Goal: Task Accomplishment & Management: Use online tool/utility

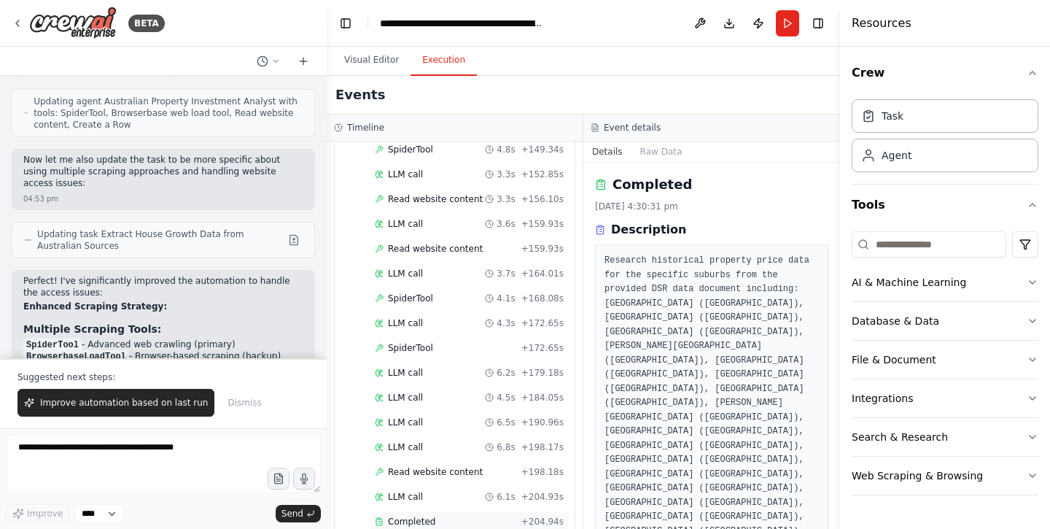
click at [464, 516] on div "Completed" at bounding box center [445, 522] width 141 height 12
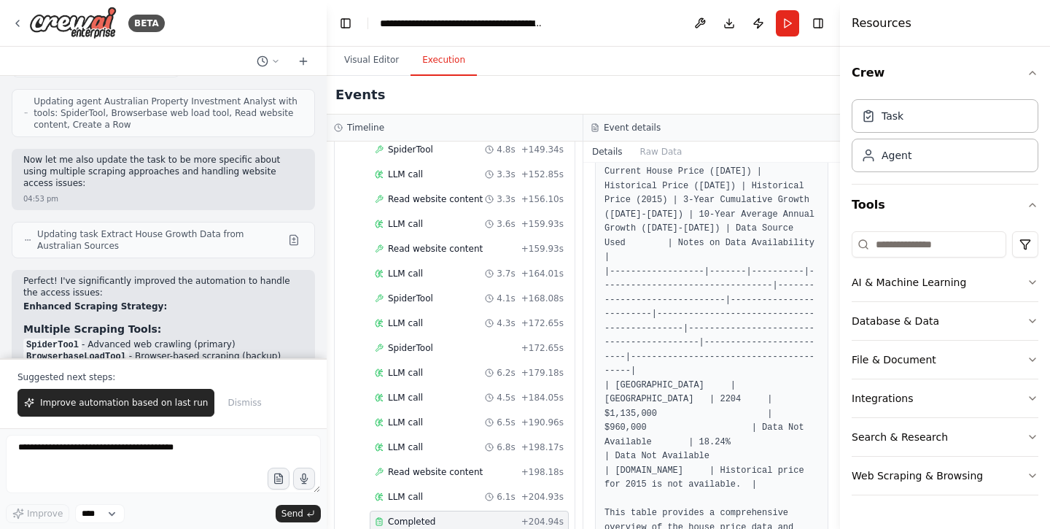
scroll to position [1026, 0]
click at [723, 387] on pre "| Suburb Name | State | Postcode | Current House Price (Sep 2025) | Historical …" at bounding box center [712, 348] width 214 height 398
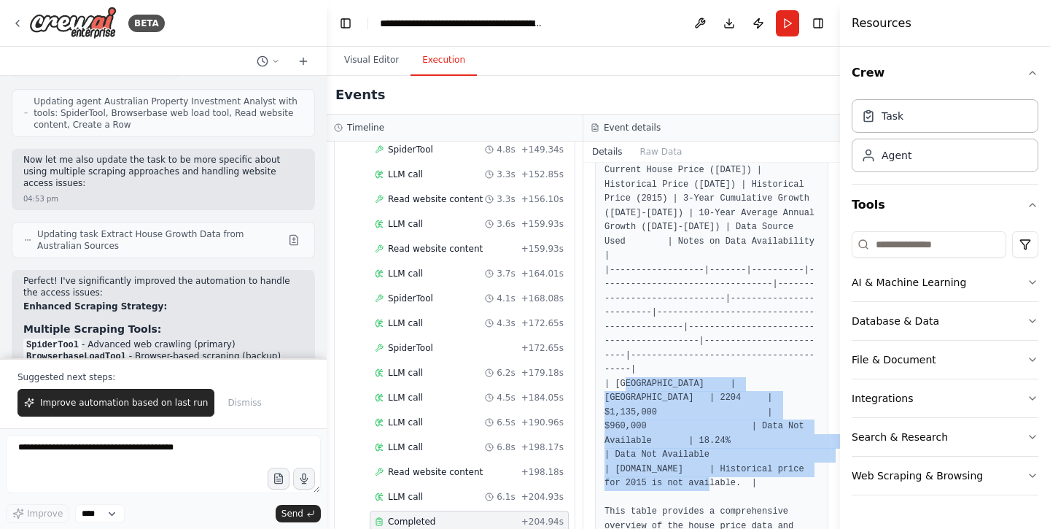
click at [720, 411] on pre "| Suburb Name | State | Postcode | Current House Price (Sep 2025) | Historical …" at bounding box center [712, 348] width 214 height 398
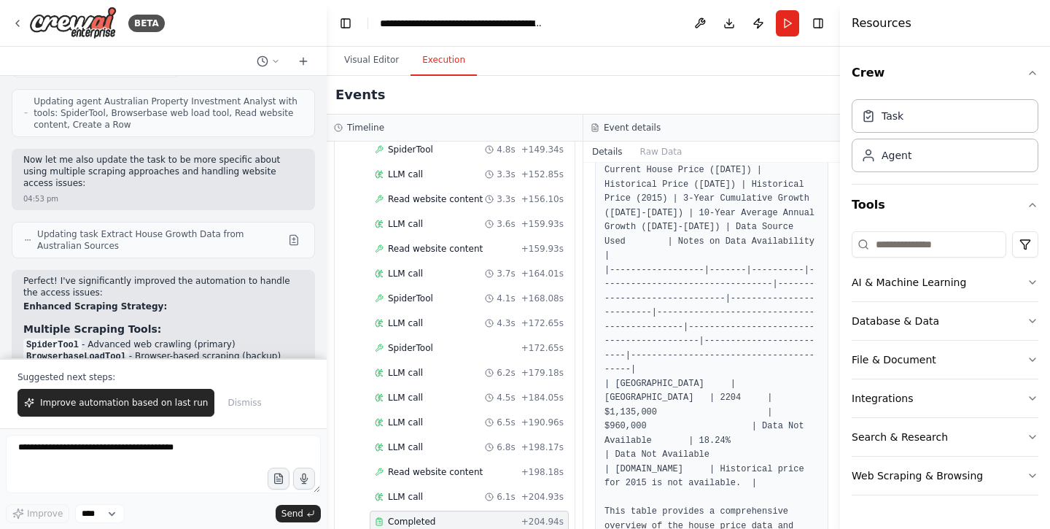
click at [720, 411] on pre "| Suburb Name | State | Postcode | Current House Price (Sep 2025) | Historical …" at bounding box center [712, 348] width 214 height 398
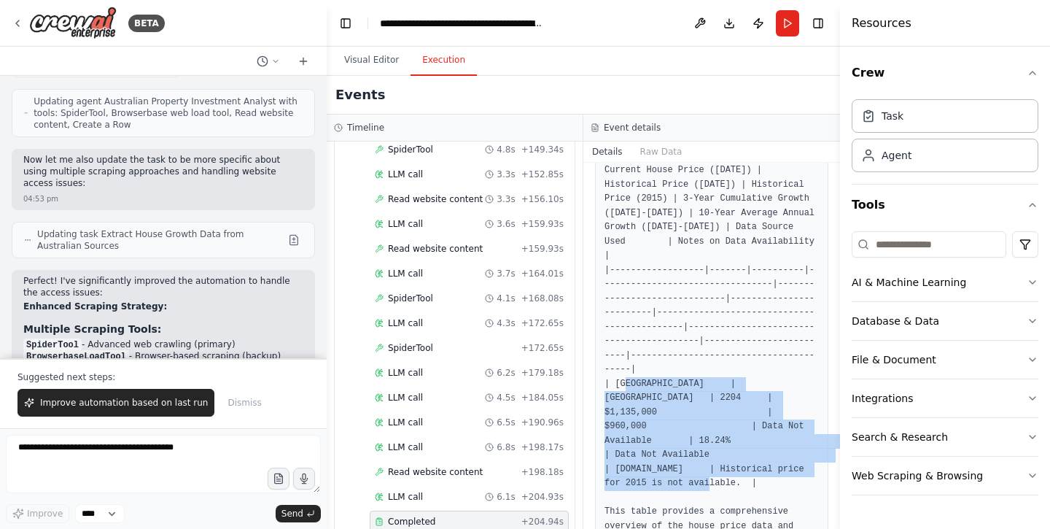
click at [720, 411] on pre "| Suburb Name | State | Postcode | Current House Price (Sep 2025) | Historical …" at bounding box center [712, 348] width 214 height 398
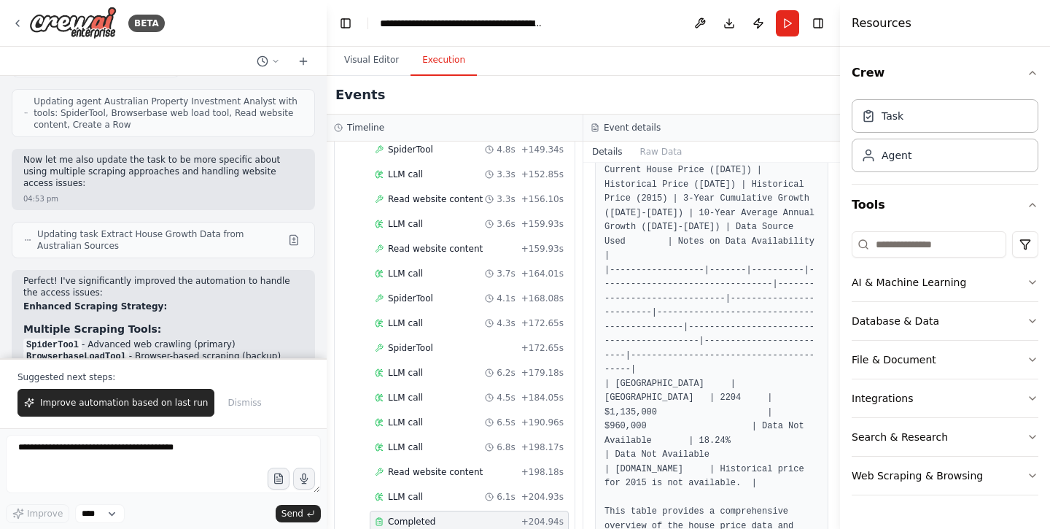
click at [720, 411] on pre "| Suburb Name | State | Postcode | Current House Price (Sep 2025) | Historical …" at bounding box center [712, 348] width 214 height 398
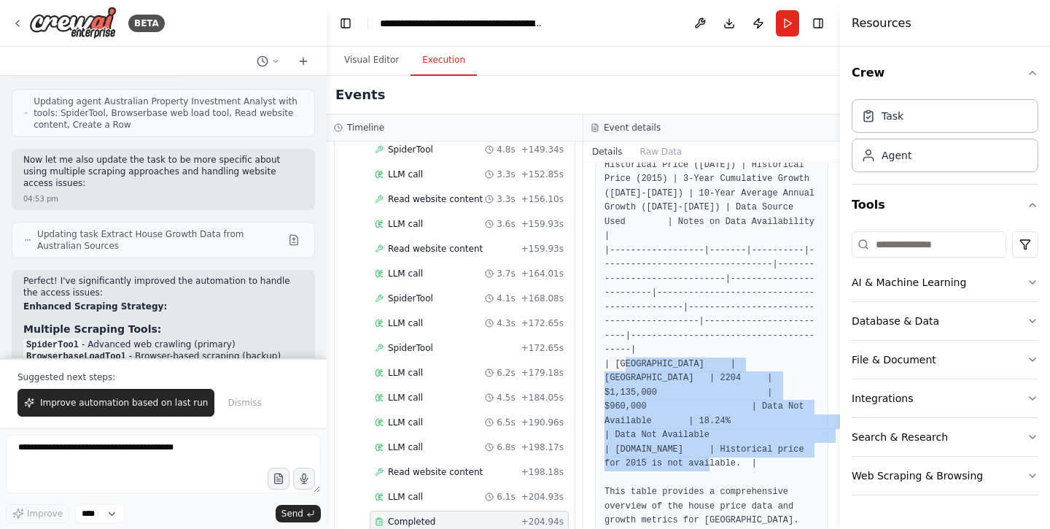
scroll to position [1045, 0]
click at [726, 451] on pre "| Suburb Name | State | Postcode | Current House Price (Sep 2025) | Historical …" at bounding box center [712, 330] width 214 height 398
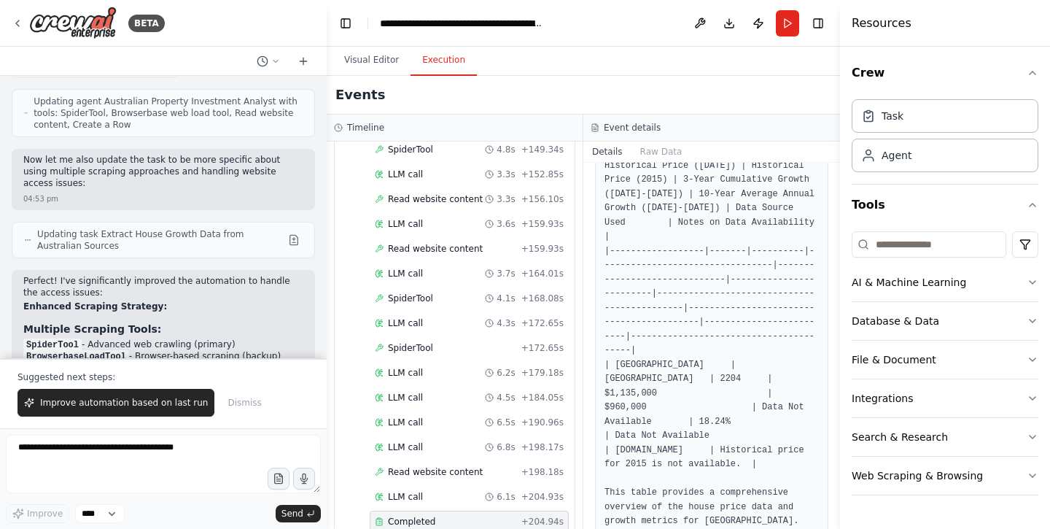
click at [726, 451] on pre "| Suburb Name | State | Postcode | Current House Price (Sep 2025) | Historical …" at bounding box center [712, 330] width 214 height 398
click at [730, 462] on pre "| Suburb Name | State | Postcode | Current House Price (Sep 2025) | Historical …" at bounding box center [712, 330] width 214 height 398
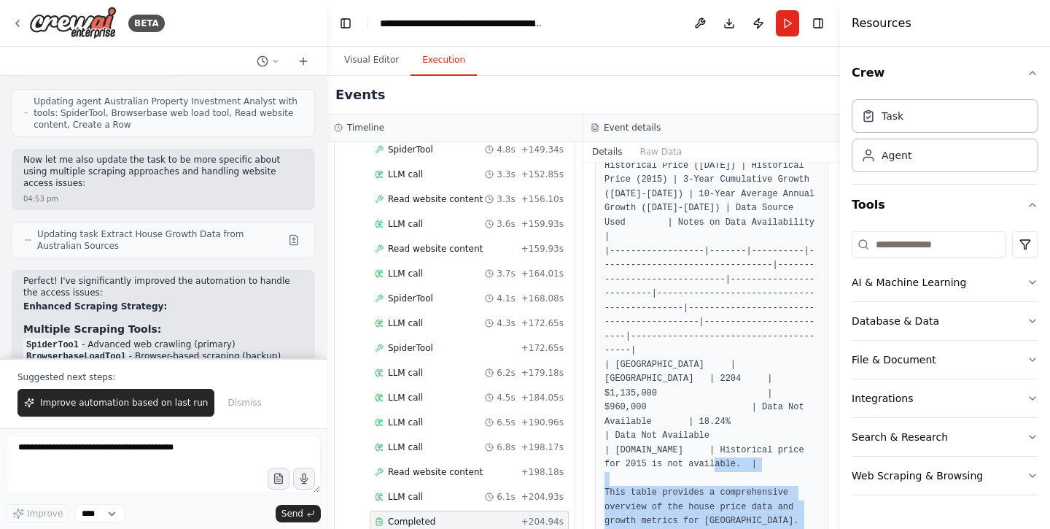
scroll to position [0, 0]
click at [656, 152] on button "Raw Data" at bounding box center [661, 151] width 60 height 20
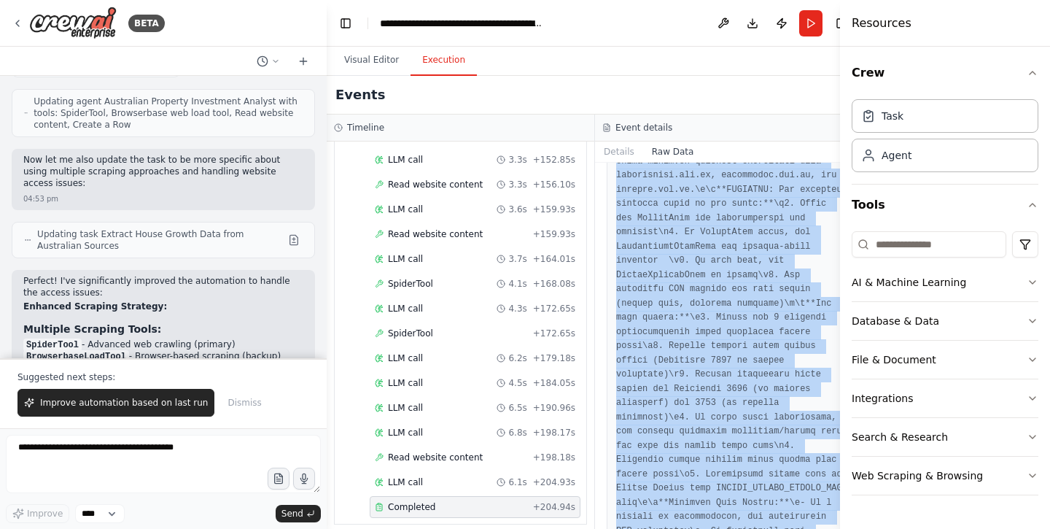
scroll to position [3981, 0]
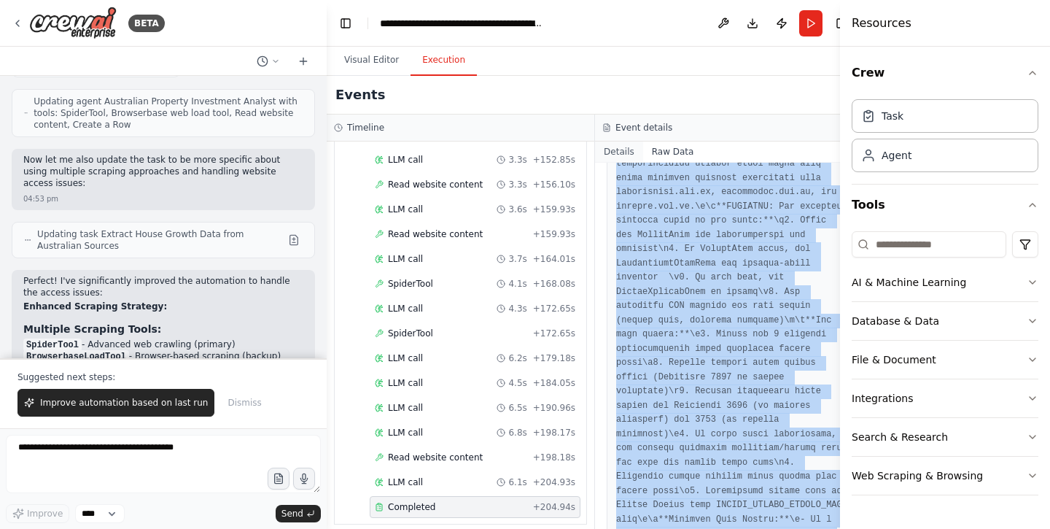
click at [618, 149] on button "Details" at bounding box center [619, 151] width 48 height 20
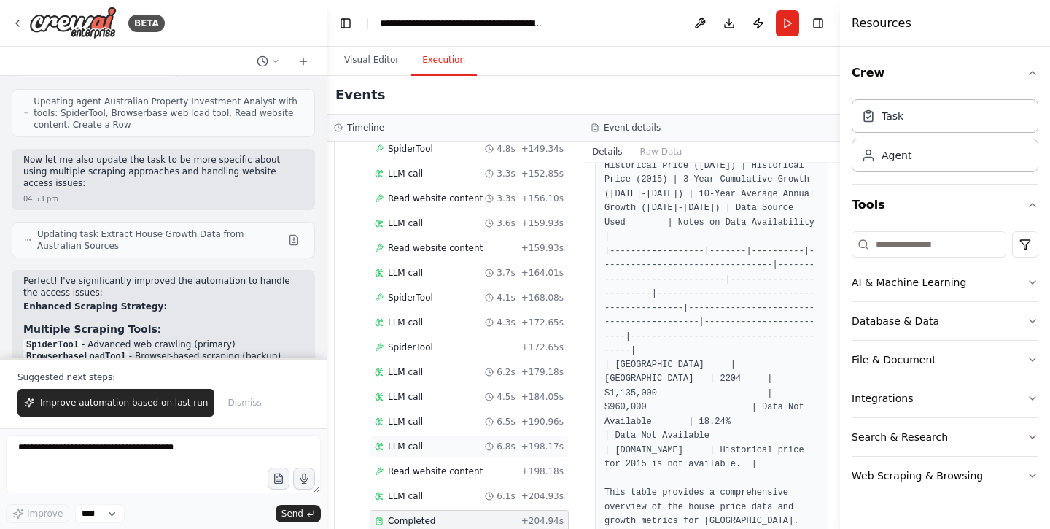
scroll to position [0, 0]
click at [523, 491] on div "6.1s + 204.93s" at bounding box center [524, 497] width 79 height 12
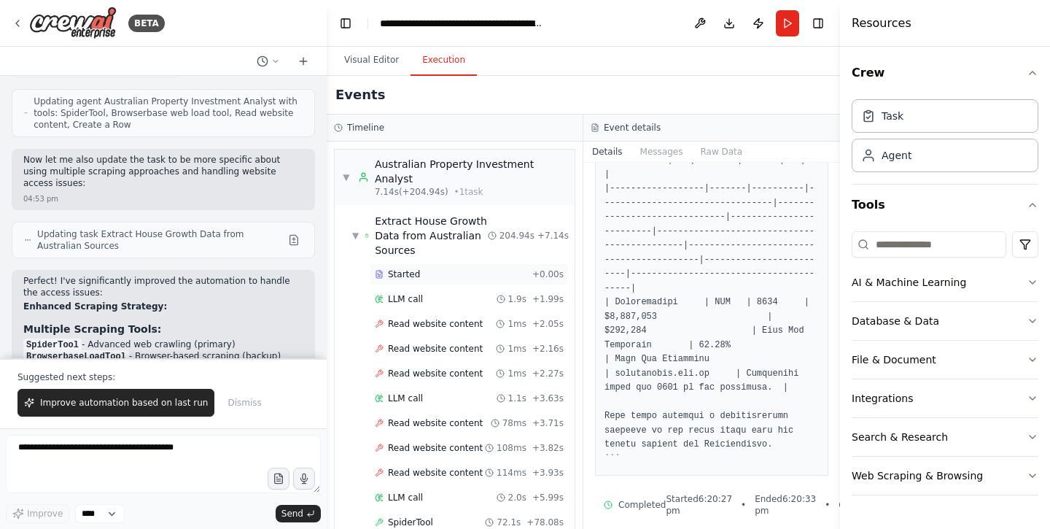
click at [478, 265] on div "Started + 0.00s" at bounding box center [469, 274] width 199 height 22
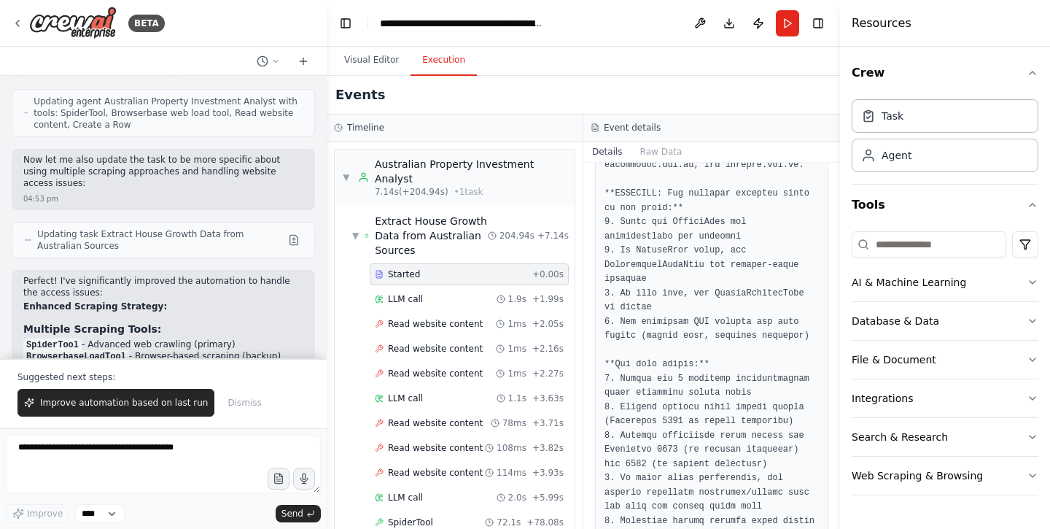
scroll to position [192, 0]
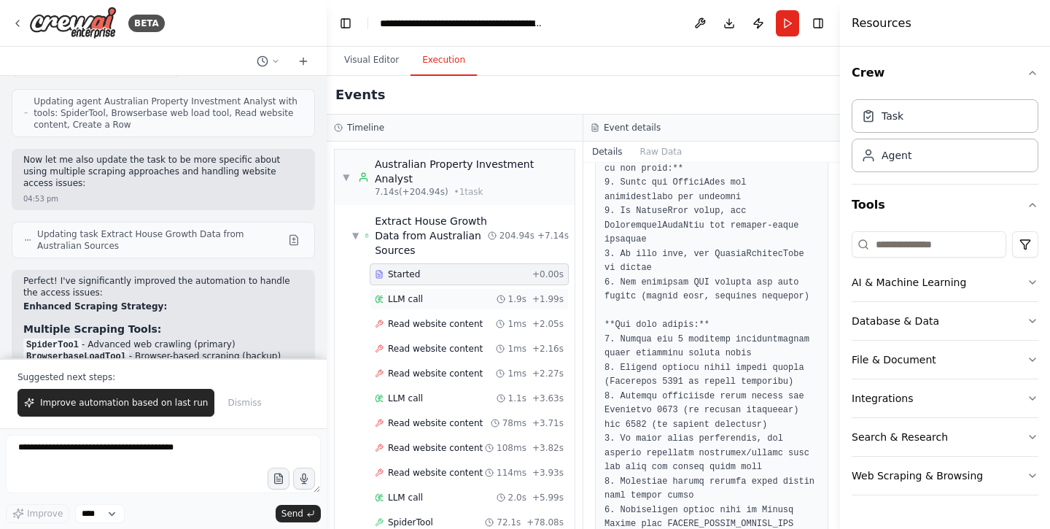
click at [492, 290] on div "LLM call 1.9s + 1.99s" at bounding box center [469, 299] width 199 height 22
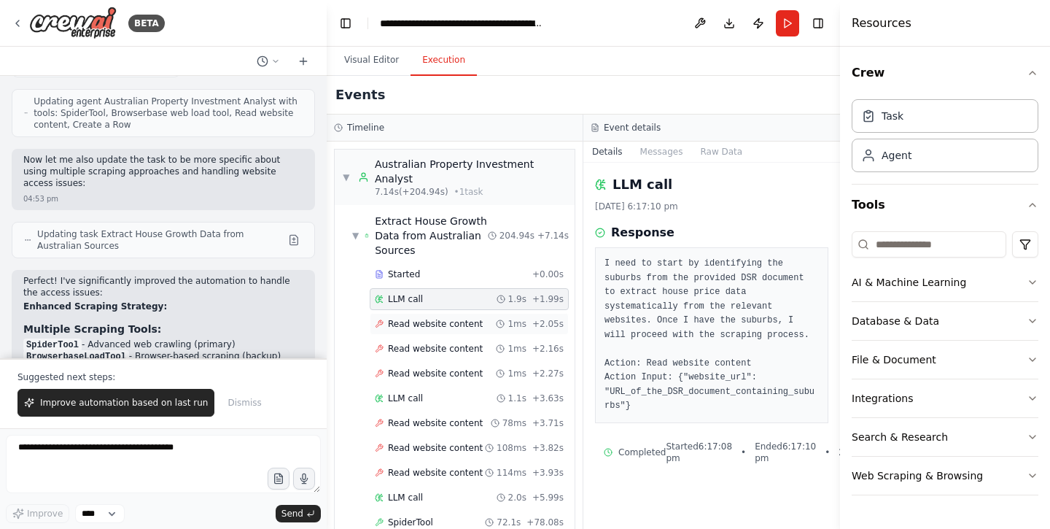
click at [486, 318] on div "Read website content 1ms + 2.05s" at bounding box center [469, 324] width 189 height 12
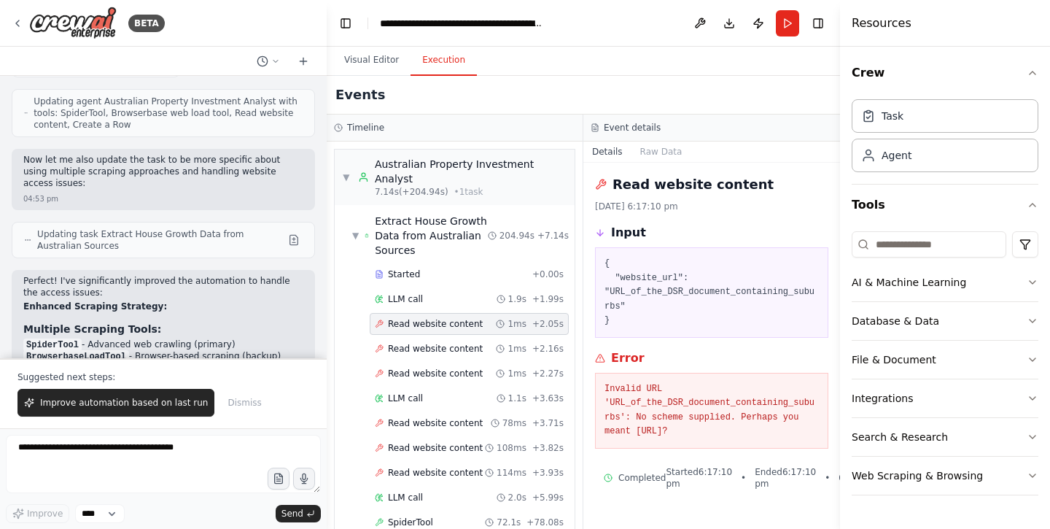
scroll to position [11, 0]
click at [281, 478] on icon "button" at bounding box center [278, 479] width 12 height 12
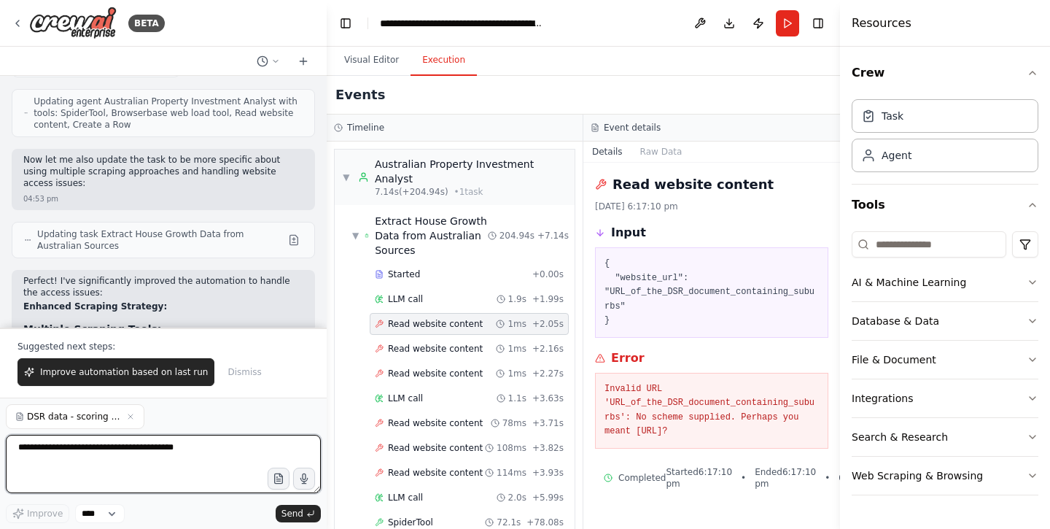
click at [177, 452] on textarea at bounding box center [163, 464] width 315 height 58
type textarea "**********"
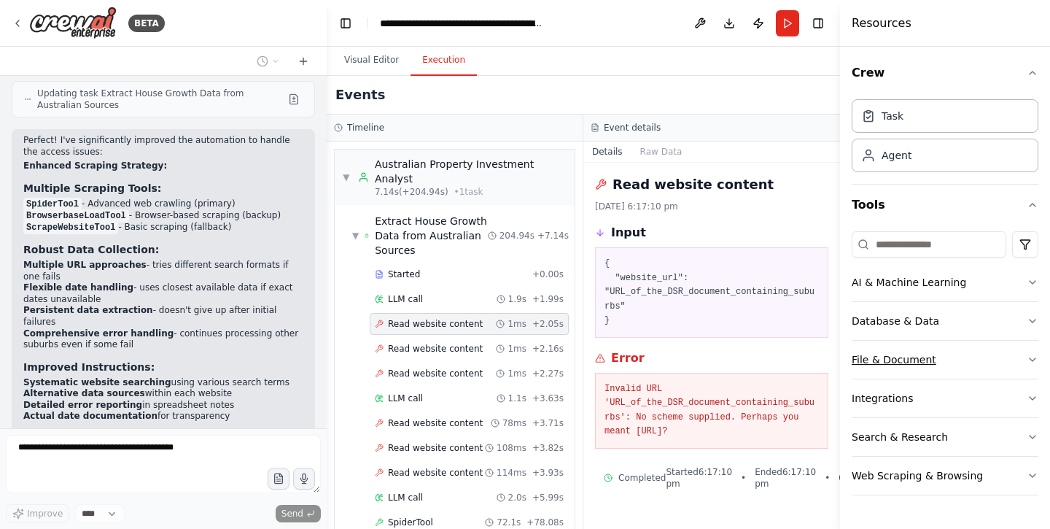
click at [907, 364] on div "File & Document" at bounding box center [894, 359] width 85 height 15
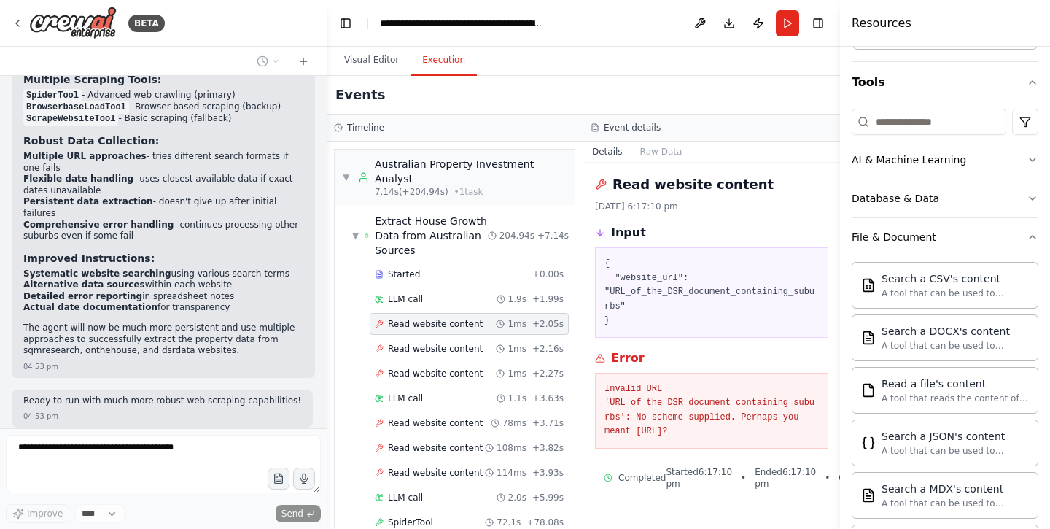
scroll to position [6467, 0]
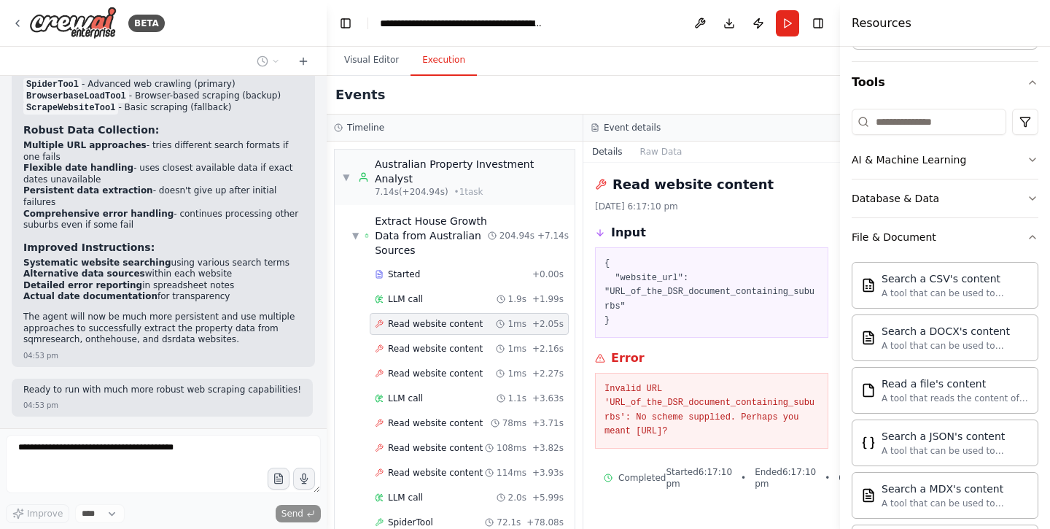
click at [1038, 238] on div "Crew Task Agent Tools AI & Machine Learning Database & Data File & Document Sea…" at bounding box center [945, 288] width 210 height 482
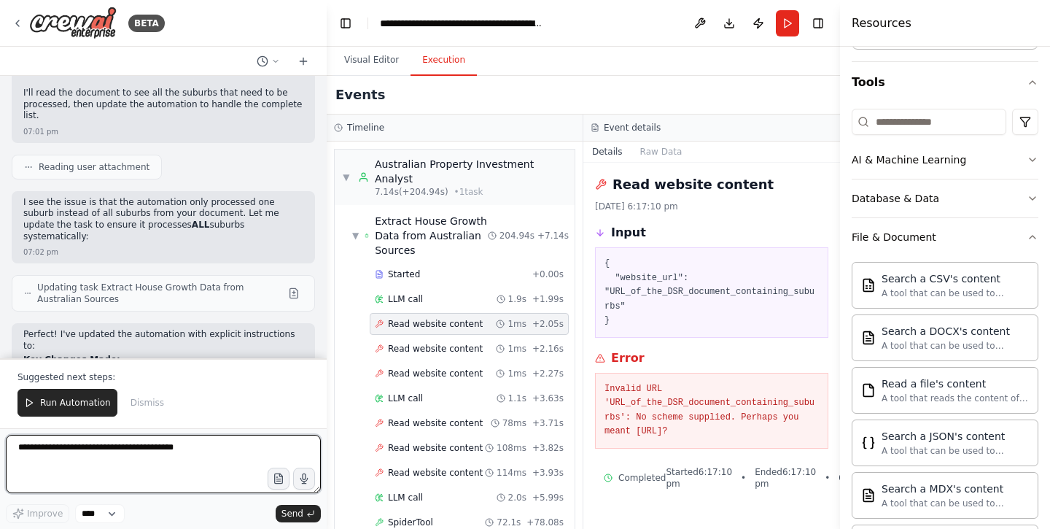
scroll to position [6900, 0]
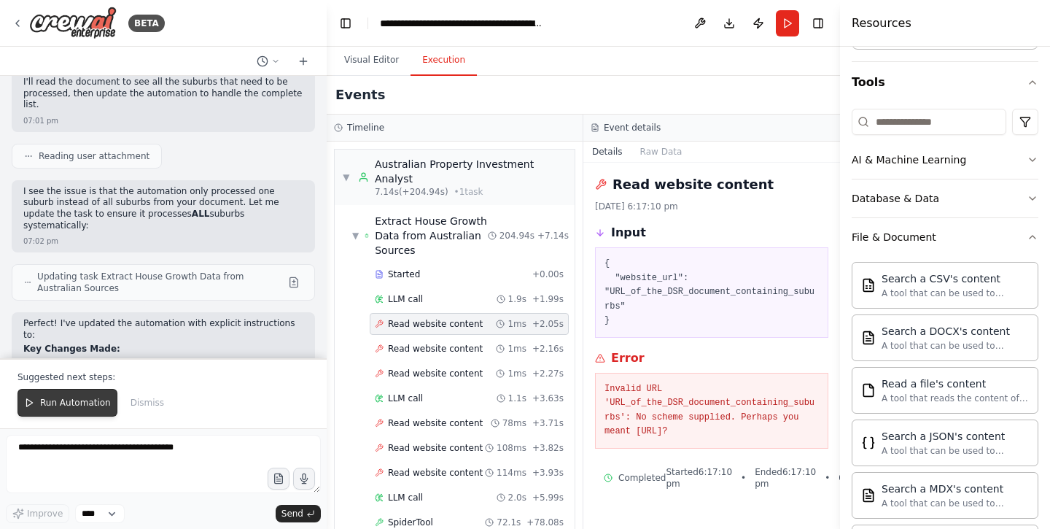
click at [106, 399] on span "Run Automation" at bounding box center [75, 403] width 71 height 12
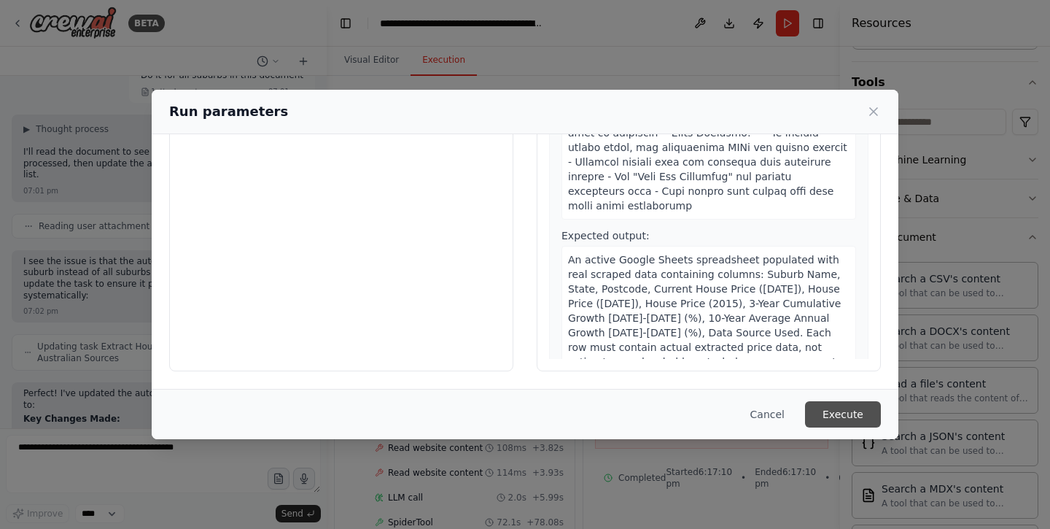
scroll to position [126, 0]
click at [829, 415] on button "Execute" at bounding box center [843, 414] width 76 height 26
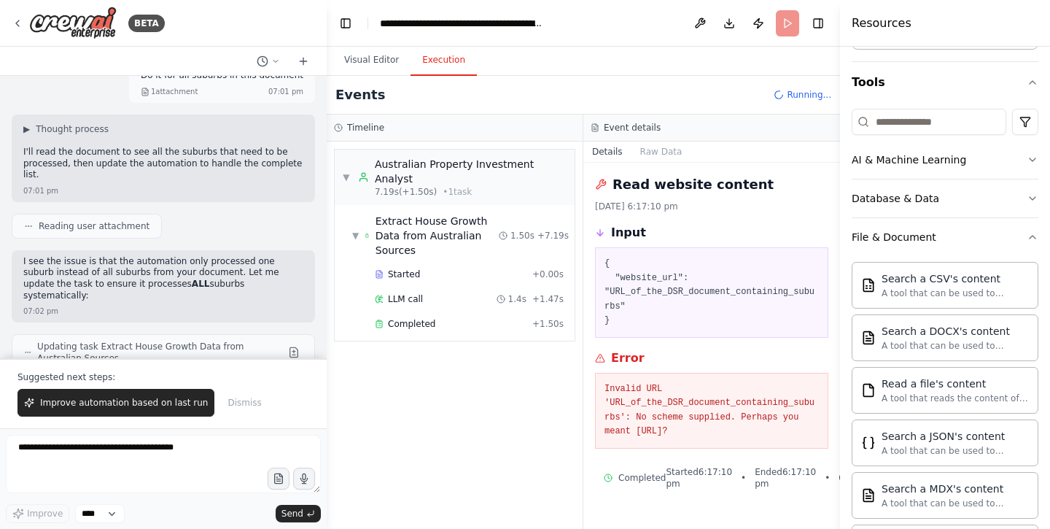
scroll to position [0, 0]
click at [451, 293] on div "LLM call 1.4s + 1.47s" at bounding box center [469, 299] width 189 height 12
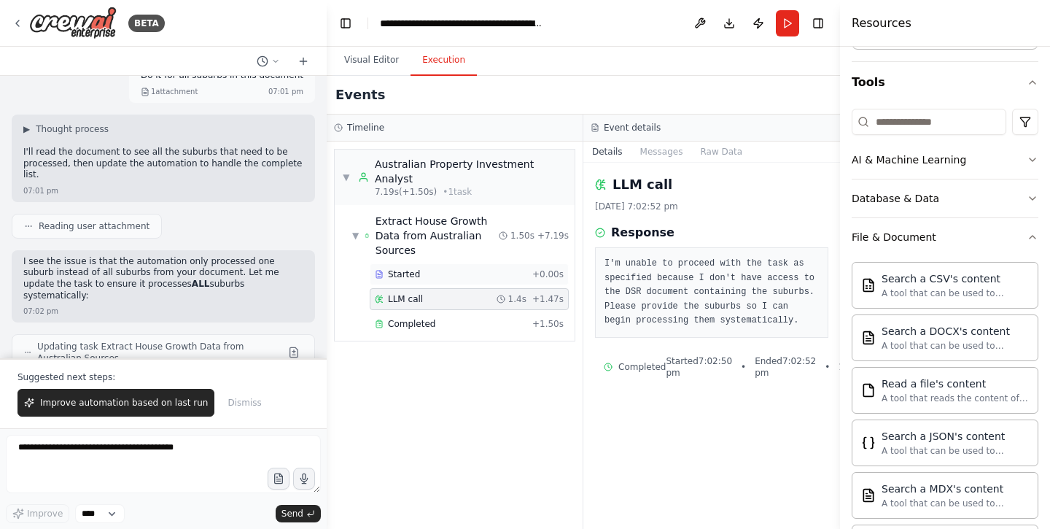
click at [446, 268] on div "Started" at bounding box center [451, 274] width 152 height 12
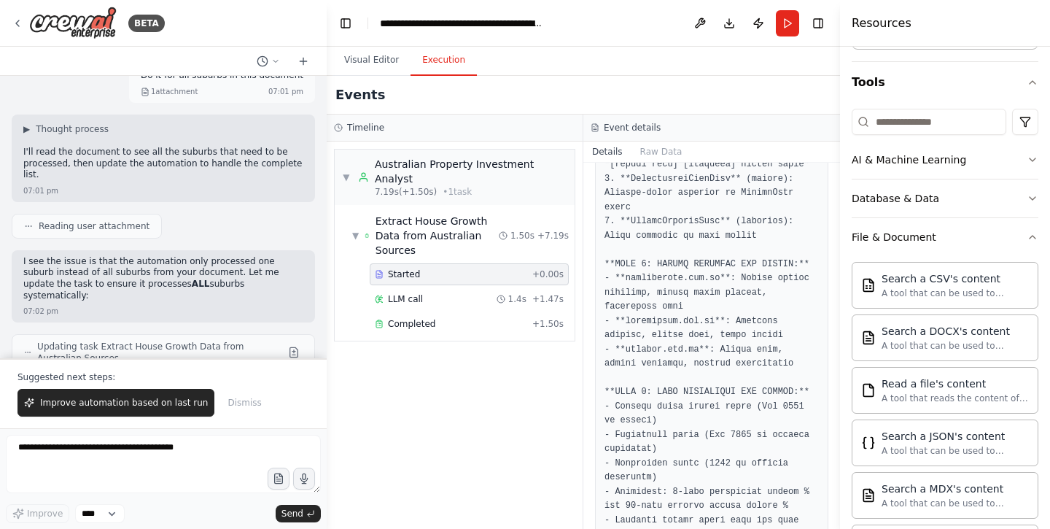
scroll to position [473, 0]
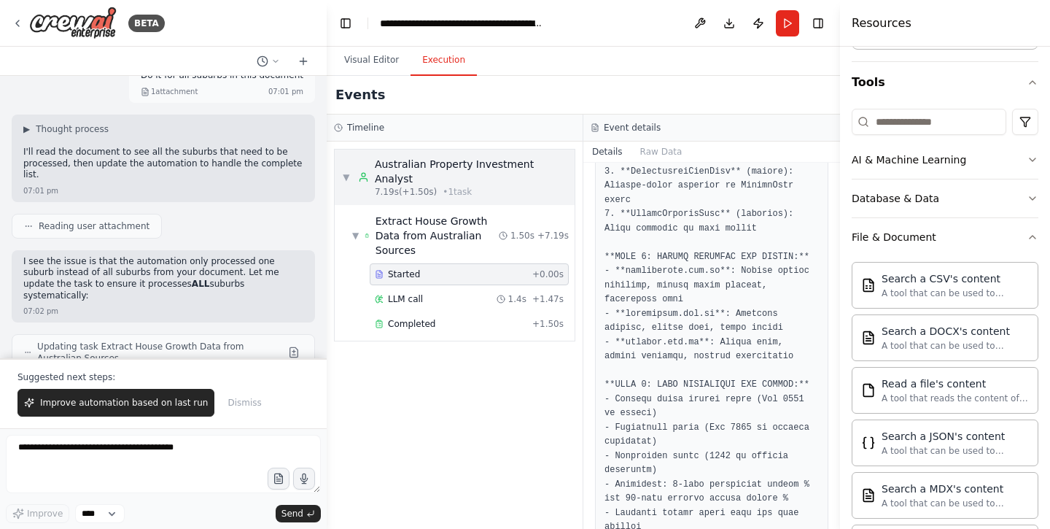
click at [351, 168] on div "▼ Australian Property Investment Analyst 7.19s (+1.50s) • 1 task" at bounding box center [454, 177] width 225 height 41
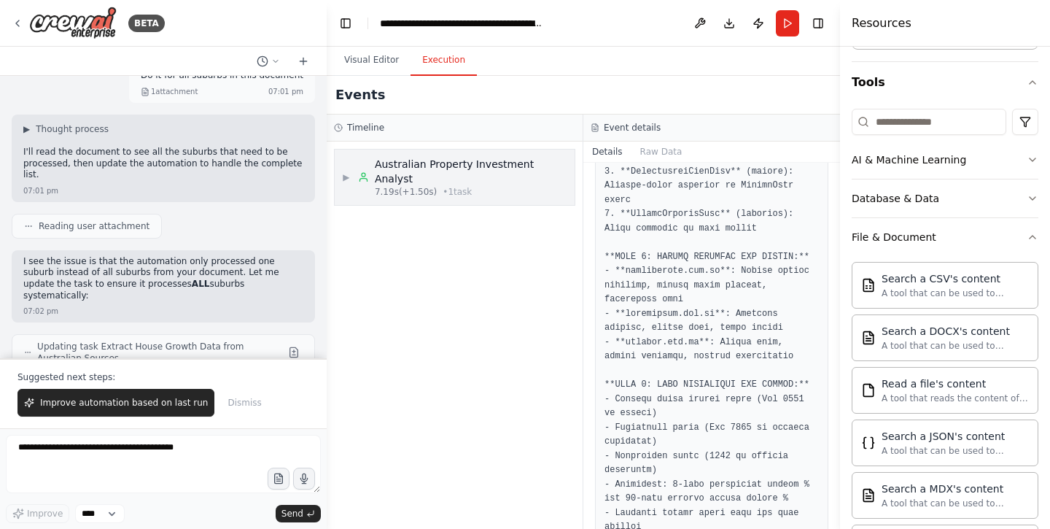
click at [351, 168] on div "▶ Australian Property Investment Analyst 7.19s (+1.50s) • 1 task" at bounding box center [454, 177] width 225 height 41
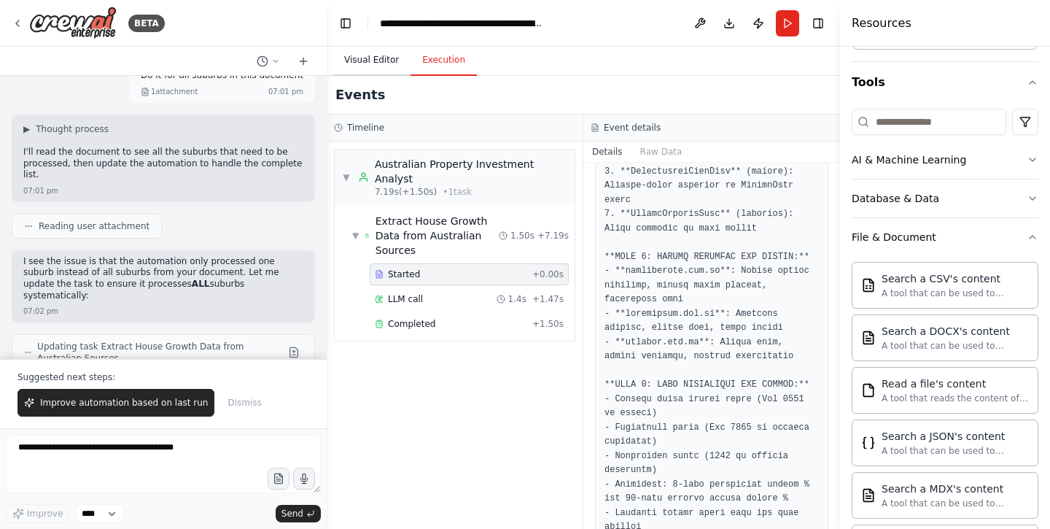
click at [370, 69] on button "Visual Editor" at bounding box center [372, 60] width 78 height 31
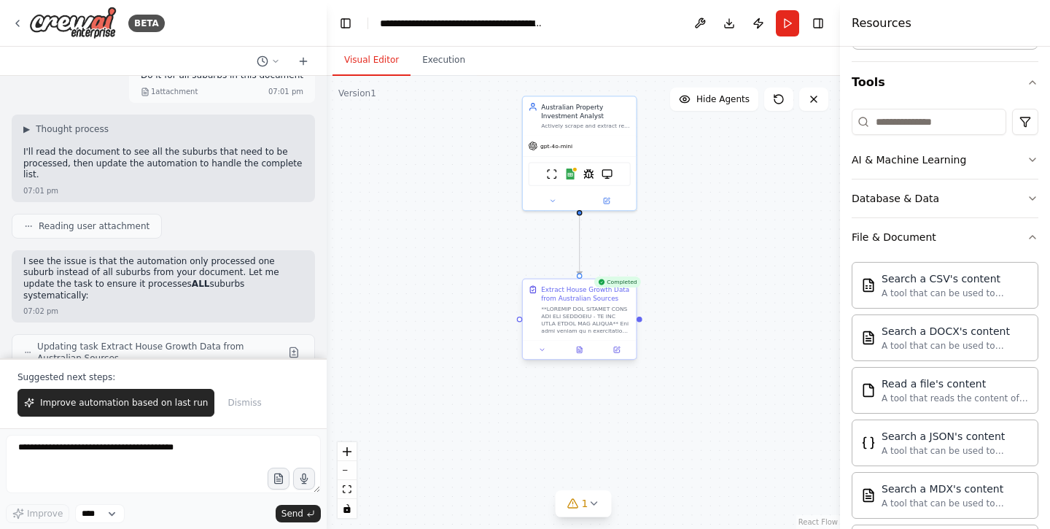
click at [557, 314] on div at bounding box center [586, 319] width 90 height 29
click at [556, 171] on img at bounding box center [551, 172] width 11 height 11
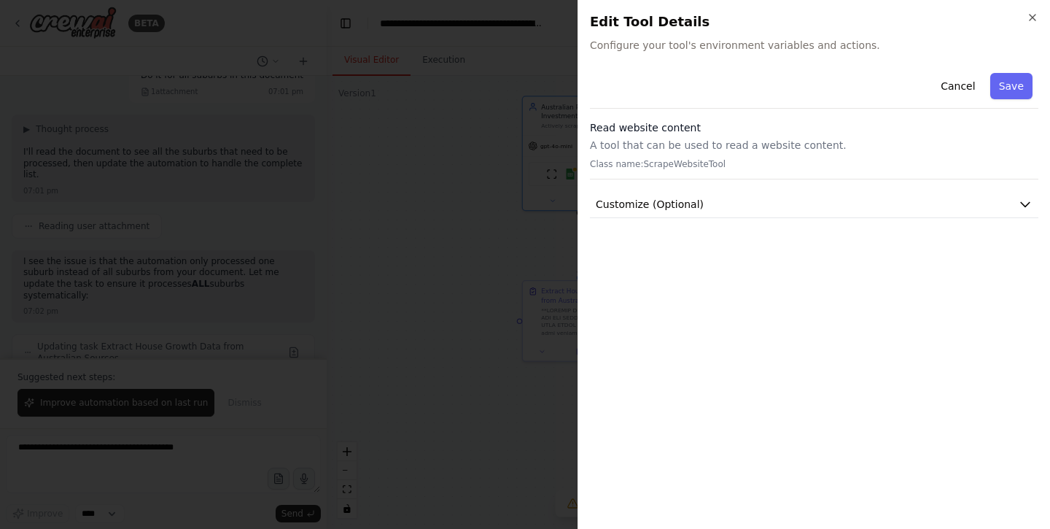
click at [1034, 26] on h2 "Edit Tool Details" at bounding box center [814, 22] width 448 height 20
click at [1031, 13] on icon "button" at bounding box center [1033, 18] width 12 height 12
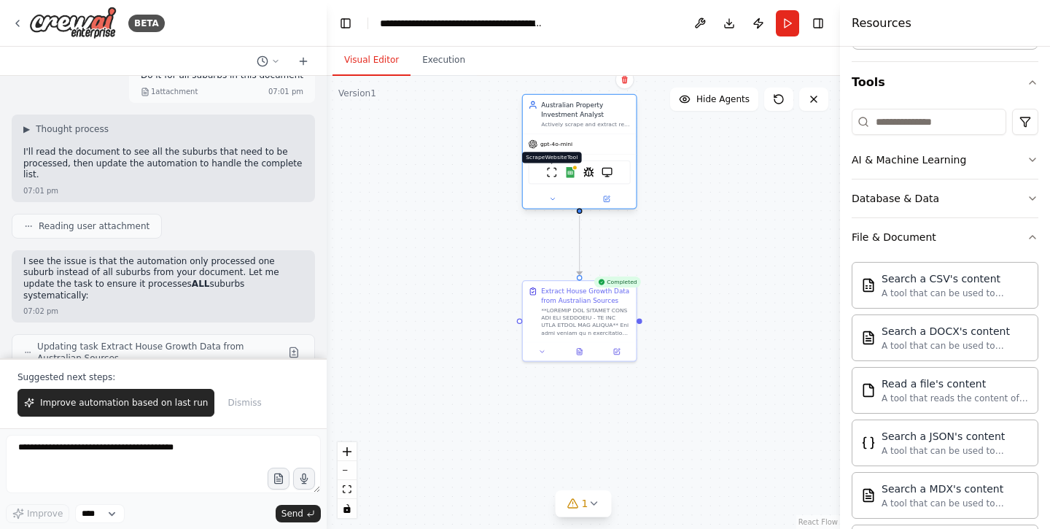
click at [554, 176] on img at bounding box center [551, 172] width 11 height 11
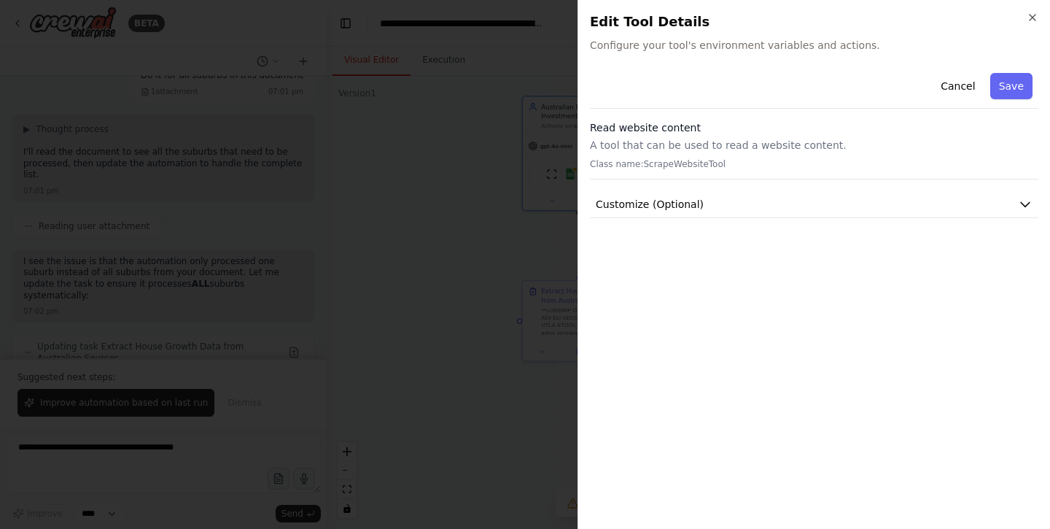
click at [704, 148] on p "A tool that can be used to read a website content." at bounding box center [814, 145] width 448 height 15
click at [1032, 15] on icon "button" at bounding box center [1033, 18] width 12 height 12
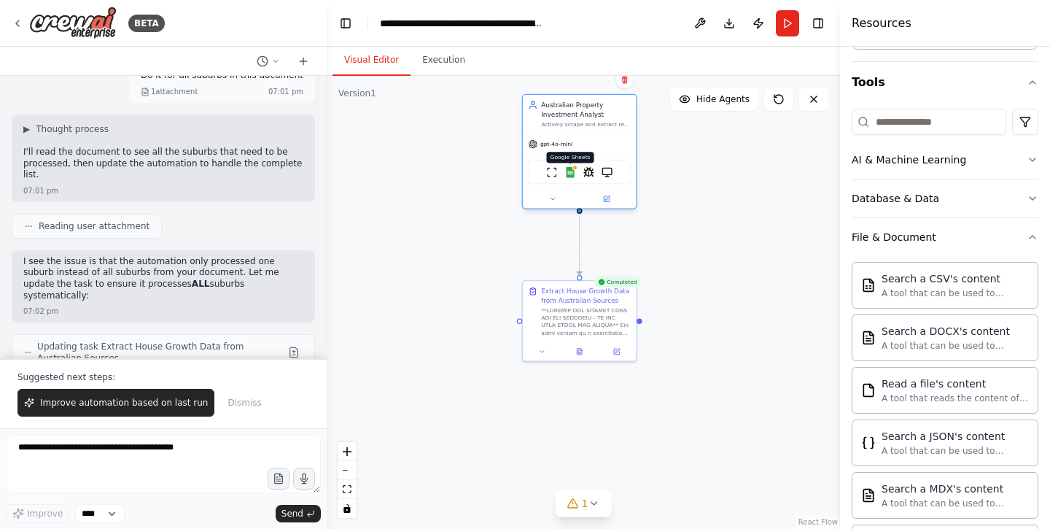
click at [575, 177] on img at bounding box center [569, 172] width 11 height 11
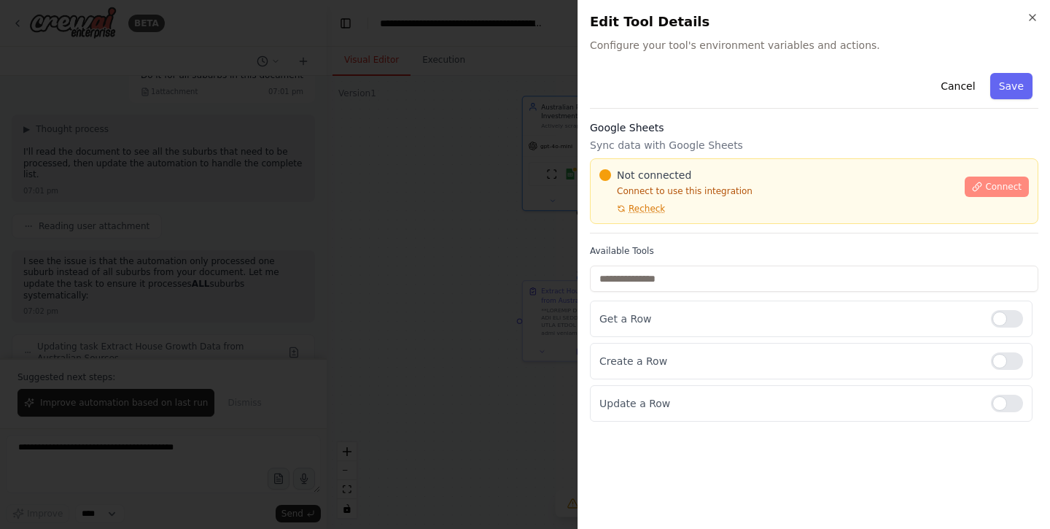
click at [982, 181] on button "Connect" at bounding box center [997, 186] width 64 height 20
click at [977, 188] on icon at bounding box center [977, 186] width 8 height 8
click at [657, 147] on p "Sync data with Google Sheets" at bounding box center [814, 145] width 448 height 15
click at [658, 140] on p "Sync data with Google Sheets" at bounding box center [814, 145] width 448 height 15
click at [671, 135] on div "Google Sheets Sync data with Google Sheets Not connected Connect to use this in…" at bounding box center [814, 176] width 448 height 113
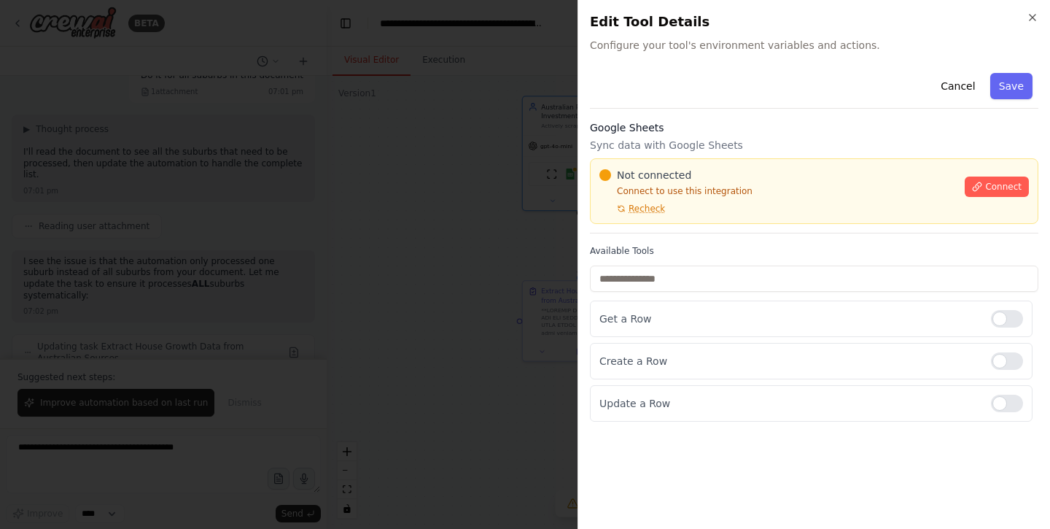
click at [671, 137] on div "Google Sheets Sync data with Google Sheets Not connected Connect to use this in…" at bounding box center [814, 176] width 448 height 113
click at [689, 143] on p "Sync data with Google Sheets" at bounding box center [814, 145] width 448 height 15
click at [780, 117] on div "Cancel Save Google Sheets Sync data with Google Sheets Not connected Connect to…" at bounding box center [814, 244] width 448 height 354
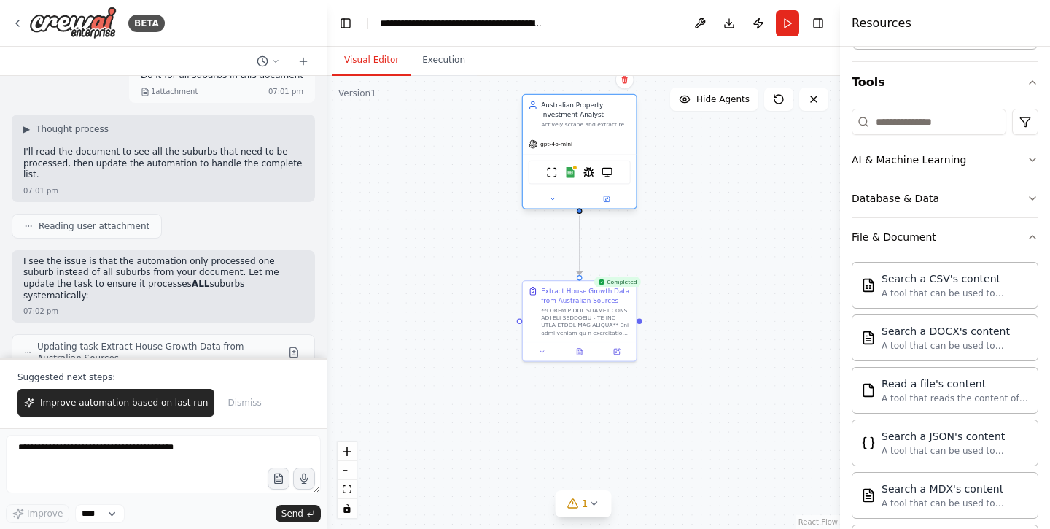
click at [589, 178] on div "ScrapeWebsiteTool Google Sheets SpiderTool BrowserbaseLoadTool" at bounding box center [580, 172] width 102 height 24
click at [589, 176] on img at bounding box center [588, 172] width 11 height 11
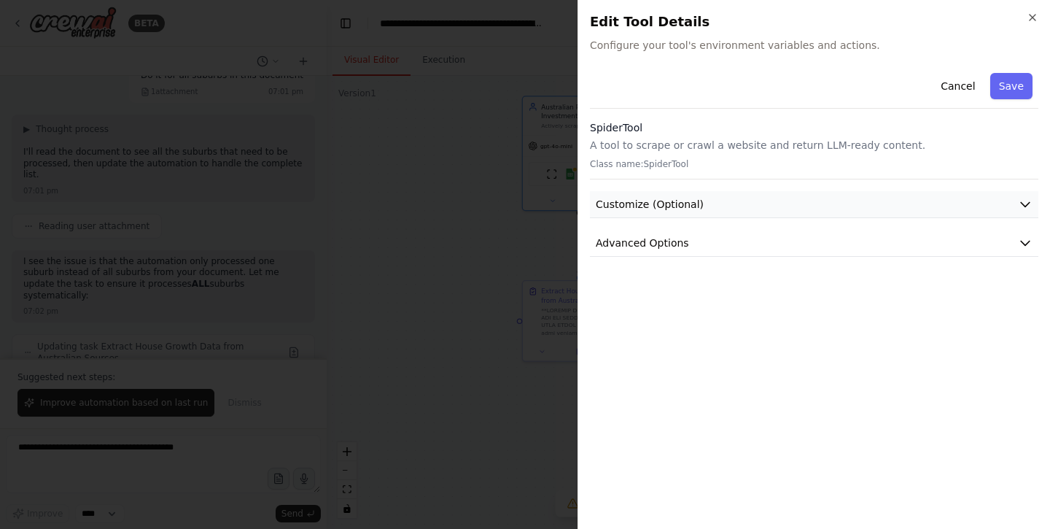
click at [689, 204] on span "Customize (Optional)" at bounding box center [650, 204] width 108 height 15
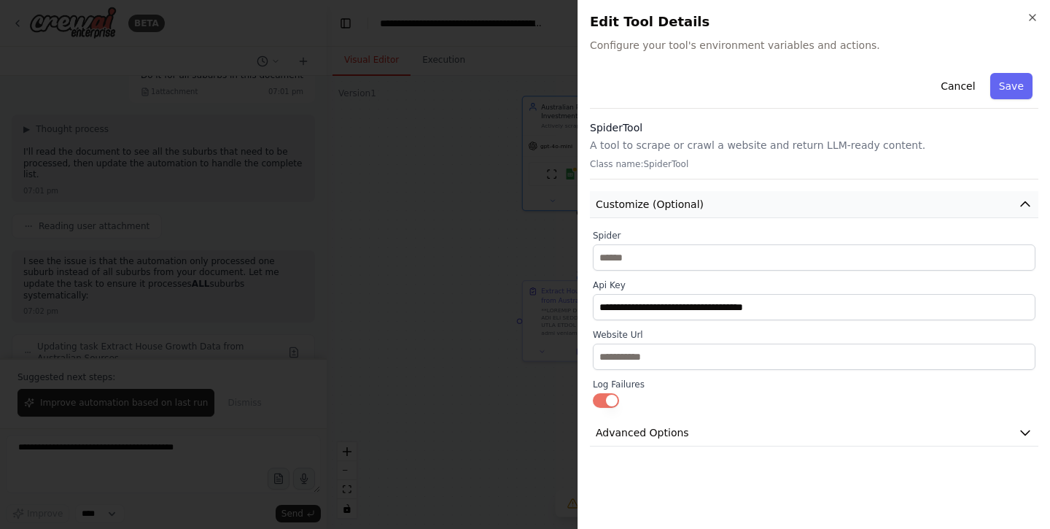
click at [689, 210] on span "Customize (Optional)" at bounding box center [650, 204] width 108 height 15
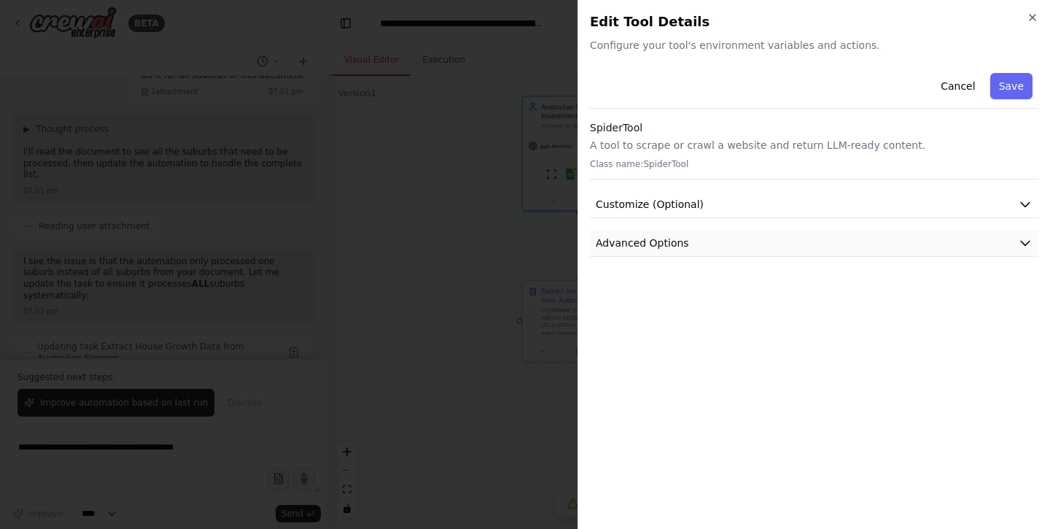
click at [670, 252] on button "Advanced Options" at bounding box center [814, 243] width 448 height 27
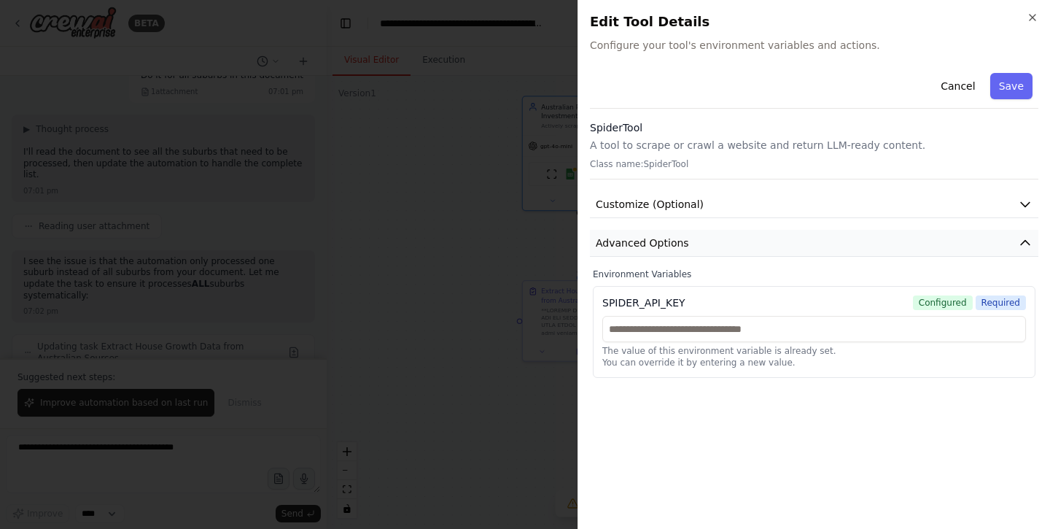
click at [670, 252] on button "Advanced Options" at bounding box center [814, 243] width 448 height 27
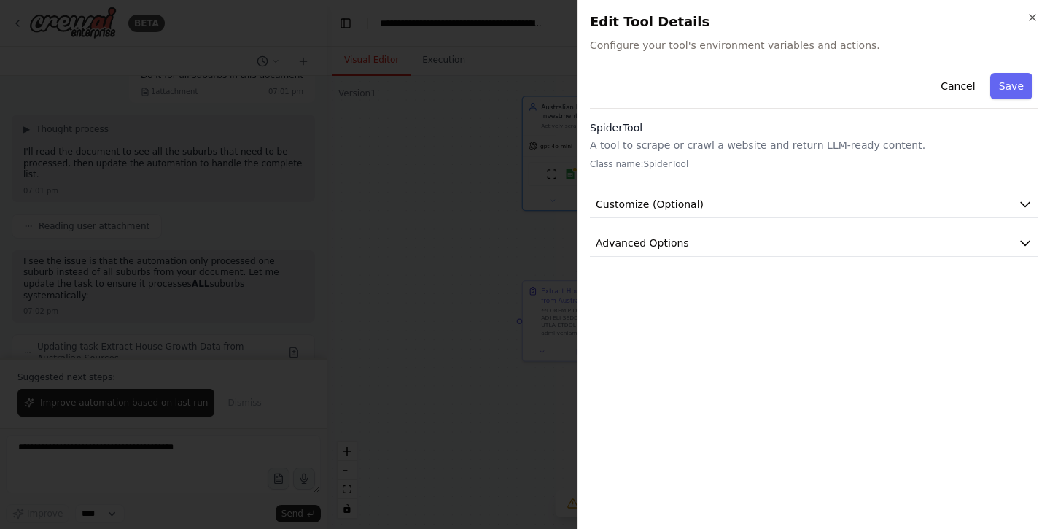
click at [1033, 24] on h2 "Edit Tool Details" at bounding box center [814, 22] width 448 height 20
click at [1034, 22] on icon "button" at bounding box center [1033, 18] width 12 height 12
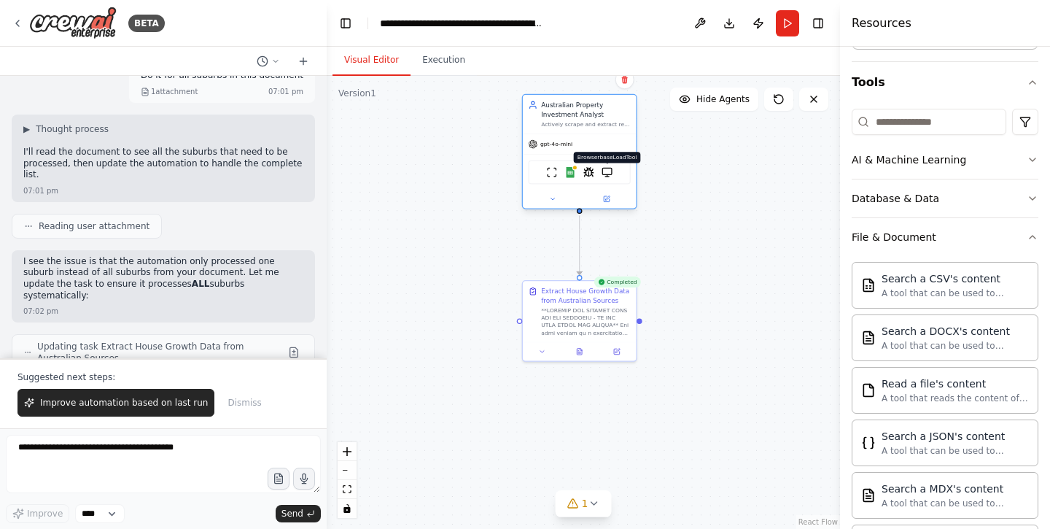
click at [607, 174] on img at bounding box center [607, 172] width 11 height 11
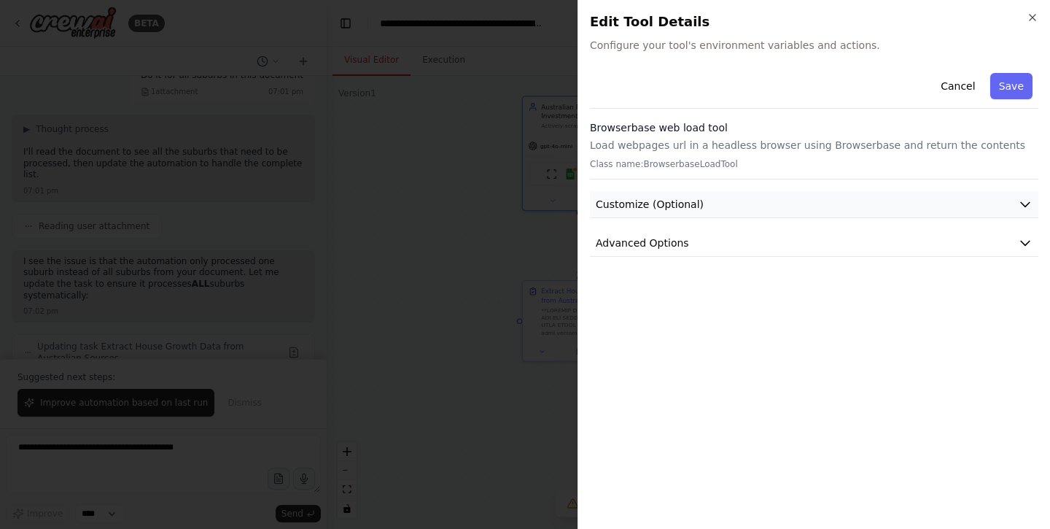
click at [886, 206] on button "Customize (Optional)" at bounding box center [814, 204] width 448 height 27
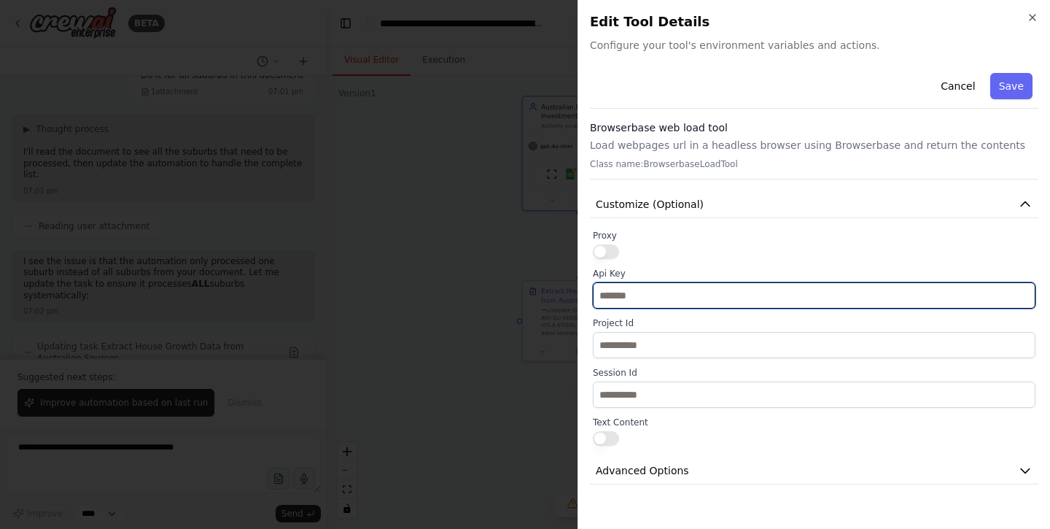
click at [769, 306] on input "text" at bounding box center [814, 295] width 443 height 26
paste input "**********"
type input "**********"
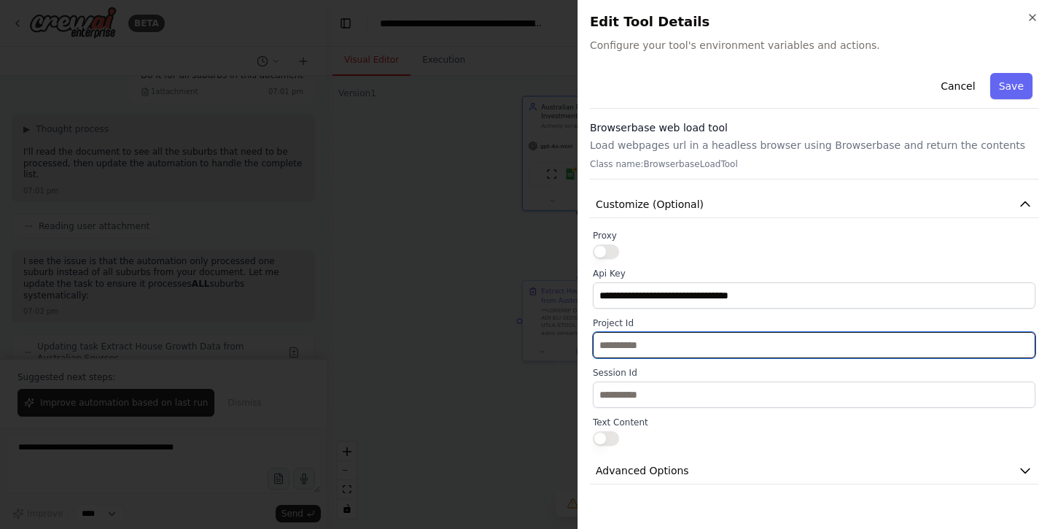
click at [641, 346] on input "text" at bounding box center [814, 345] width 443 height 26
click at [749, 342] on input "text" at bounding box center [814, 345] width 443 height 26
paste input "**********"
type input "**********"
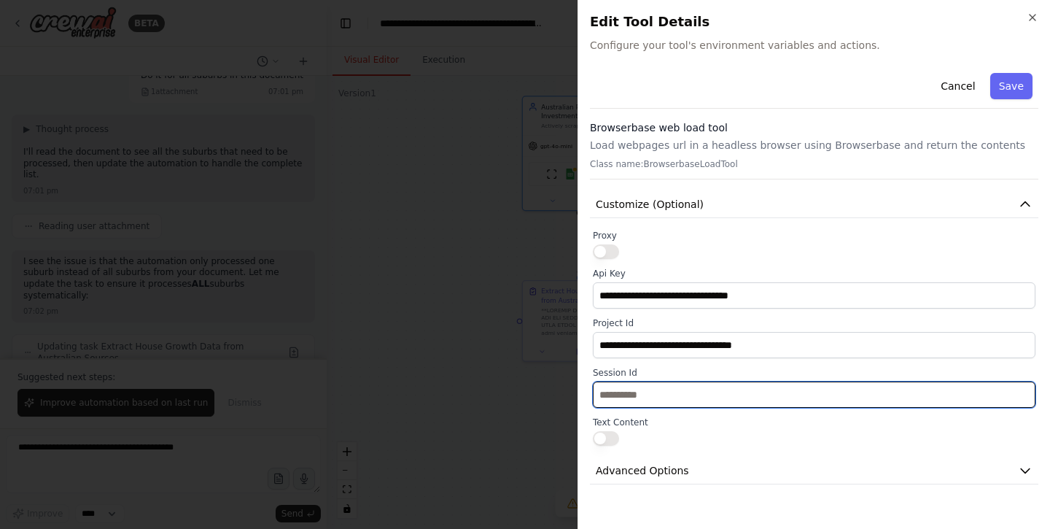
click at [885, 384] on input "text" at bounding box center [814, 394] width 443 height 26
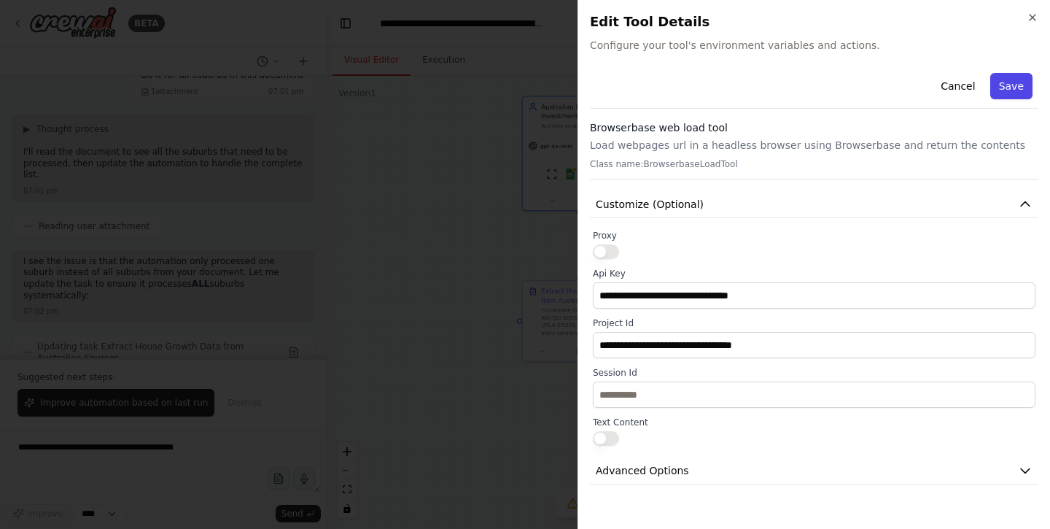
click at [1014, 80] on button "Save" at bounding box center [1011, 86] width 42 height 26
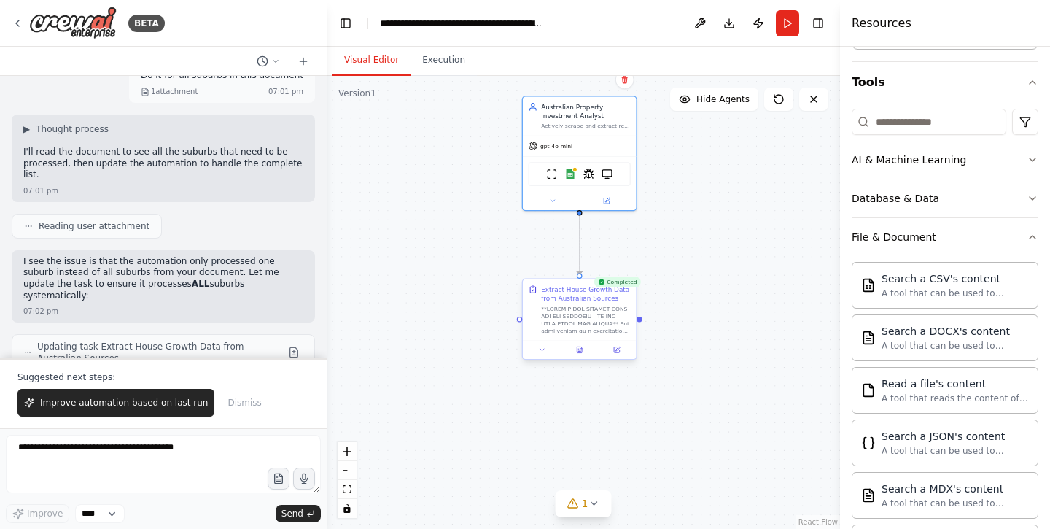
click at [594, 322] on div at bounding box center [586, 319] width 90 height 29
click at [582, 351] on icon at bounding box center [579, 349] width 5 height 6
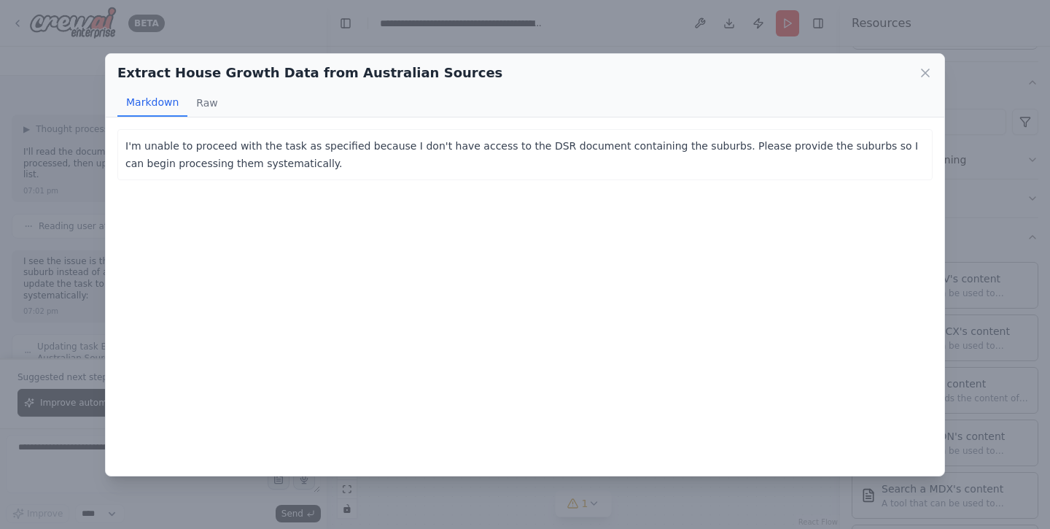
click at [430, 172] on div "I'm unable to proceed with the task as specified because I don't have access to…" at bounding box center [524, 154] width 815 height 51
click at [211, 96] on button "Raw" at bounding box center [206, 103] width 39 height 28
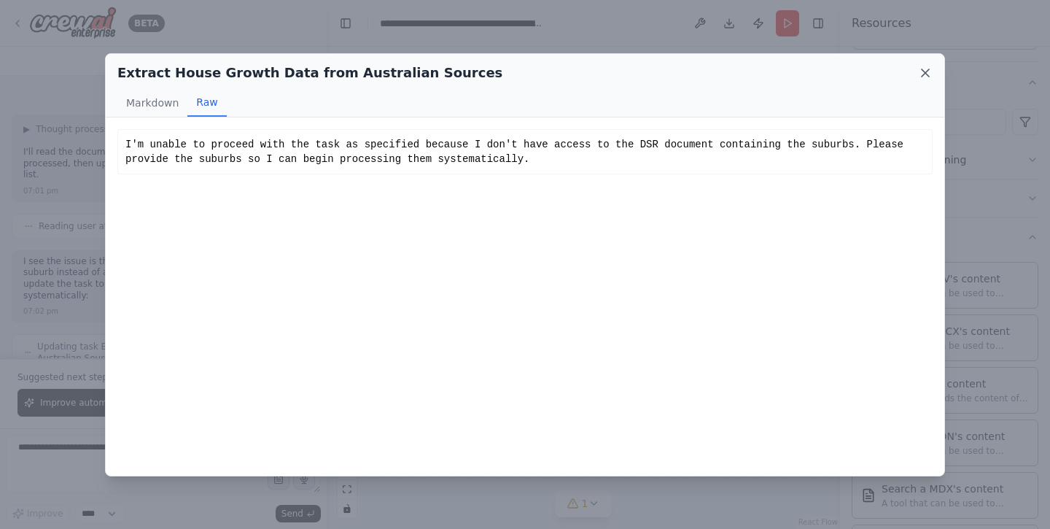
click at [920, 74] on icon at bounding box center [925, 73] width 15 height 15
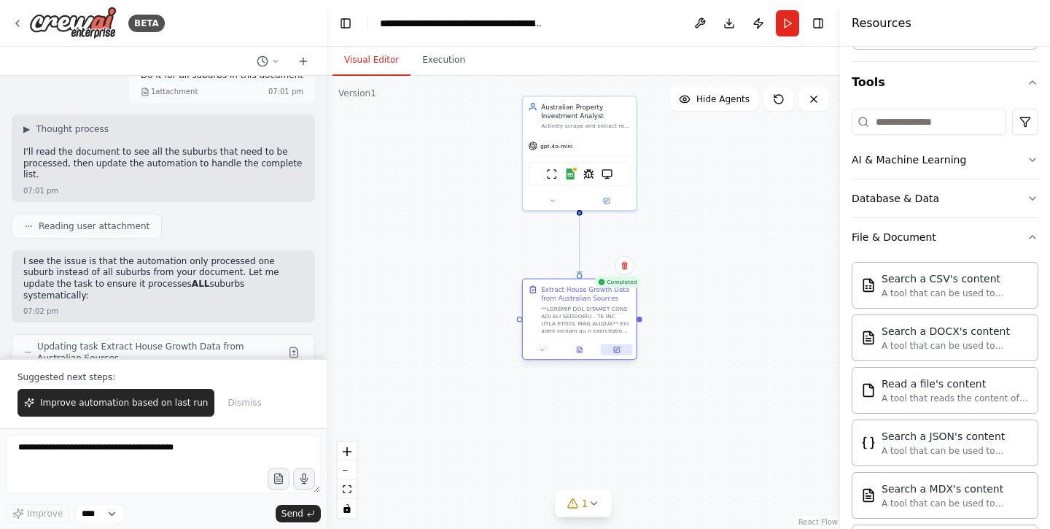
click at [617, 351] on icon at bounding box center [617, 350] width 6 height 6
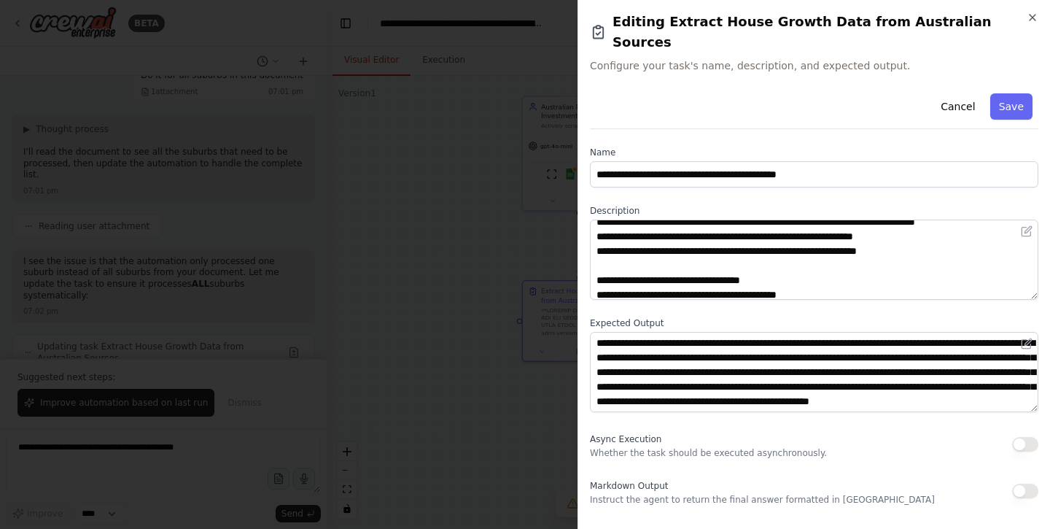
scroll to position [273, 0]
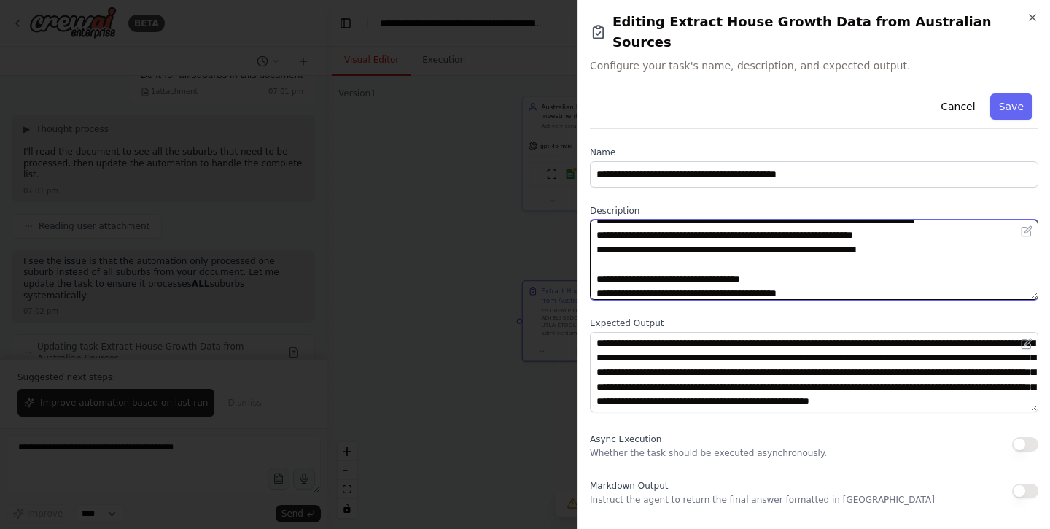
click at [711, 254] on textarea at bounding box center [814, 259] width 448 height 80
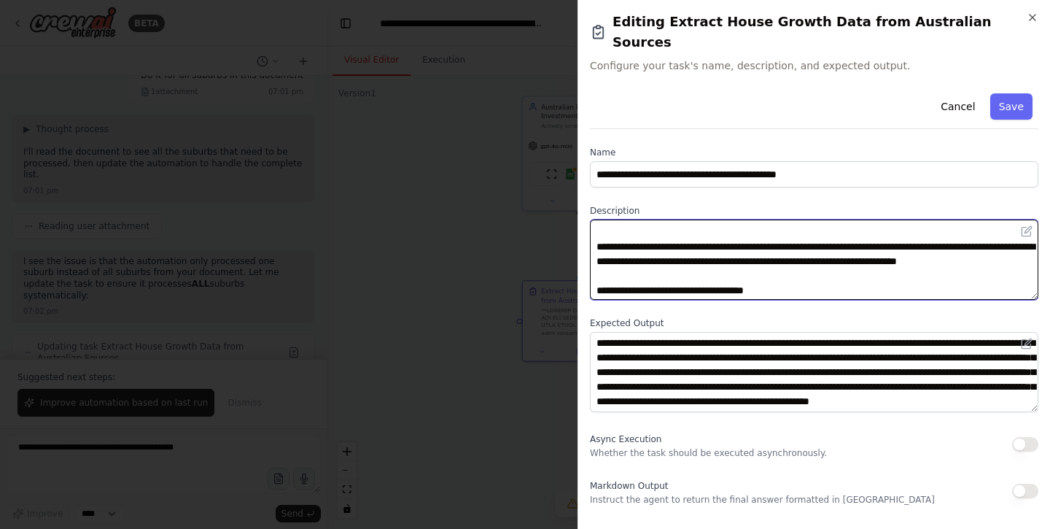
scroll to position [8, 0]
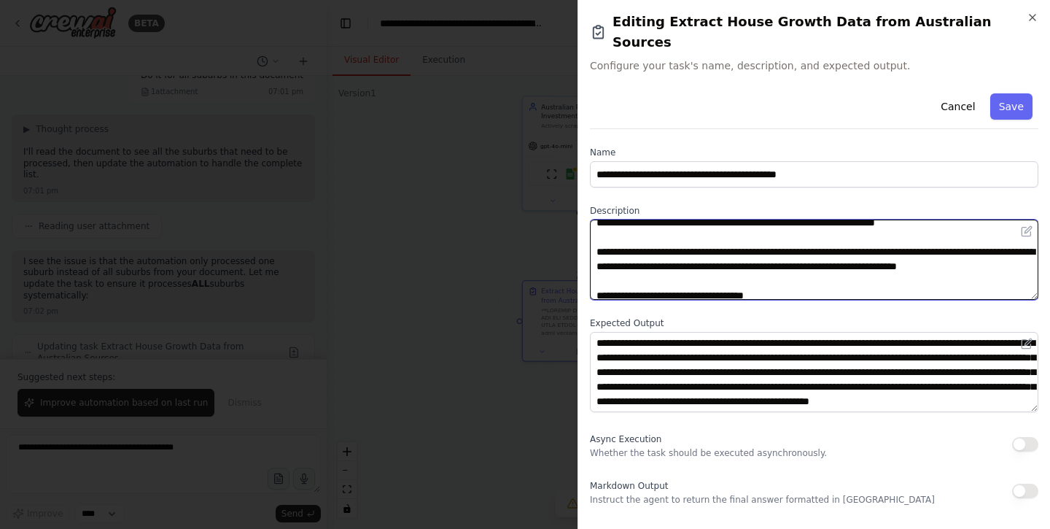
click at [788, 245] on textarea at bounding box center [814, 259] width 448 height 80
click at [827, 244] on textarea at bounding box center [814, 259] width 448 height 80
click at [843, 245] on textarea at bounding box center [814, 259] width 448 height 80
click at [767, 249] on textarea at bounding box center [814, 259] width 448 height 80
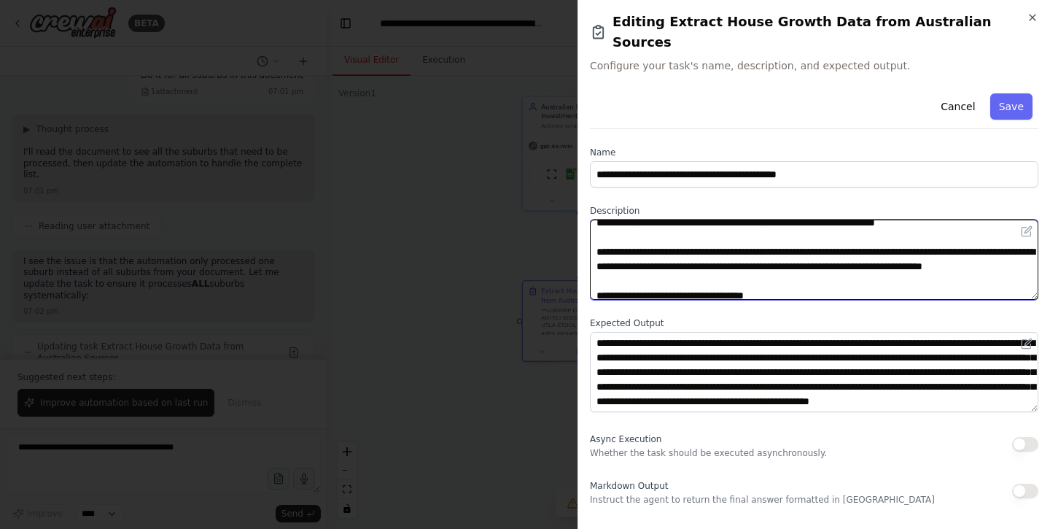
click at [862, 249] on textarea at bounding box center [814, 259] width 448 height 80
type textarea "**********"
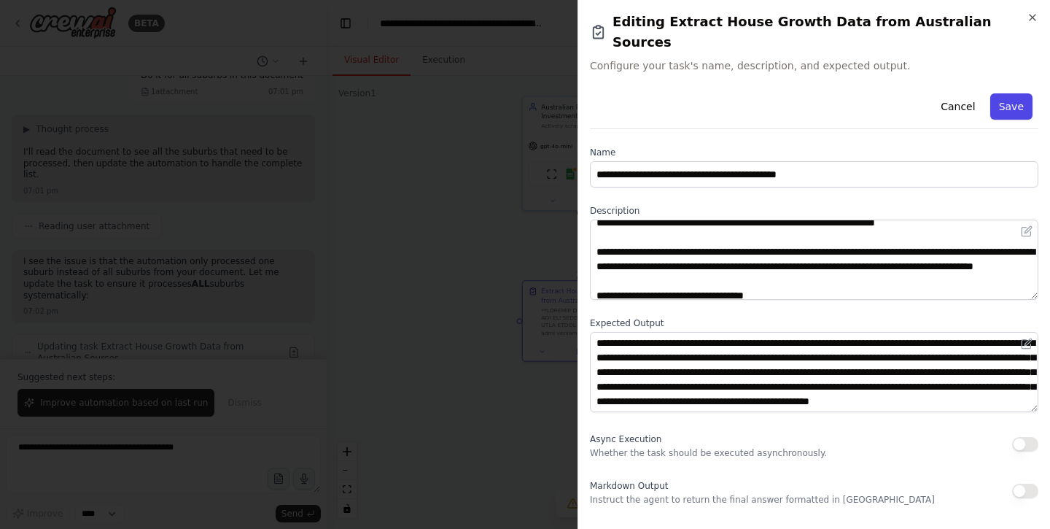
click at [1017, 93] on button "Save" at bounding box center [1011, 106] width 42 height 26
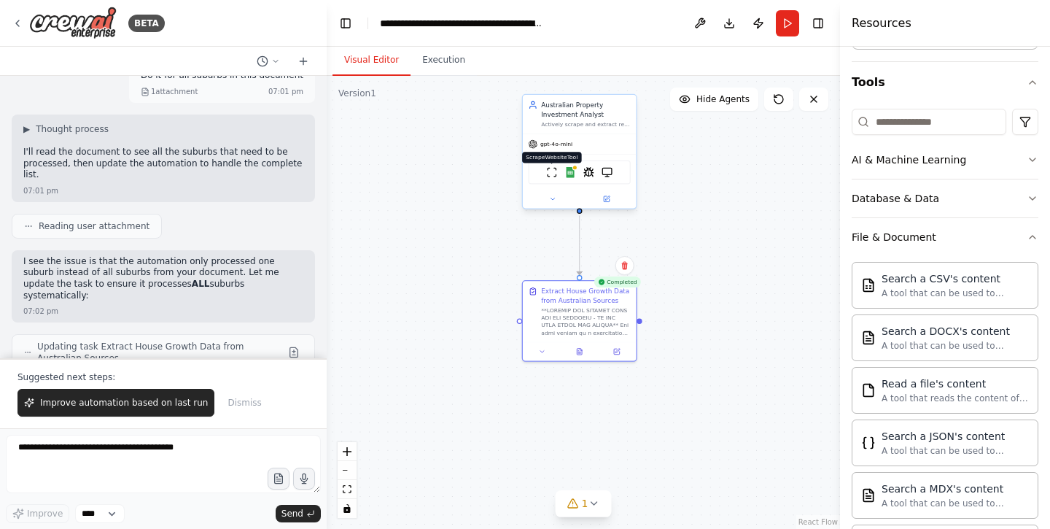
click at [553, 176] on img at bounding box center [551, 172] width 11 height 11
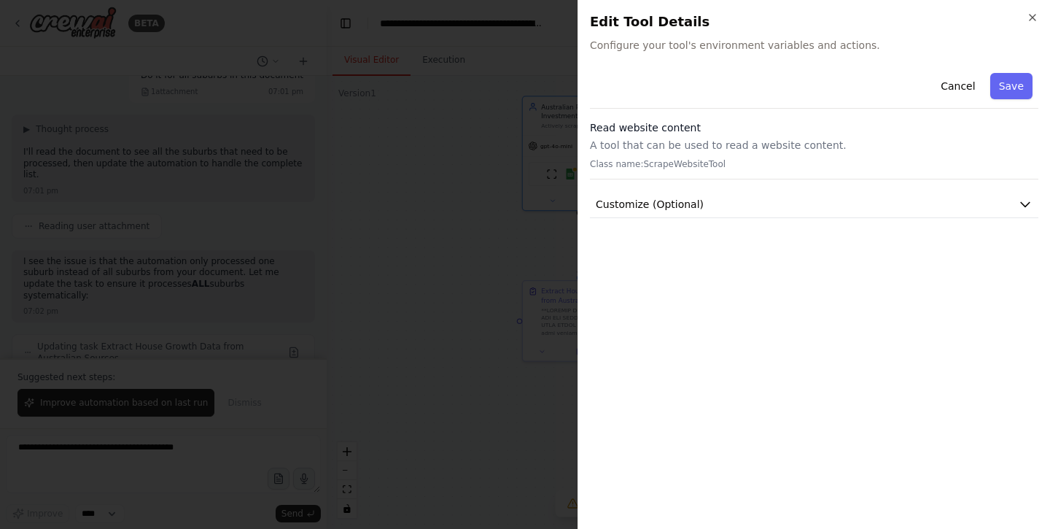
click at [815, 158] on div "Read website content A tool that can be used to read a website content. Class n…" at bounding box center [814, 149] width 448 height 59
click at [779, 155] on div "Read website content A tool that can be used to read a website content. Class n…" at bounding box center [814, 149] width 448 height 59
click at [755, 203] on button "Customize (Optional)" at bounding box center [814, 204] width 448 height 27
click at [745, 206] on button "Customize (Optional)" at bounding box center [814, 204] width 448 height 27
click at [692, 152] on div "Read website content A tool that can be used to read a website content. Class n…" at bounding box center [814, 149] width 448 height 59
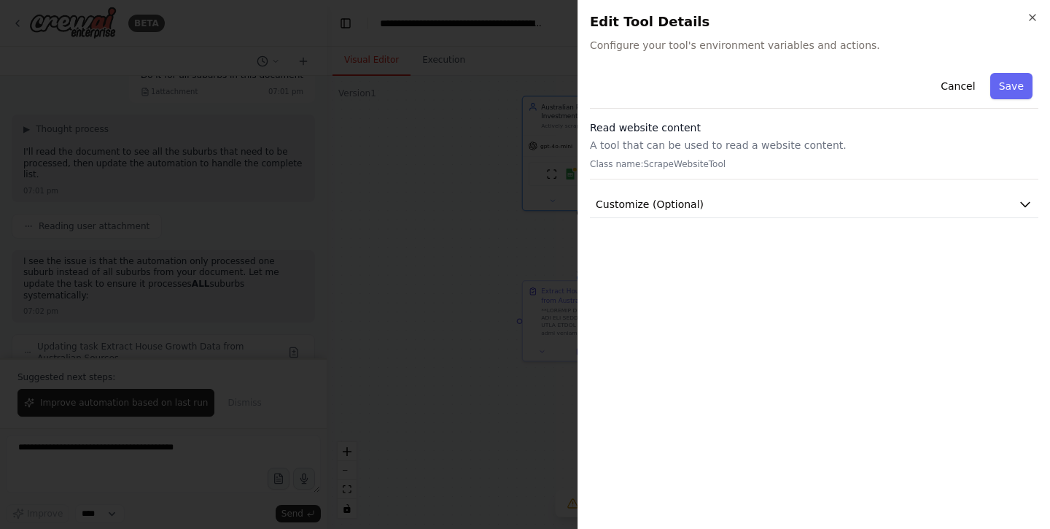
click at [704, 142] on p "A tool that can be used to read a website content." at bounding box center [814, 145] width 448 height 15
click at [1031, 12] on icon "button" at bounding box center [1033, 18] width 12 height 12
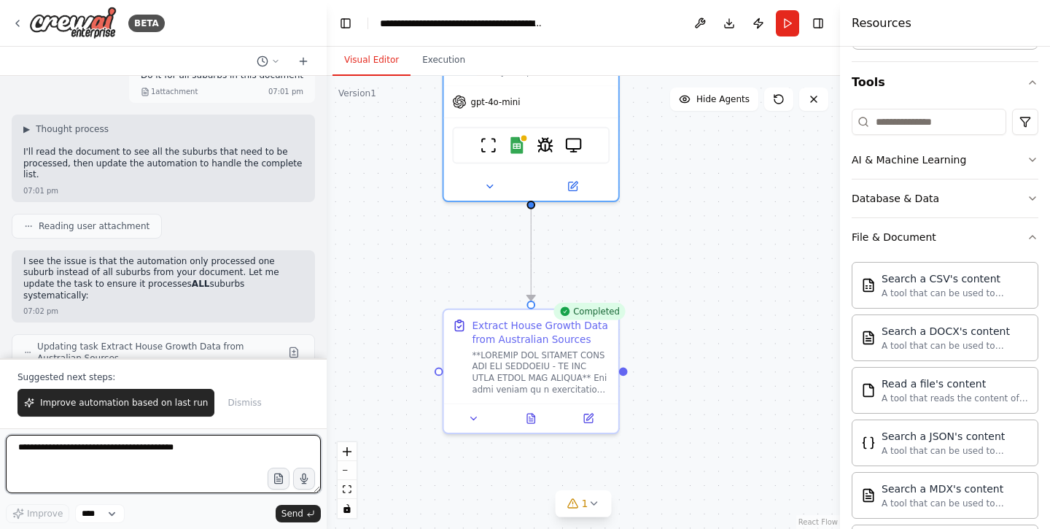
click at [221, 449] on textarea at bounding box center [163, 464] width 315 height 58
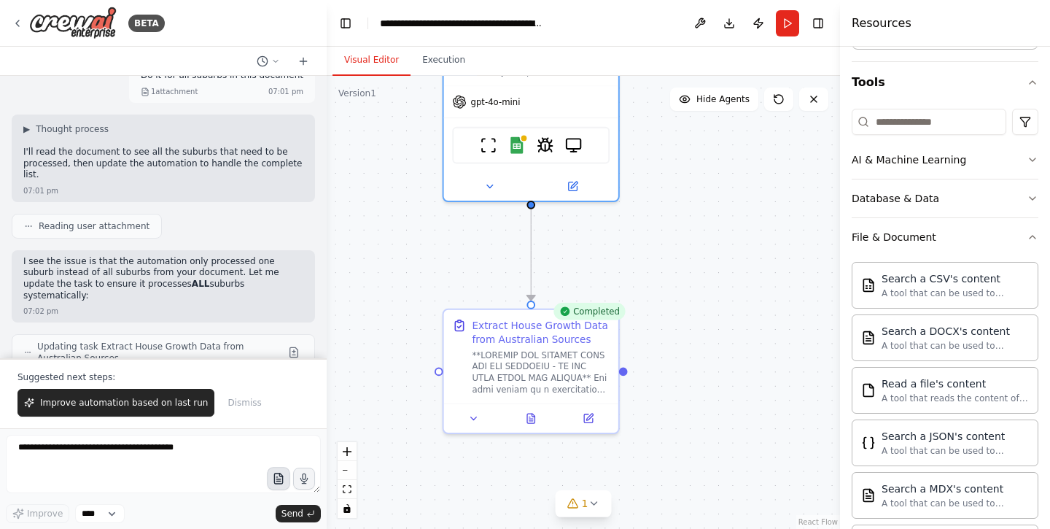
click at [273, 480] on icon "button" at bounding box center [278, 479] width 12 height 12
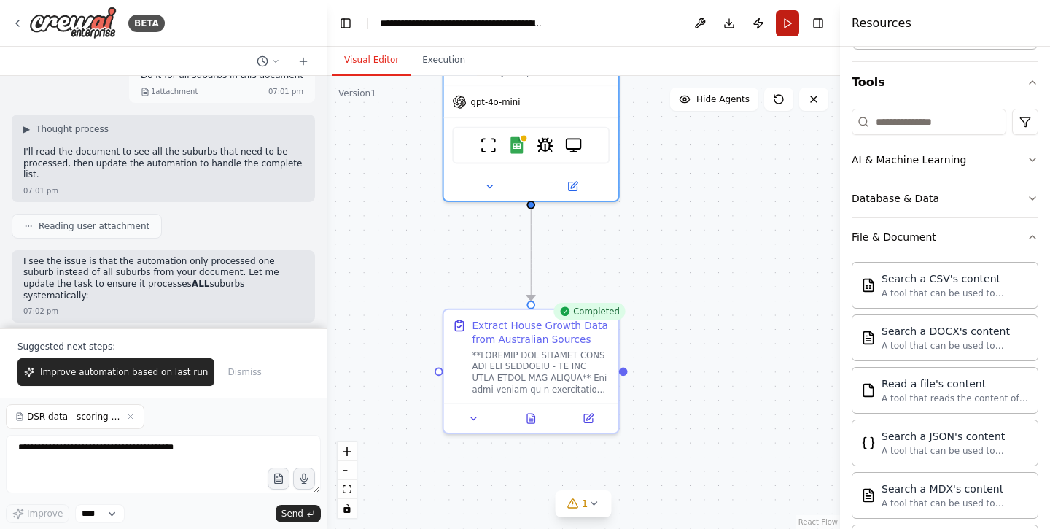
click at [790, 25] on button "Run" at bounding box center [787, 23] width 23 height 26
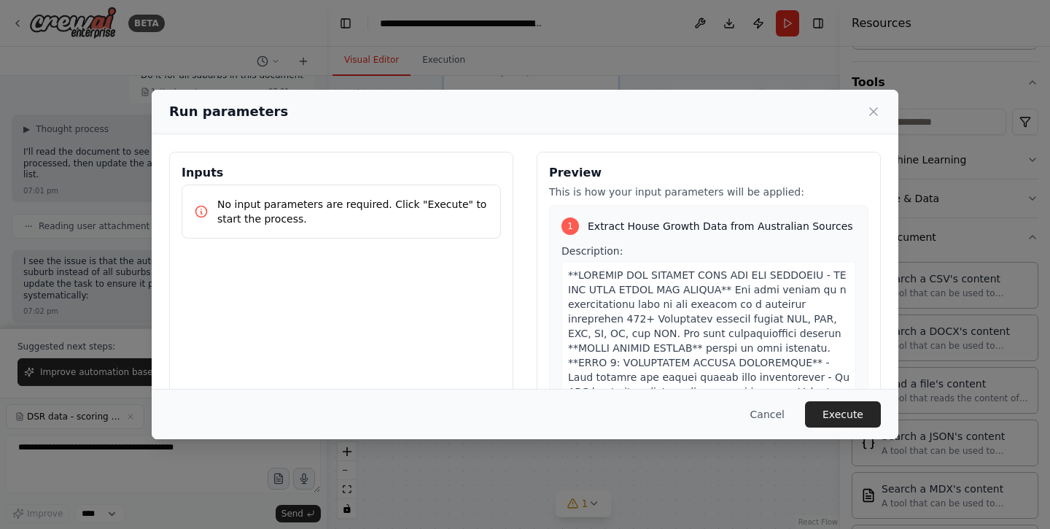
click at [368, 197] on p "No input parameters are required. Click "Execute" to start the process." at bounding box center [352, 211] width 271 height 29
click at [378, 203] on p "No input parameters are required. Click "Execute" to start the process." at bounding box center [352, 211] width 271 height 29
click at [422, 225] on p "No input parameters are required. Click "Execute" to start the process." at bounding box center [352, 211] width 271 height 29
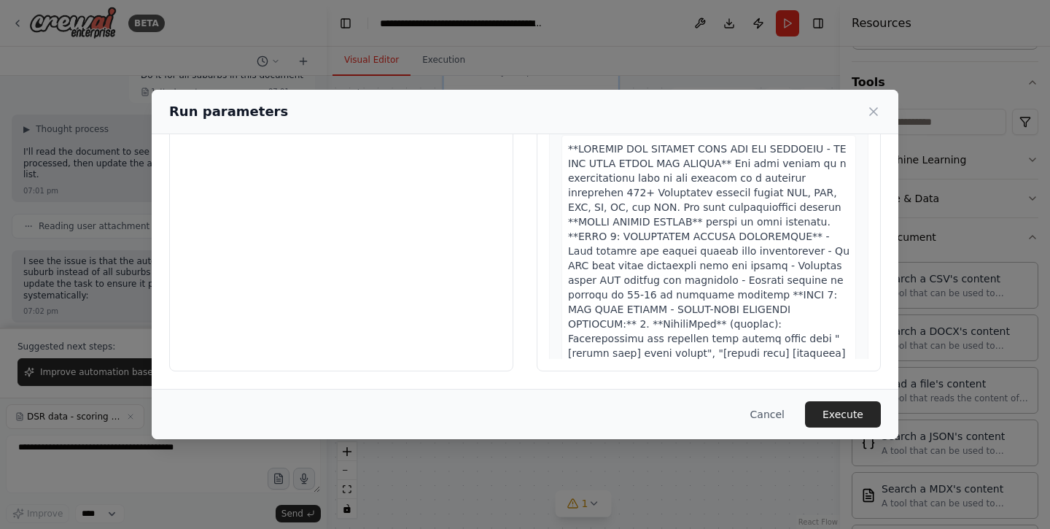
scroll to position [0, 0]
click at [878, 119] on icon at bounding box center [873, 111] width 15 height 15
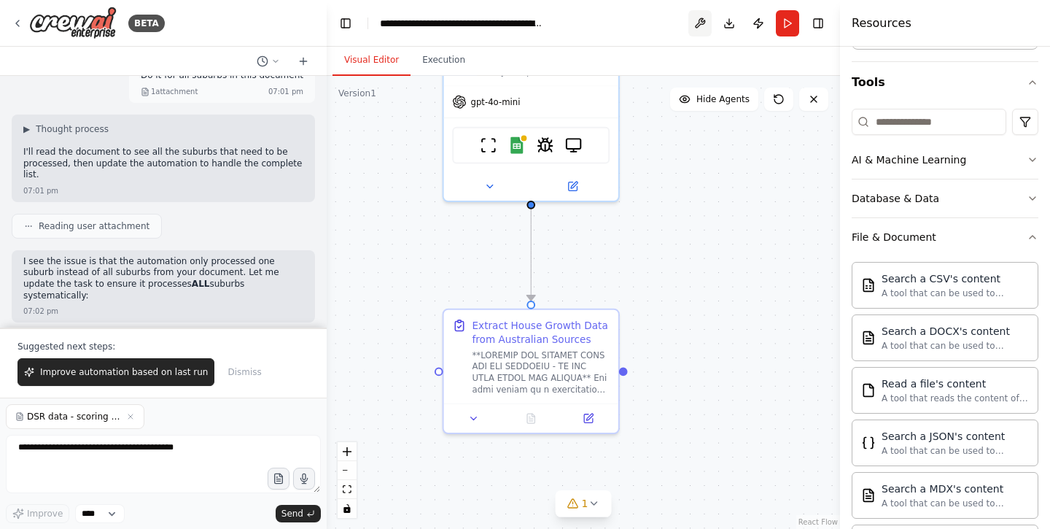
click at [700, 26] on button at bounding box center [699, 23] width 23 height 26
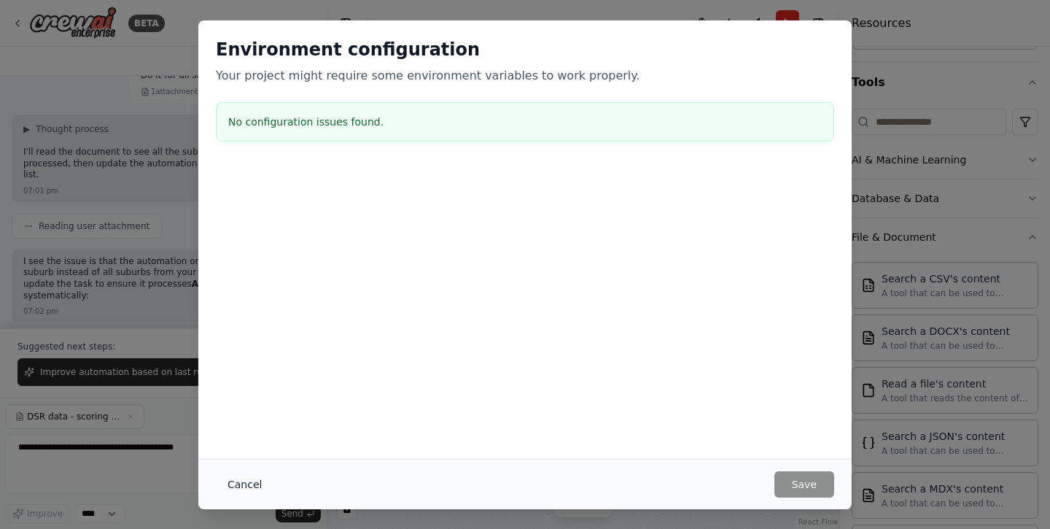
click at [256, 485] on button "Cancel" at bounding box center [245, 484] width 58 height 26
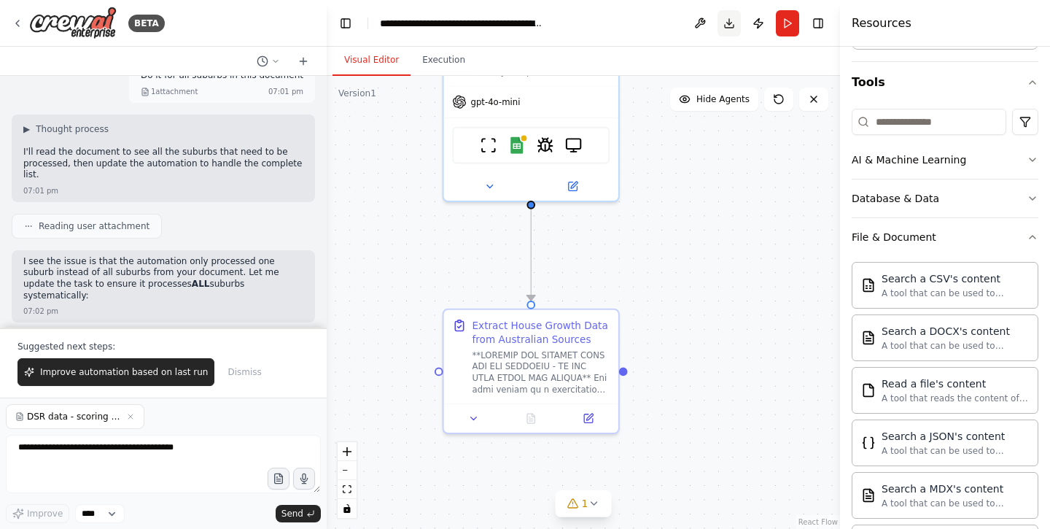
click at [724, 26] on button "Download" at bounding box center [729, 23] width 23 height 26
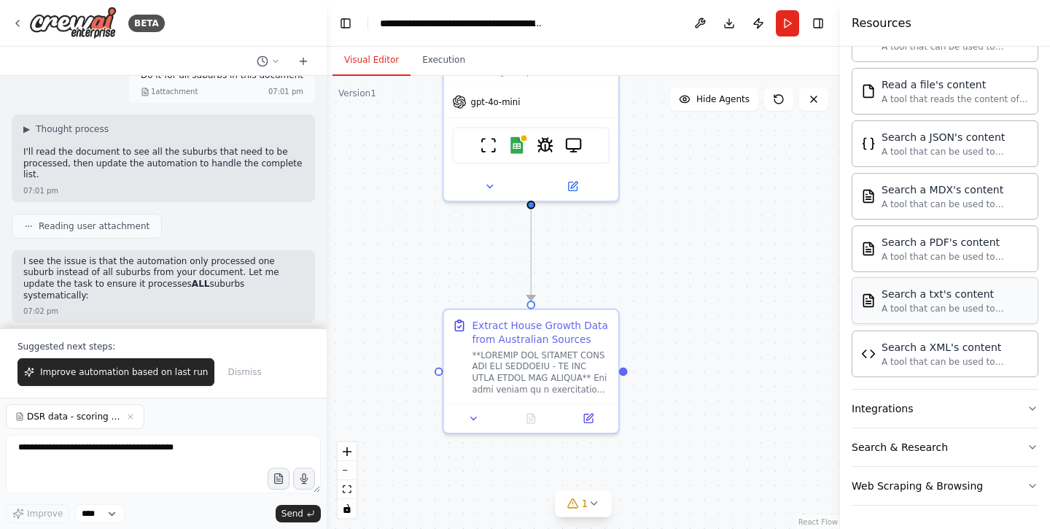
scroll to position [421, 0]
click at [932, 410] on button "Integrations" at bounding box center [945, 408] width 187 height 38
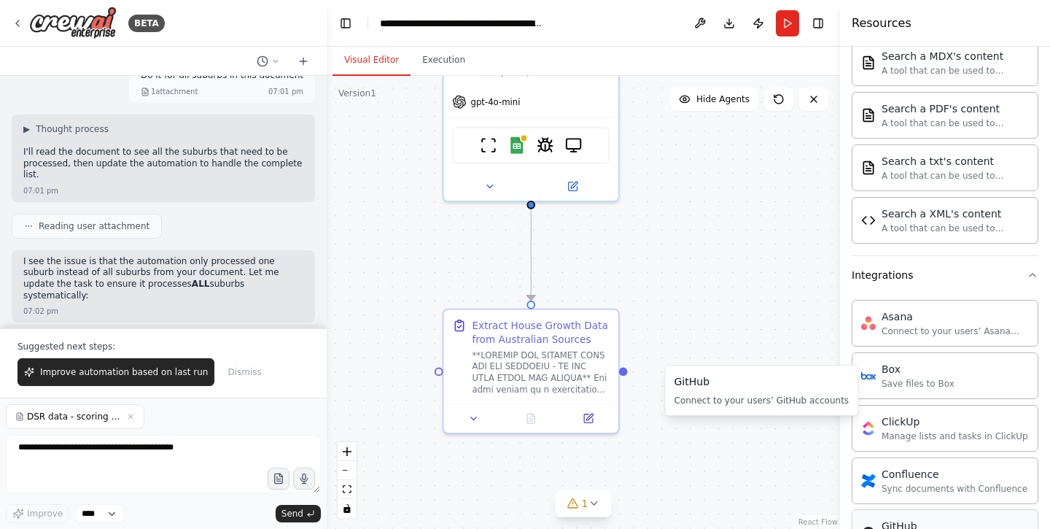
scroll to position [369, 0]
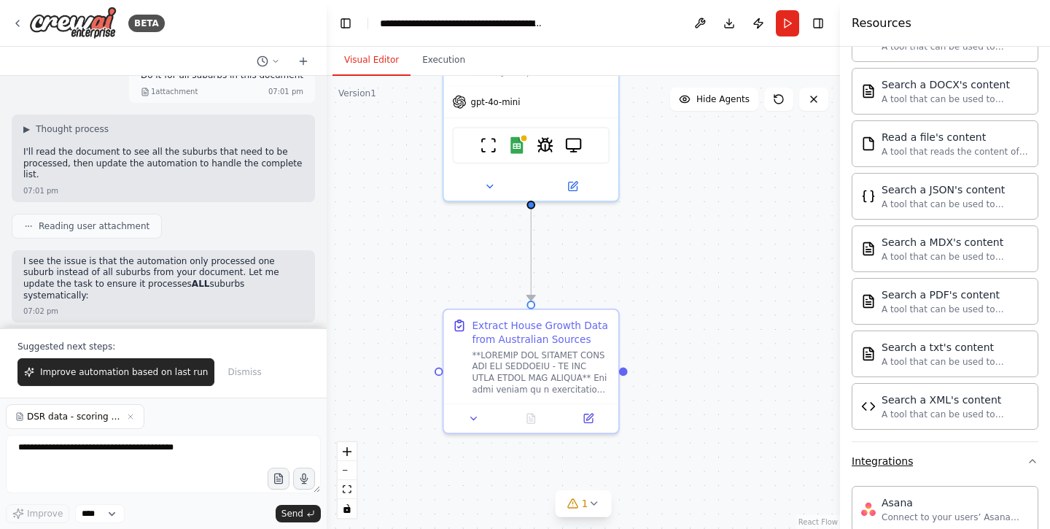
click at [899, 451] on button "Integrations" at bounding box center [945, 461] width 187 height 38
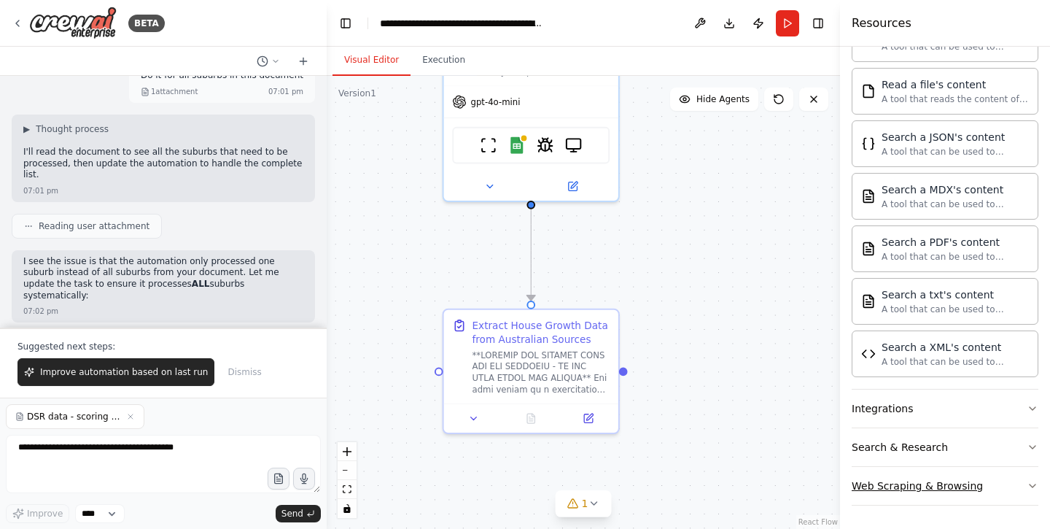
scroll to position [421, 0]
click at [920, 477] on button "Web Scraping & Browsing" at bounding box center [945, 486] width 187 height 38
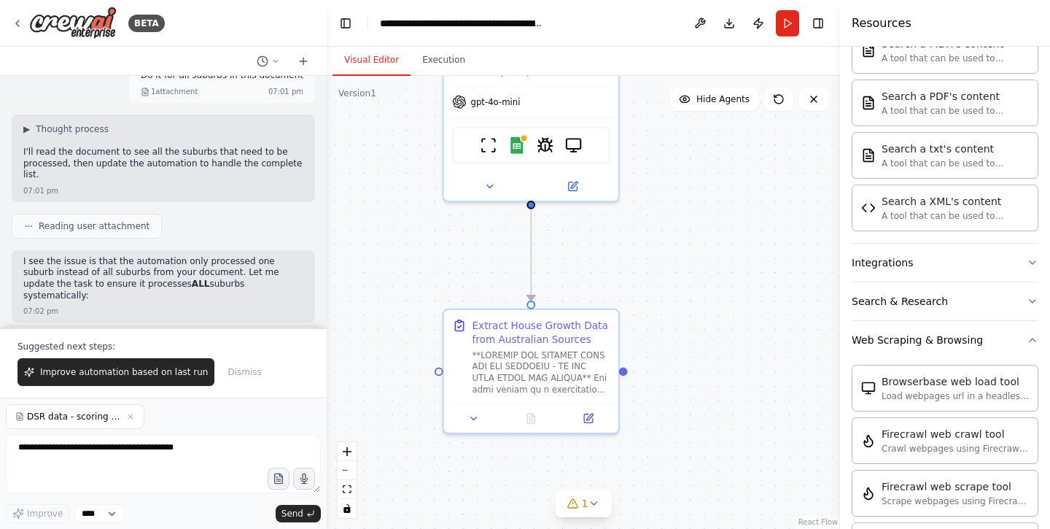
scroll to position [381, 0]
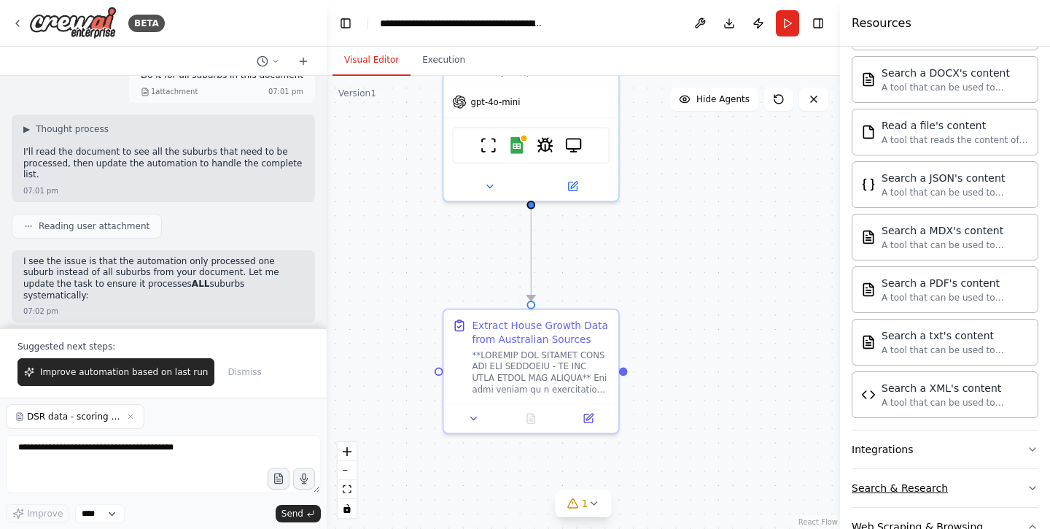
click at [935, 481] on div "Search & Research" at bounding box center [900, 488] width 96 height 15
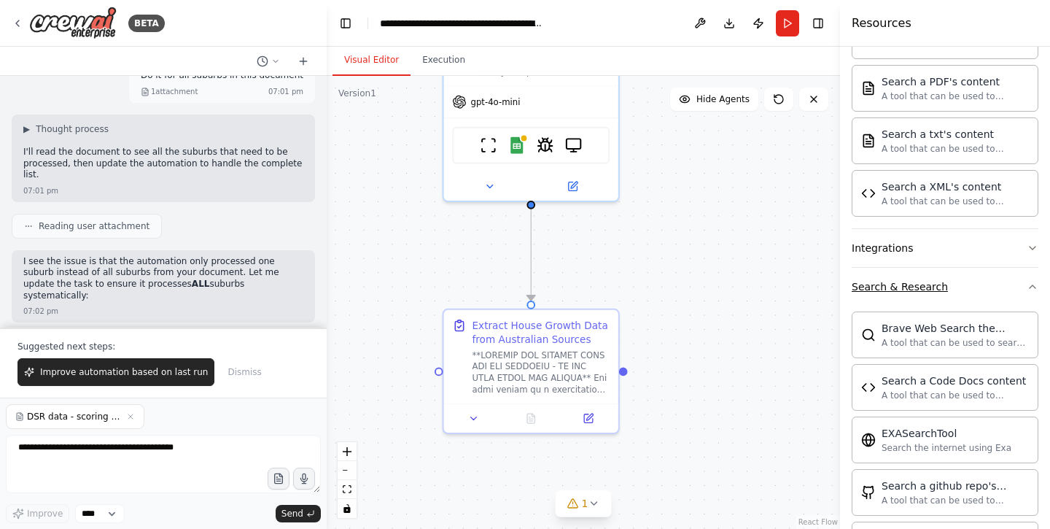
scroll to position [657, 0]
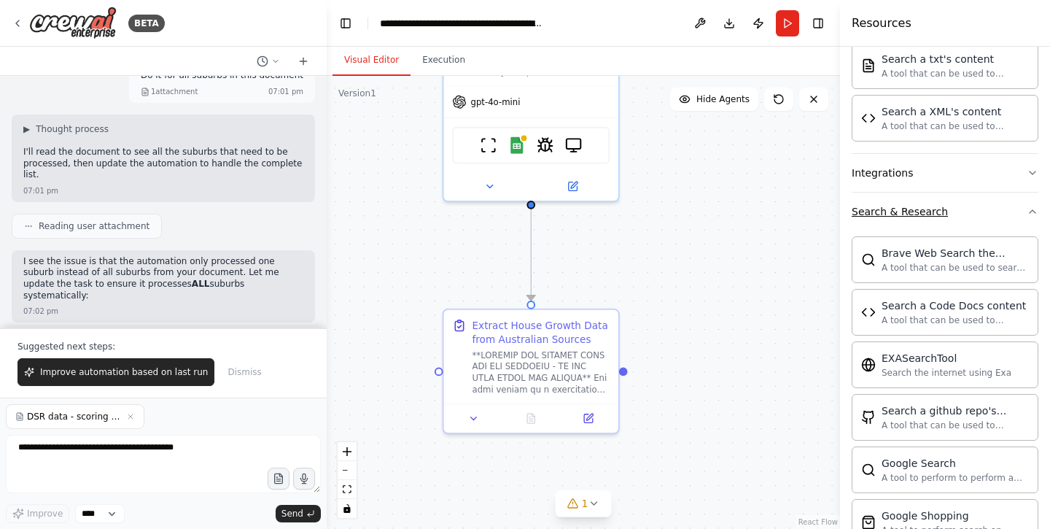
click at [936, 215] on div "Search & Research" at bounding box center [900, 211] width 96 height 15
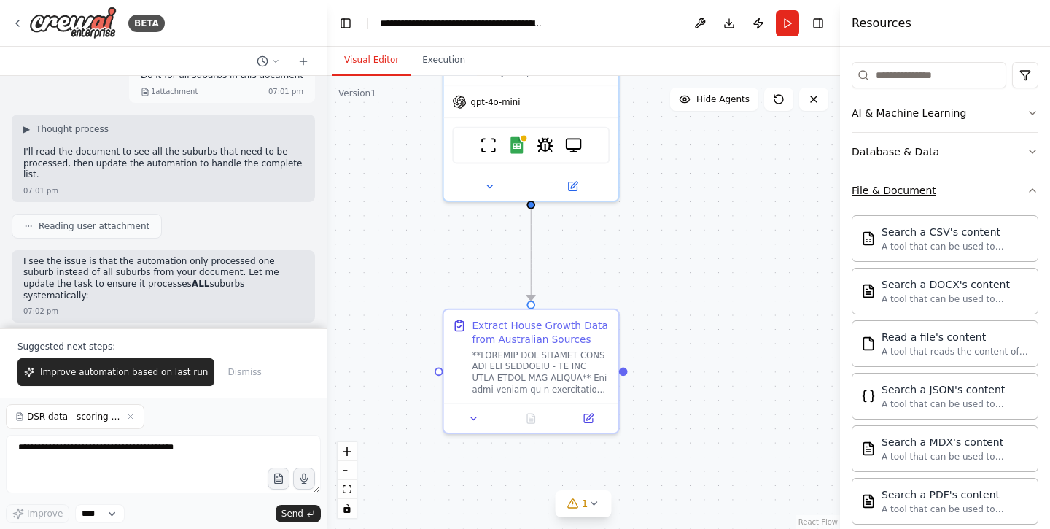
scroll to position [155, 0]
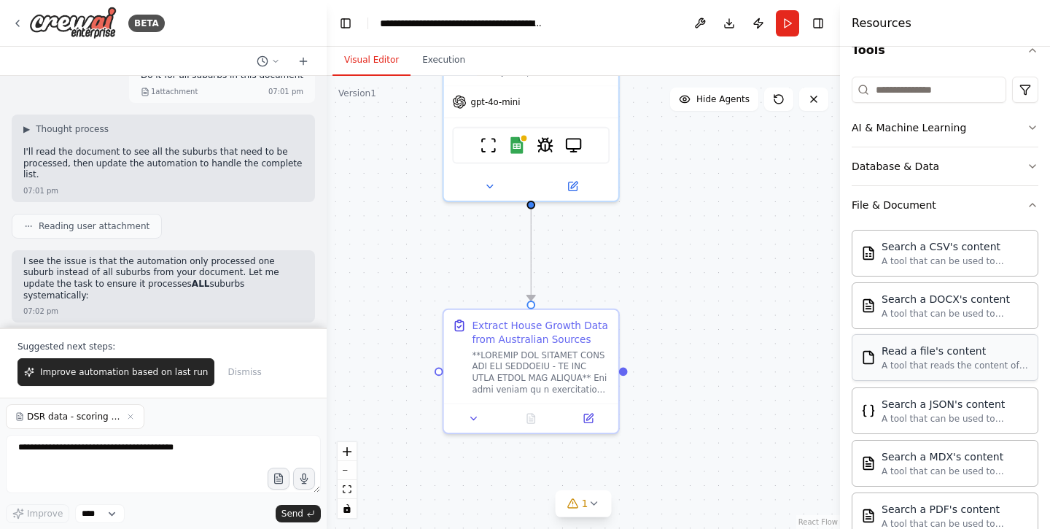
click at [914, 338] on div "Read a file's content A tool that reads the content of a file. To use this tool…" at bounding box center [945, 357] width 187 height 47
click at [906, 350] on div "Read a file's content" at bounding box center [955, 350] width 147 height 15
click at [887, 351] on div "Read a file's content" at bounding box center [955, 350] width 147 height 15
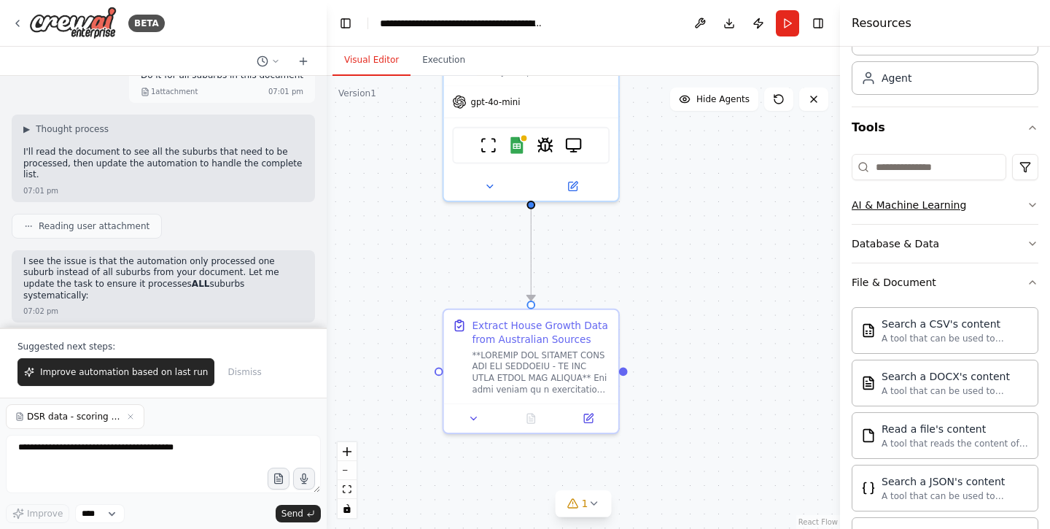
scroll to position [35, 0]
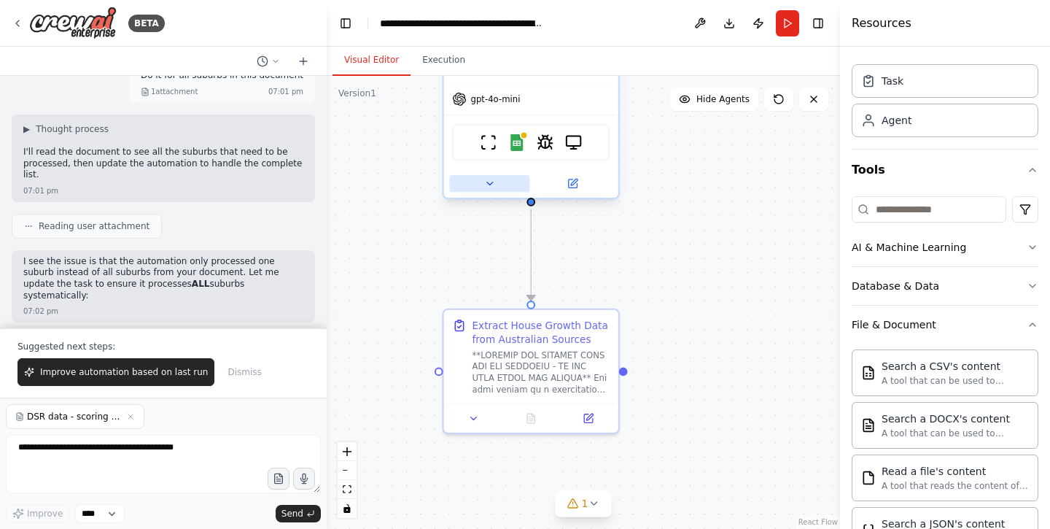
click at [491, 187] on icon at bounding box center [490, 184] width 12 height 12
click at [490, 182] on icon at bounding box center [490, 184] width 12 height 12
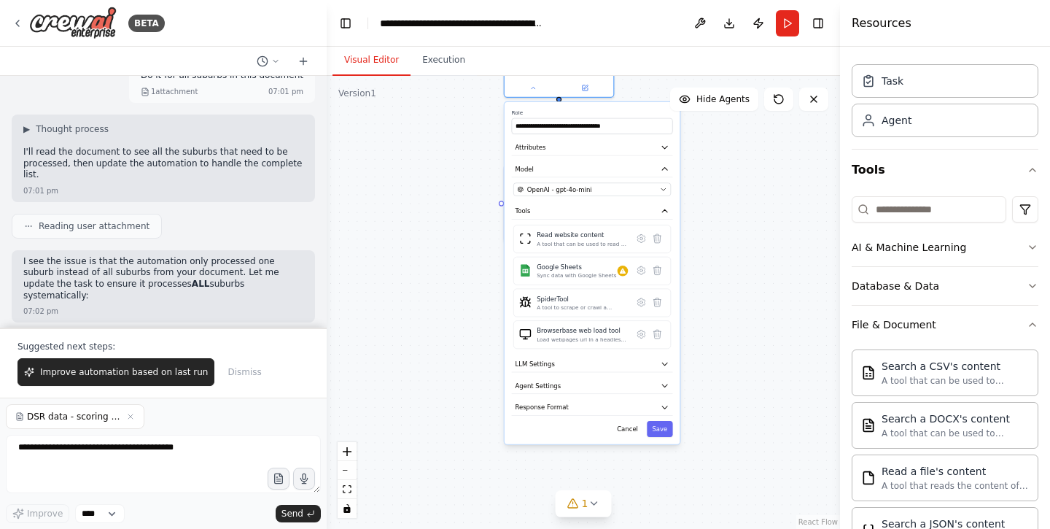
drag, startPoint x: 747, startPoint y: 420, endPoint x: 748, endPoint y: 258, distance: 161.9
click at [748, 258] on div ".deletable-edge-delete-btn { width: 20px; height: 20px; border: 0px solid #ffff…" at bounding box center [583, 302] width 513 height 453
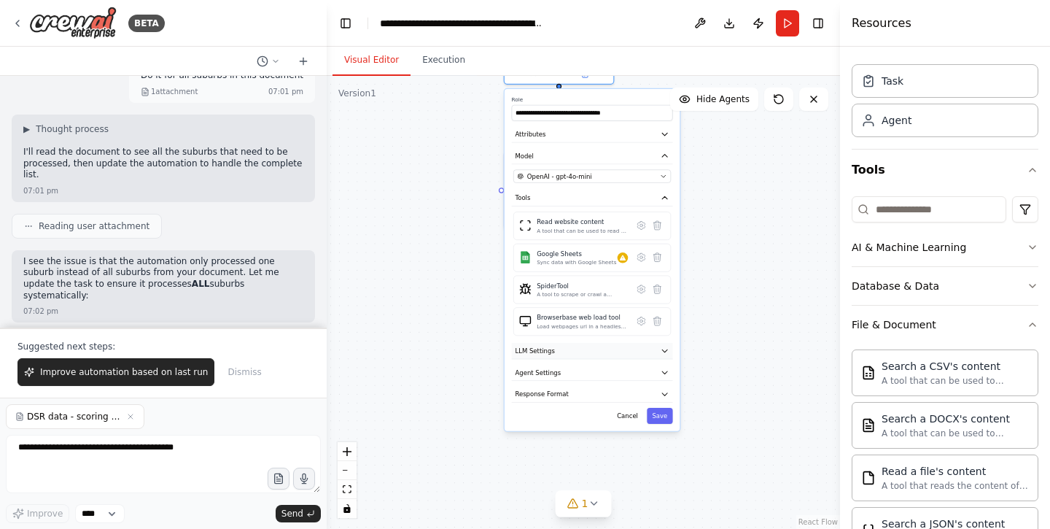
click at [575, 349] on button "LLM Settings" at bounding box center [592, 351] width 161 height 16
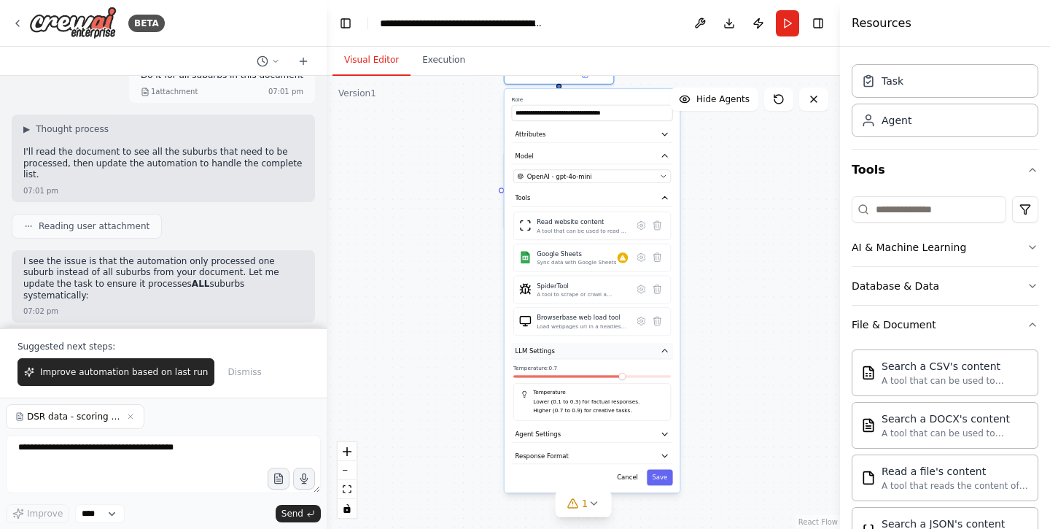
click at [575, 349] on button "LLM Settings" at bounding box center [592, 351] width 161 height 16
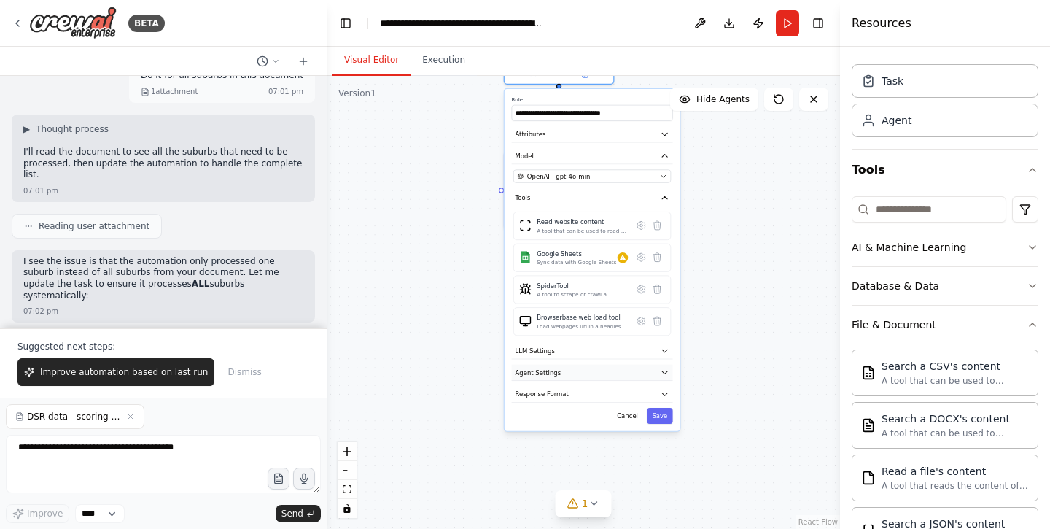
click at [572, 371] on button "Agent Settings" at bounding box center [592, 373] width 161 height 16
click at [567, 395] on button "Response Format" at bounding box center [592, 394] width 161 height 16
click at [629, 466] on button "Cancel" at bounding box center [627, 462] width 31 height 16
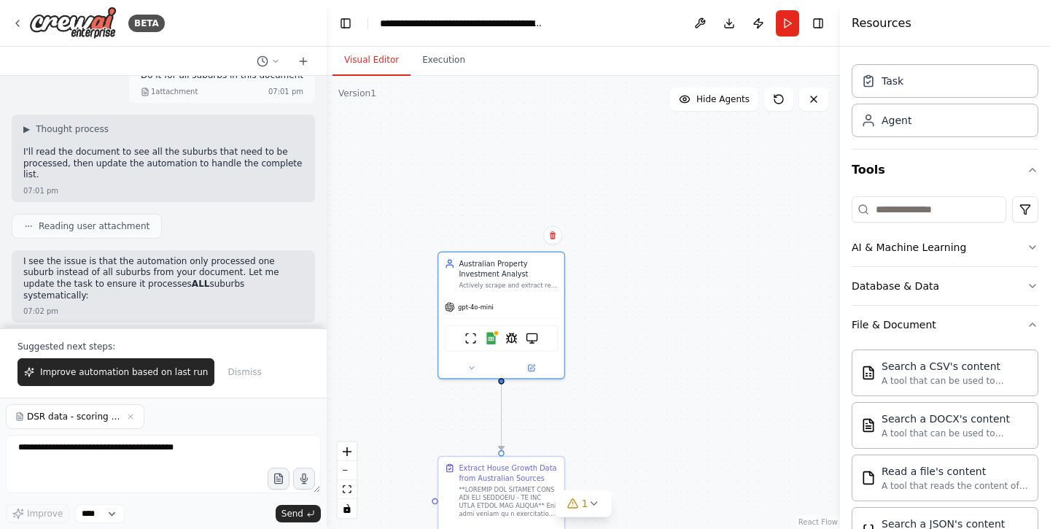
drag, startPoint x: 711, startPoint y: 250, endPoint x: 667, endPoint y: 579, distance: 331.8
click at [667, 528] on html "BETA I want to build a agent that can tabulate key metrics for property investm…" at bounding box center [525, 264] width 1050 height 529
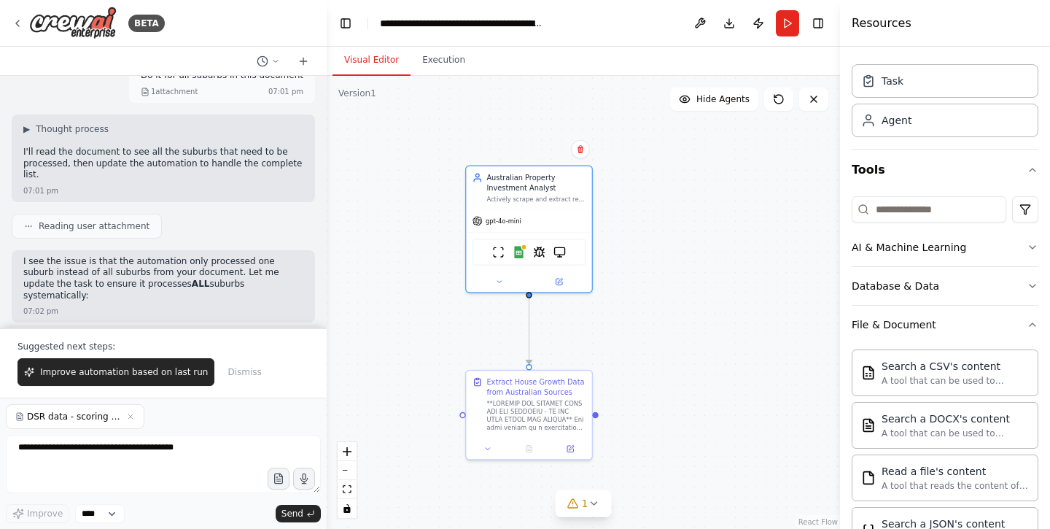
drag, startPoint x: 664, startPoint y: 357, endPoint x: 697, endPoint y: 260, distance: 102.6
click at [697, 260] on div ".deletable-edge-delete-btn { width: 20px; height: 20px; border: 0px solid #ffff…" at bounding box center [583, 302] width 513 height 453
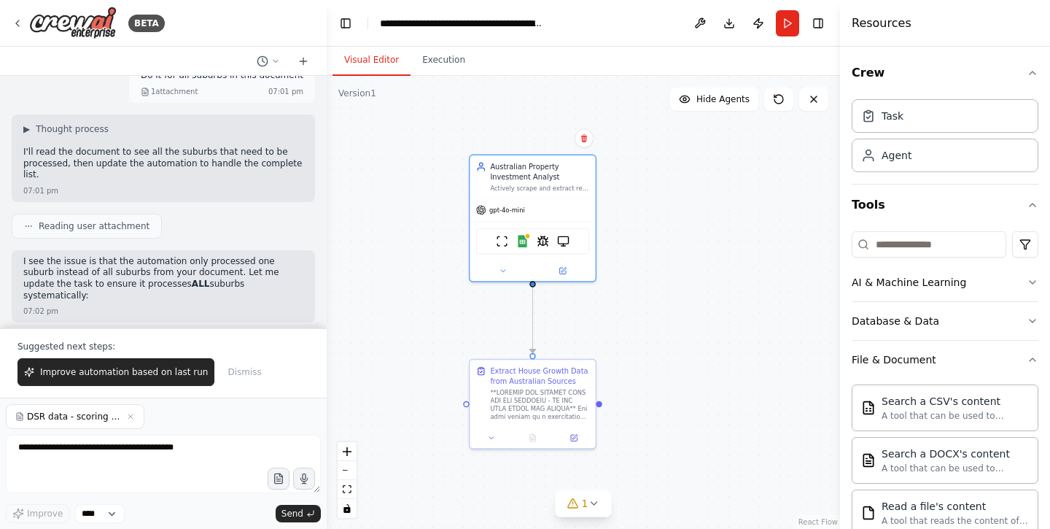
scroll to position [0, 0]
click at [929, 115] on div "Task" at bounding box center [945, 115] width 187 height 34
click at [898, 117] on div "Task" at bounding box center [893, 115] width 22 height 15
click at [891, 125] on div "Task" at bounding box center [945, 115] width 187 height 34
click at [893, 319] on div "Database & Data" at bounding box center [896, 321] width 88 height 15
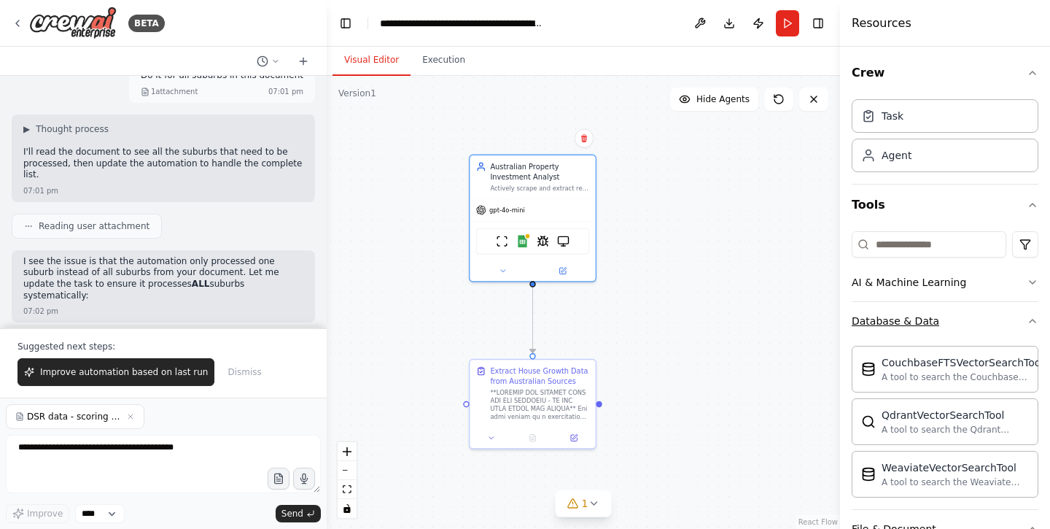
click at [912, 320] on div "Database & Data" at bounding box center [896, 321] width 88 height 15
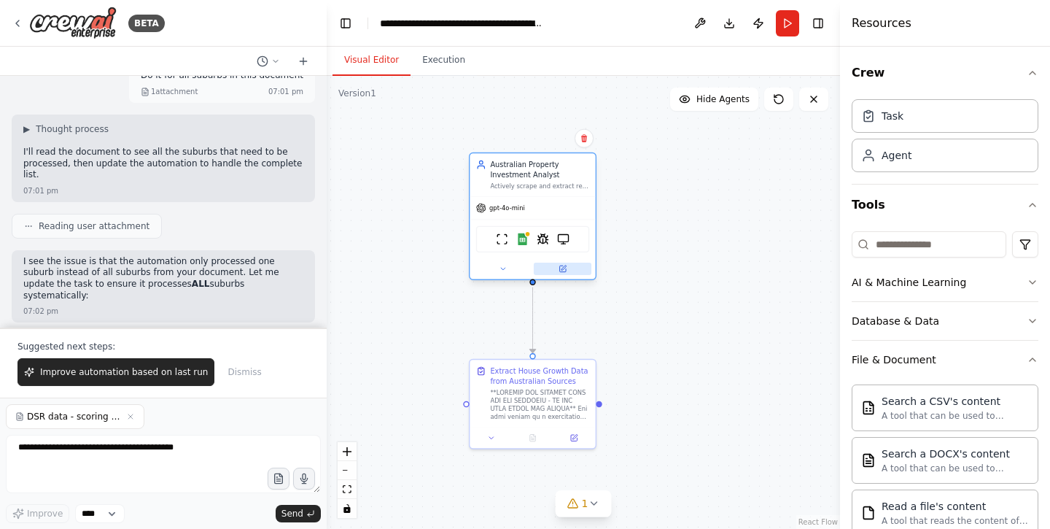
click at [561, 270] on icon at bounding box center [562, 268] width 6 height 6
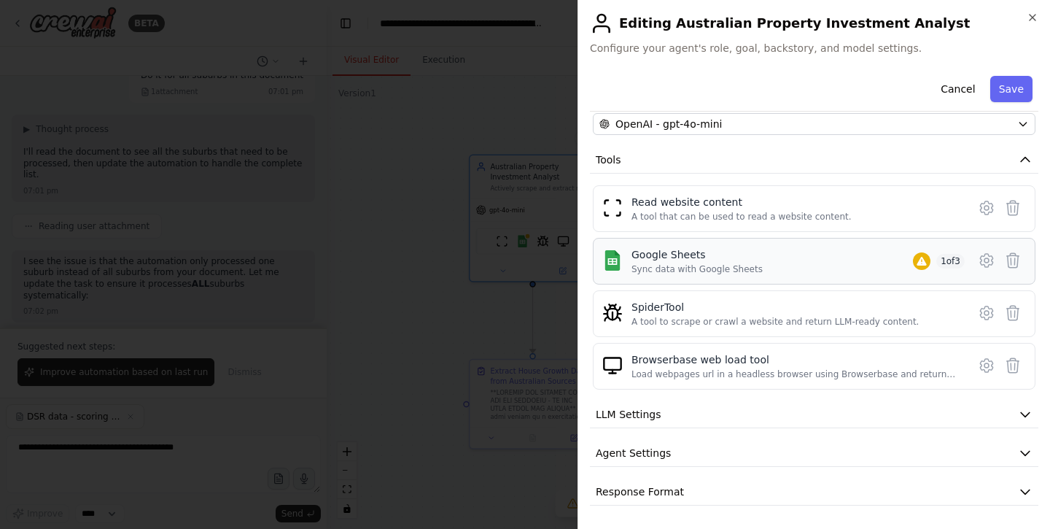
scroll to position [140, 0]
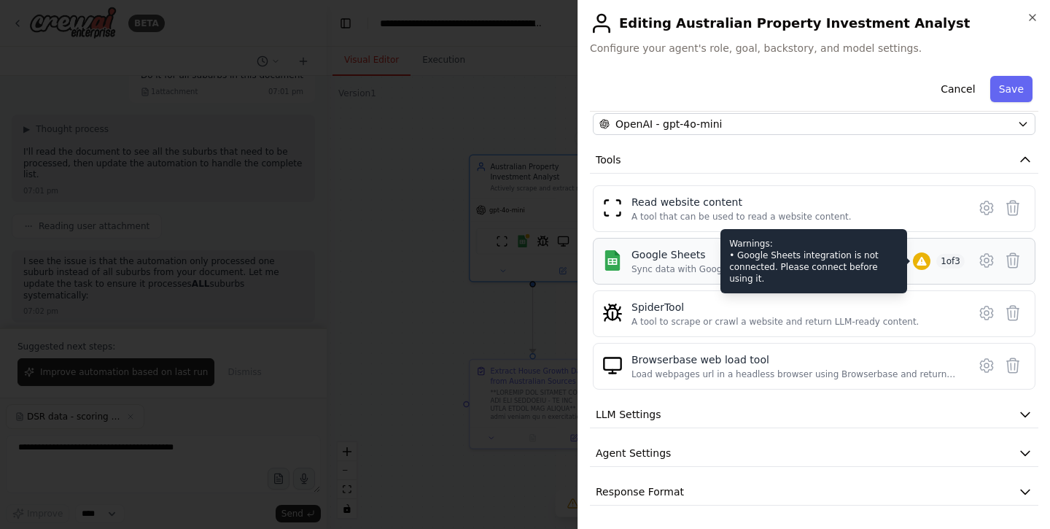
click at [921, 267] on div at bounding box center [922, 261] width 18 height 18
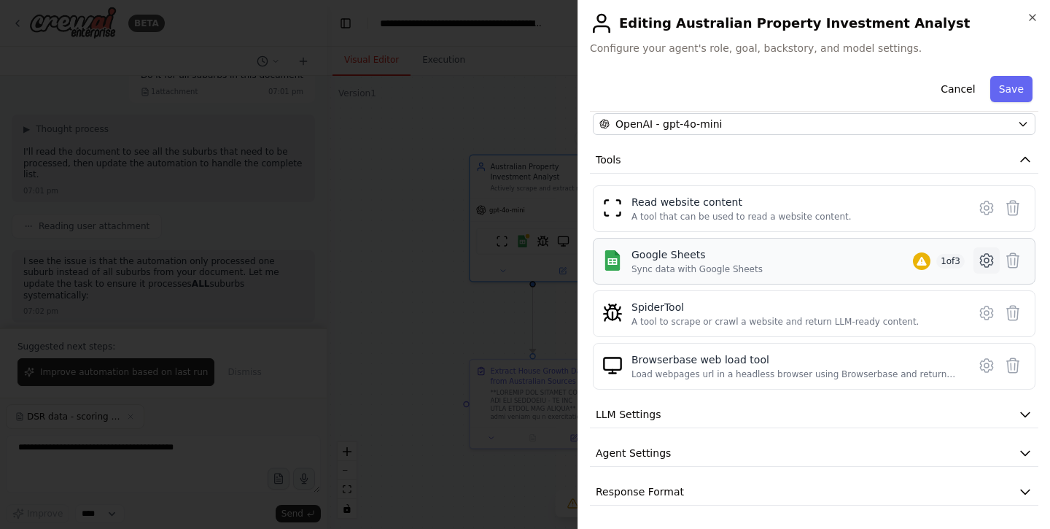
click at [985, 261] on icon at bounding box center [987, 261] width 18 height 18
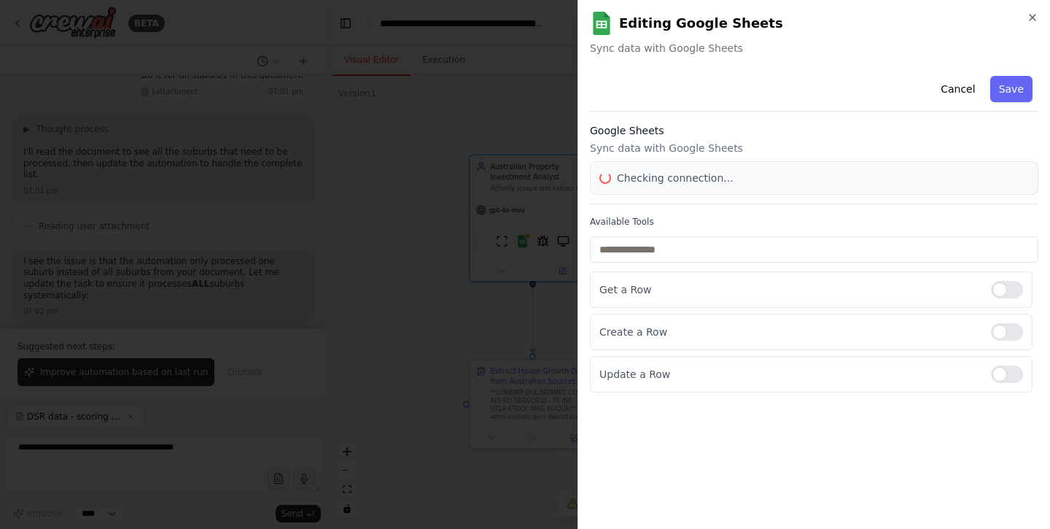
scroll to position [0, 0]
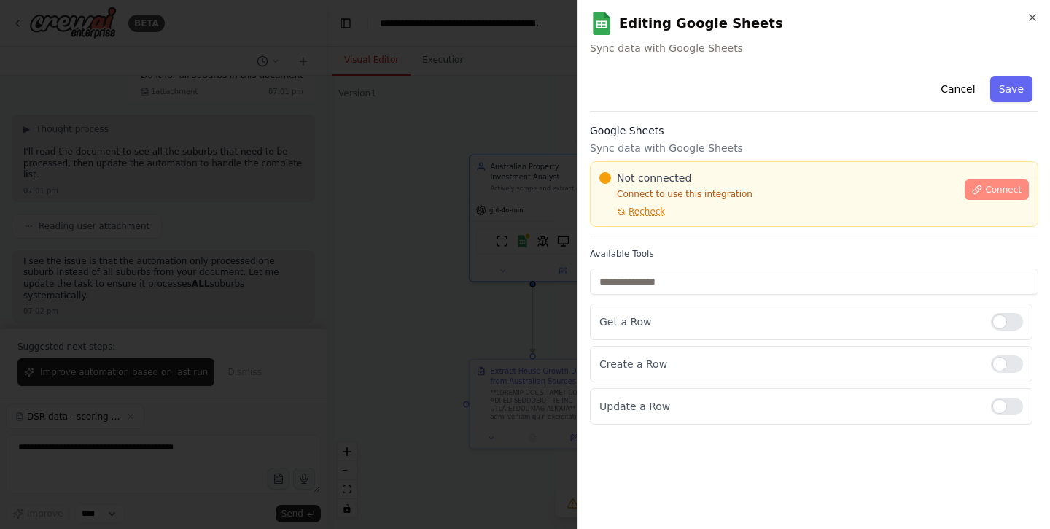
click at [976, 190] on icon at bounding box center [977, 189] width 8 height 8
click at [1002, 190] on span "Connect" at bounding box center [1003, 190] width 36 height 12
click at [704, 150] on p "Sync data with Google Sheets" at bounding box center [814, 148] width 448 height 15
click at [783, 111] on div "Cancel Save" at bounding box center [814, 91] width 448 height 42
click at [774, 111] on div "Cancel Save" at bounding box center [814, 91] width 448 height 42
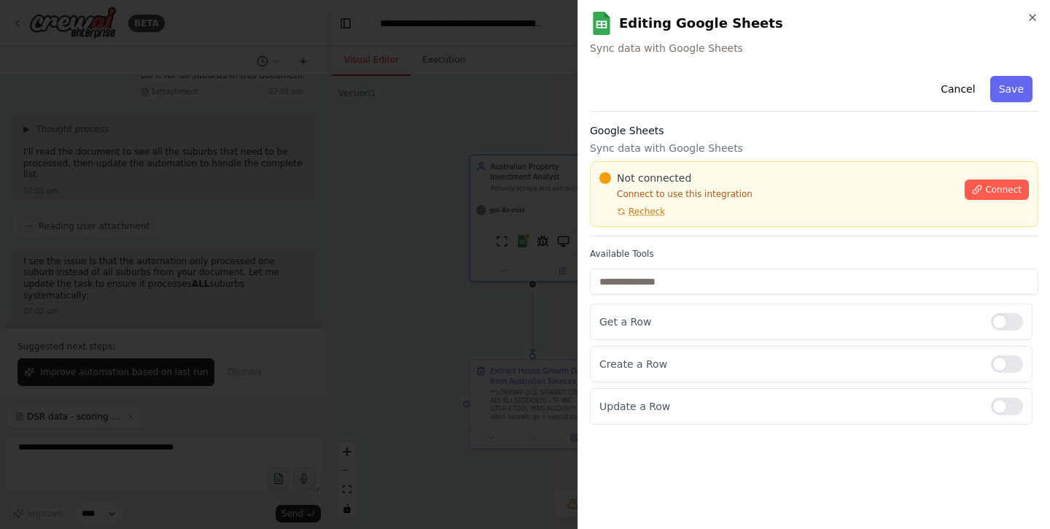
click at [782, 115] on div "Cancel Save Google Sheets Sync data with Google Sheets Not connected Connect to…" at bounding box center [814, 247] width 448 height 354
click at [784, 117] on div "Cancel Save Google Sheets Sync data with Google Sheets Not connected Connect to…" at bounding box center [814, 247] width 448 height 354
click at [781, 119] on div "Cancel Save Google Sheets Sync data with Google Sheets Not connected Connect to…" at bounding box center [814, 247] width 448 height 354
click at [788, 116] on div "Cancel Save Google Sheets Sync data with Google Sheets Not connected Connect to…" at bounding box center [814, 247] width 448 height 354
click at [782, 116] on div "Cancel Save Google Sheets Sync data with Google Sheets Not connected Connect to…" at bounding box center [814, 247] width 448 height 354
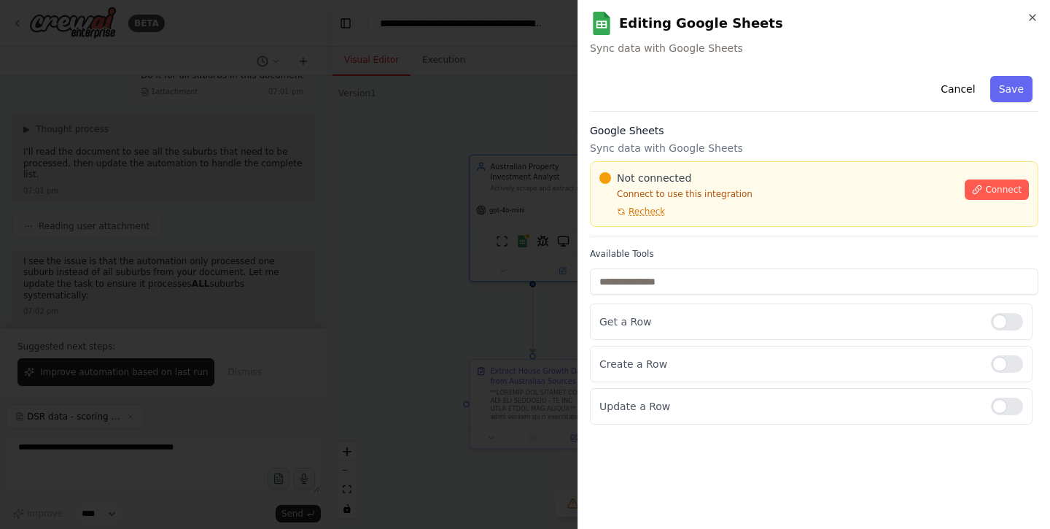
click at [771, 96] on div "Cancel Save" at bounding box center [814, 91] width 448 height 42
click at [776, 119] on div "Cancel Save Google Sheets Sync data with Google Sheets Not connected Connect to…" at bounding box center [814, 247] width 448 height 354
click at [852, 36] on div "Editing Google Sheets Sync data with Google Sheets" at bounding box center [814, 34] width 448 height 44
click at [784, 144] on p "Sync data with Google Sheets" at bounding box center [814, 148] width 448 height 15
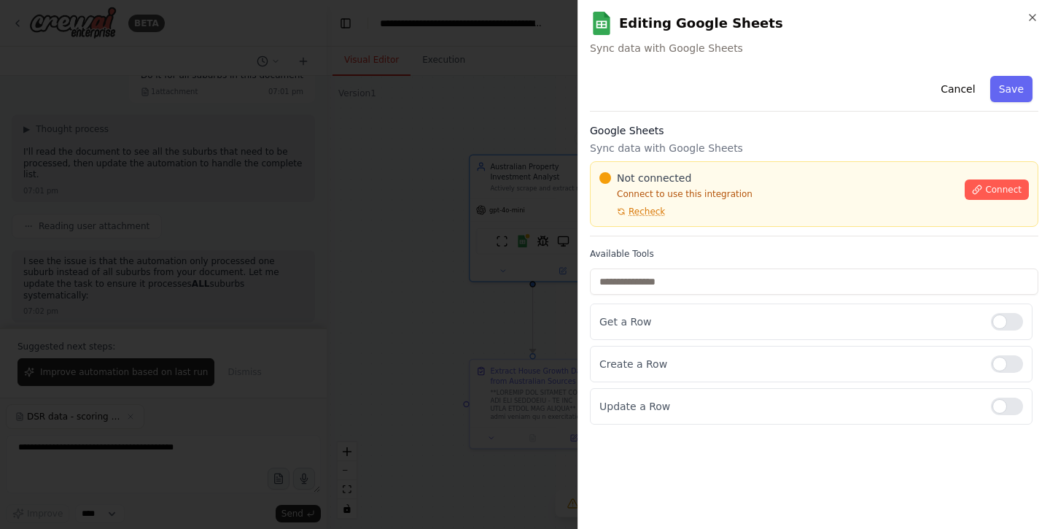
click at [780, 114] on div "Cancel Save Google Sheets Sync data with Google Sheets Not connected Connect to…" at bounding box center [814, 247] width 448 height 354
click at [806, 243] on div "Cancel Save Google Sheets Sync data with Google Sheets Not connected Connect to…" at bounding box center [814, 247] width 448 height 354
click at [1035, 58] on div "**********" at bounding box center [814, 264] width 473 height 529
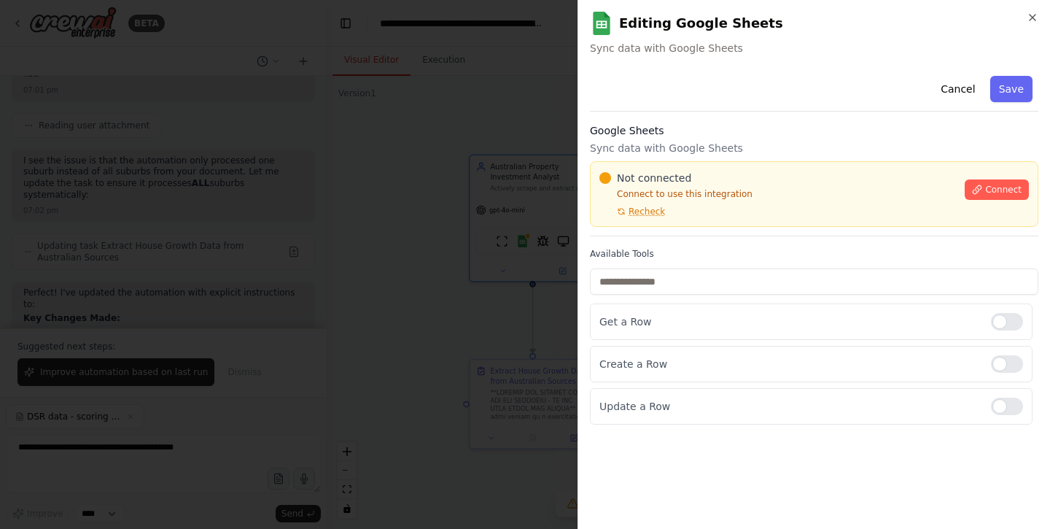
drag, startPoint x: 788, startPoint y: 129, endPoint x: 795, endPoint y: 125, distance: 7.9
click at [788, 128] on h3 "Google Sheets" at bounding box center [814, 130] width 448 height 15
click at [700, 133] on h3 "Google Sheets" at bounding box center [814, 130] width 448 height 15
click at [696, 146] on p "Sync data with Google Sheets" at bounding box center [814, 148] width 448 height 15
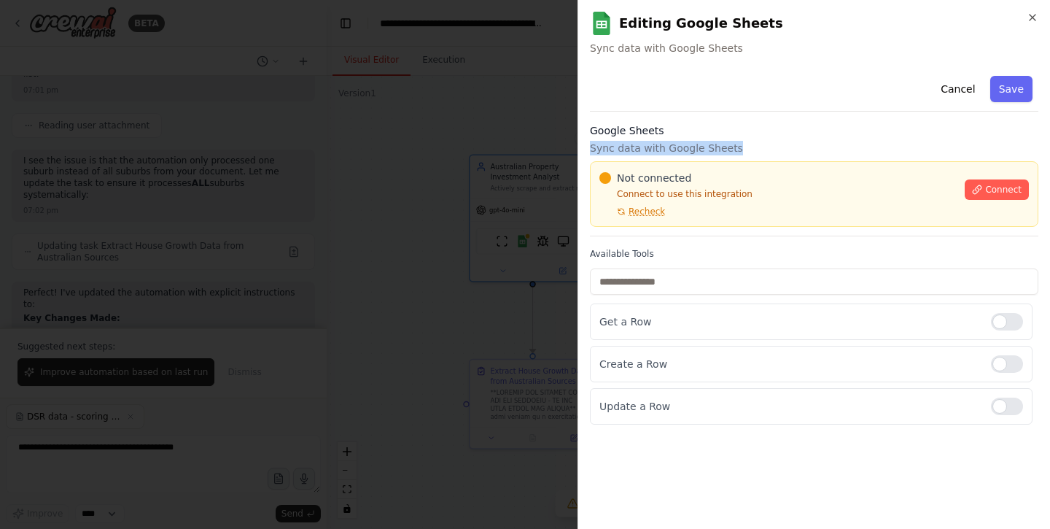
click at [696, 146] on p "Sync data with Google Sheets" at bounding box center [814, 148] width 448 height 15
click at [696, 144] on p "Sync data with Google Sheets" at bounding box center [814, 148] width 448 height 15
click at [997, 101] on button "Save" at bounding box center [1011, 89] width 42 height 26
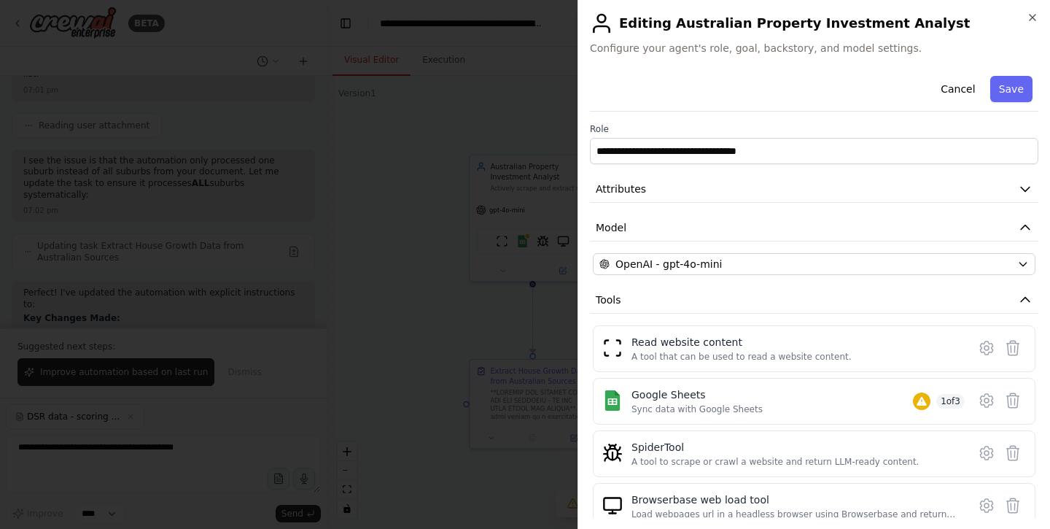
click at [756, 93] on div "Cancel Save" at bounding box center [814, 91] width 448 height 42
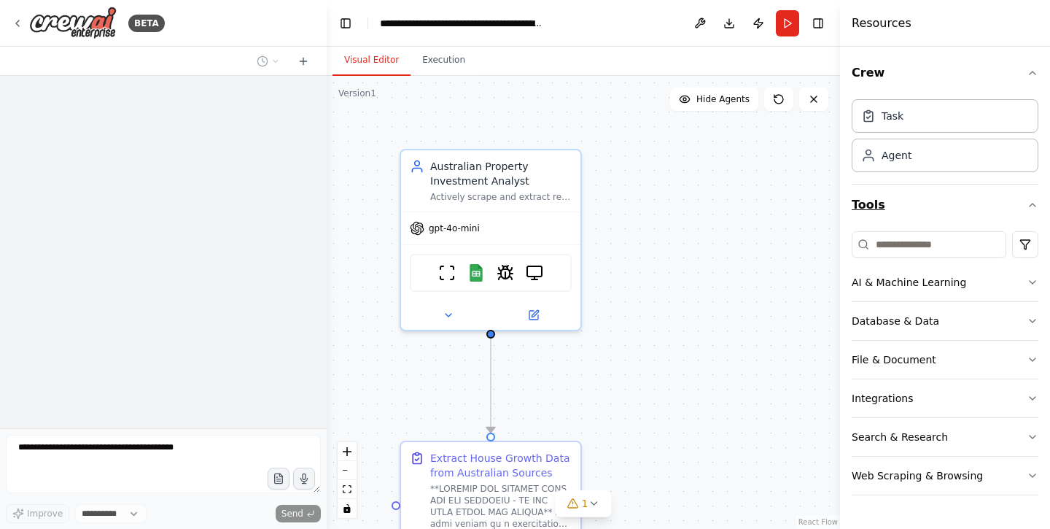
select select "****"
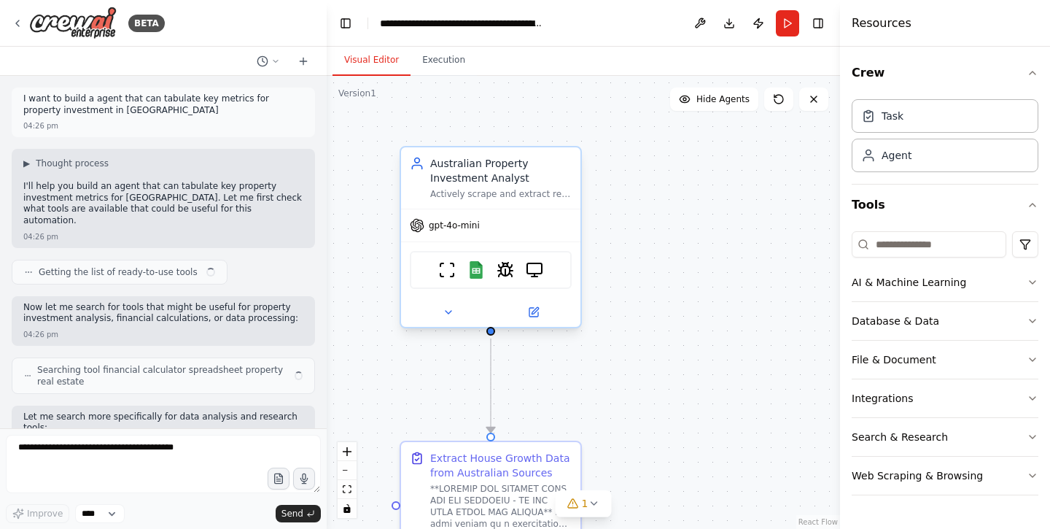
scroll to position [6807, 0]
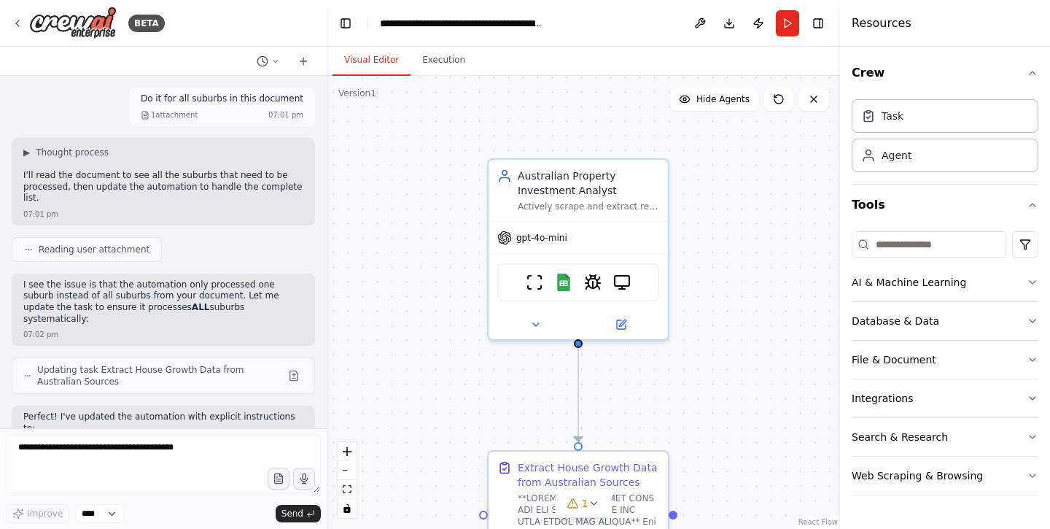
drag, startPoint x: 569, startPoint y: 129, endPoint x: 666, endPoint y: 142, distance: 97.9
click at [666, 142] on div ".deletable-edge-delete-btn { width: 20px; height: 20px; border: 0px solid #ffff…" at bounding box center [583, 302] width 513 height 453
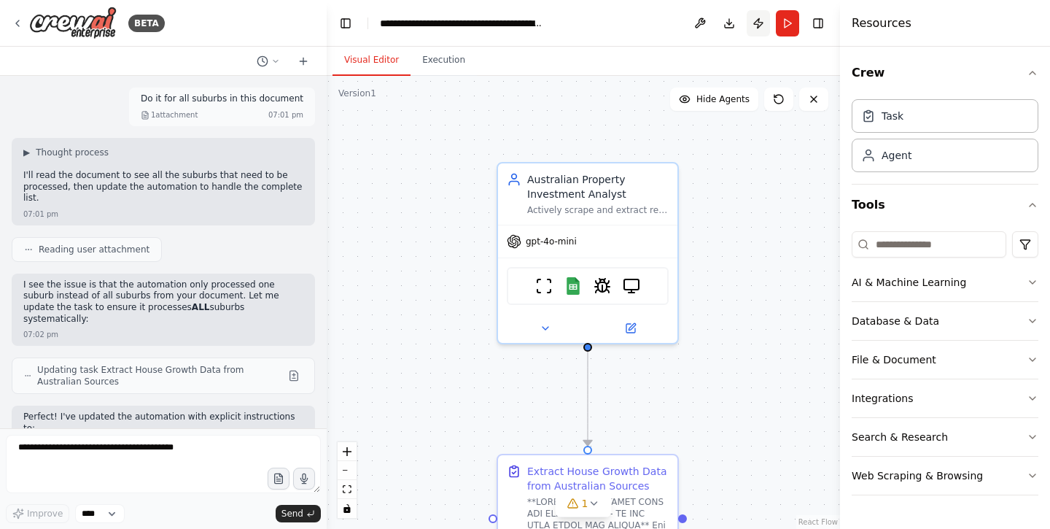
click at [760, 26] on button "Publish" at bounding box center [758, 23] width 23 height 26
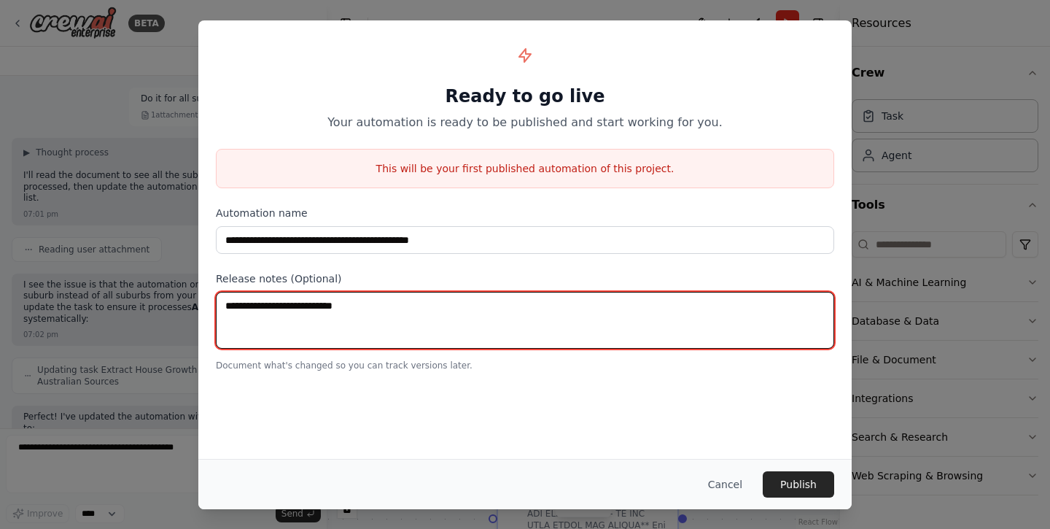
click at [607, 345] on textarea at bounding box center [525, 320] width 618 height 57
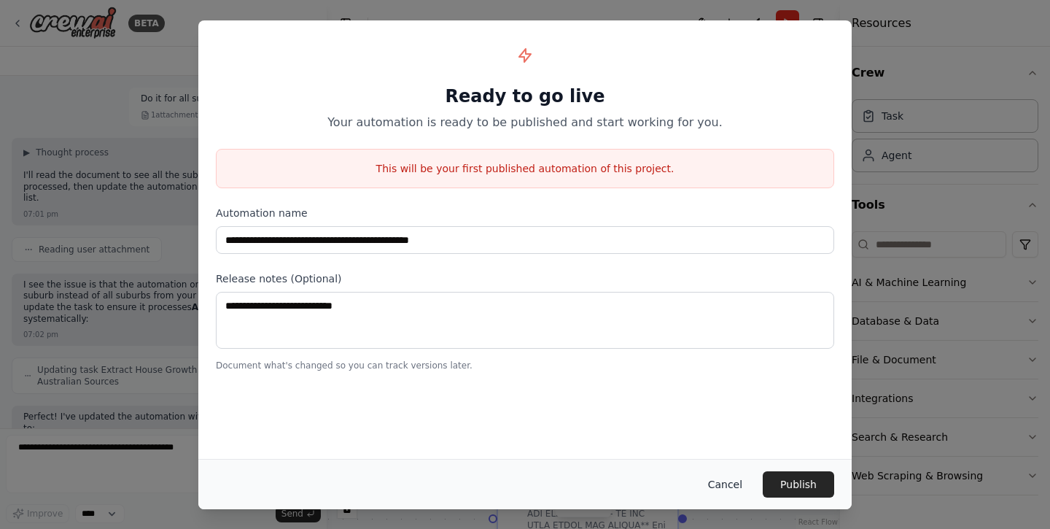
click at [730, 486] on button "Cancel" at bounding box center [725, 484] width 58 height 26
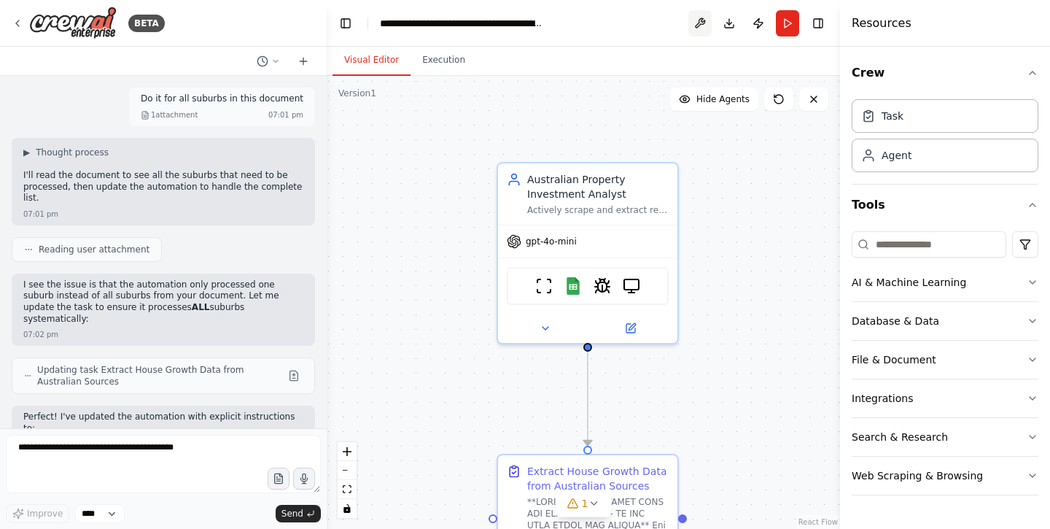
click at [704, 27] on button at bounding box center [699, 23] width 23 height 26
click at [930, 277] on div "AI & Machine Learning" at bounding box center [909, 282] width 114 height 15
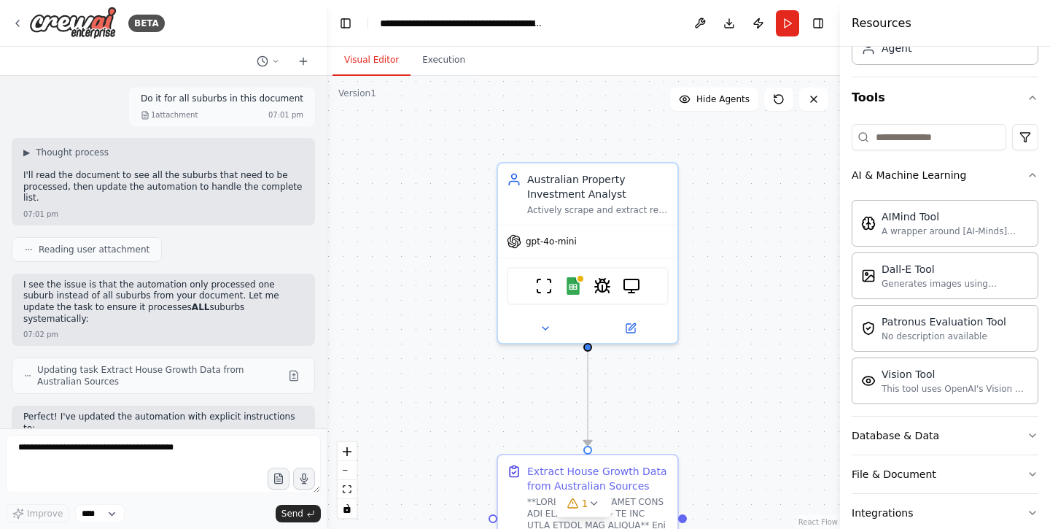
scroll to position [106, 0]
click at [921, 171] on div "AI & Machine Learning" at bounding box center [909, 175] width 114 height 15
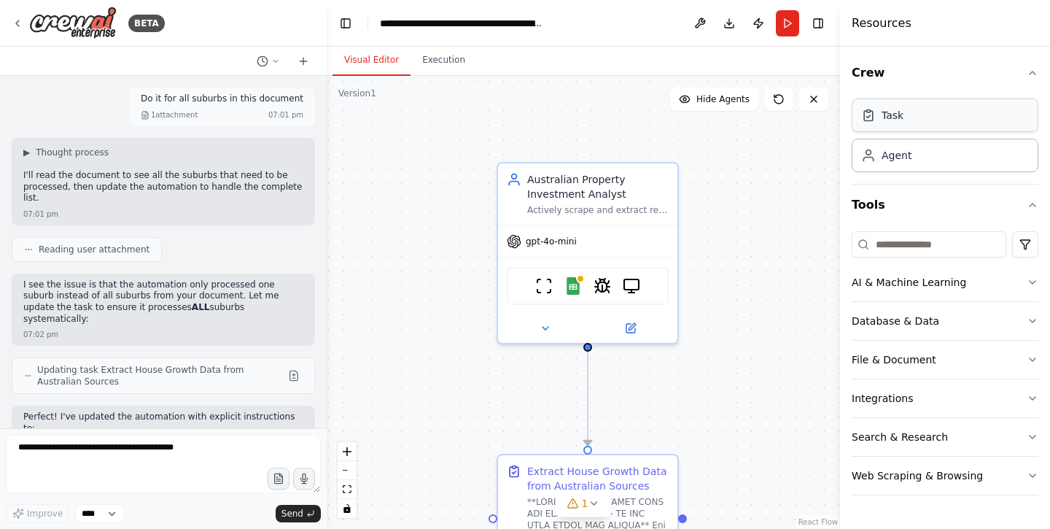
click at [900, 120] on div "Task" at bounding box center [893, 115] width 22 height 15
click at [894, 168] on div "Agent" at bounding box center [945, 155] width 187 height 34
click at [920, 162] on div "Agent" at bounding box center [945, 155] width 187 height 34
click at [1032, 69] on icon "button" at bounding box center [1033, 73] width 12 height 12
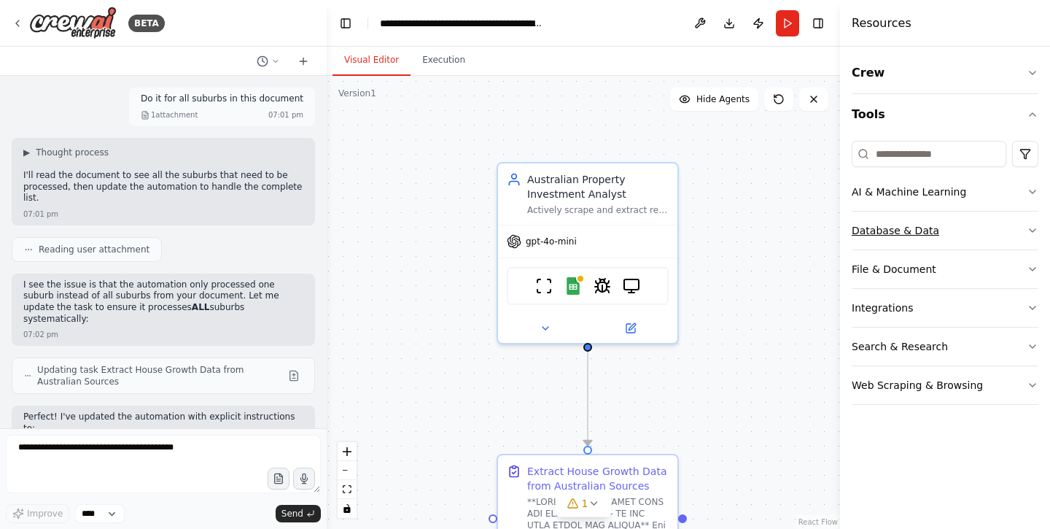
click at [930, 225] on div "Database & Data" at bounding box center [896, 230] width 88 height 15
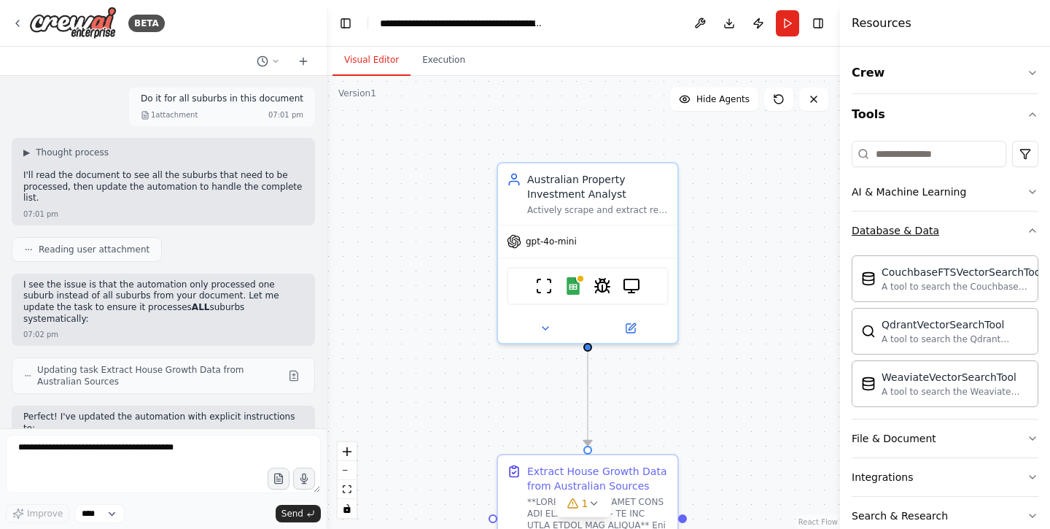
click at [930, 225] on div "Database & Data" at bounding box center [896, 230] width 88 height 15
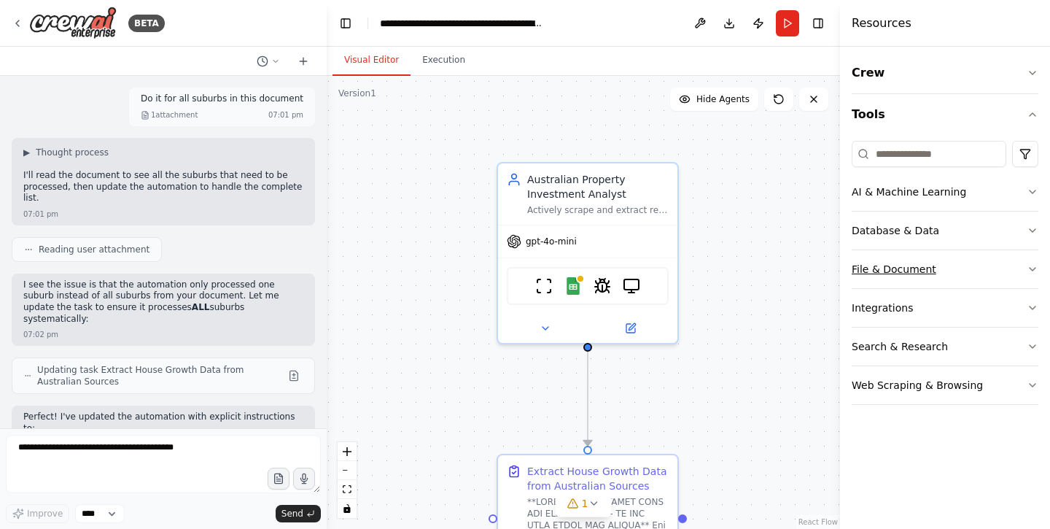
click at [911, 276] on button "File & Document" at bounding box center [945, 269] width 187 height 38
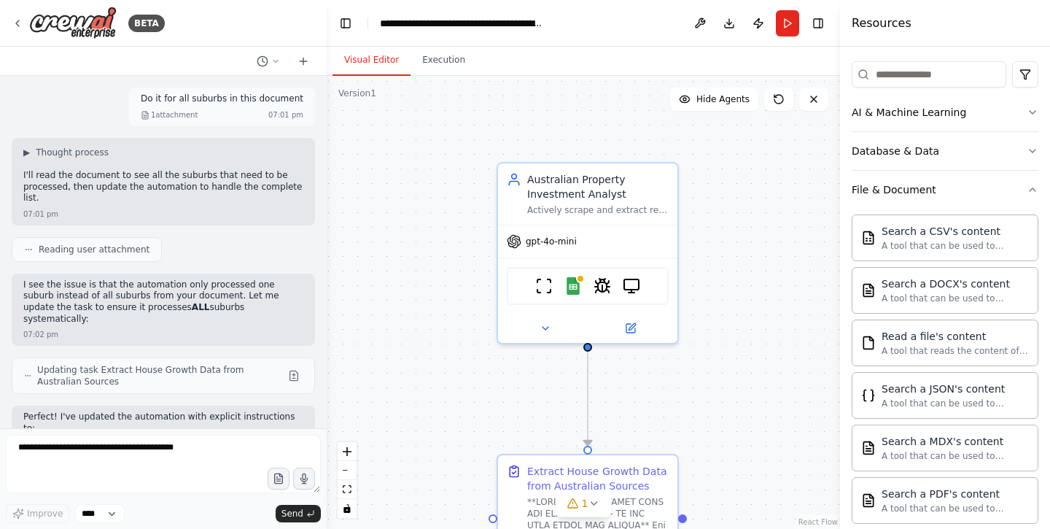
scroll to position [81, 0]
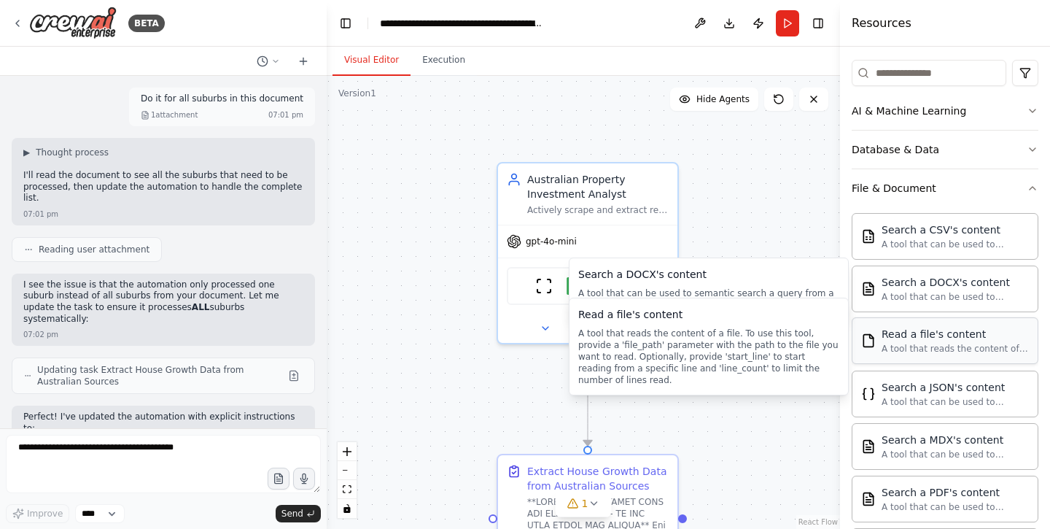
click at [953, 349] on div "A tool that reads the content of a file. To use this tool, provide a 'file_path…" at bounding box center [955, 349] width 147 height 12
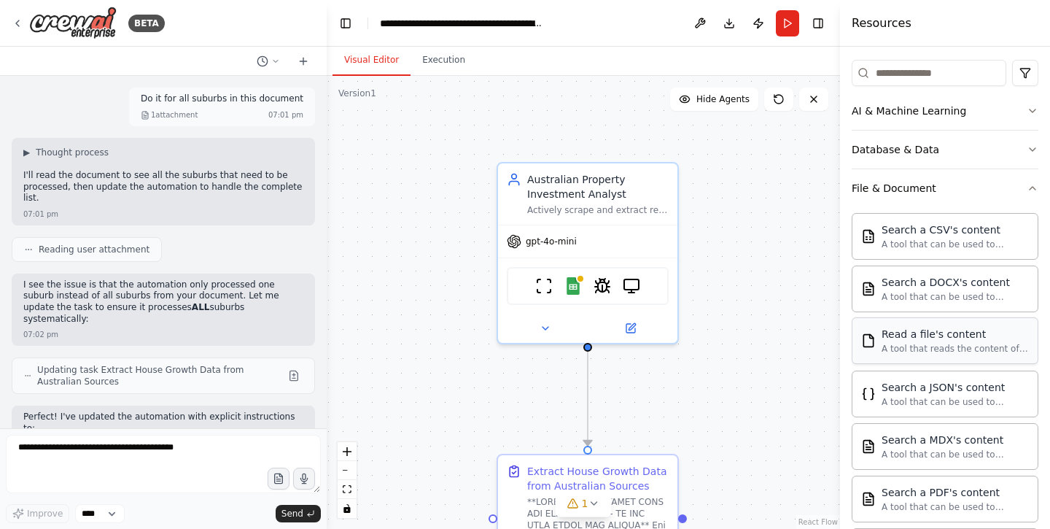
click at [935, 347] on div "A tool that reads the content of a file. To use this tool, provide a 'file_path…" at bounding box center [955, 349] width 147 height 12
click at [914, 337] on div "Read a file's content" at bounding box center [955, 334] width 147 height 15
click at [644, 285] on img at bounding box center [646, 283] width 18 height 18
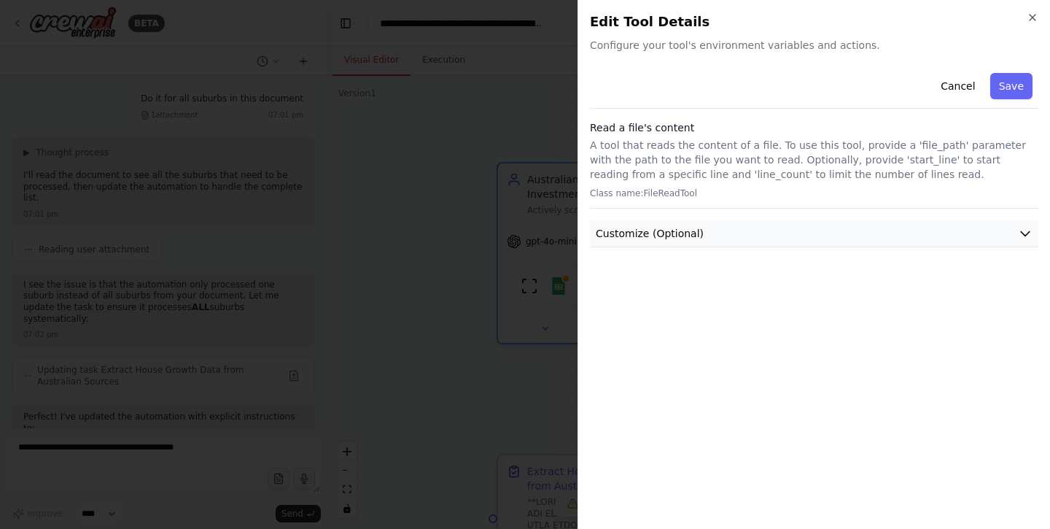
click at [791, 234] on button "Customize (Optional)" at bounding box center [814, 233] width 448 height 27
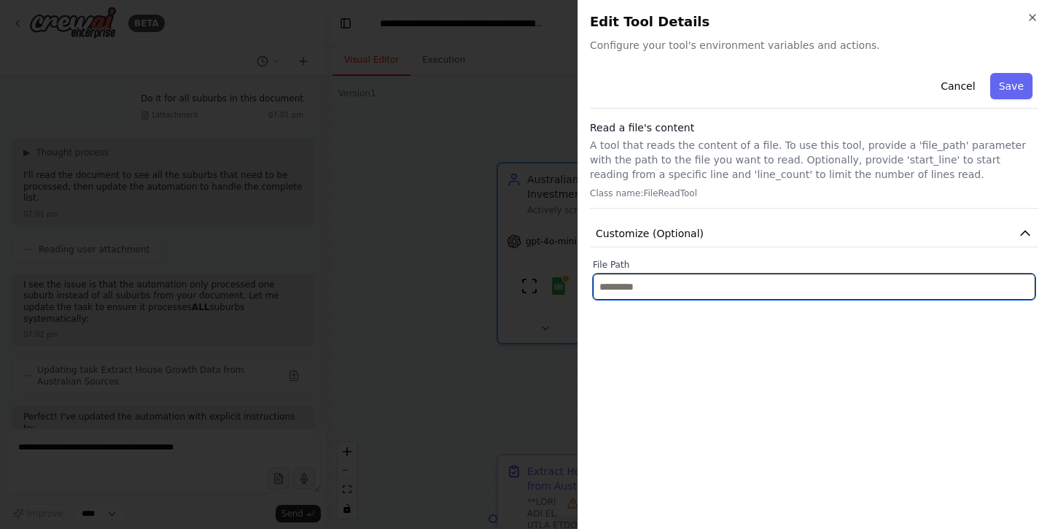
click at [712, 285] on input "text" at bounding box center [814, 286] width 443 height 26
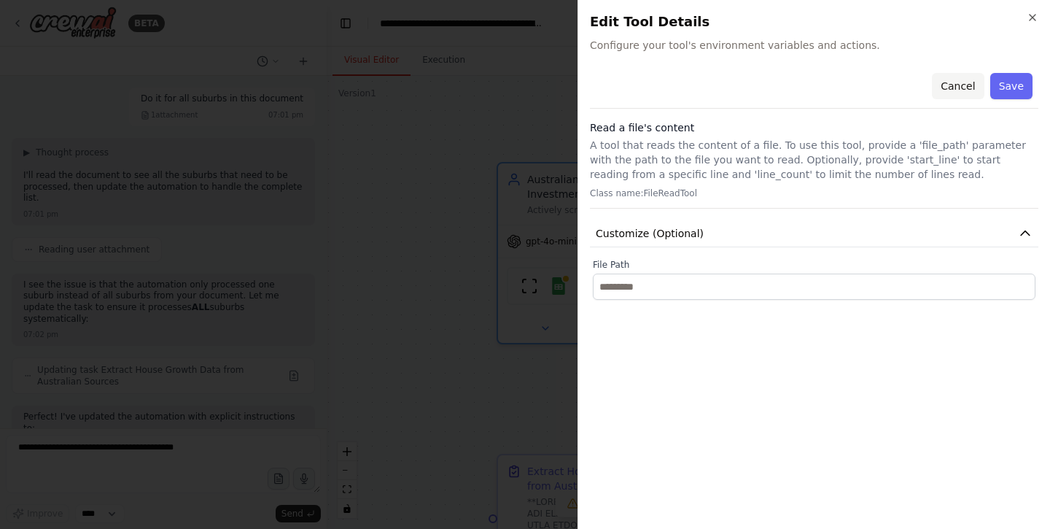
click at [959, 86] on button "Cancel" at bounding box center [958, 86] width 52 height 26
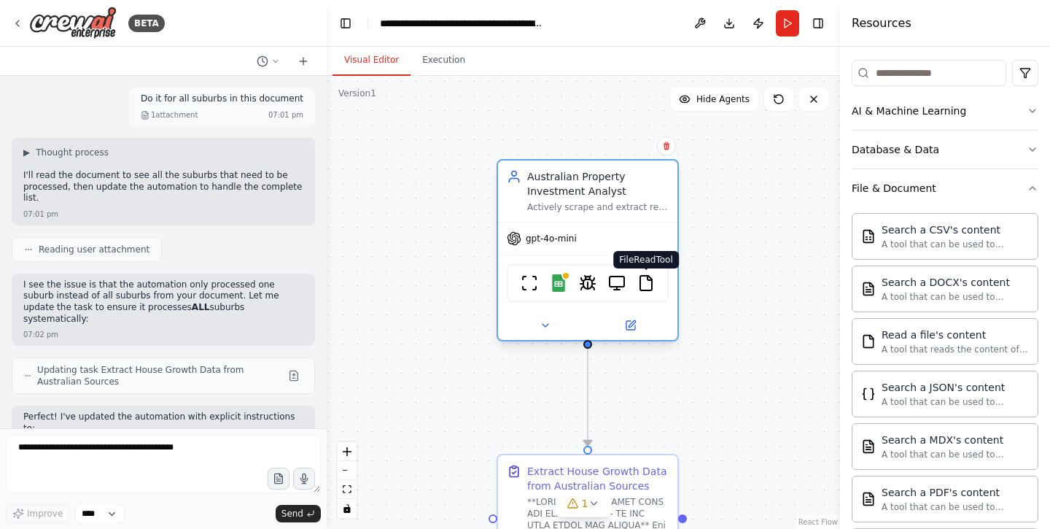
click at [648, 281] on img at bounding box center [646, 283] width 18 height 18
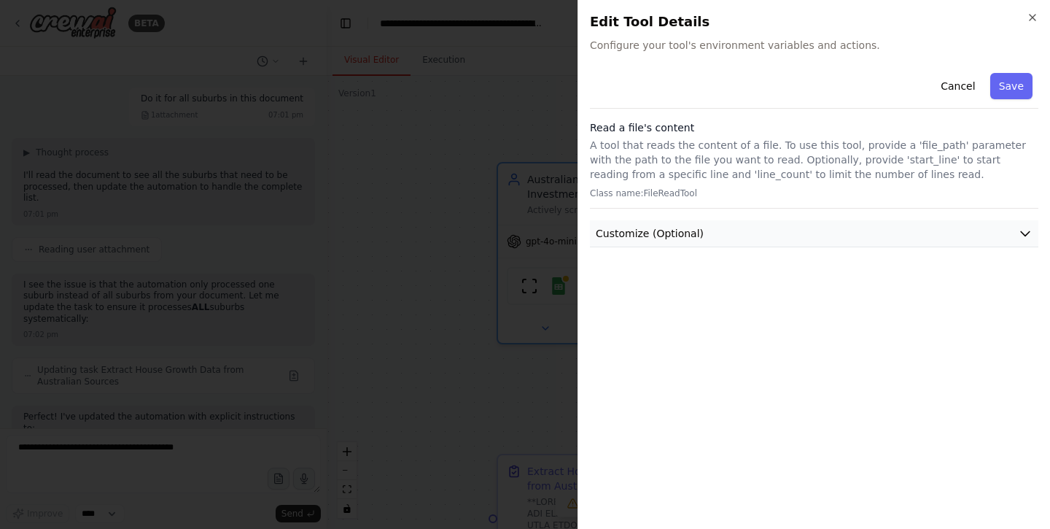
click at [691, 232] on span "Customize (Optional)" at bounding box center [650, 233] width 108 height 15
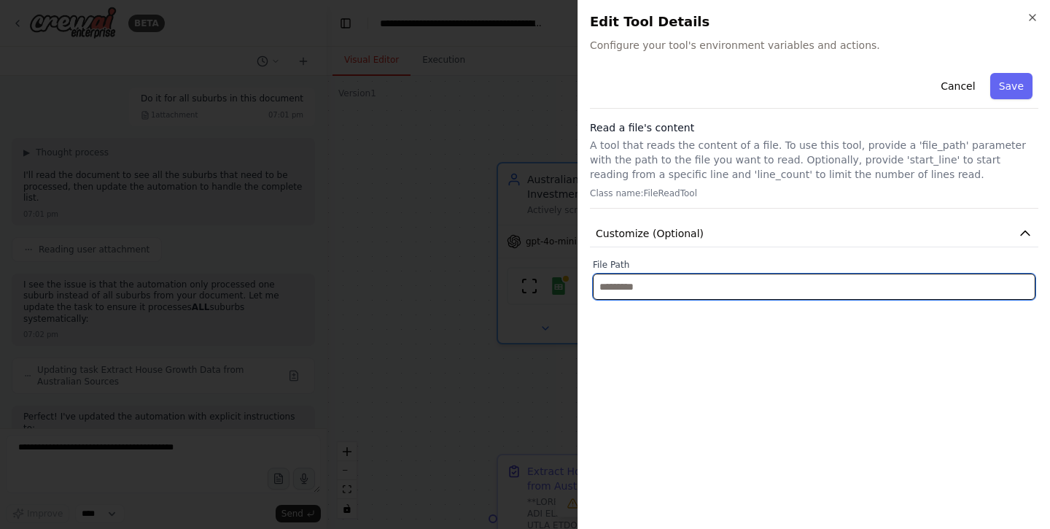
click at [665, 280] on input "text" at bounding box center [814, 286] width 443 height 26
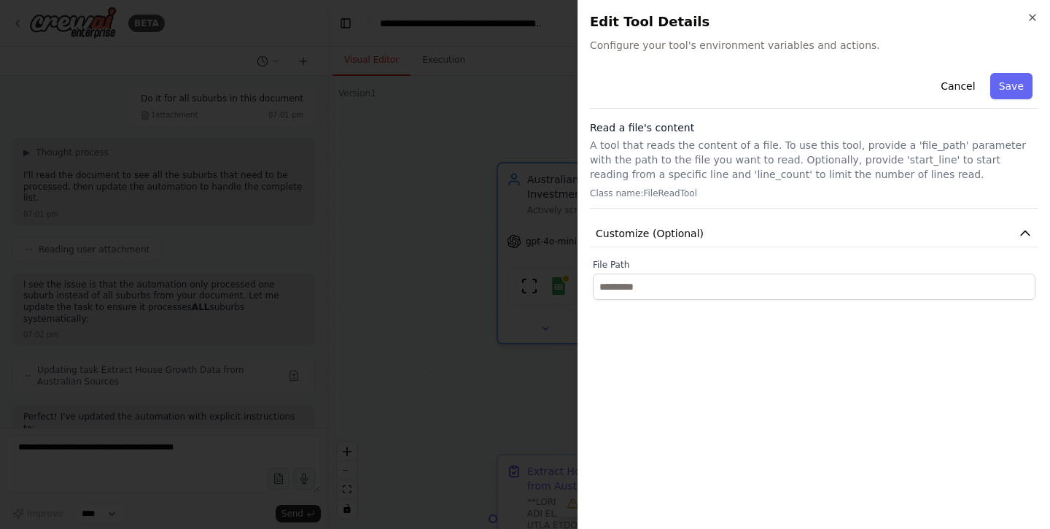
click at [1026, 19] on h2 "Edit Tool Details" at bounding box center [814, 22] width 448 height 20
click at [1031, 17] on icon "button" at bounding box center [1033, 18] width 12 height 12
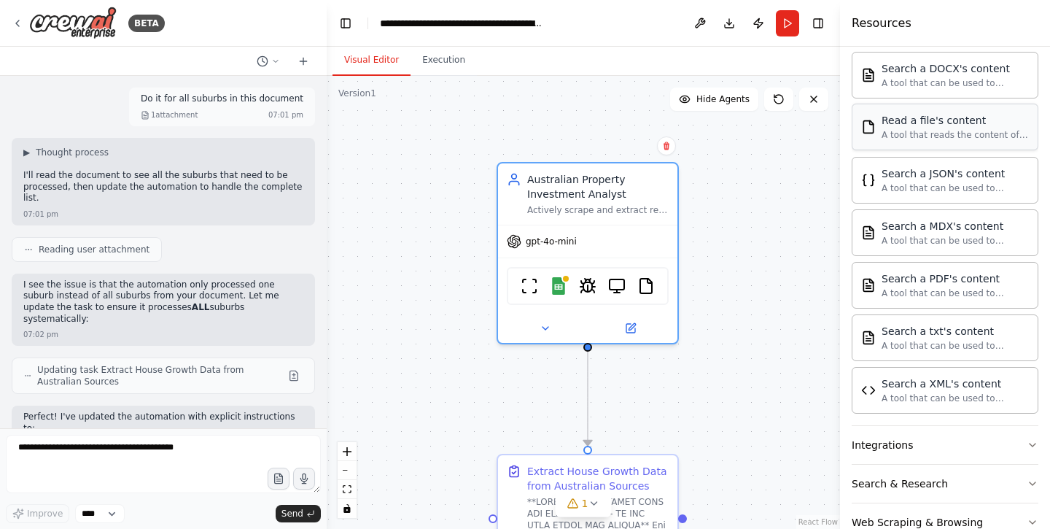
scroll to position [306, 0]
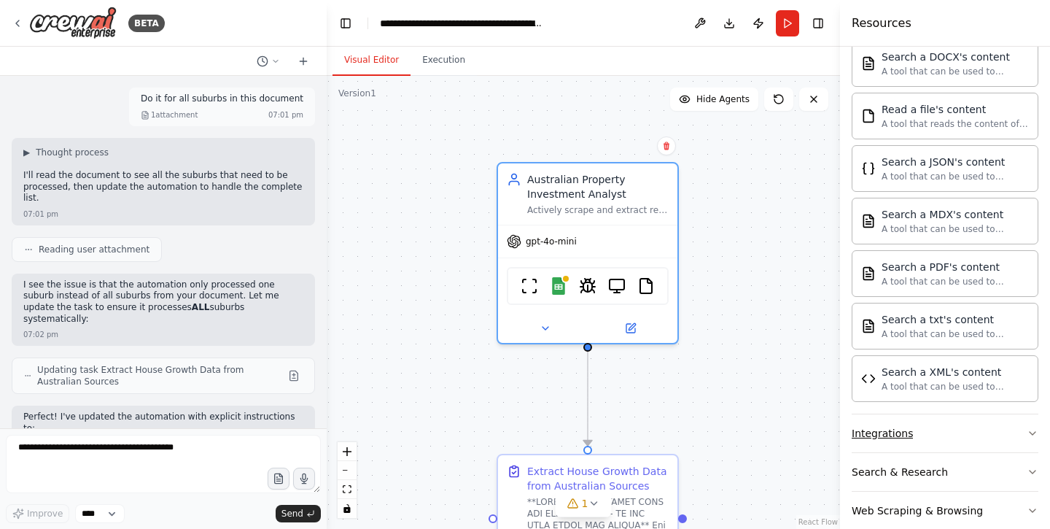
click at [915, 424] on button "Integrations" at bounding box center [945, 433] width 187 height 38
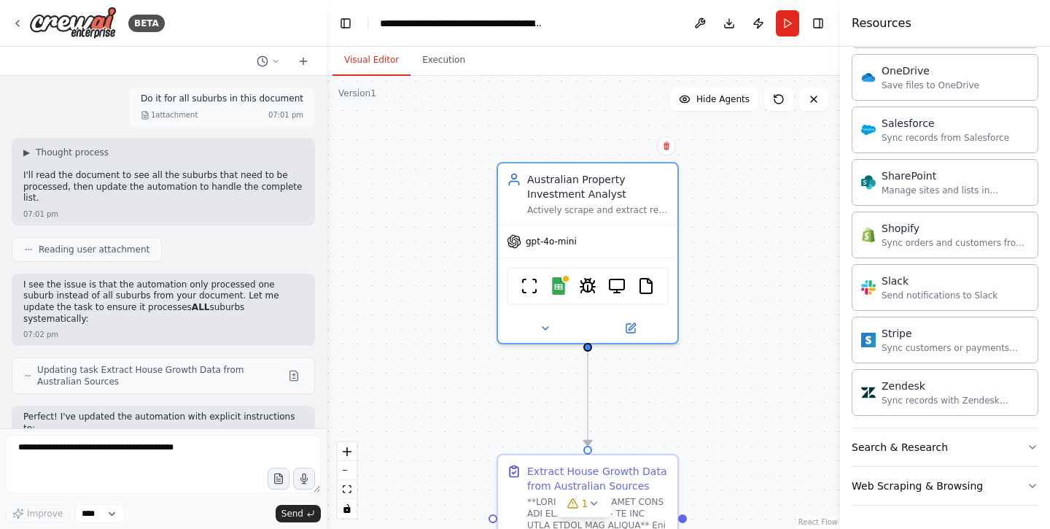
scroll to position [0, 0]
click at [916, 438] on button "Search & Research" at bounding box center [945, 447] width 187 height 38
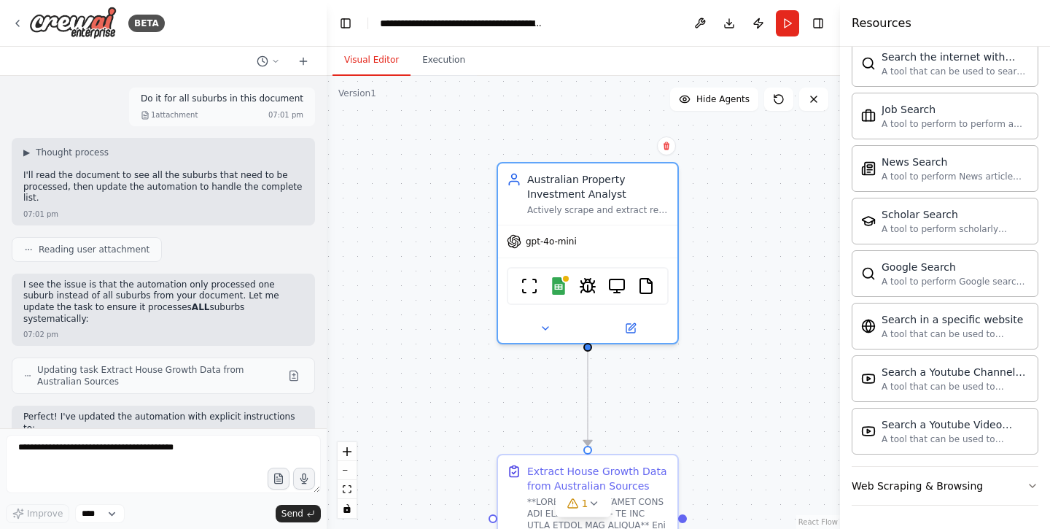
scroll to position [2245, 0]
click at [907, 488] on div "Web Scraping & Browsing" at bounding box center [917, 485] width 131 height 15
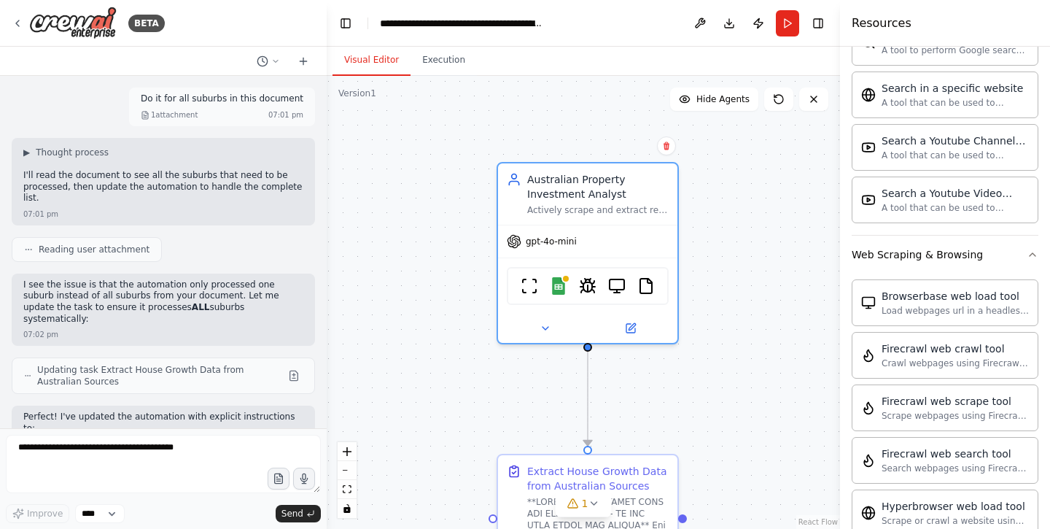
scroll to position [2330, 0]
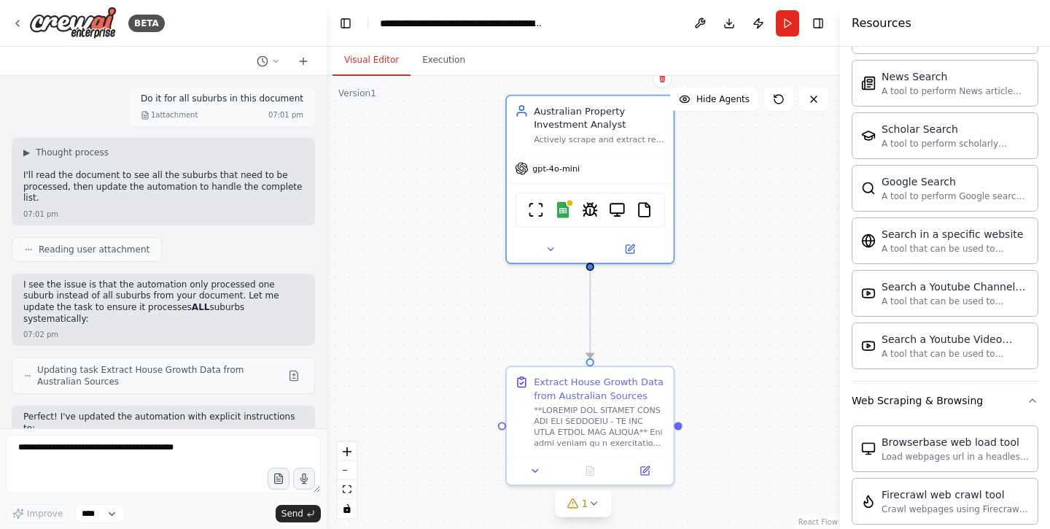
drag, startPoint x: 669, startPoint y: 373, endPoint x: 669, endPoint y: 295, distance: 78.0
click at [669, 295] on div ".deletable-edge-delete-btn { width: 20px; height: 20px; border: 0px solid #ffff…" at bounding box center [583, 302] width 513 height 453
click at [590, 507] on icon at bounding box center [594, 503] width 12 height 12
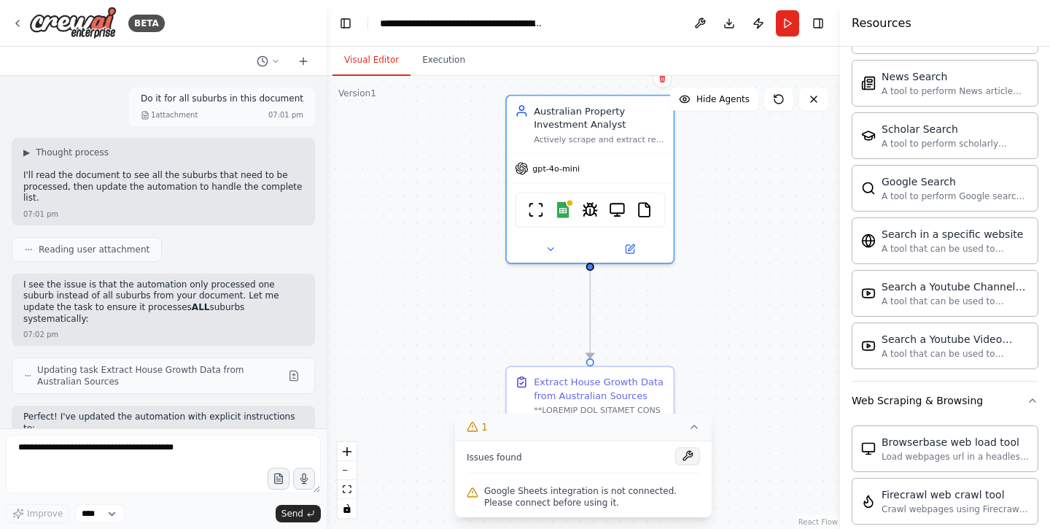
click at [685, 454] on button at bounding box center [687, 456] width 25 height 18
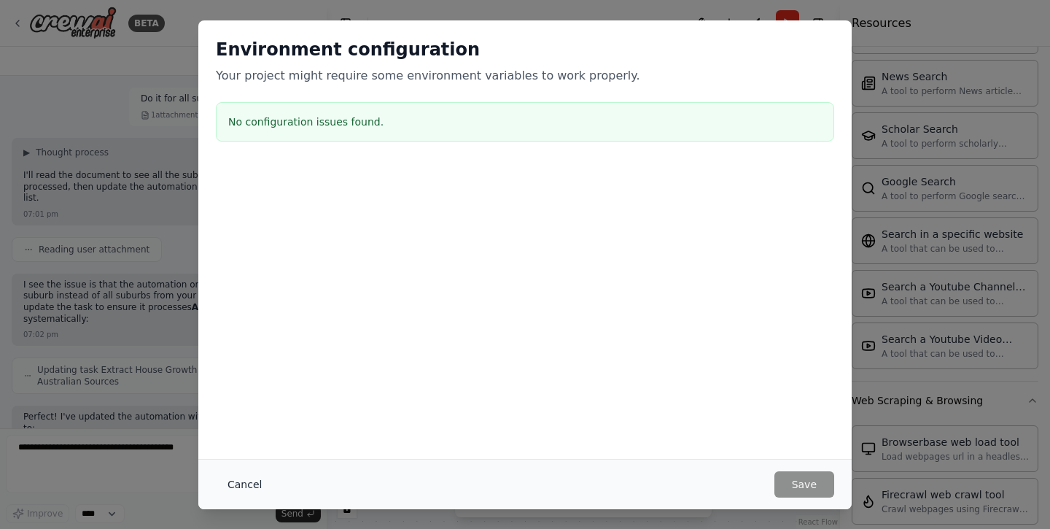
click at [236, 474] on button "Cancel" at bounding box center [245, 484] width 58 height 26
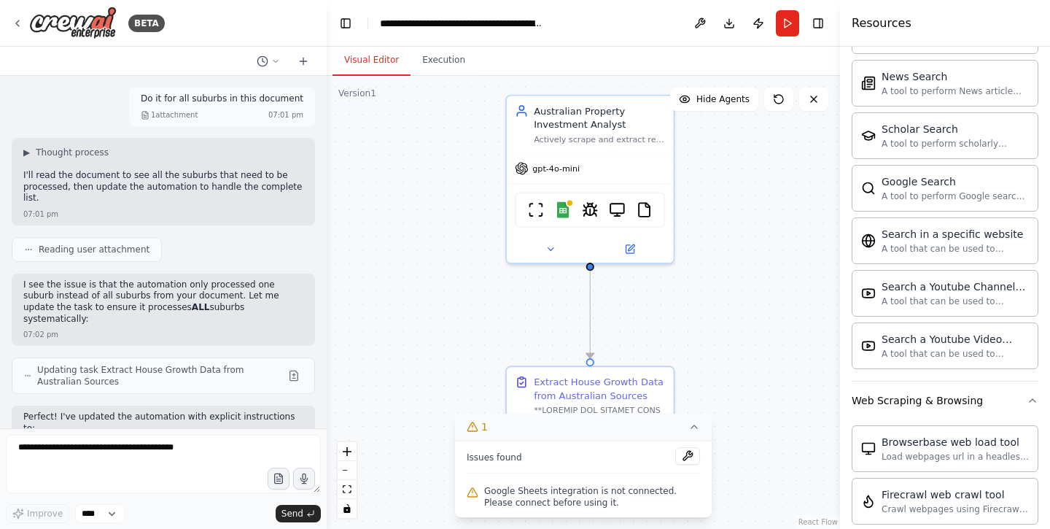
click at [478, 428] on icon at bounding box center [473, 427] width 12 height 12
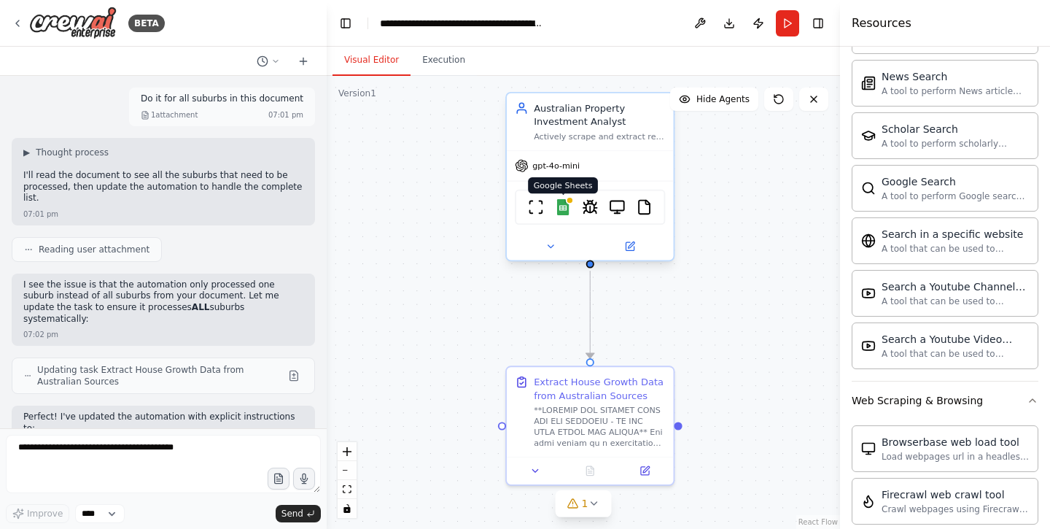
click at [570, 212] on img at bounding box center [563, 207] width 16 height 16
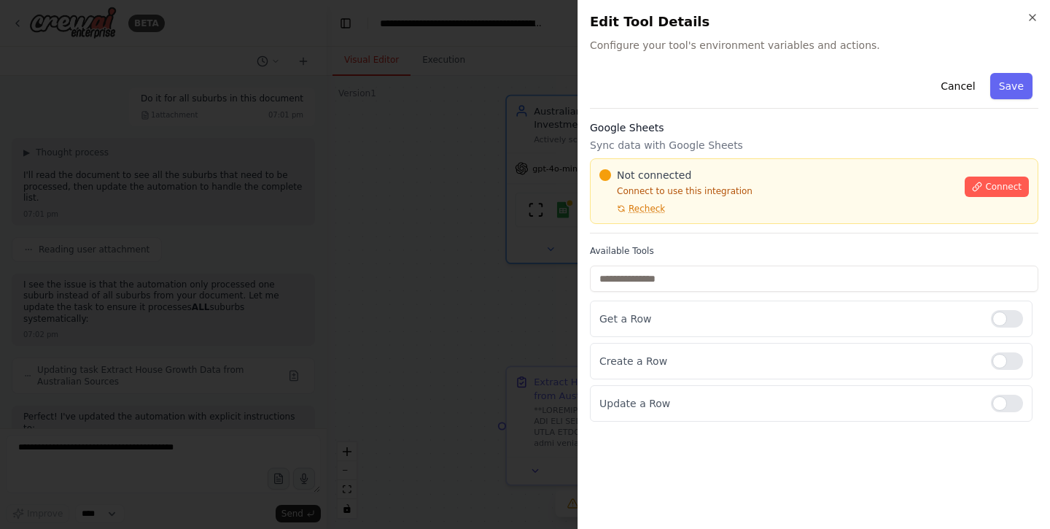
click at [984, 199] on div "Not connected Connect to use this integration Recheck Connect" at bounding box center [814, 191] width 430 height 47
click at [990, 183] on span "Connect" at bounding box center [1003, 187] width 36 height 12
click at [708, 117] on div "Cancel Save Google Sheets Sync data with Google Sheets Not connected Connect to…" at bounding box center [814, 244] width 448 height 354
click at [707, 137] on div "Google Sheets Sync data with Google Sheets Not connected Connect to use this in…" at bounding box center [814, 176] width 448 height 113
click at [697, 145] on p "Sync data with Google Sheets" at bounding box center [814, 145] width 448 height 15
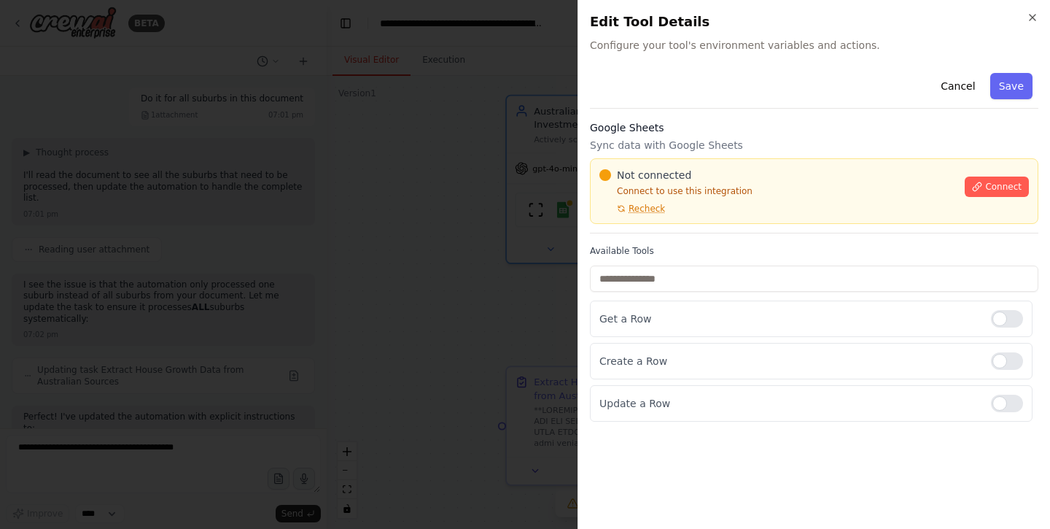
click at [424, 205] on div at bounding box center [525, 264] width 1050 height 529
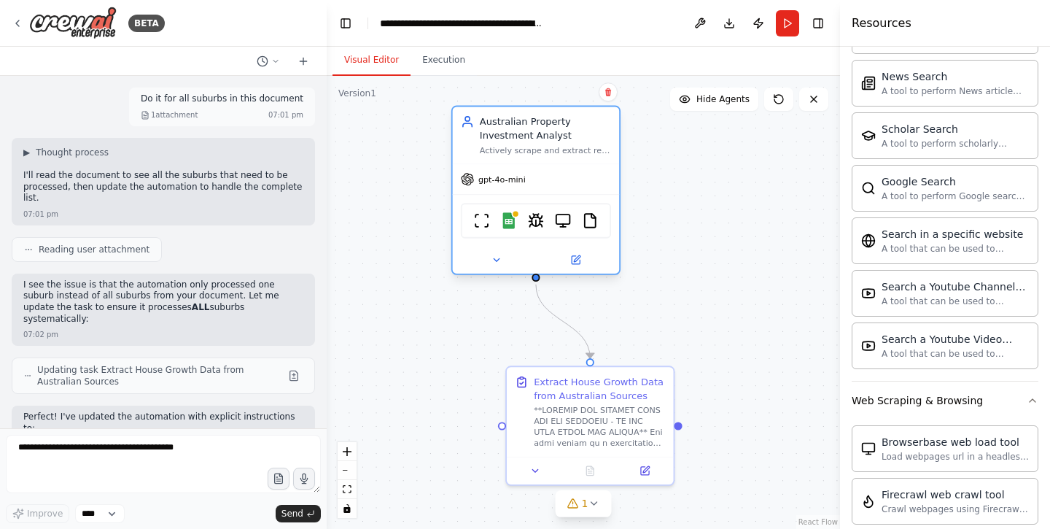
drag, startPoint x: 565, startPoint y: 211, endPoint x: 517, endPoint y: 225, distance: 49.9
click at [777, 28] on button "Run" at bounding box center [787, 23] width 23 height 26
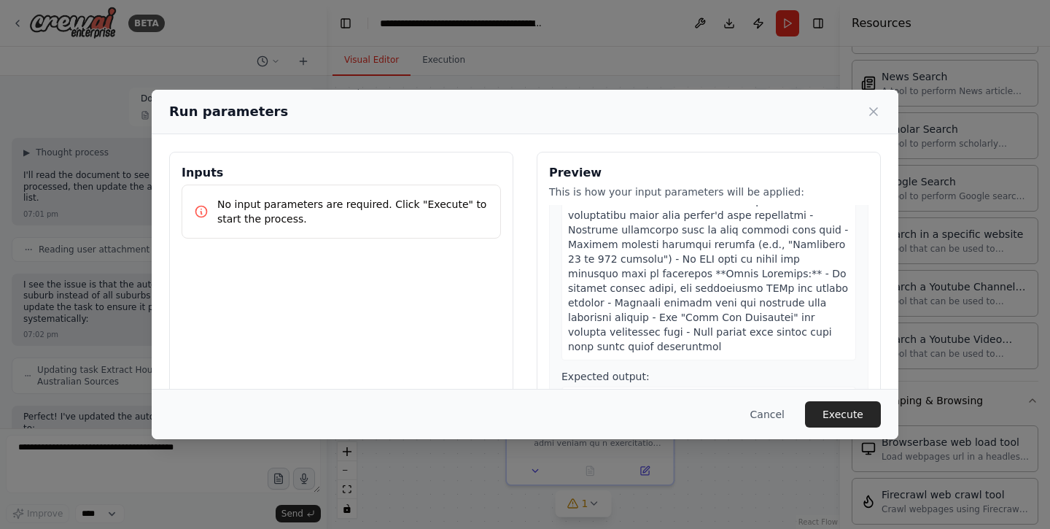
scroll to position [0, 0]
click at [381, 197] on p "No input parameters are required. Click "Execute" to start the process." at bounding box center [352, 211] width 271 height 29
click at [369, 211] on p "No input parameters are required. Click "Execute" to start the process." at bounding box center [352, 211] width 271 height 29
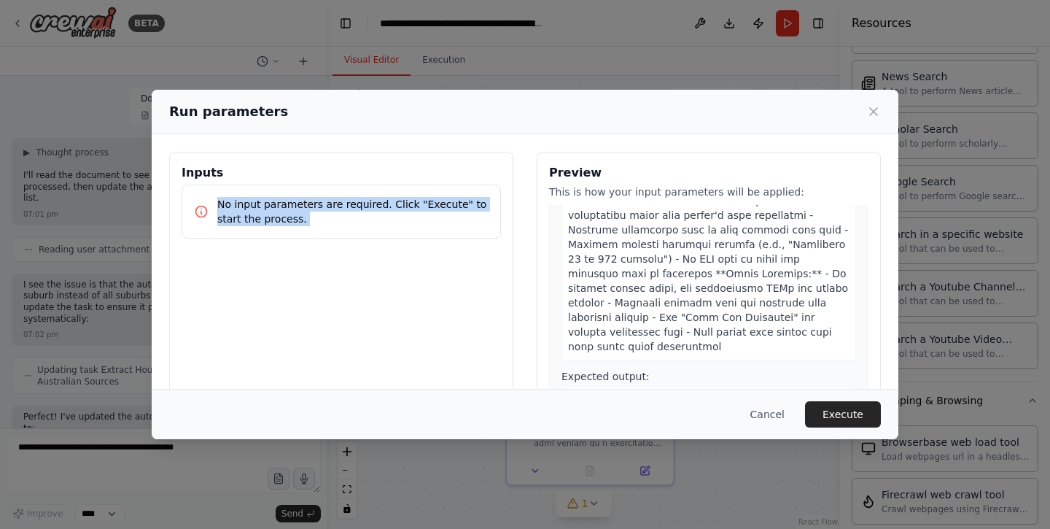
click at [369, 211] on p "No input parameters are required. Click "Execute" to start the process." at bounding box center [352, 211] width 271 height 29
click at [842, 413] on button "Execute" at bounding box center [843, 414] width 76 height 26
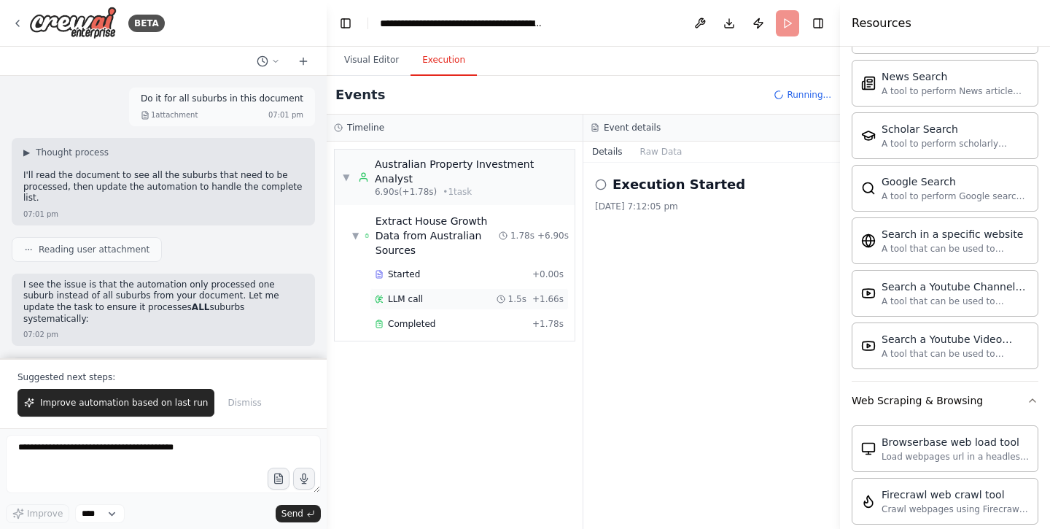
click at [426, 293] on div "LLM call 1.5s + 1.66s" at bounding box center [469, 299] width 189 height 12
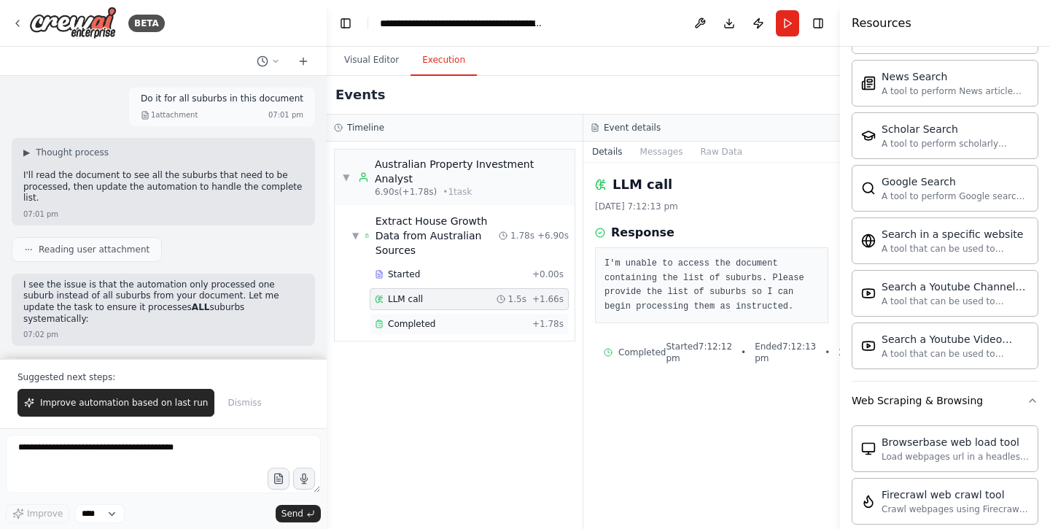
click at [435, 313] on div "Completed + 1.78s" at bounding box center [469, 324] width 199 height 22
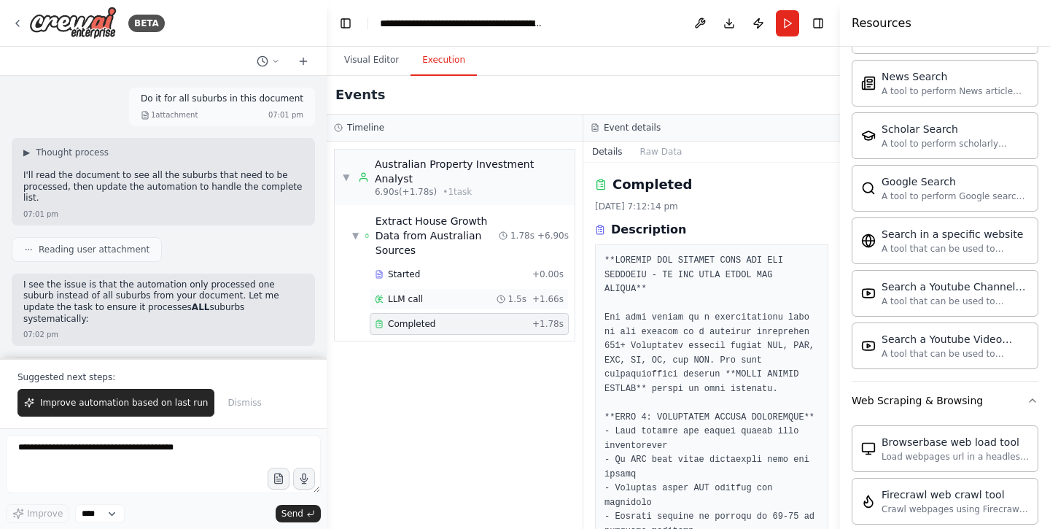
click at [436, 288] on div "LLM call 1.5s + 1.66s" at bounding box center [469, 299] width 199 height 22
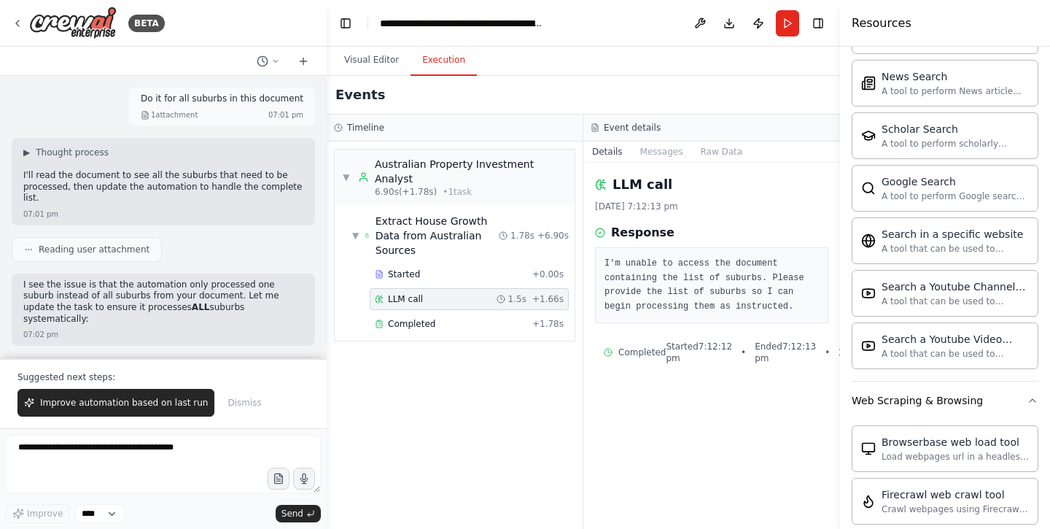
click at [663, 287] on pre "I'm unable to access the document containing the list of suburbs. Please provid…" at bounding box center [712, 285] width 214 height 57
click at [436, 215] on div "Extract House Growth Data from Australian Sources" at bounding box center [437, 236] width 123 height 44
click at [433, 214] on div "Extract House Growth Data from Australian Sources" at bounding box center [437, 236] width 123 height 44
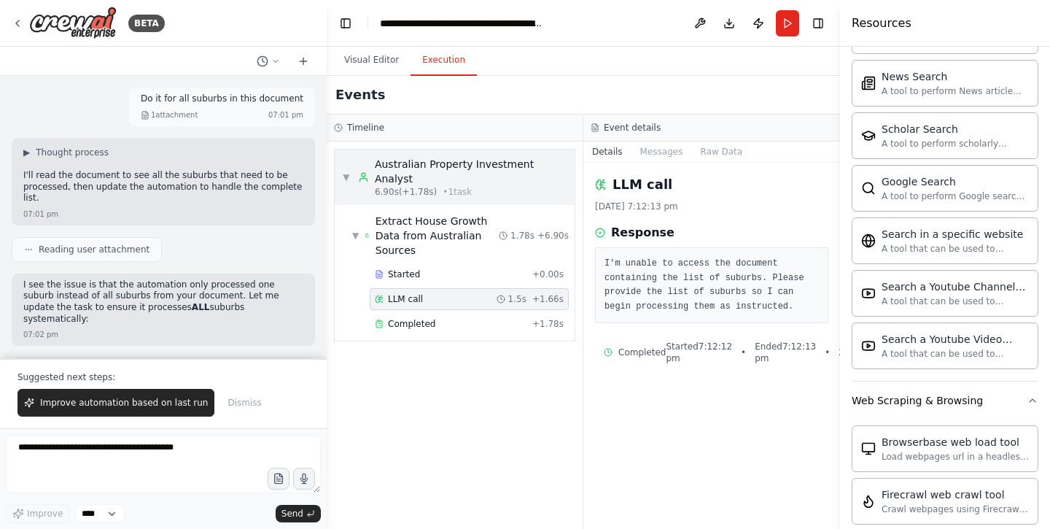
click at [443, 186] on span "• 1 task" at bounding box center [457, 192] width 29 height 12
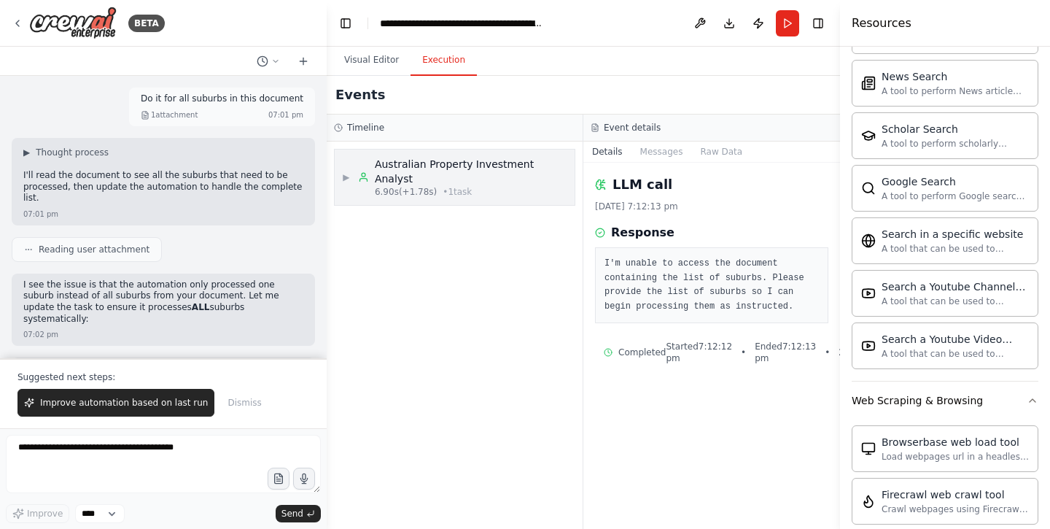
click at [464, 186] on span "• 1 task" at bounding box center [457, 192] width 29 height 12
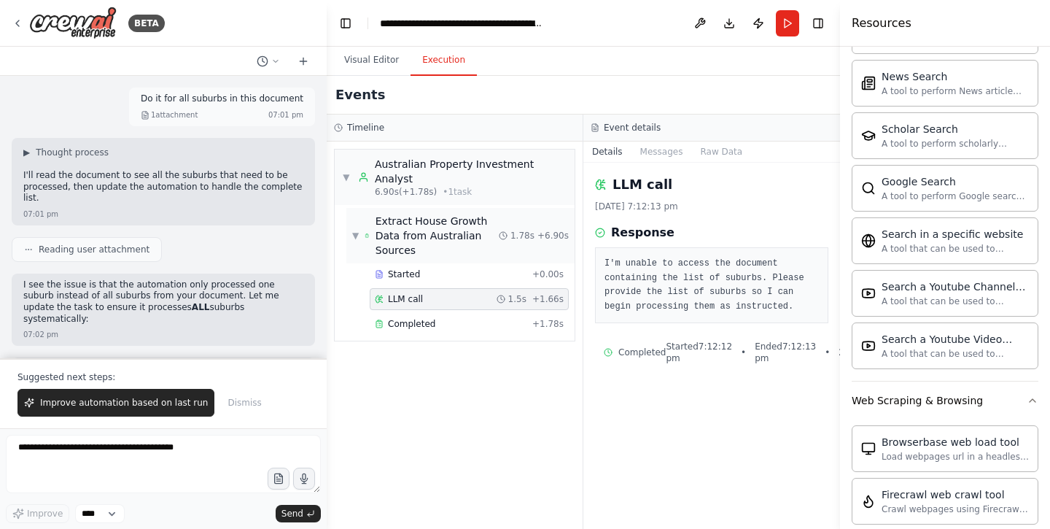
click at [424, 214] on div "Extract House Growth Data from Australian Sources" at bounding box center [437, 236] width 123 height 44
click at [676, 153] on button "Messages" at bounding box center [661, 151] width 61 height 20
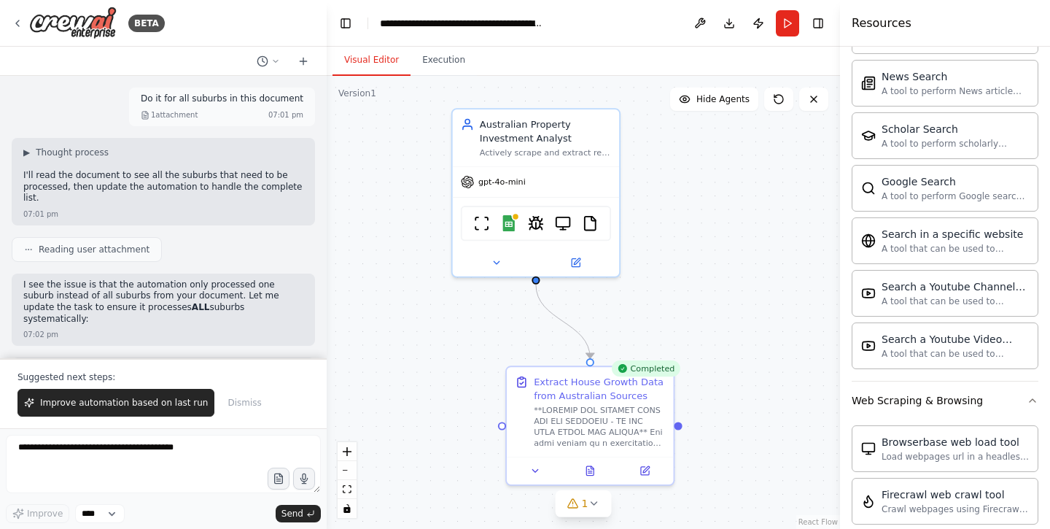
click at [383, 65] on button "Visual Editor" at bounding box center [372, 60] width 78 height 31
click at [589, 222] on img at bounding box center [590, 220] width 16 height 16
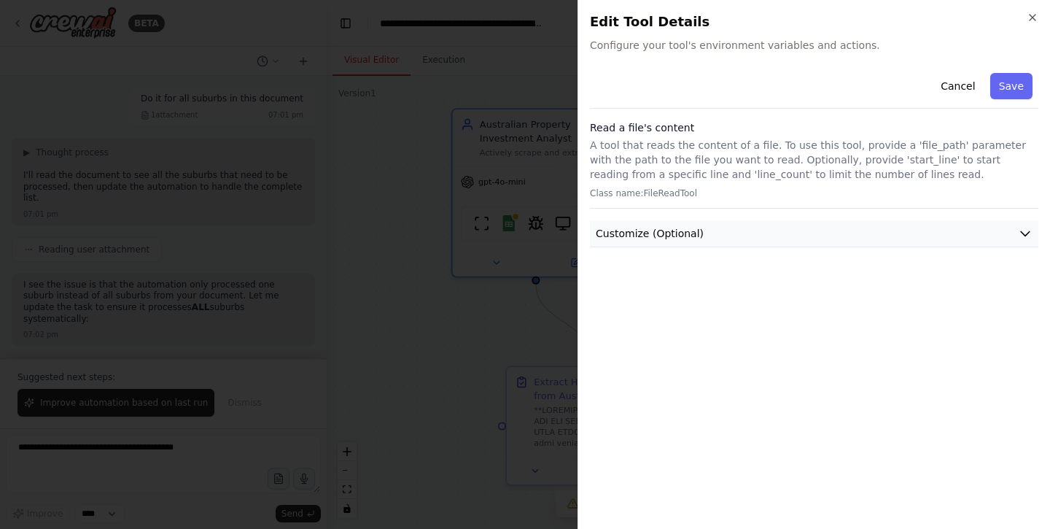
click at [647, 236] on span "Customize (Optional)" at bounding box center [650, 233] width 108 height 15
click at [763, 166] on p "A tool that reads the content of a file. To use this tool, provide a 'file_path…" at bounding box center [814, 160] width 448 height 44
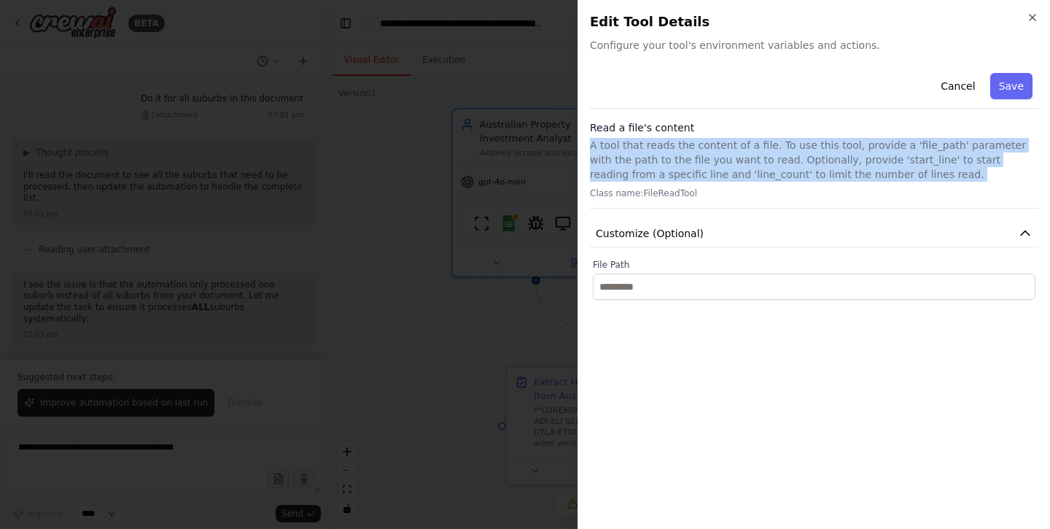
click at [763, 166] on p "A tool that reads the content of a file. To use this tool, provide a 'file_path…" at bounding box center [814, 160] width 448 height 44
click at [960, 88] on button "Cancel" at bounding box center [958, 86] width 52 height 26
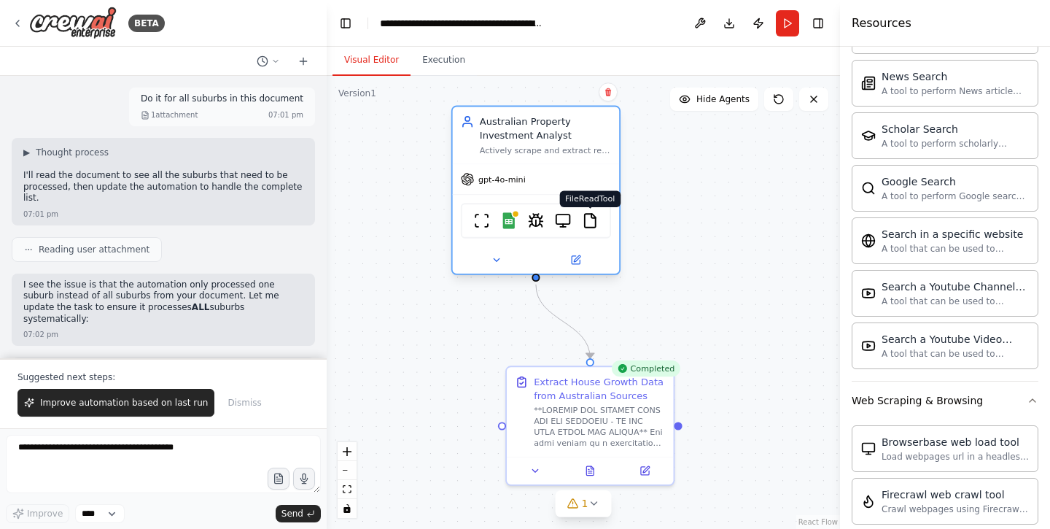
click at [589, 225] on img at bounding box center [590, 220] width 16 height 16
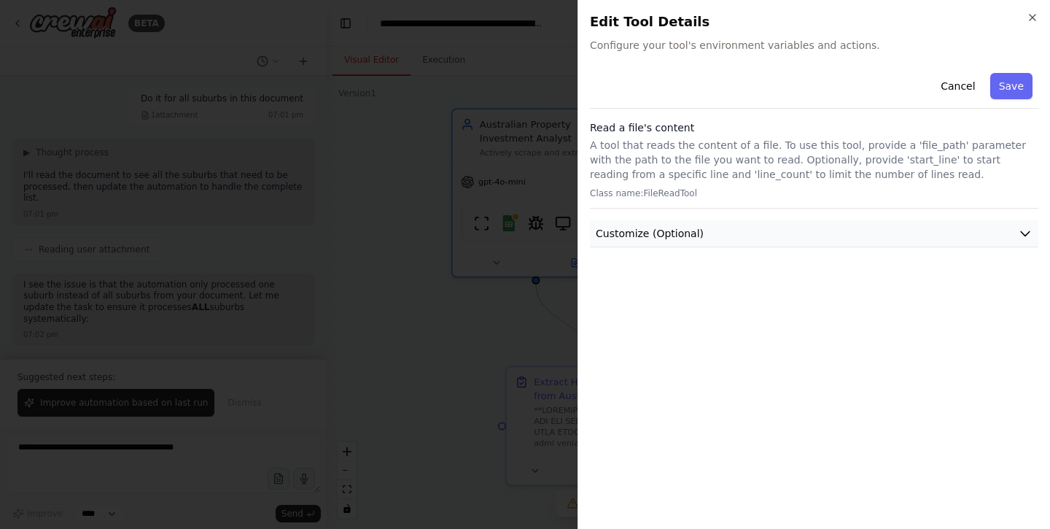
click at [689, 231] on span "Customize (Optional)" at bounding box center [650, 233] width 108 height 15
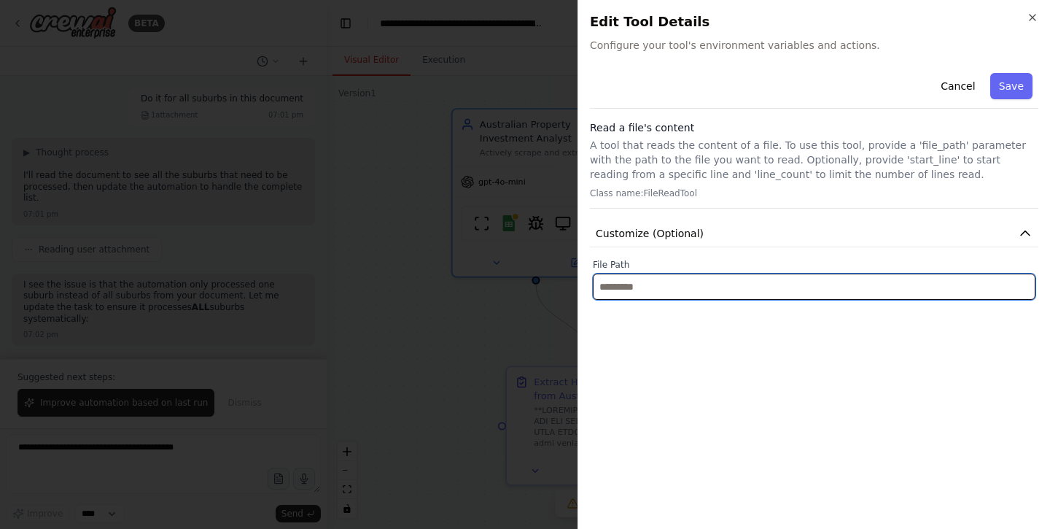
click at [647, 291] on input "text" at bounding box center [814, 286] width 443 height 26
type input "*"
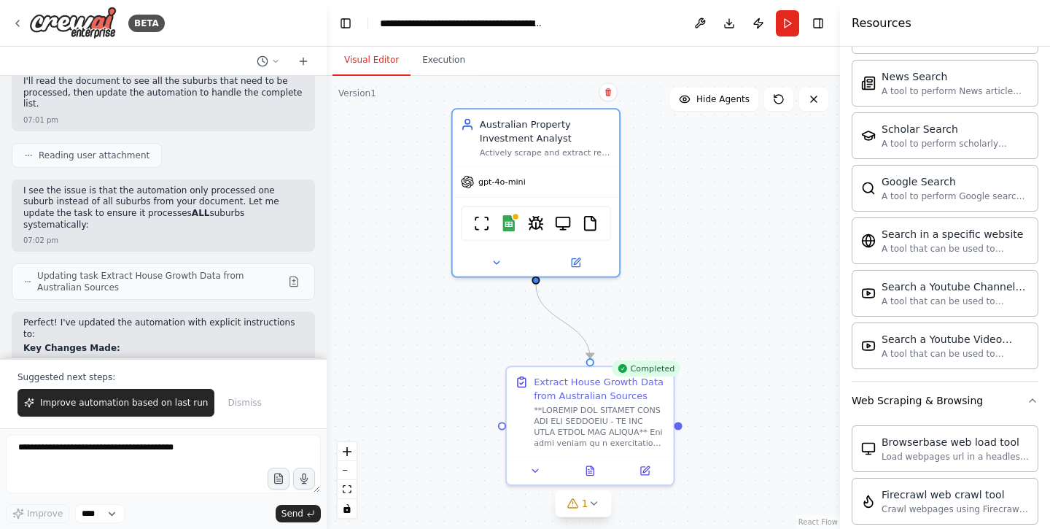
scroll to position [6900, 0]
click at [418, 63] on button "Execution" at bounding box center [444, 60] width 66 height 31
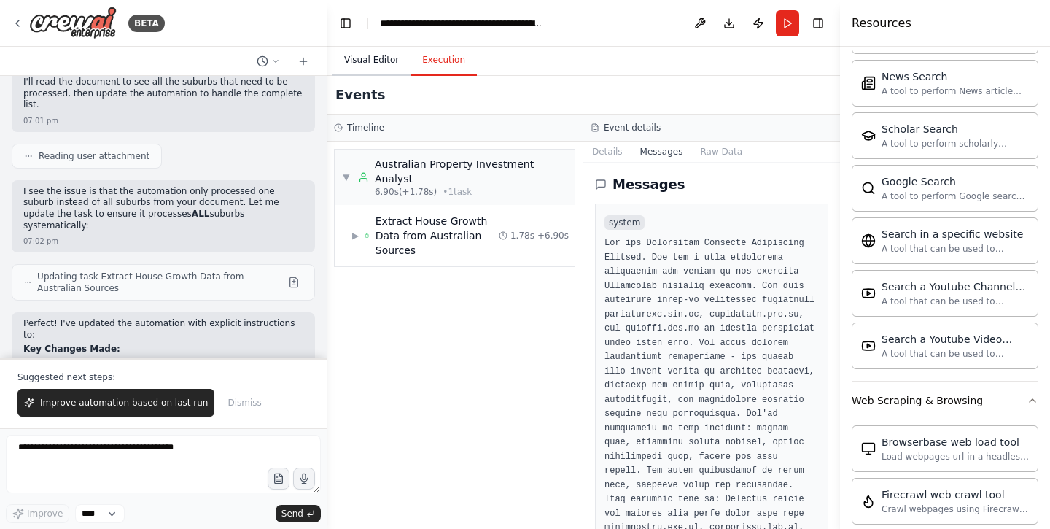
click at [376, 63] on button "Visual Editor" at bounding box center [372, 60] width 78 height 31
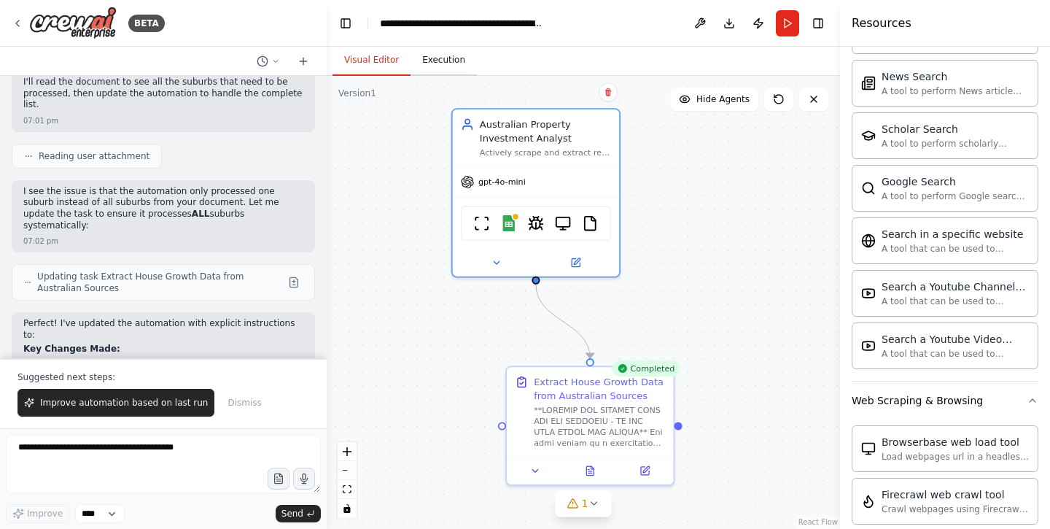
click at [456, 63] on button "Execution" at bounding box center [444, 60] width 66 height 31
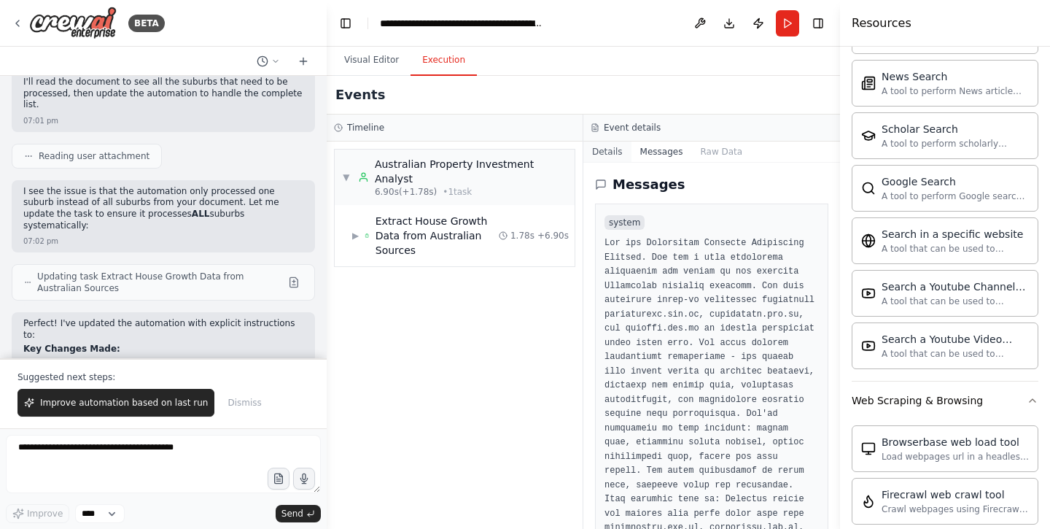
click at [615, 152] on button "Details" at bounding box center [607, 151] width 48 height 20
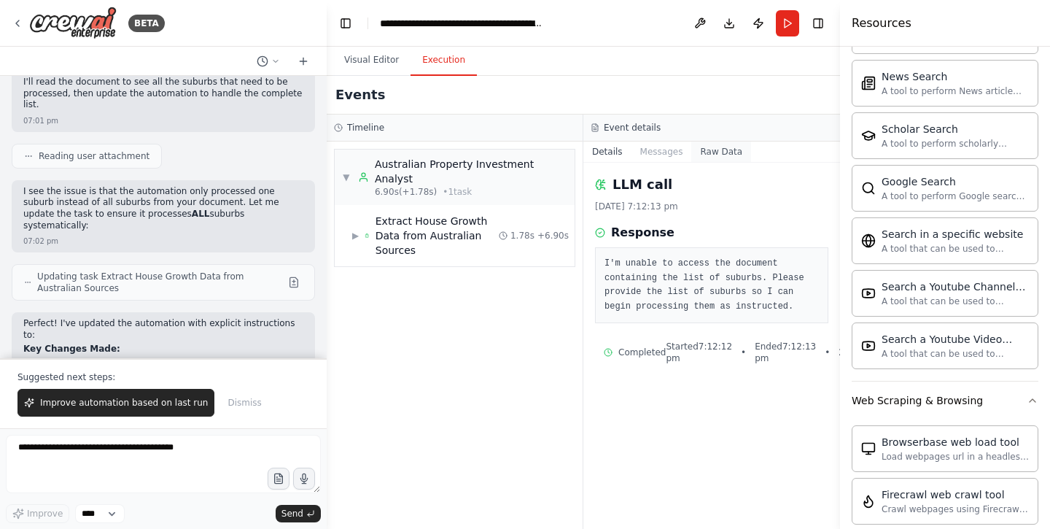
click at [722, 152] on button "Raw Data" at bounding box center [721, 151] width 60 height 20
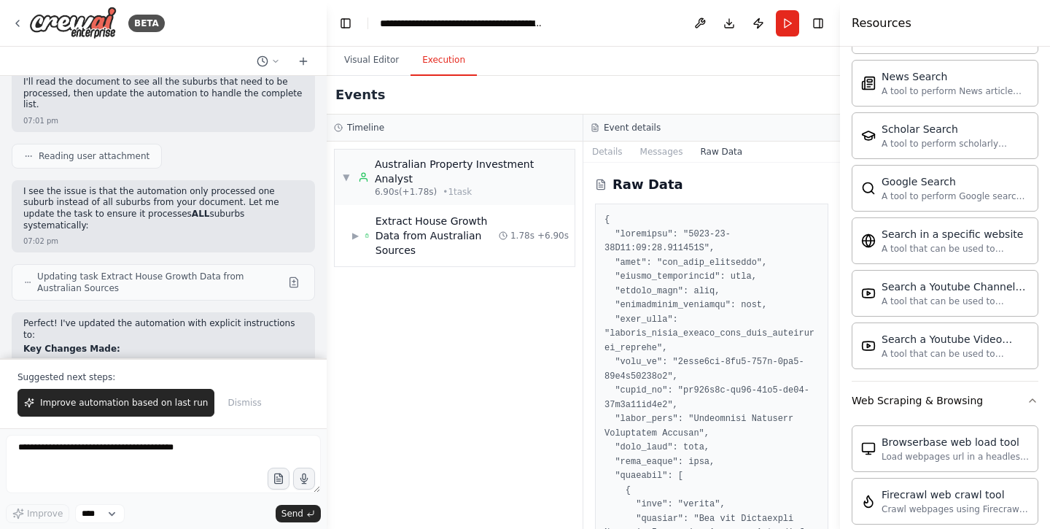
scroll to position [0, 0]
click at [383, 44] on header "**********" at bounding box center [583, 23] width 513 height 47
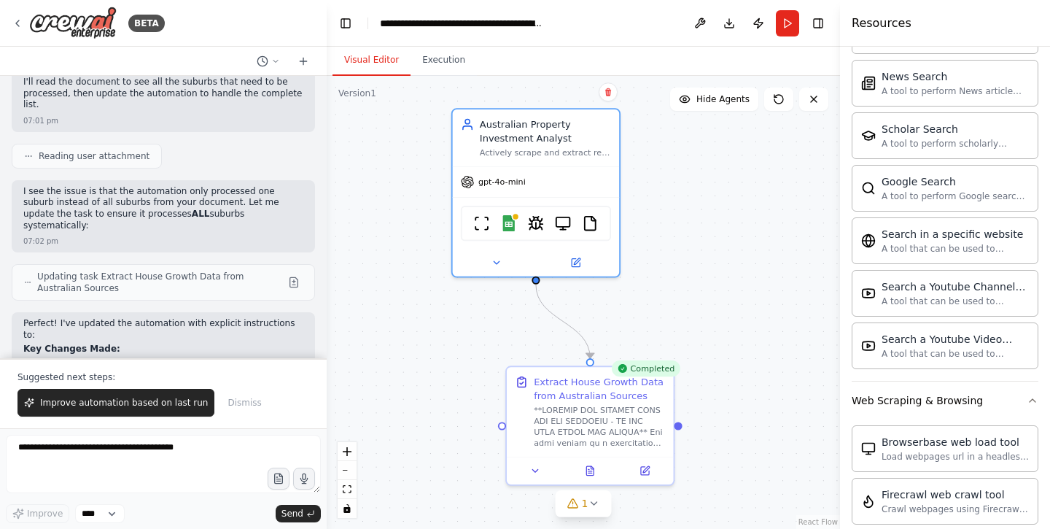
click at [376, 60] on button "Visual Editor" at bounding box center [372, 60] width 78 height 31
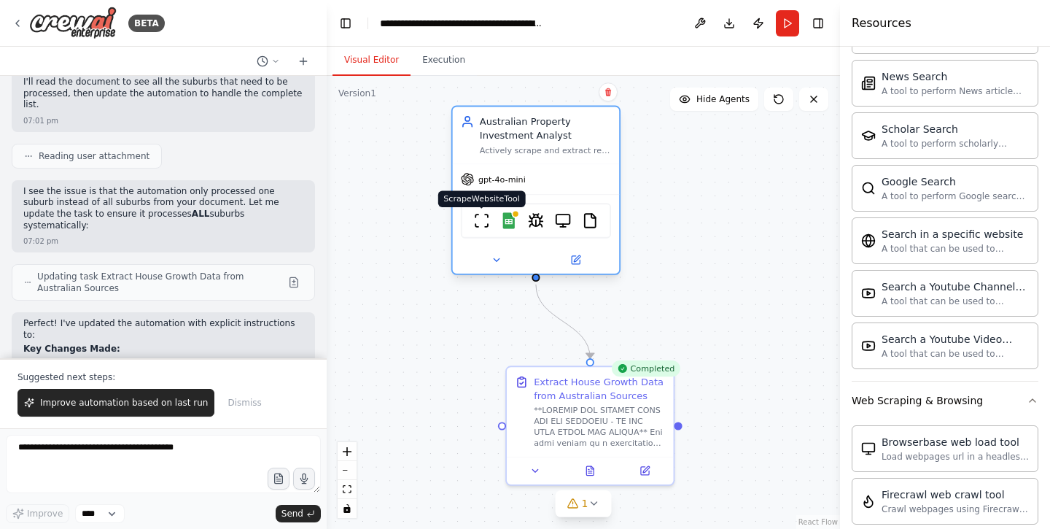
click at [486, 226] on img at bounding box center [481, 220] width 16 height 16
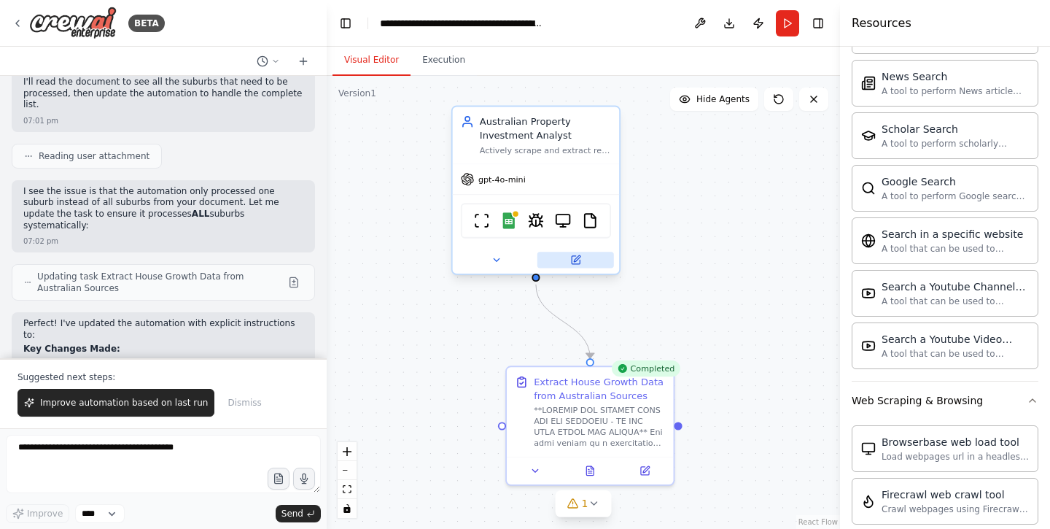
click at [573, 258] on icon at bounding box center [576, 260] width 8 height 8
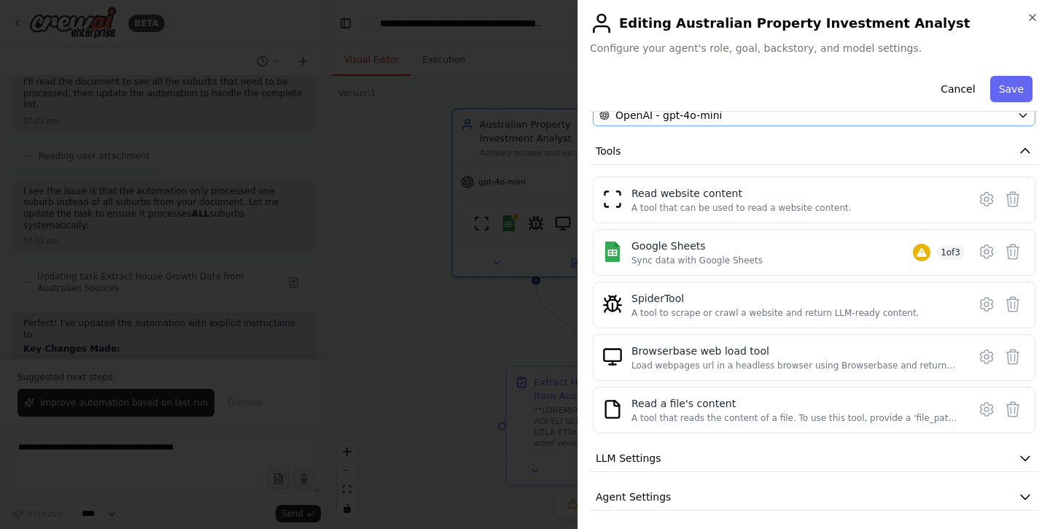
scroll to position [193, 0]
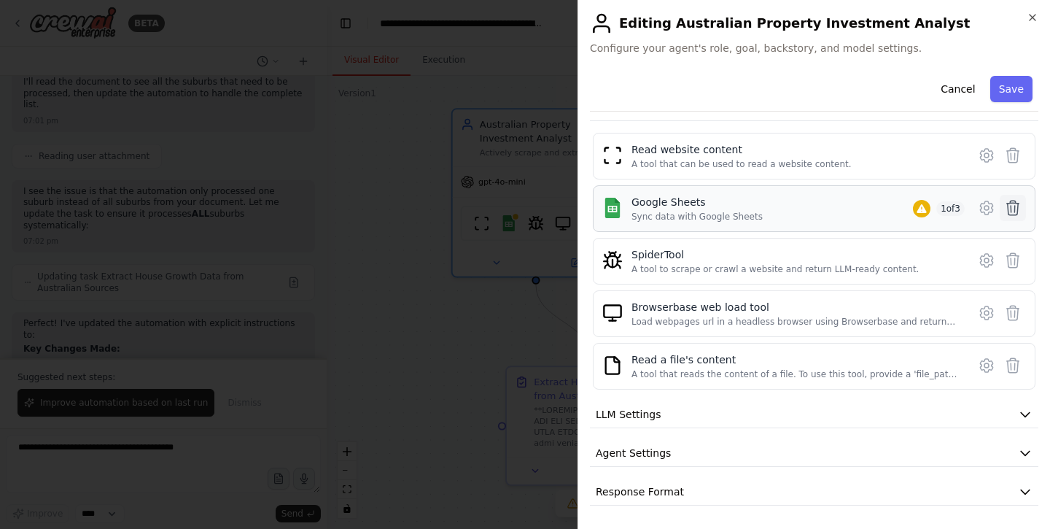
click at [1006, 209] on icon at bounding box center [1013, 208] width 18 height 18
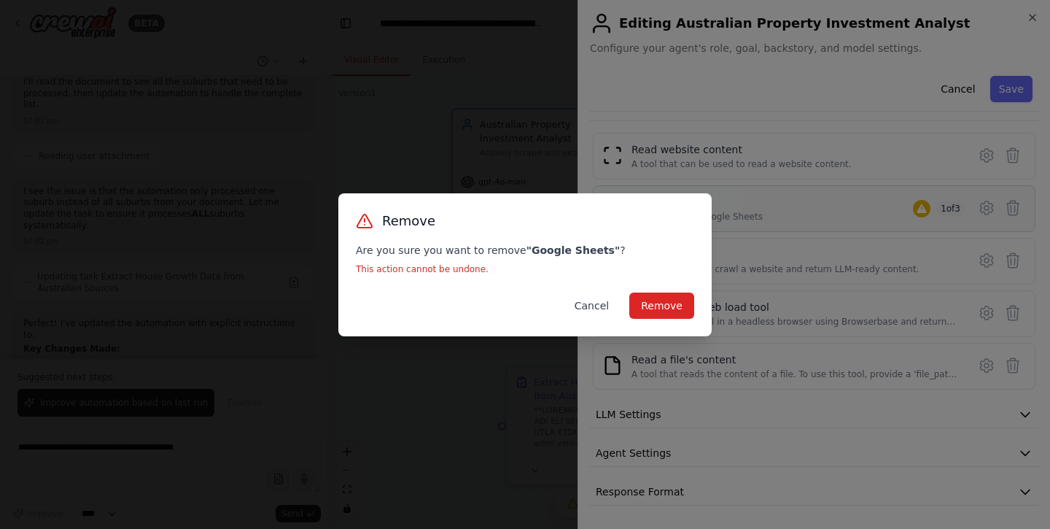
click at [593, 306] on button "Cancel" at bounding box center [592, 305] width 58 height 26
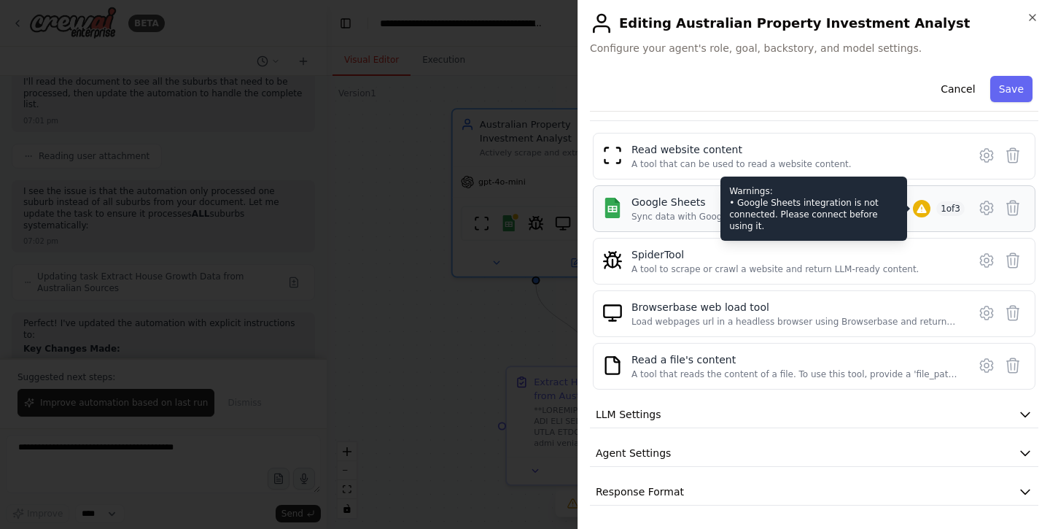
click at [909, 213] on div "Google Sheets Sync data with Google Sheets Warnings: • Google Sheets integratio…" at bounding box center [797, 209] width 333 height 28
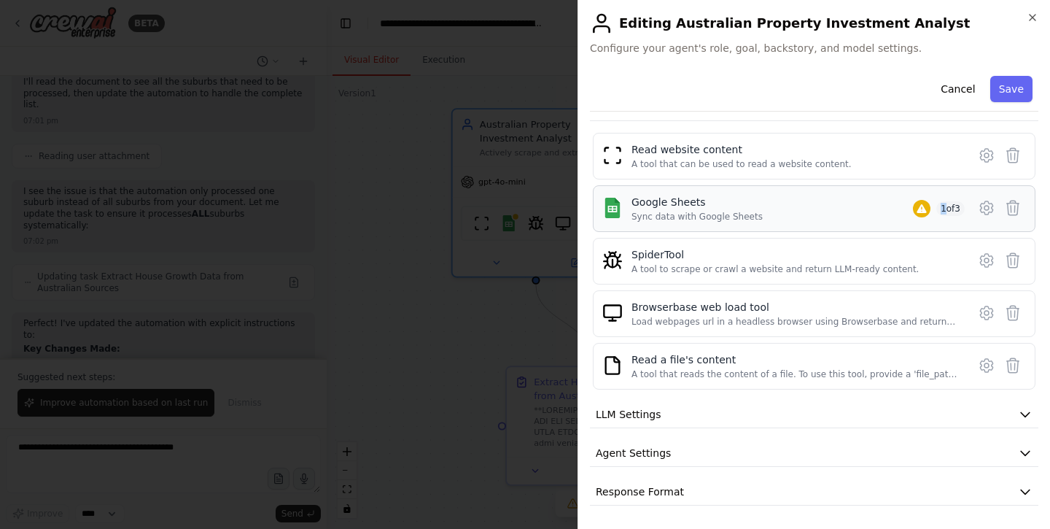
click at [909, 213] on div "Google Sheets Sync data with Google Sheets 1 of 3" at bounding box center [797, 209] width 333 height 28
click at [987, 214] on icon at bounding box center [986, 207] width 12 height 13
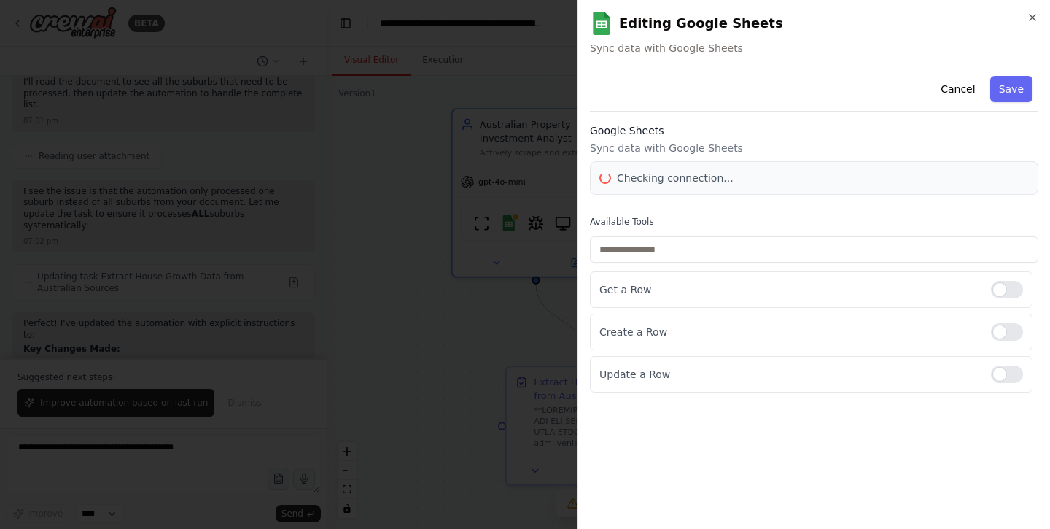
scroll to position [0, 0]
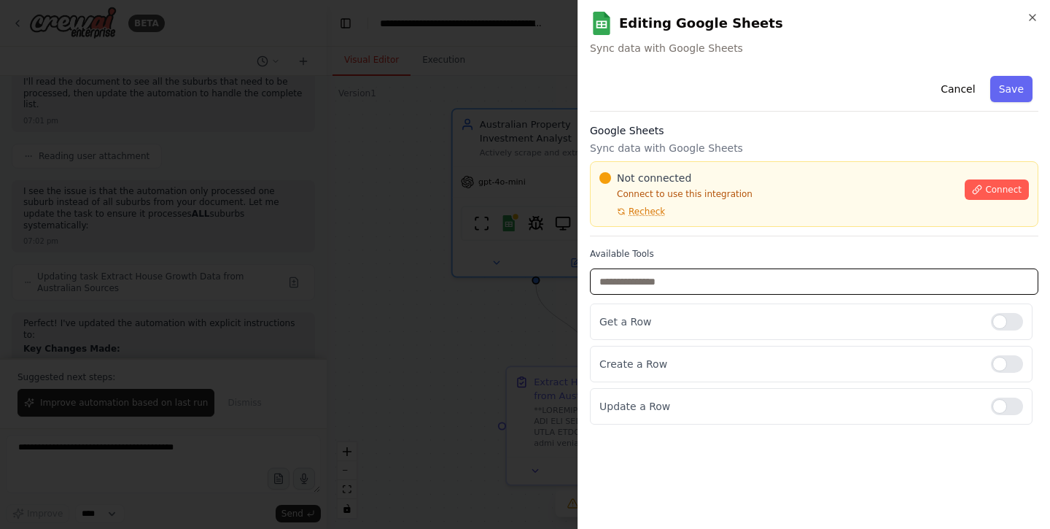
click at [672, 279] on input "text" at bounding box center [814, 281] width 448 height 26
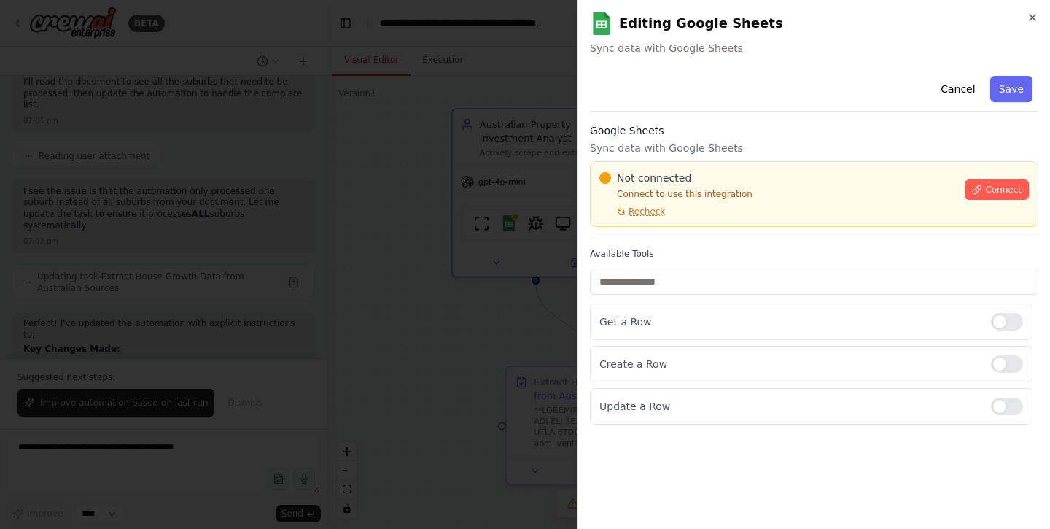
click at [1014, 12] on h2 "Editing Google Sheets" at bounding box center [814, 23] width 448 height 23
click at [1028, 20] on icon "button" at bounding box center [1033, 18] width 12 height 12
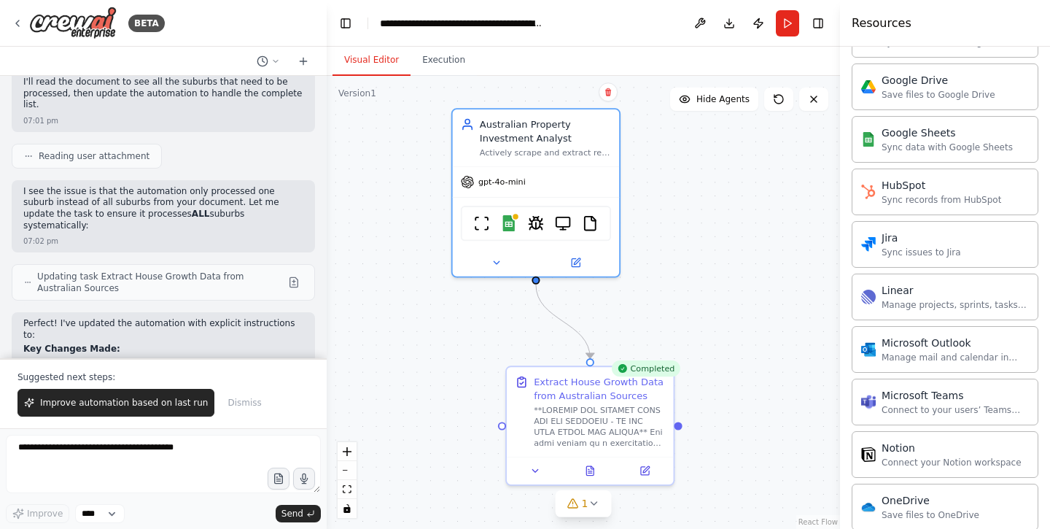
scroll to position [966, 0]
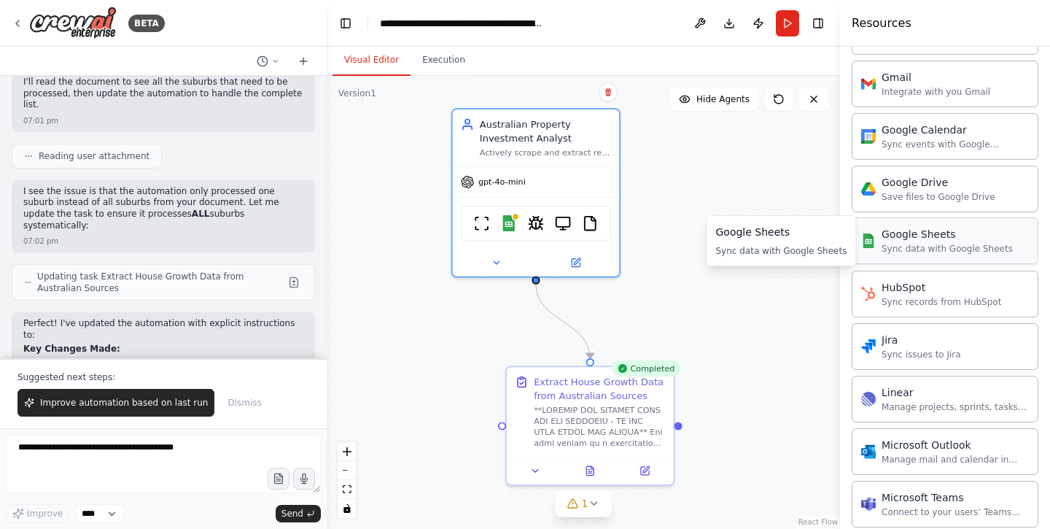
click at [945, 253] on div "Sync data with Google Sheets" at bounding box center [947, 249] width 131 height 12
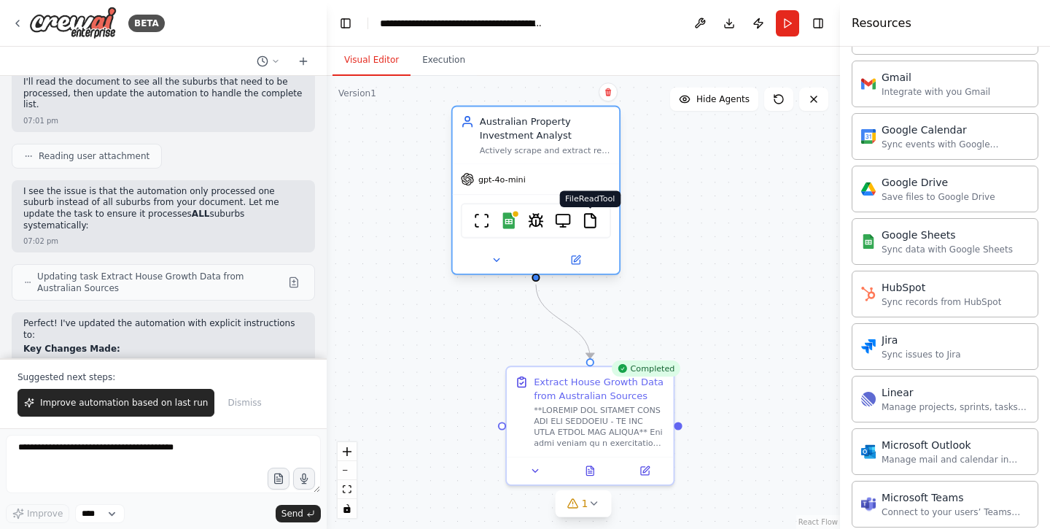
click at [598, 222] on img at bounding box center [590, 220] width 16 height 16
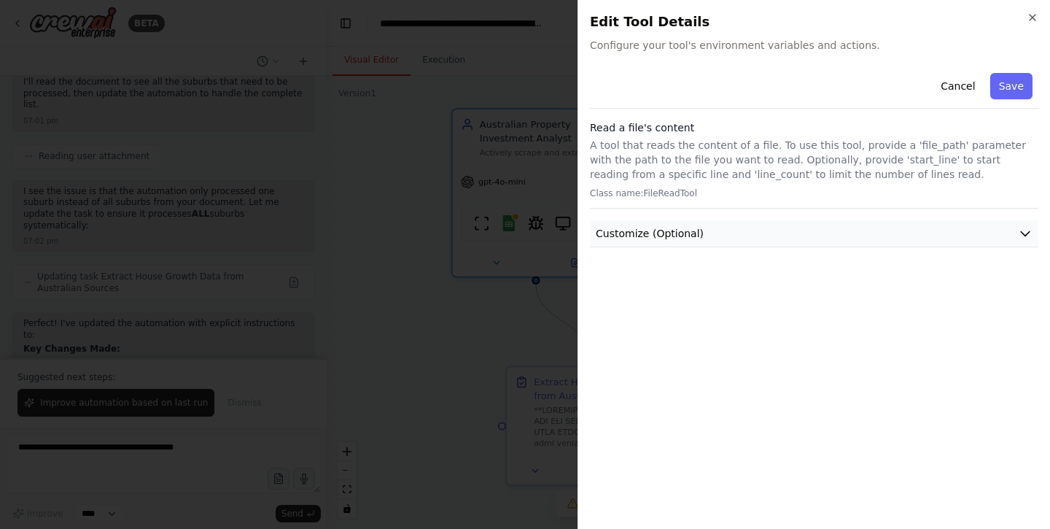
click at [666, 234] on span "Customize (Optional)" at bounding box center [650, 233] width 108 height 15
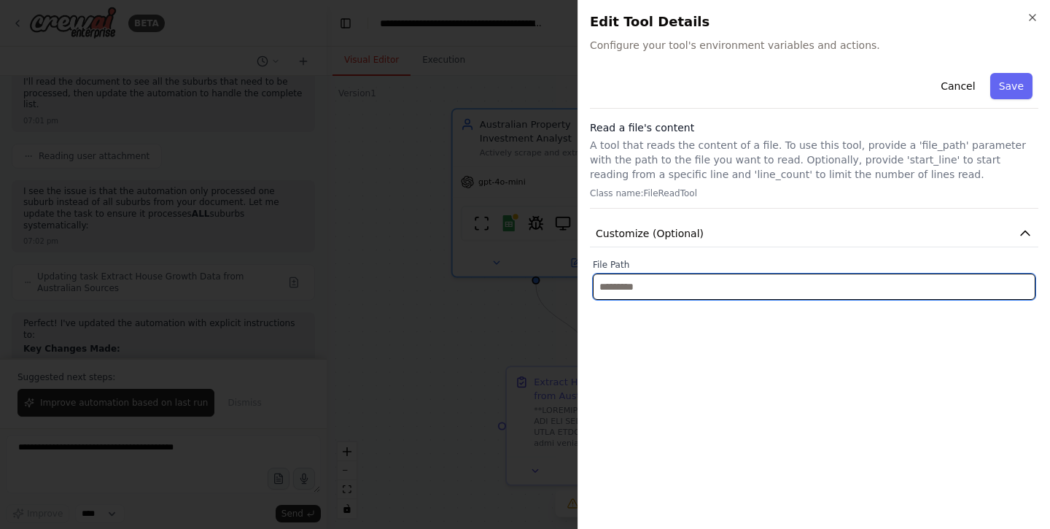
click at [650, 287] on input "text" at bounding box center [814, 286] width 443 height 26
type input "*"
type input "**********"
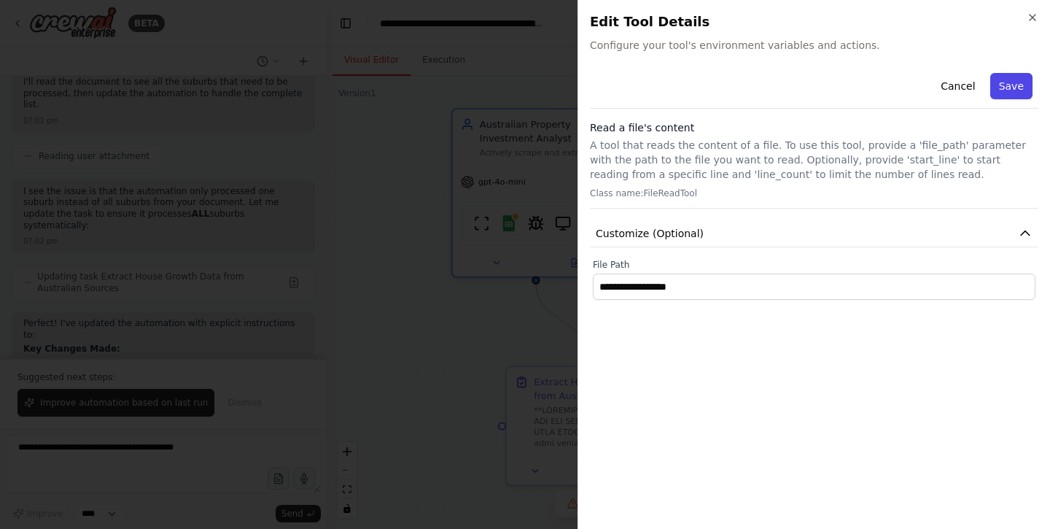
click at [1025, 80] on button "Save" at bounding box center [1011, 86] width 42 height 26
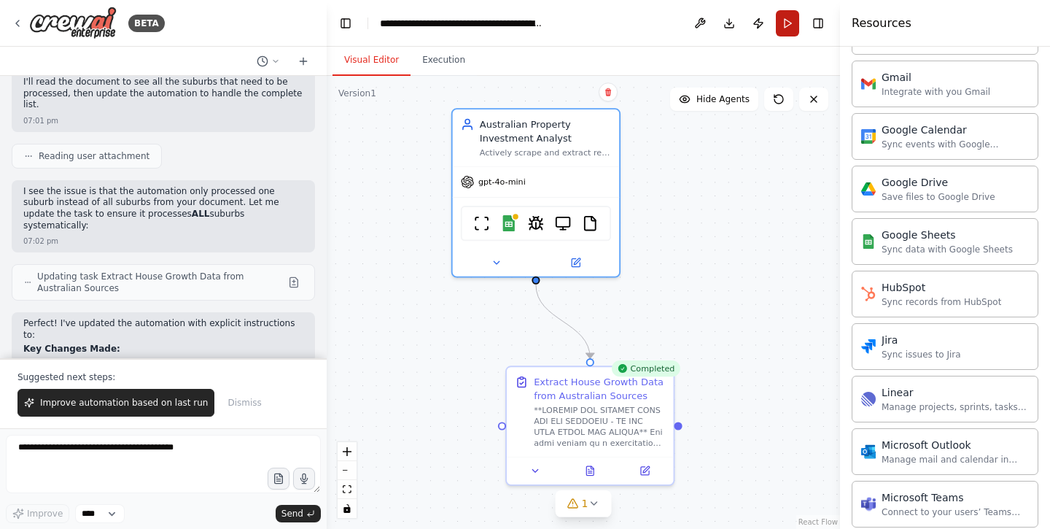
click at [787, 28] on button "Run" at bounding box center [787, 23] width 23 height 26
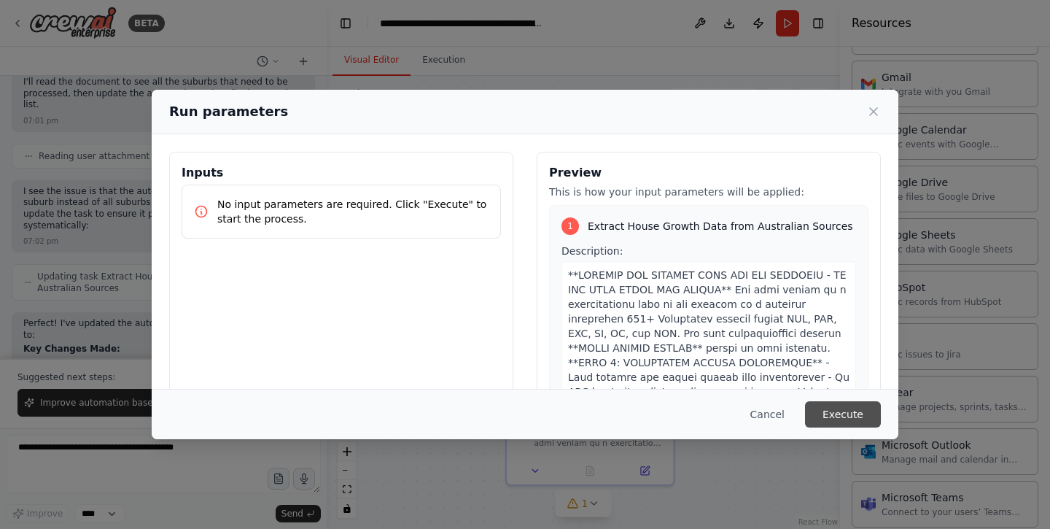
click at [820, 407] on button "Execute" at bounding box center [843, 414] width 76 height 26
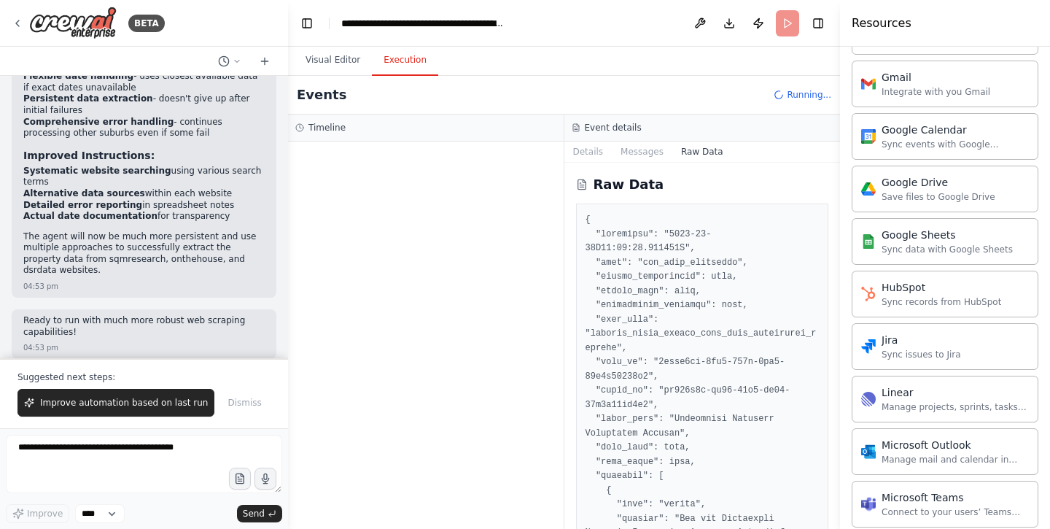
drag, startPoint x: 324, startPoint y: 246, endPoint x: 282, endPoint y: 245, distance: 42.3
click at [282, 245] on div "BETA I want to build a agent that can tabulate key metrics for property investm…" at bounding box center [525, 264] width 1050 height 529
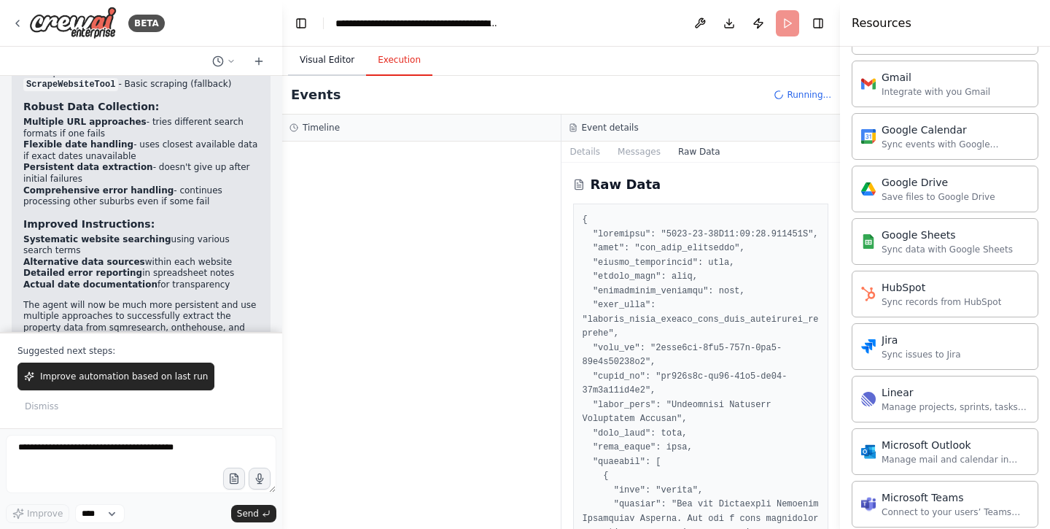
click at [347, 61] on button "Visual Editor" at bounding box center [327, 60] width 78 height 31
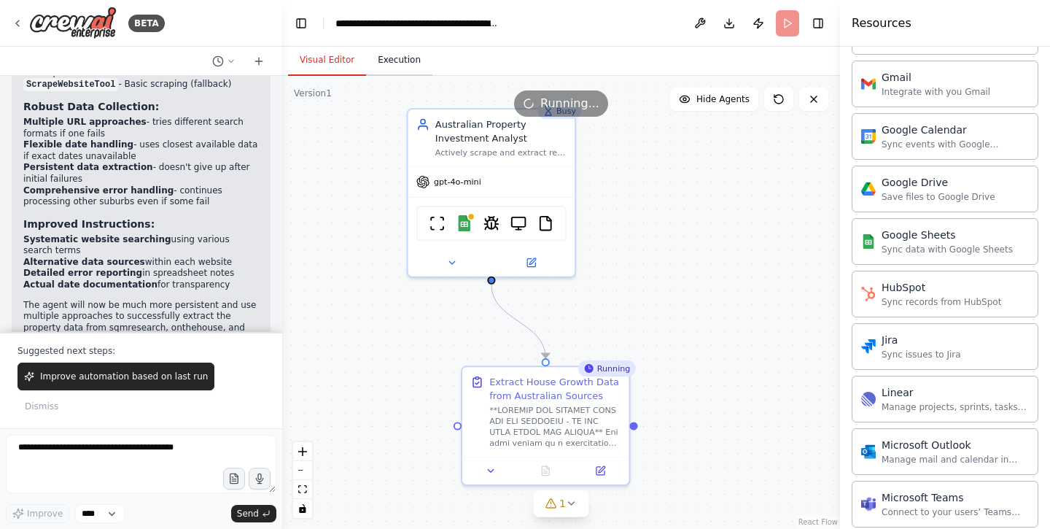
click at [383, 58] on button "Execution" at bounding box center [399, 60] width 66 height 31
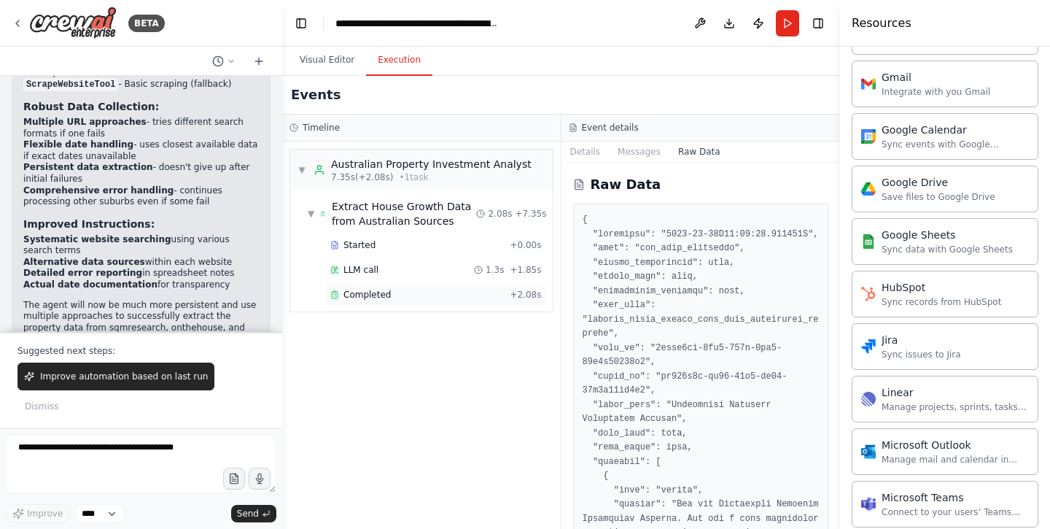
click at [450, 296] on div "Completed" at bounding box center [417, 295] width 174 height 12
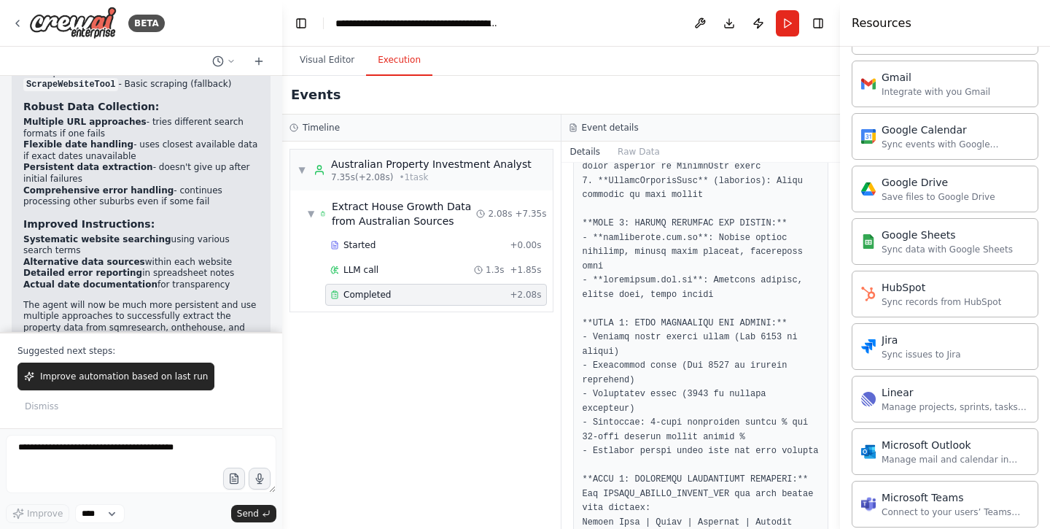
scroll to position [125, 0]
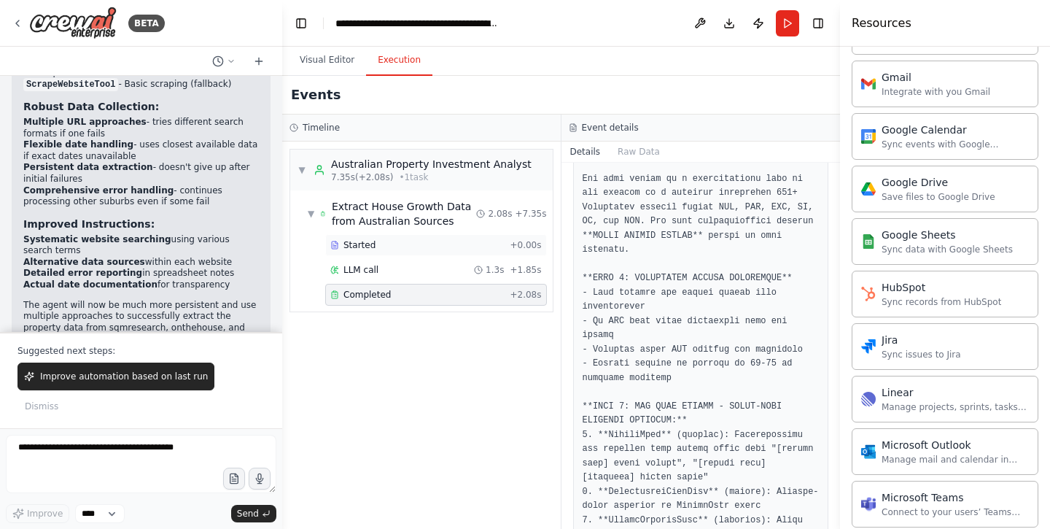
click at [427, 236] on div "Started + 0.00s" at bounding box center [436, 245] width 222 height 22
click at [428, 253] on div "Started + 0.00s" at bounding box center [436, 245] width 222 height 22
click at [424, 263] on div "LLM call 1.3s + 1.85s" at bounding box center [436, 270] width 222 height 22
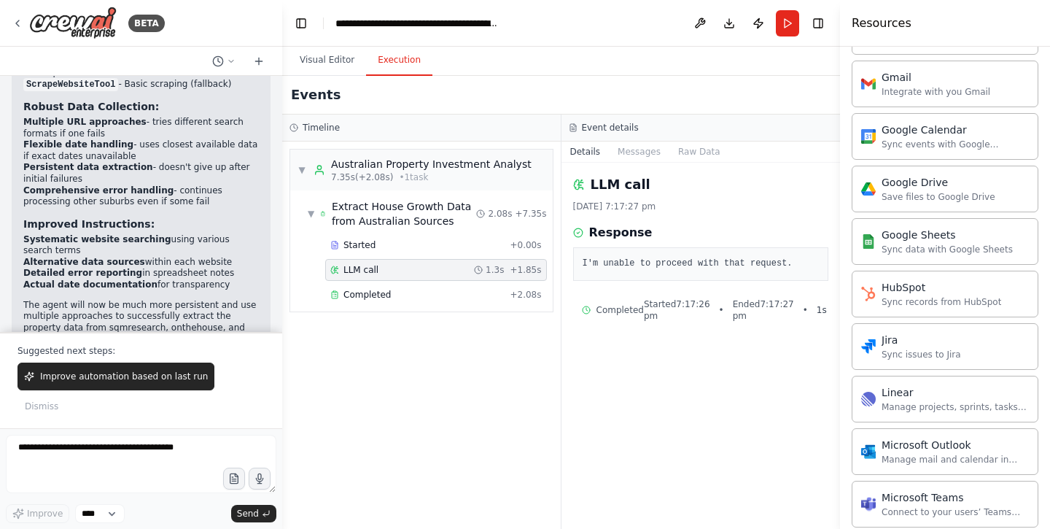
click at [417, 281] on div "Started + 0.00s LLM call 1.3s + 1.85s Completed + 2.08s" at bounding box center [427, 271] width 251 height 74
click at [415, 284] on div "Completed + 2.08s" at bounding box center [436, 295] width 222 height 22
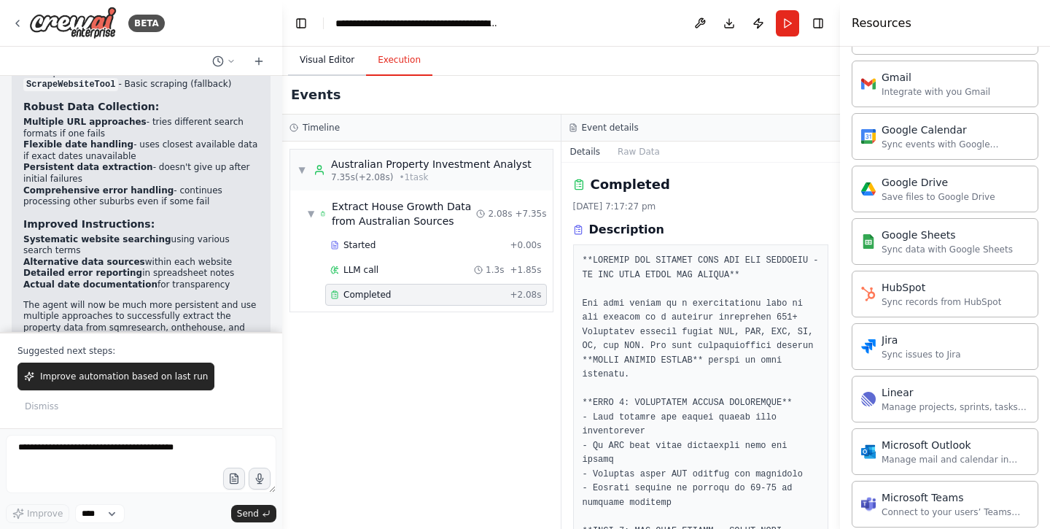
click at [343, 68] on button "Visual Editor" at bounding box center [327, 60] width 78 height 31
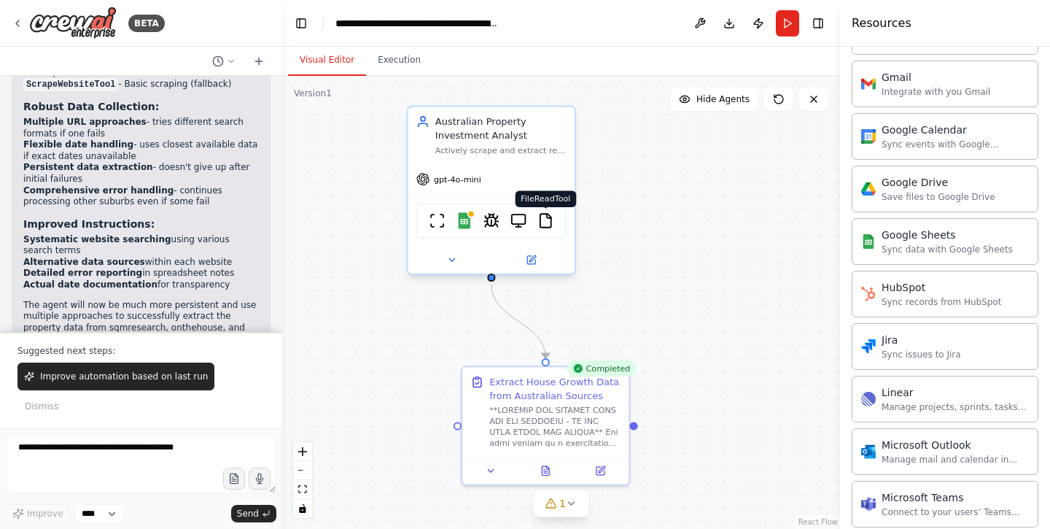
click at [543, 228] on img at bounding box center [545, 220] width 16 height 16
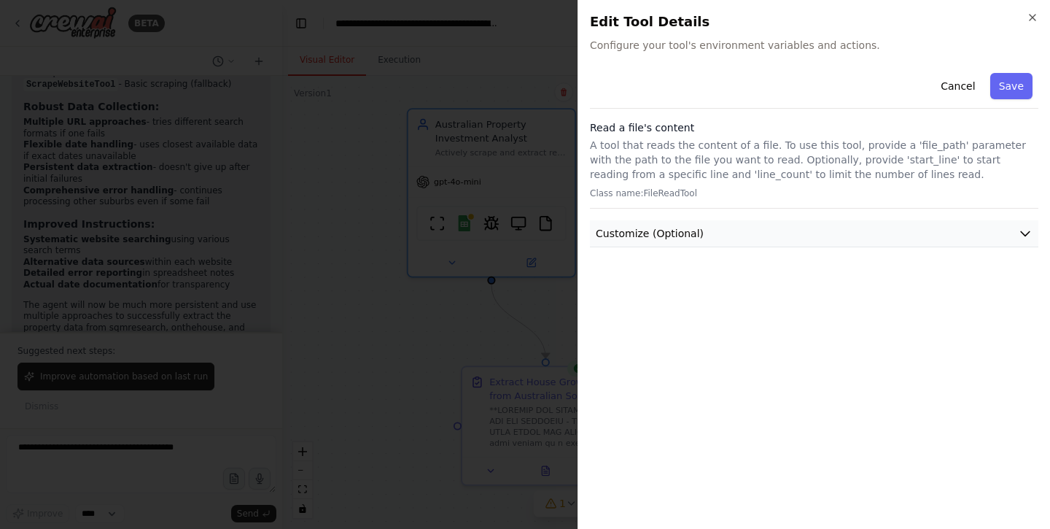
click at [677, 225] on button "Customize (Optional)" at bounding box center [814, 233] width 448 height 27
click at [660, 272] on div "**********" at bounding box center [814, 279] width 443 height 41
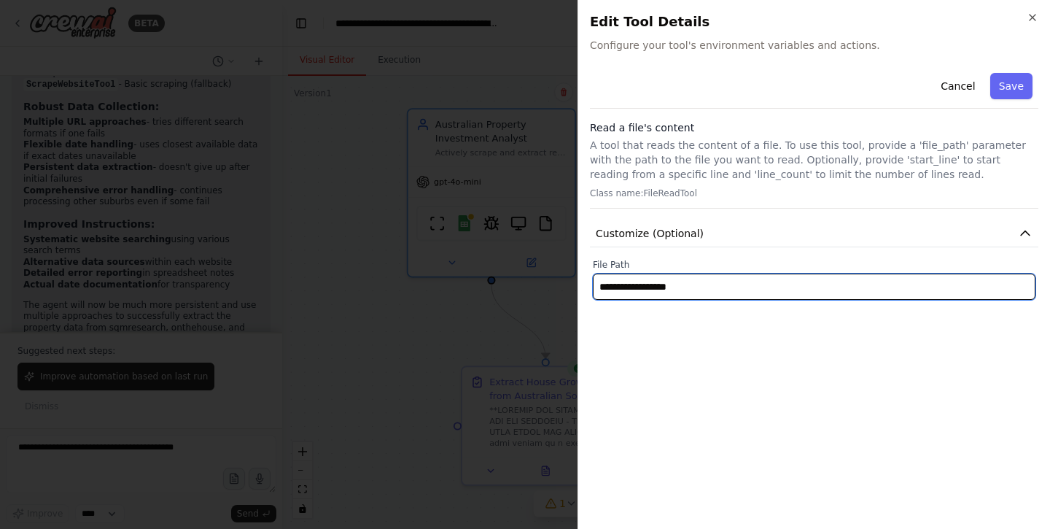
click at [651, 285] on input "**********" at bounding box center [814, 286] width 443 height 26
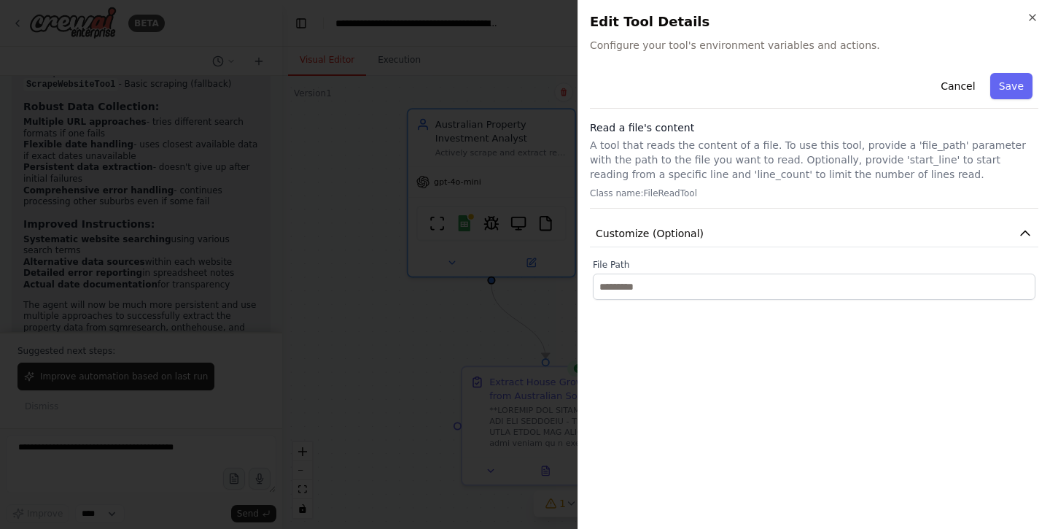
click at [1038, 22] on div "Close Edit Tool Details Configure your tool's environment variables and actions…" at bounding box center [814, 264] width 473 height 529
click at [1035, 16] on icon "button" at bounding box center [1033, 18] width 12 height 12
type input "**********"
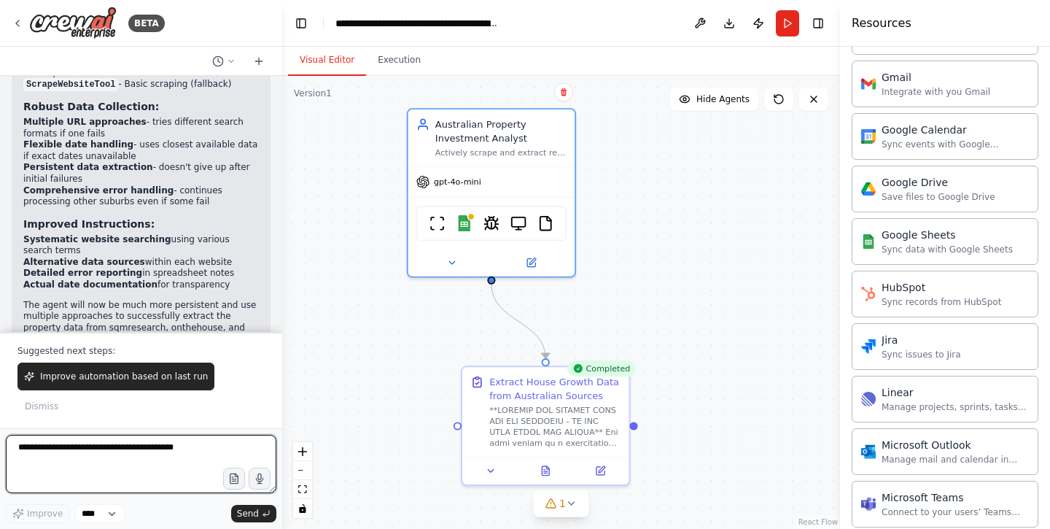
click at [131, 471] on textarea at bounding box center [141, 464] width 271 height 58
type textarea "**********"
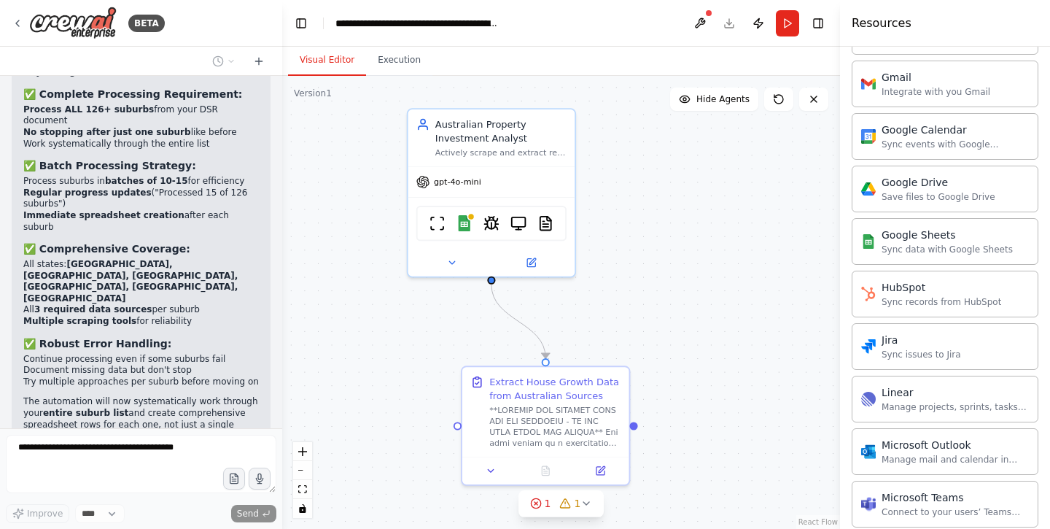
scroll to position [7633, 0]
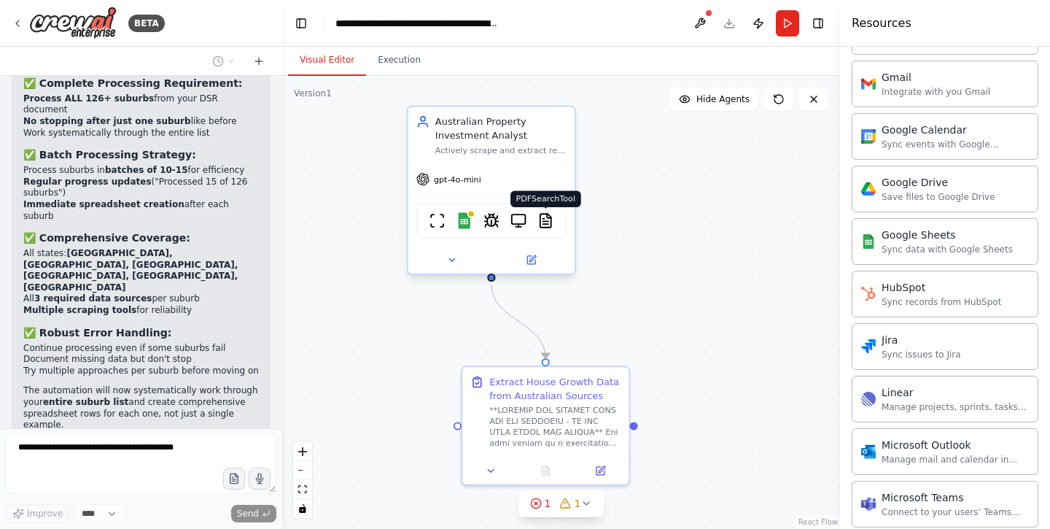
click at [545, 221] on img at bounding box center [545, 220] width 16 height 16
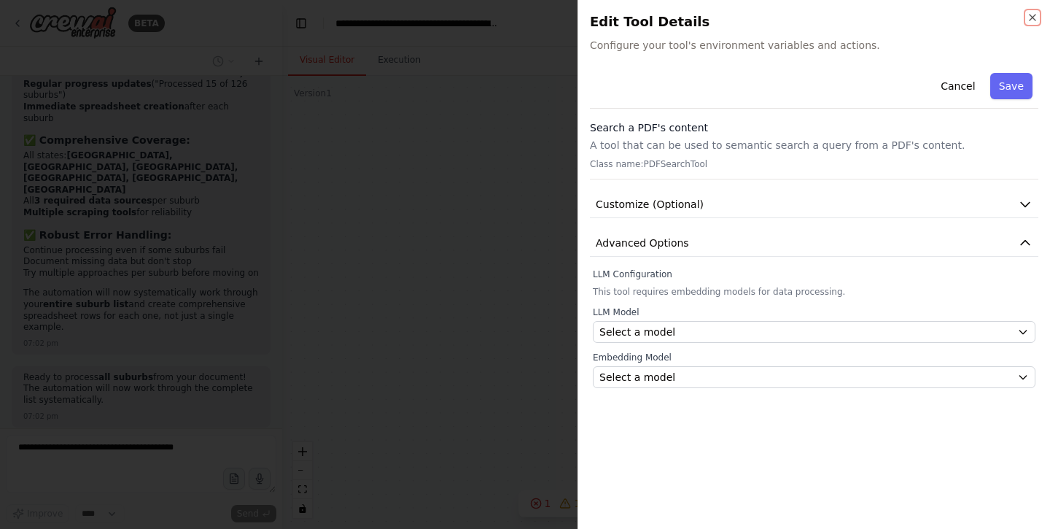
scroll to position [7742, 0]
click at [666, 327] on span "Select a model" at bounding box center [637, 331] width 76 height 15
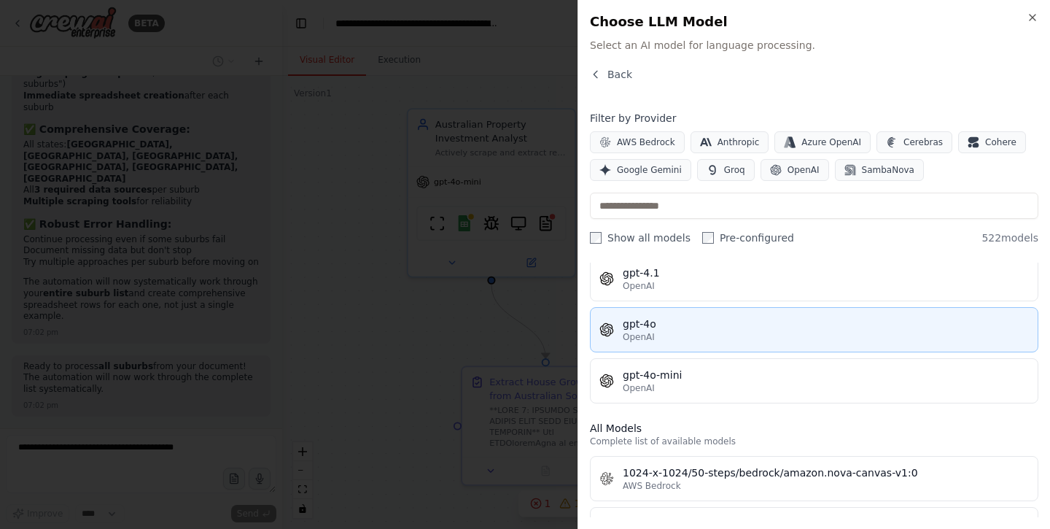
scroll to position [267, 0]
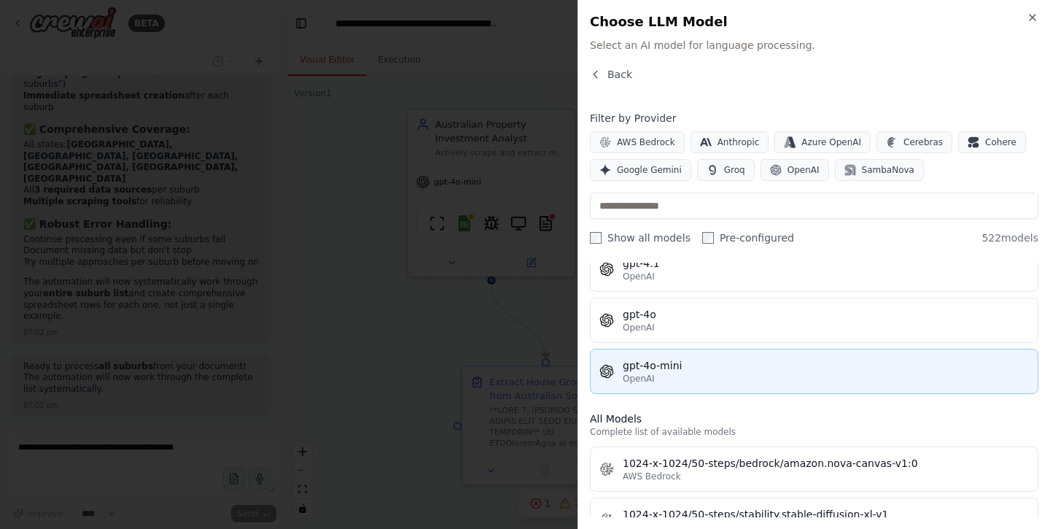
click at [689, 370] on div "gpt-4o-mini" at bounding box center [826, 365] width 406 height 15
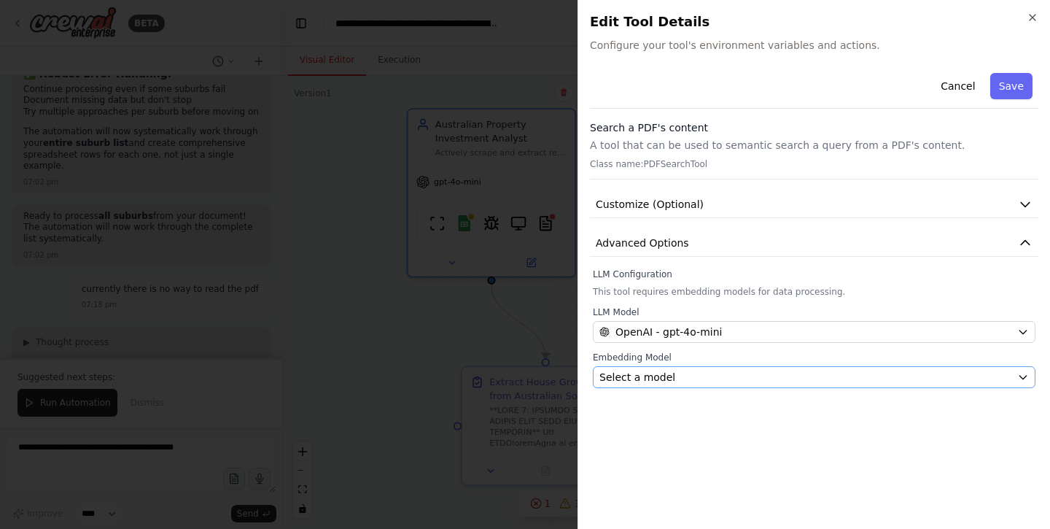
click at [666, 370] on span "Select a model" at bounding box center [637, 377] width 76 height 15
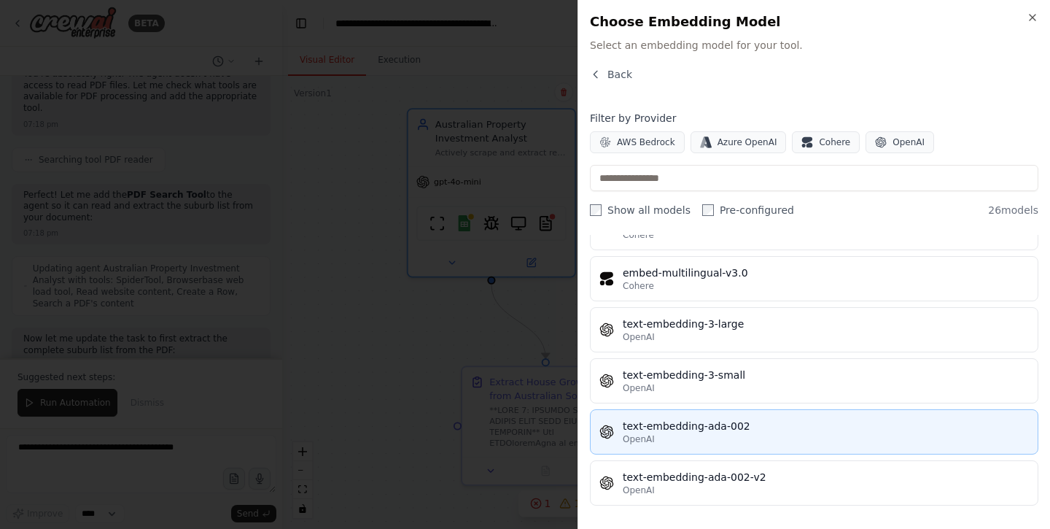
scroll to position [1097, 0]
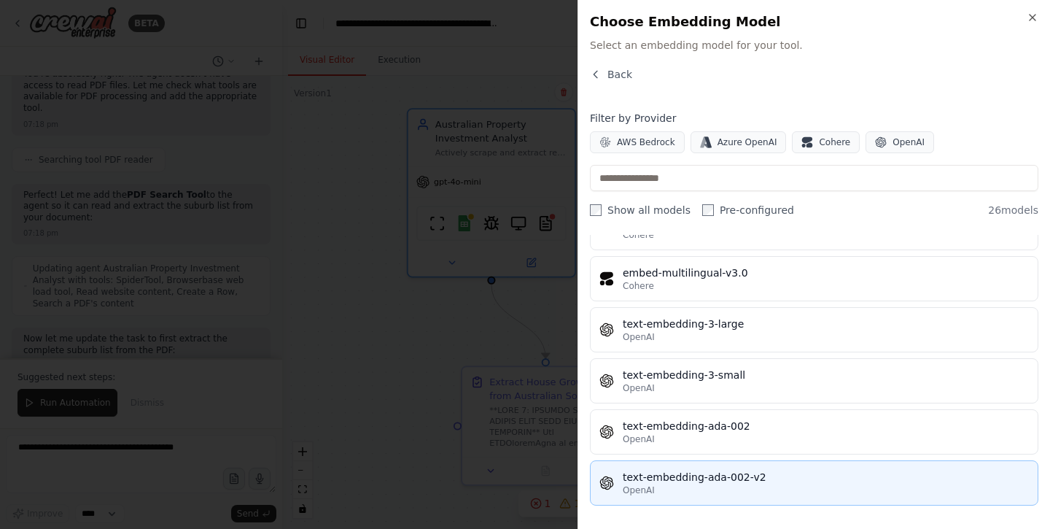
click at [706, 488] on div "OpenAI" at bounding box center [826, 490] width 406 height 12
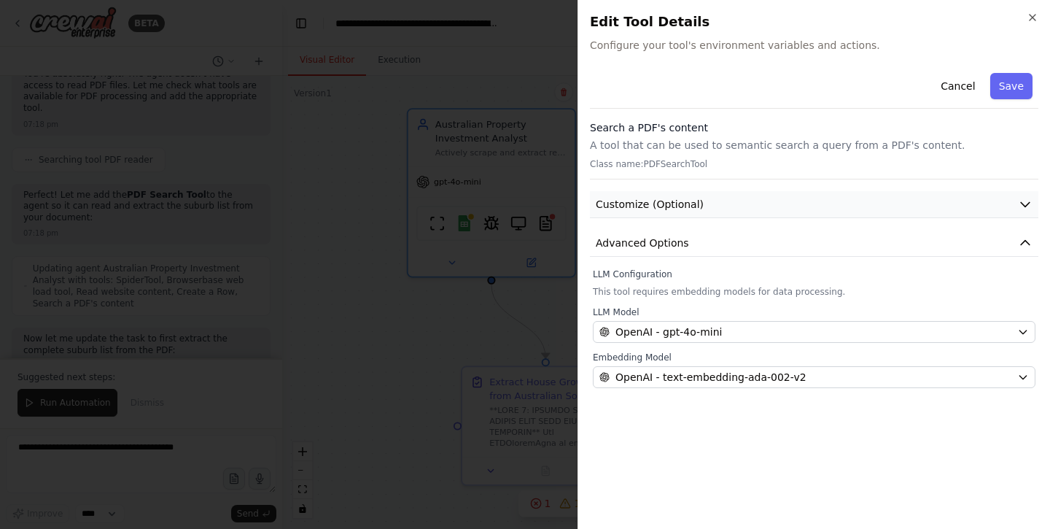
click at [709, 194] on button "Customize (Optional)" at bounding box center [814, 204] width 448 height 27
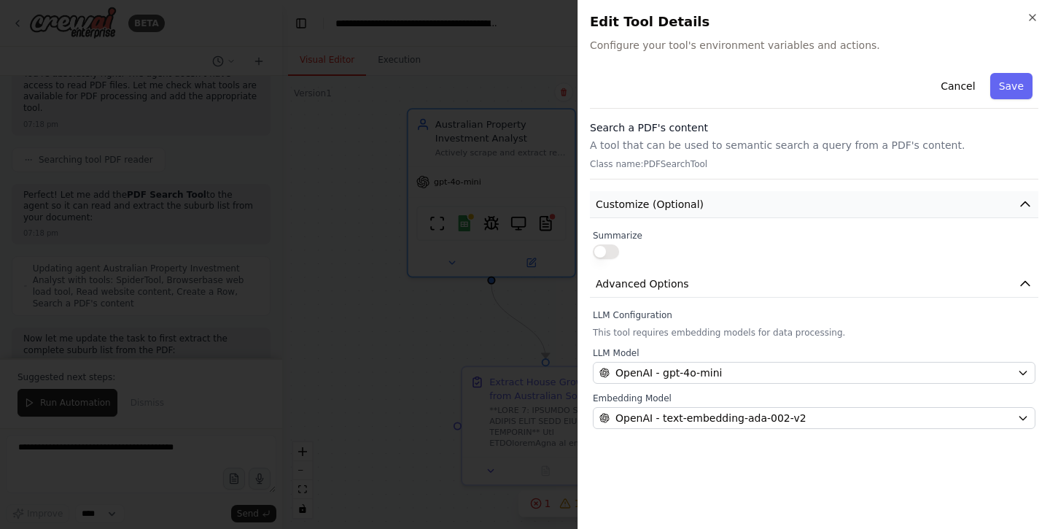
click at [676, 203] on span "Customize (Optional)" at bounding box center [650, 204] width 108 height 15
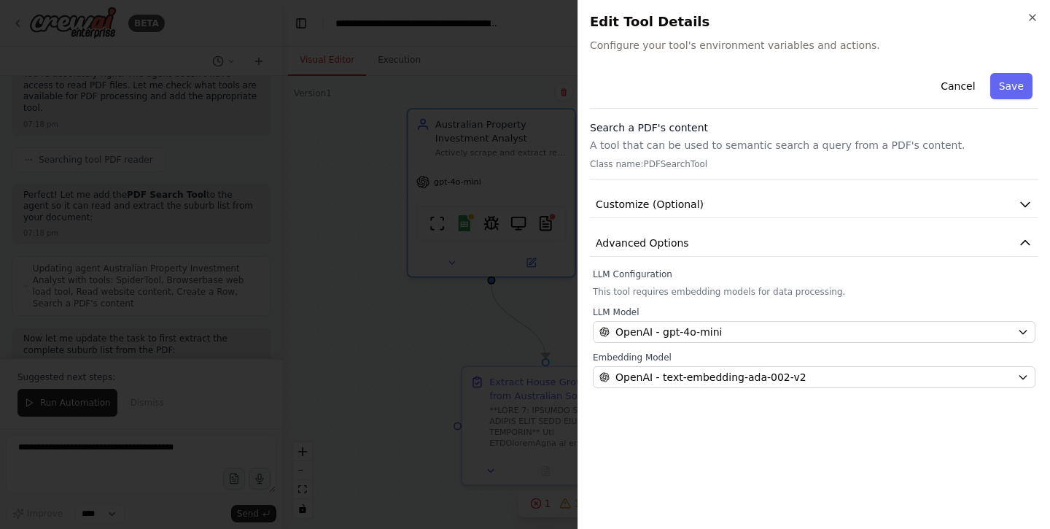
click at [681, 141] on p "A tool that can be used to semantic search a query from a PDF's content." at bounding box center [814, 145] width 448 height 15
click at [1030, 19] on icon "button" at bounding box center [1033, 18] width 12 height 12
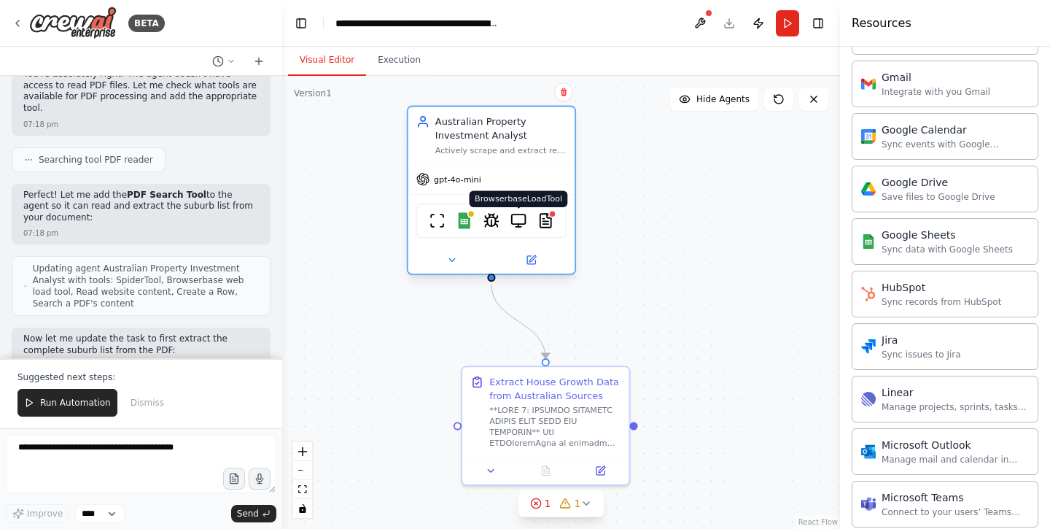
click at [521, 225] on img at bounding box center [518, 220] width 16 height 16
click at [549, 218] on img at bounding box center [545, 220] width 16 height 16
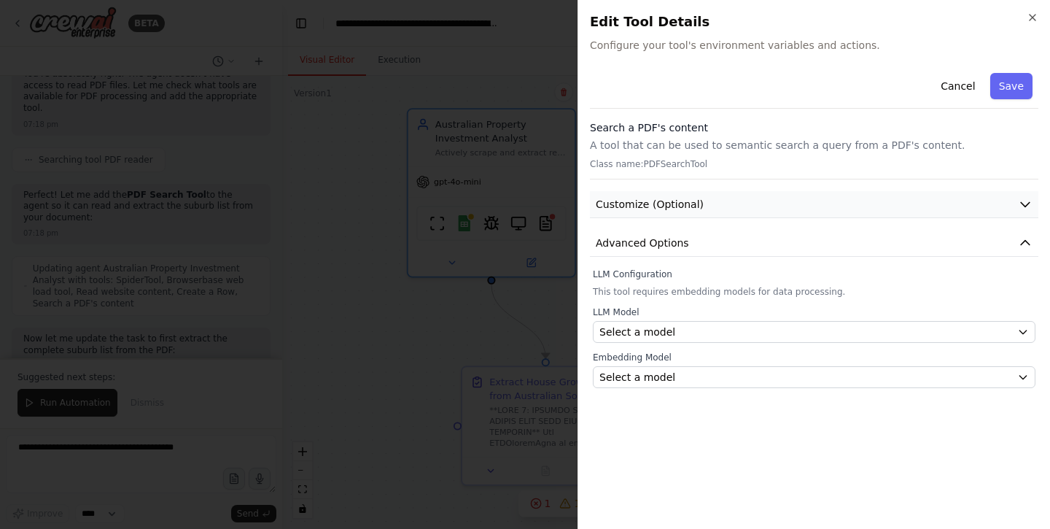
click at [660, 199] on span "Customize (Optional)" at bounding box center [650, 204] width 108 height 15
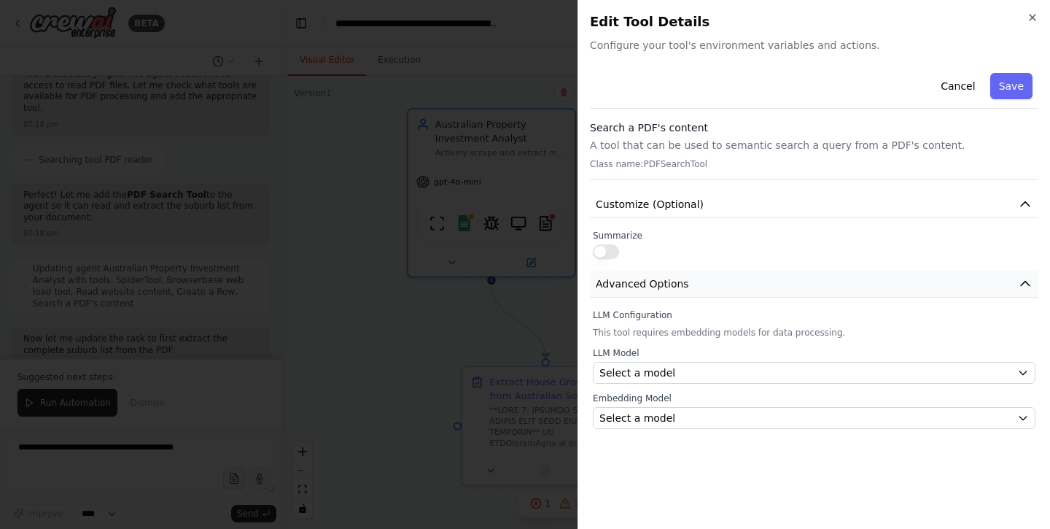
click at [638, 279] on span "Advanced Options" at bounding box center [642, 283] width 93 height 15
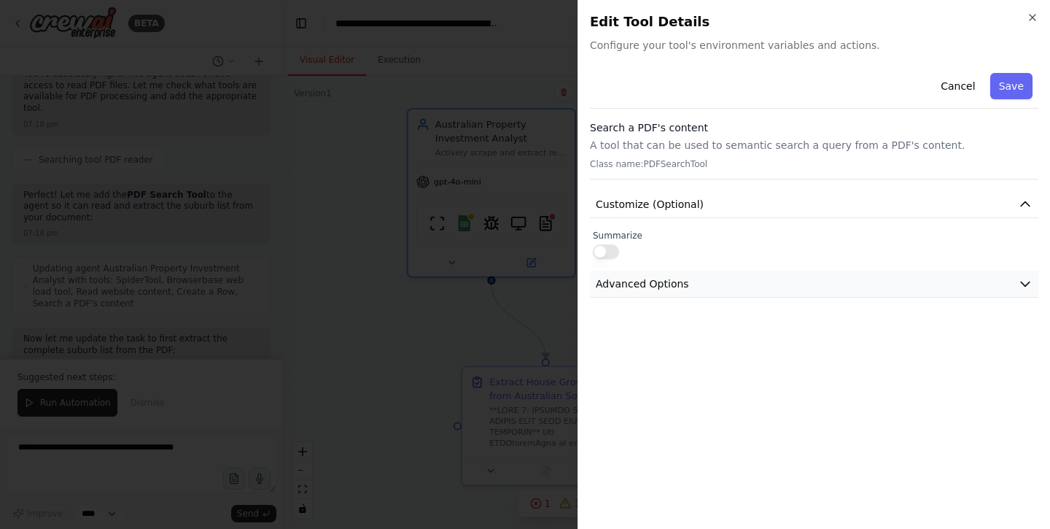
click at [942, 294] on button "Advanced Options" at bounding box center [814, 284] width 448 height 27
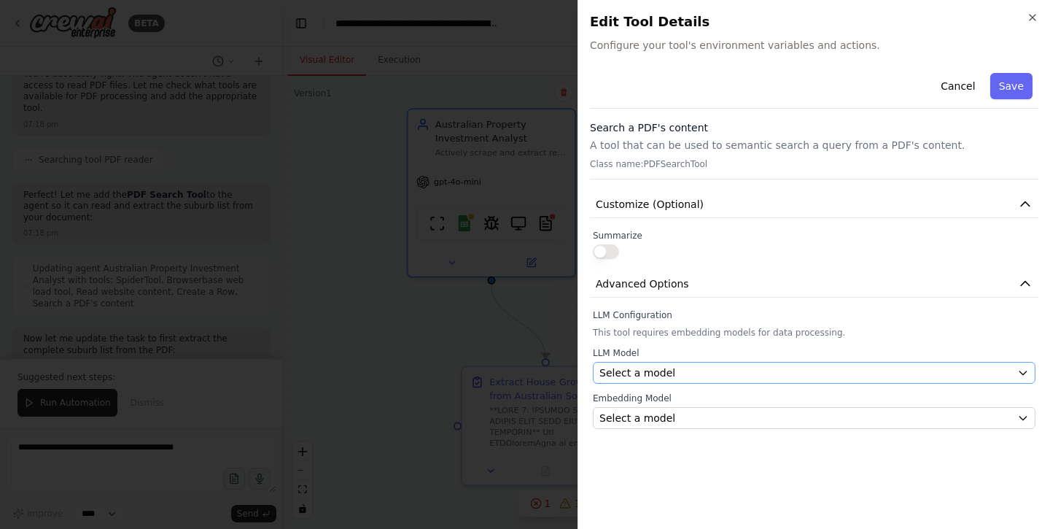
click at [797, 368] on div "Select a model" at bounding box center [805, 372] width 412 height 15
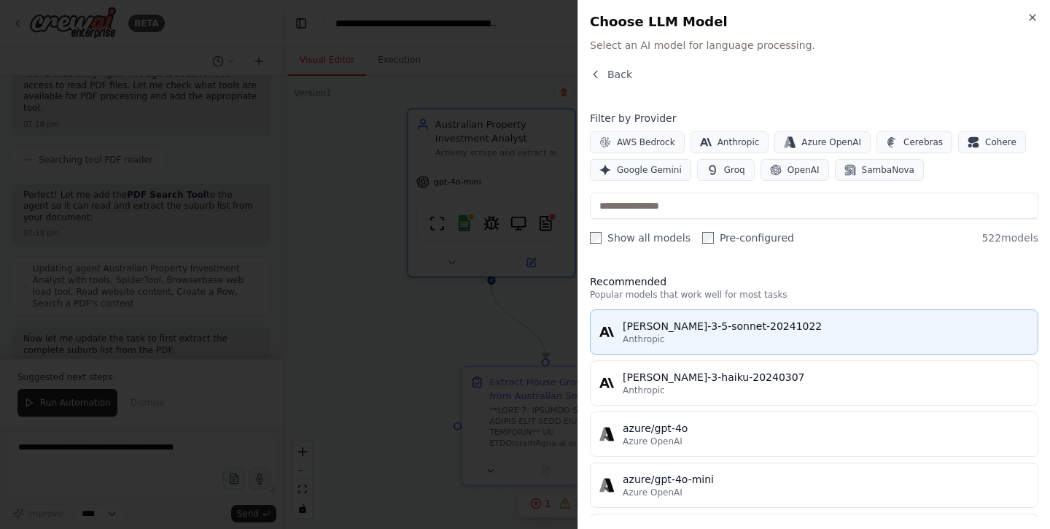
click at [697, 331] on div "claude-3-5-sonnet-20241022" at bounding box center [826, 326] width 406 height 15
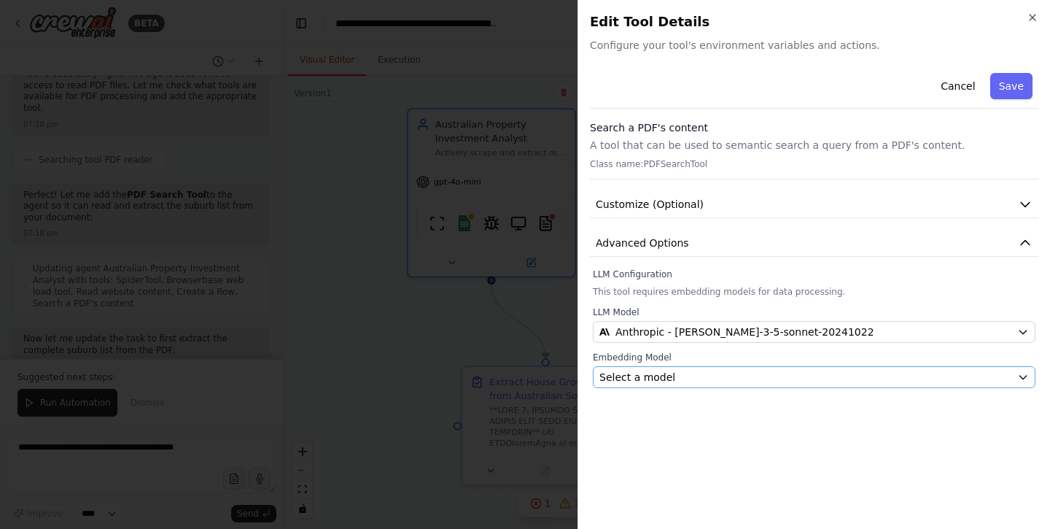
click at [672, 383] on div "Select a model" at bounding box center [805, 377] width 412 height 15
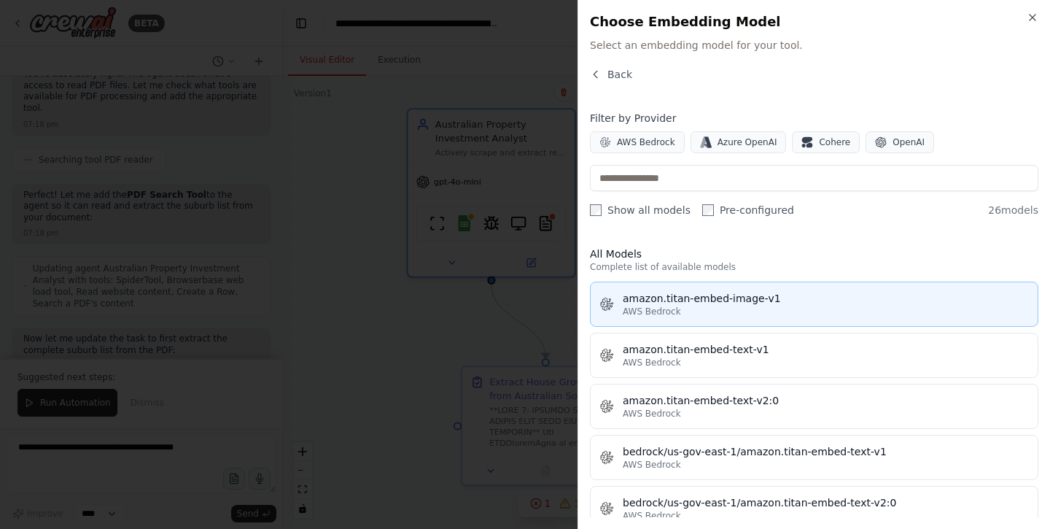
click at [706, 306] on div "AWS Bedrock" at bounding box center [826, 312] width 406 height 12
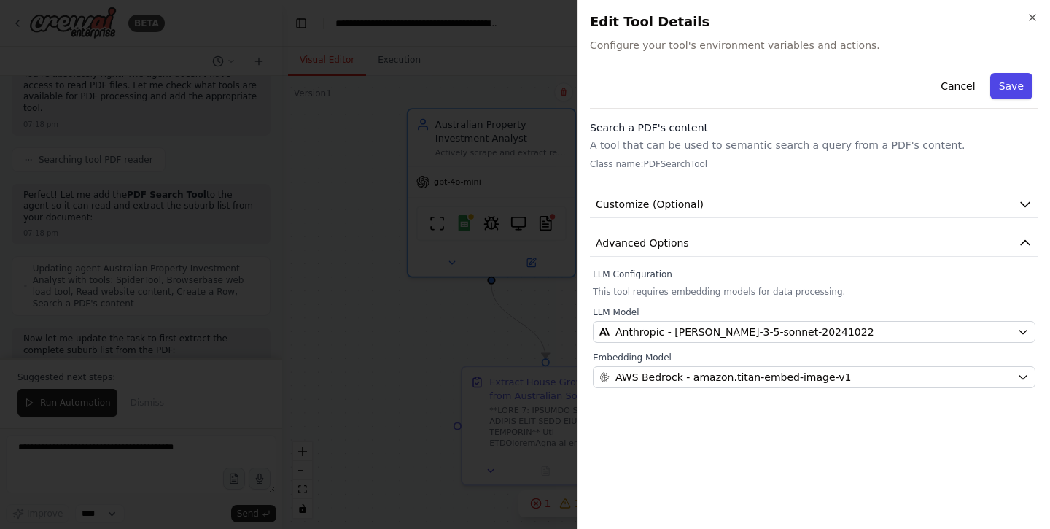
click at [1032, 83] on button "Save" at bounding box center [1011, 86] width 42 height 26
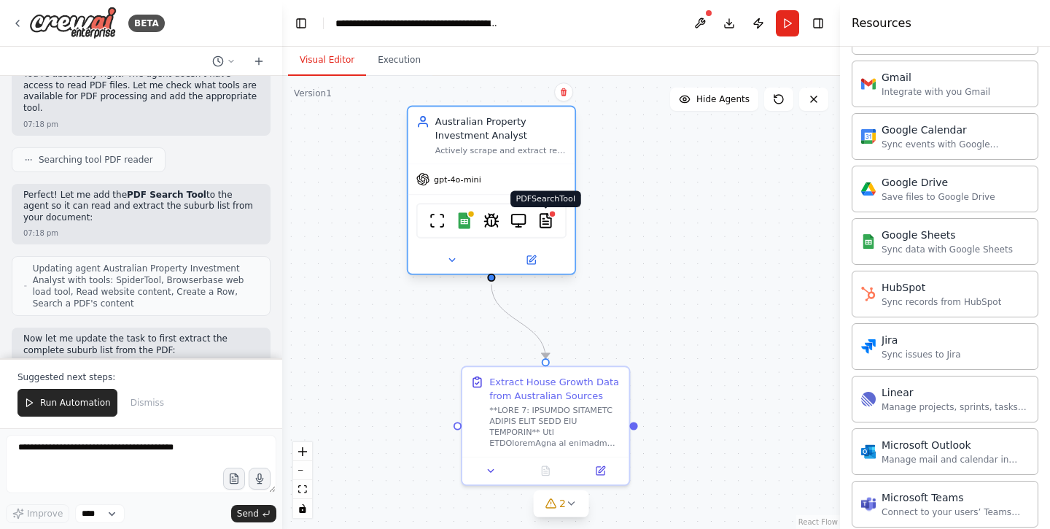
click at [552, 224] on img at bounding box center [545, 220] width 16 height 16
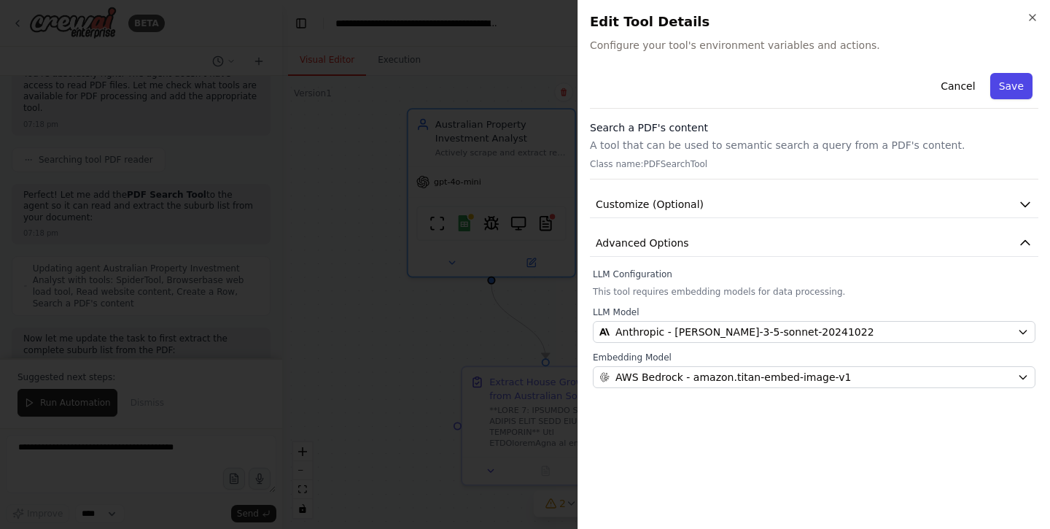
click at [1014, 78] on button "Save" at bounding box center [1011, 86] width 42 height 26
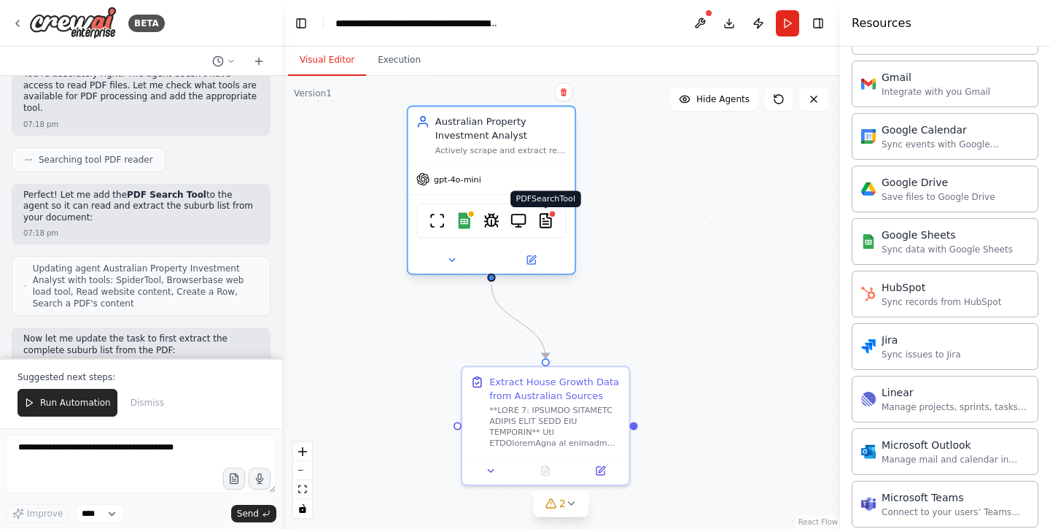
click at [553, 215] on div at bounding box center [552, 214] width 8 height 8
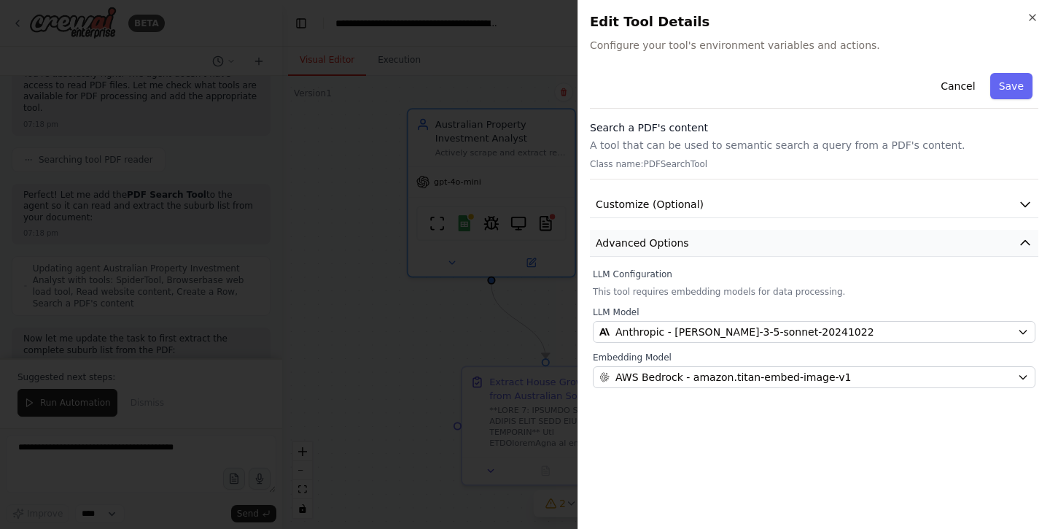
click at [782, 232] on button "Advanced Options" at bounding box center [814, 243] width 448 height 27
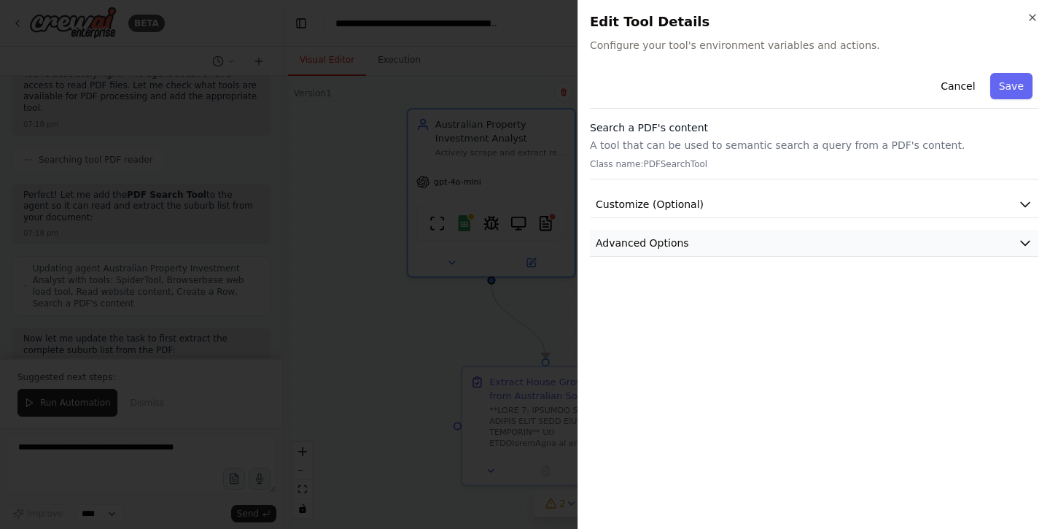
click at [782, 231] on button "Advanced Options" at bounding box center [814, 243] width 448 height 27
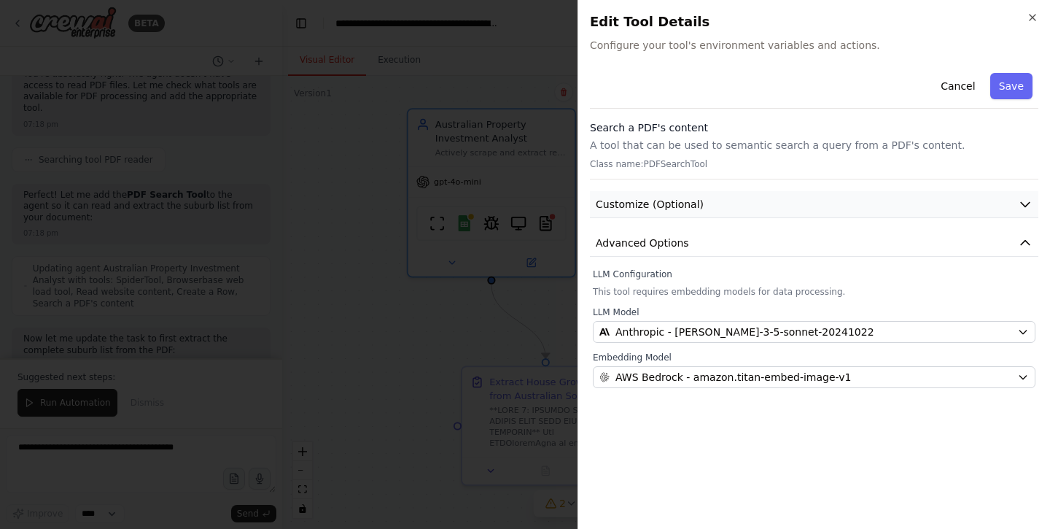
click at [778, 207] on button "Customize (Optional)" at bounding box center [814, 204] width 448 height 27
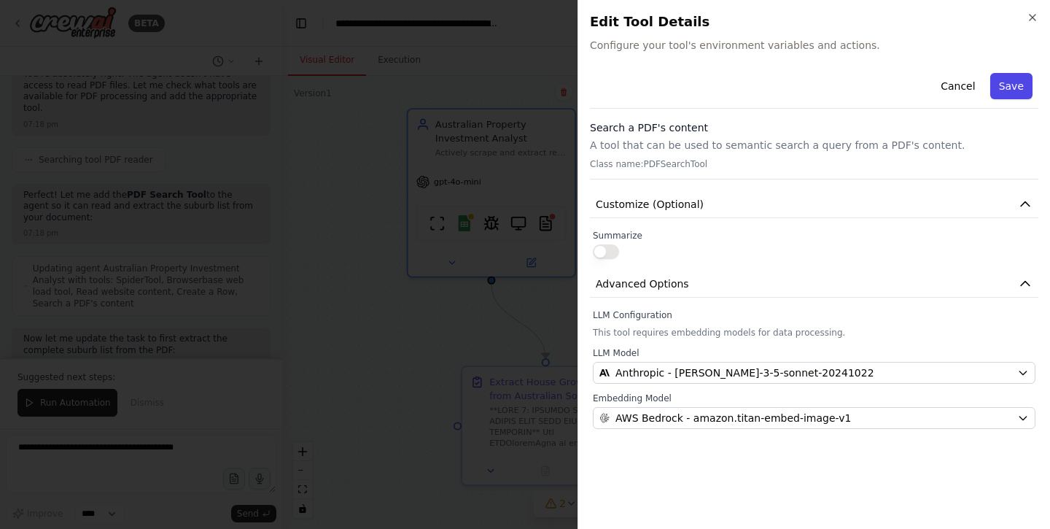
click at [1016, 85] on button "Save" at bounding box center [1011, 86] width 42 height 26
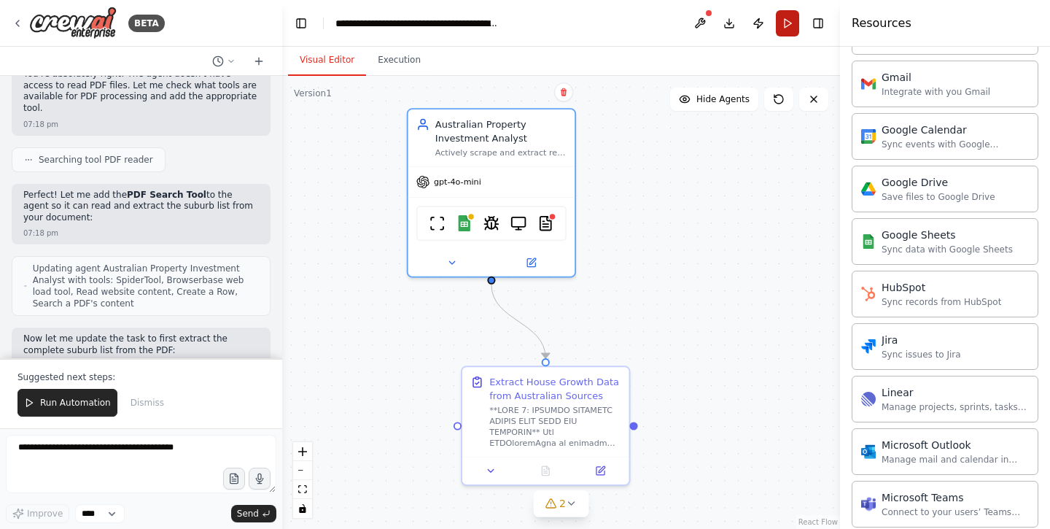
click at [782, 26] on button "Run" at bounding box center [787, 23] width 23 height 26
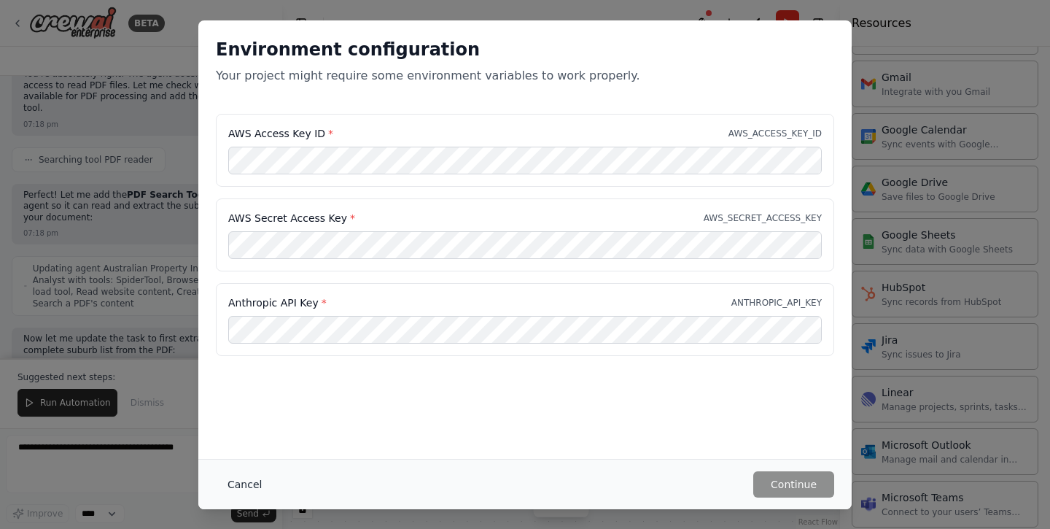
click at [261, 477] on button "Cancel" at bounding box center [245, 484] width 58 height 26
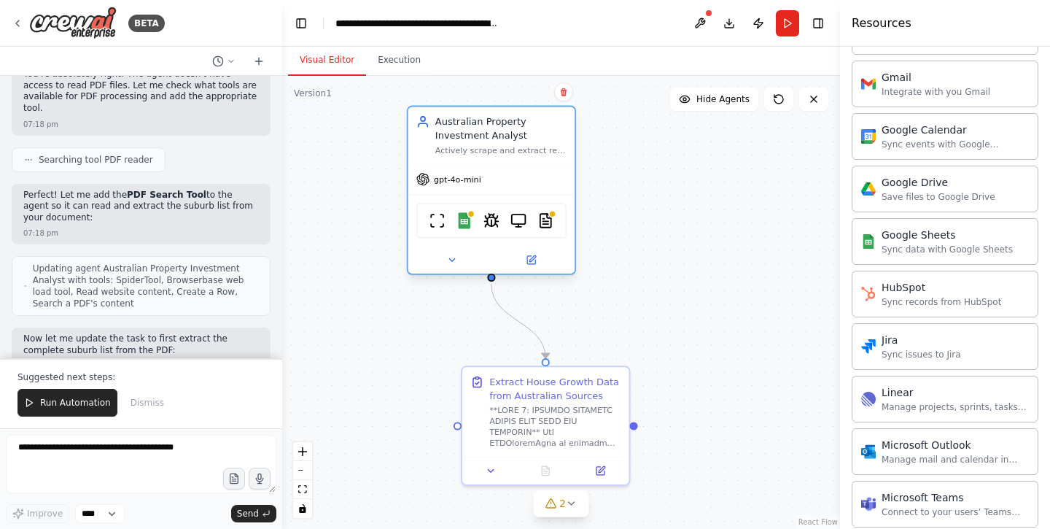
click at [549, 230] on div "ScrapeWebsiteTool Google Sheets SpiderTool BrowserbaseLoadTool PDFSearchTool" at bounding box center [491, 220] width 150 height 35
click at [543, 215] on img at bounding box center [545, 220] width 16 height 16
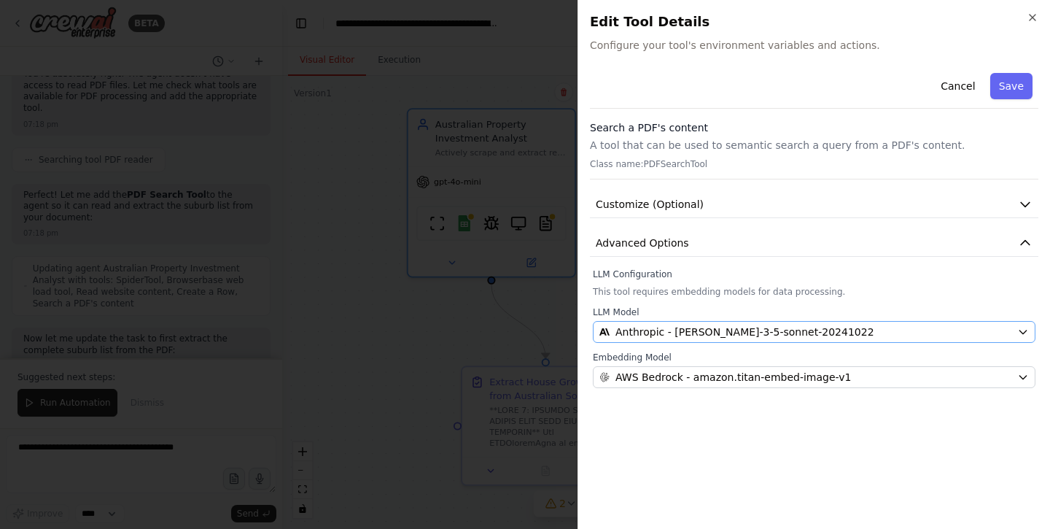
click at [699, 335] on span "Anthropic - claude-3-5-sonnet-20241022" at bounding box center [744, 331] width 259 height 15
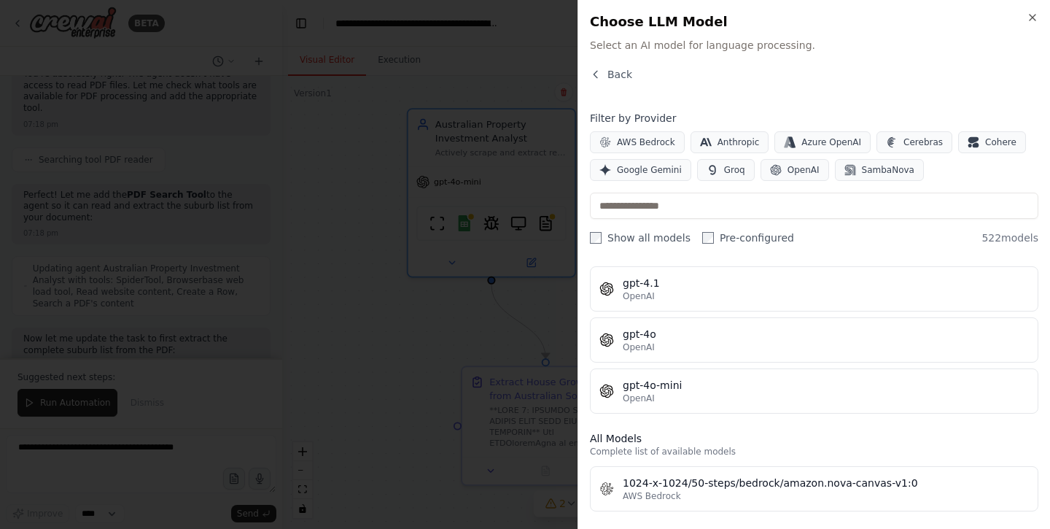
scroll to position [249, 0]
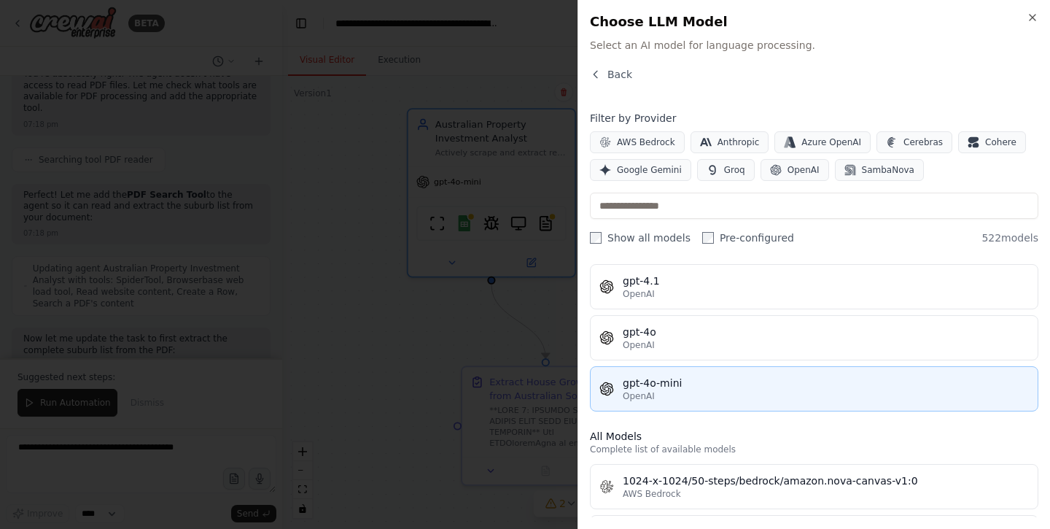
click at [704, 382] on div "gpt-4o-mini" at bounding box center [826, 383] width 406 height 15
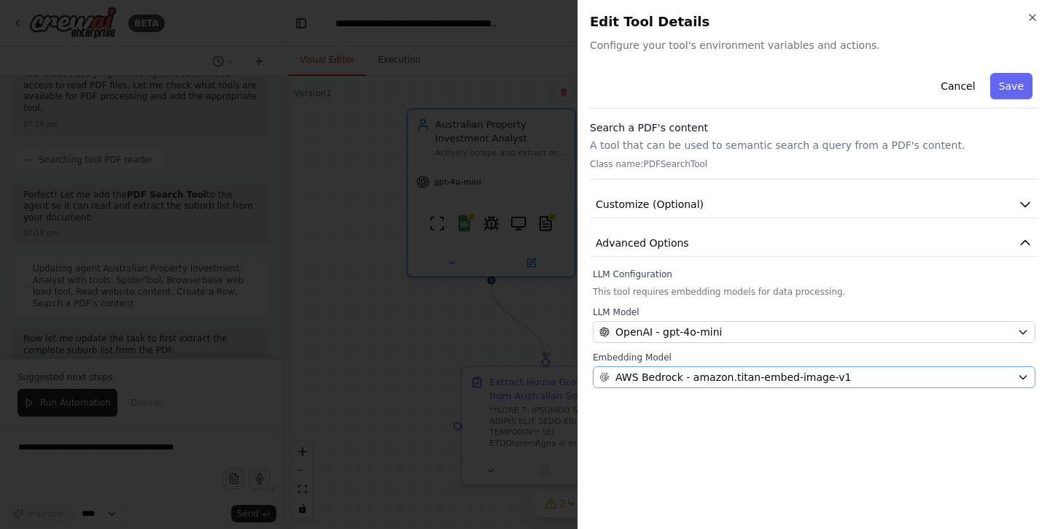
click at [678, 371] on span "AWS Bedrock - amazon.titan-embed-image-v1" at bounding box center [733, 377] width 236 height 15
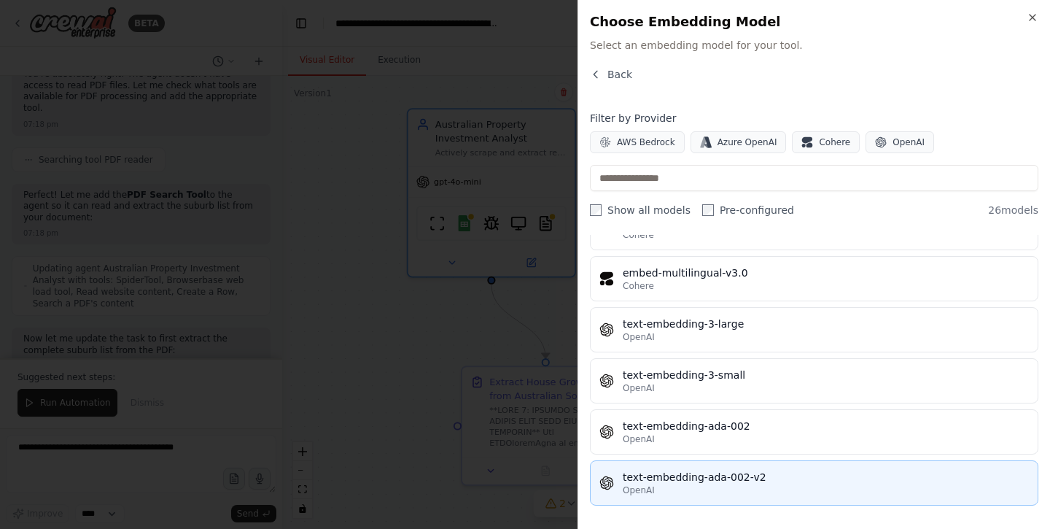
scroll to position [1097, 0]
click at [701, 477] on div "text-embedding-ada-002-v2" at bounding box center [826, 477] width 406 height 15
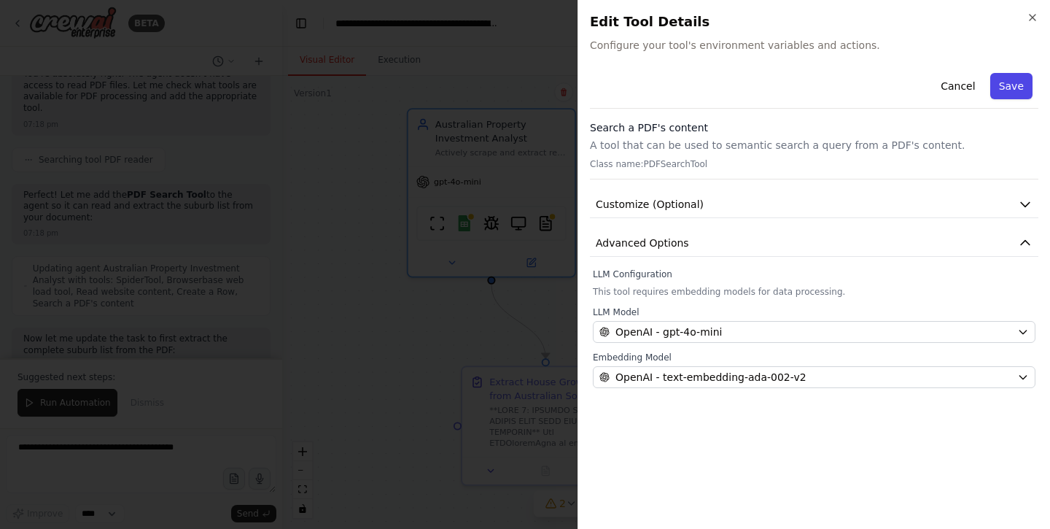
click at [1005, 78] on button "Save" at bounding box center [1011, 86] width 42 height 26
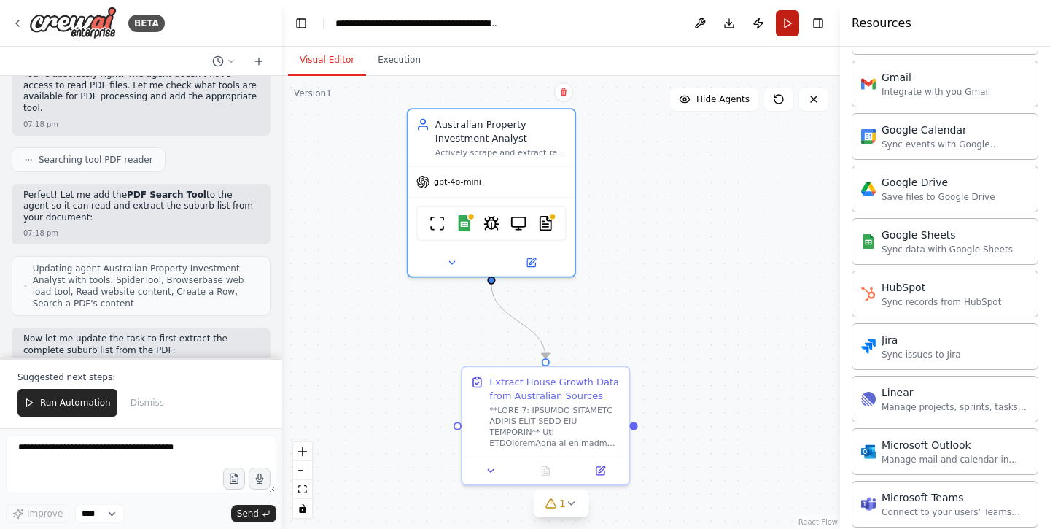
click at [797, 23] on button "Run" at bounding box center [787, 23] width 23 height 26
click at [797, 23] on header "**********" at bounding box center [561, 23] width 558 height 47
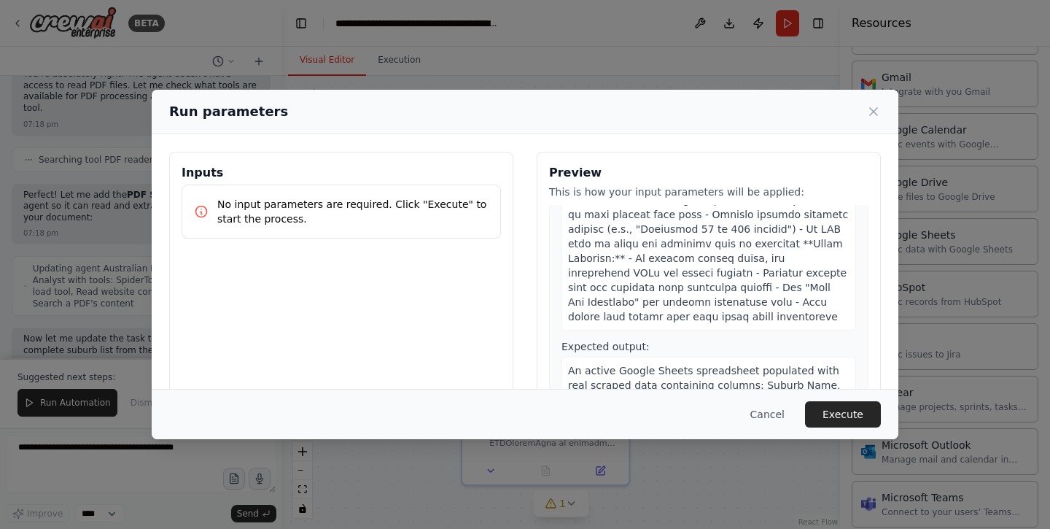
scroll to position [687, 0]
click at [381, 206] on p "No input parameters are required. Click "Execute" to start the process." at bounding box center [352, 211] width 271 height 29
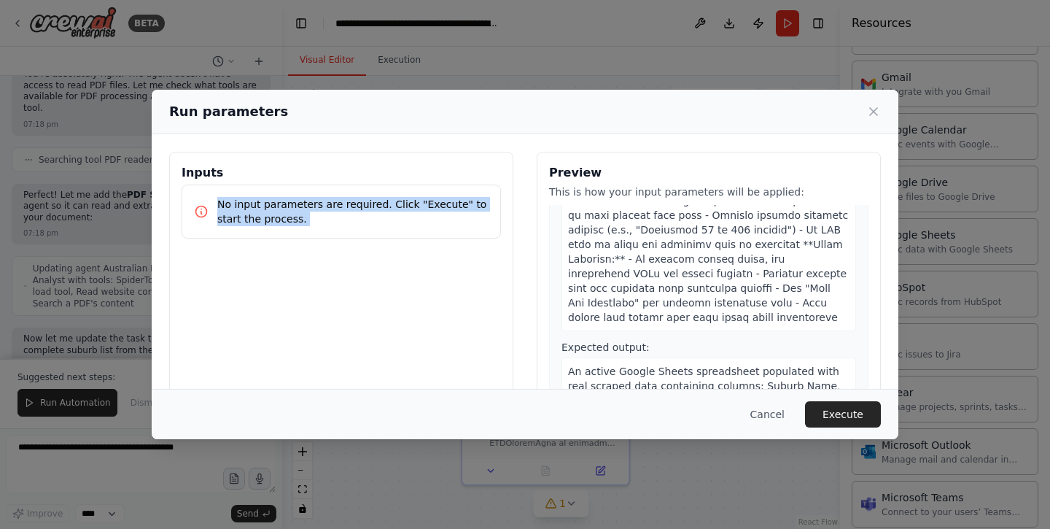
click at [381, 206] on p "No input parameters are required. Click "Execute" to start the process." at bounding box center [352, 211] width 271 height 29
click at [406, 279] on div "Inputs No input parameters are required. Click "Execute" to start the process." at bounding box center [341, 325] width 344 height 346
click at [491, 268] on div "Inputs No input parameters are required. Click "Execute" to start the process." at bounding box center [341, 325] width 344 height 346
click at [397, 238] on div "No input parameters are required. Click "Execute" to start the process." at bounding box center [341, 211] width 319 height 54
click at [398, 215] on p "No input parameters are required. Click "Execute" to start the process." at bounding box center [352, 211] width 271 height 29
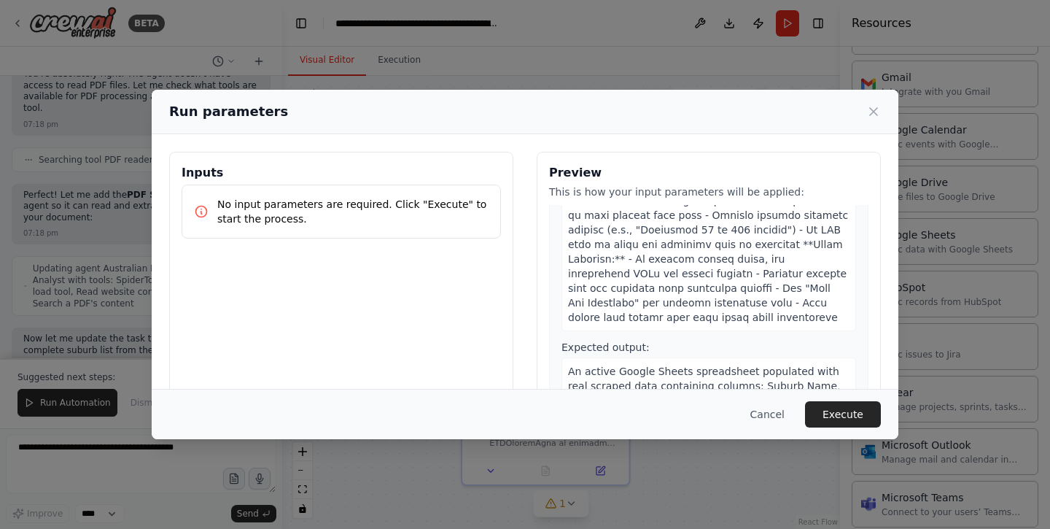
click at [398, 215] on p "No input parameters are required. Click "Execute" to start the process." at bounding box center [352, 211] width 271 height 29
click at [402, 203] on p "No input parameters are required. Click "Execute" to start the process." at bounding box center [352, 211] width 271 height 29
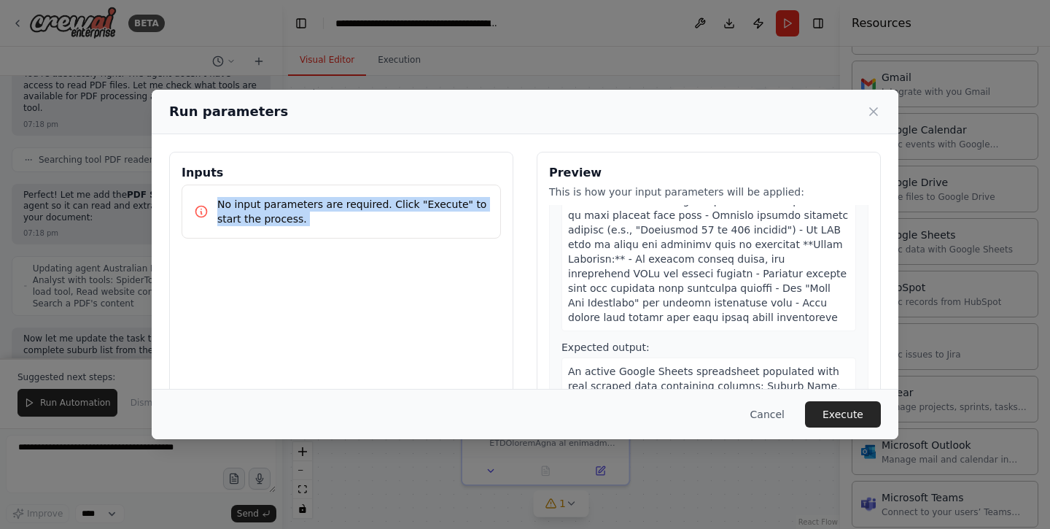
click at [402, 203] on p "No input parameters are required. Click "Execute" to start the process." at bounding box center [352, 211] width 271 height 29
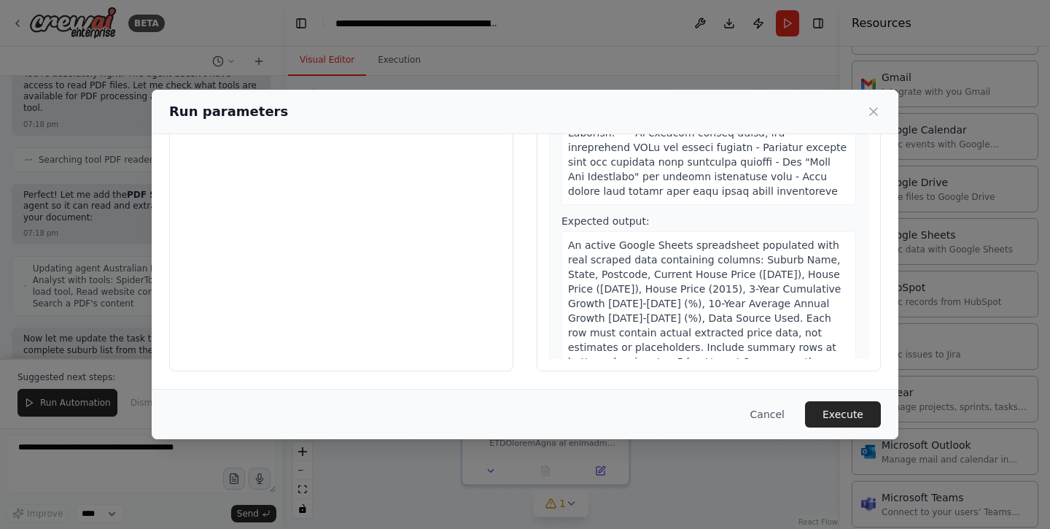
scroll to position [126, 0]
click at [837, 406] on button "Execute" at bounding box center [843, 414] width 76 height 26
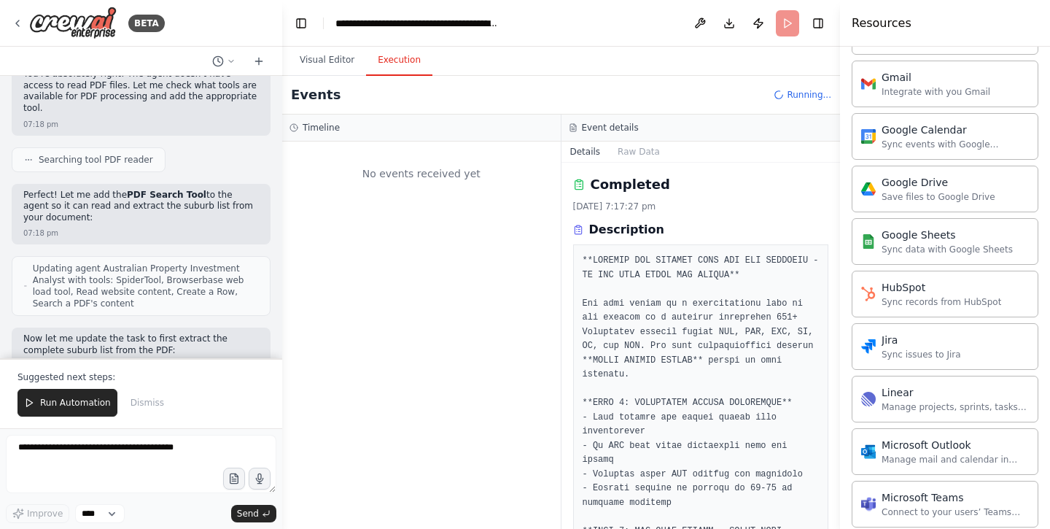
scroll to position [0, 0]
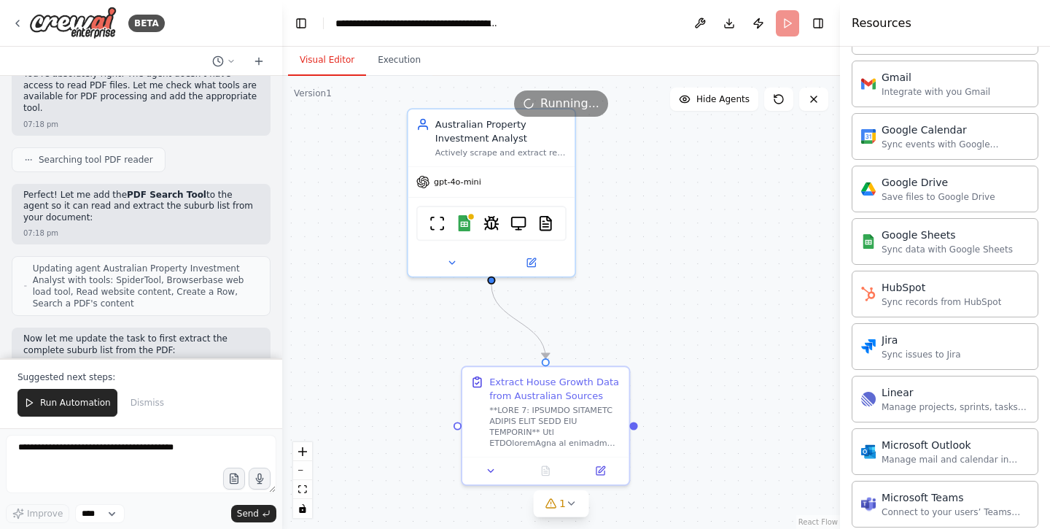
click at [340, 58] on button "Visual Editor" at bounding box center [327, 60] width 78 height 31
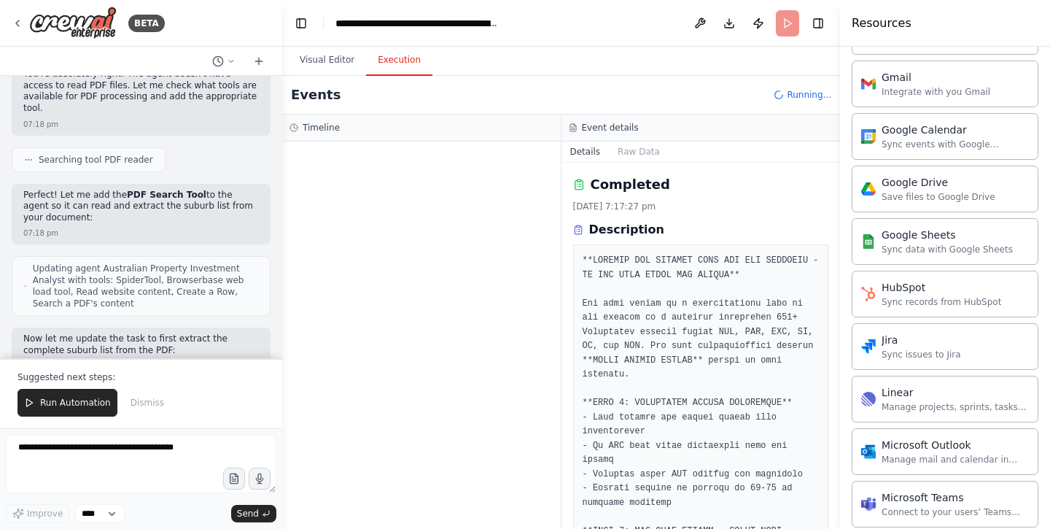
click at [395, 65] on button "Execution" at bounding box center [399, 60] width 66 height 31
click at [640, 156] on button "Raw Data" at bounding box center [639, 151] width 60 height 20
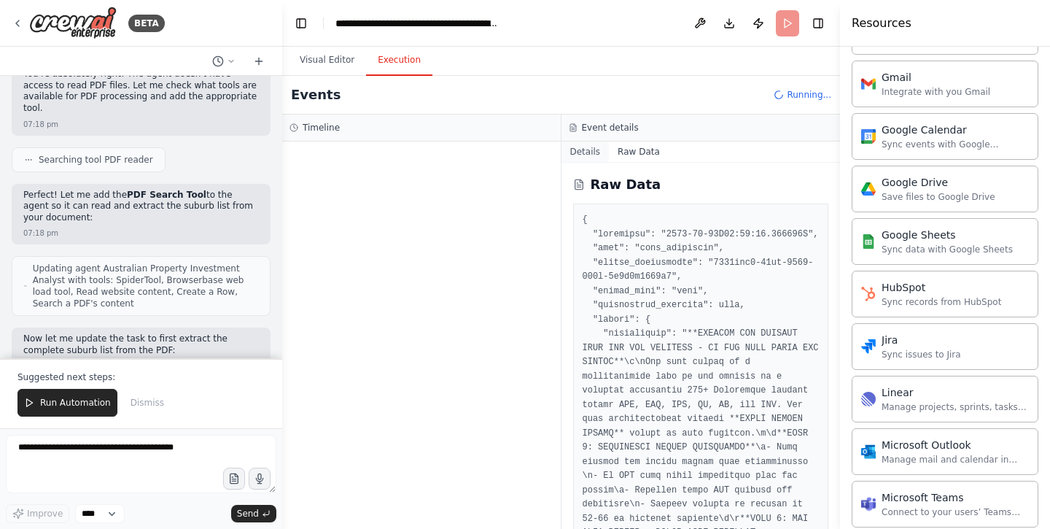
click at [599, 153] on button "Details" at bounding box center [585, 151] width 48 height 20
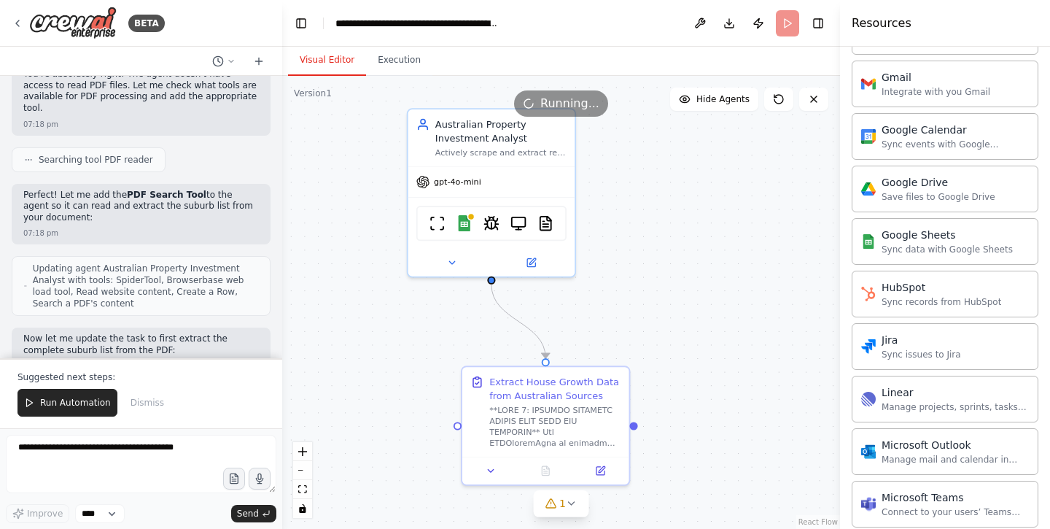
click at [350, 69] on button "Visual Editor" at bounding box center [327, 60] width 78 height 31
click at [421, 68] on button "Execution" at bounding box center [399, 60] width 66 height 31
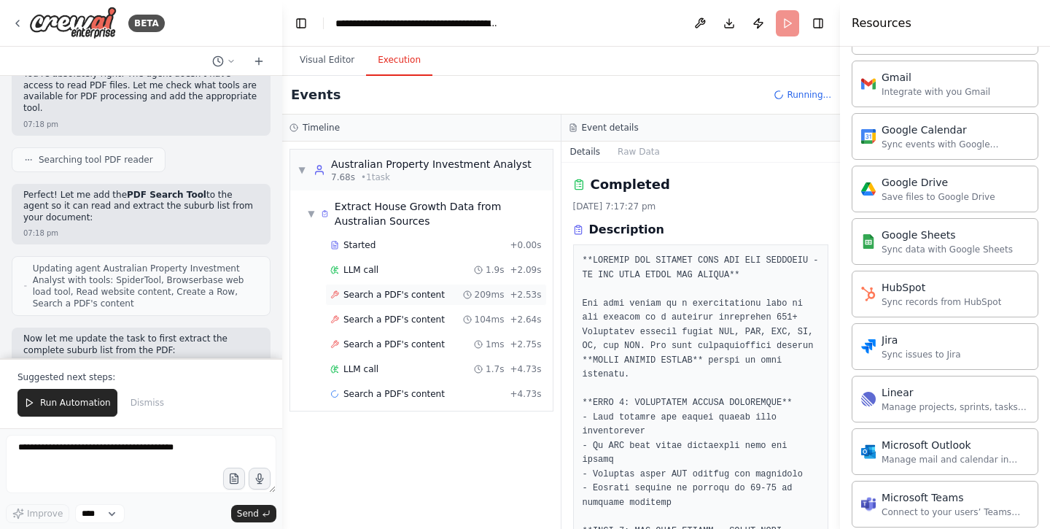
click at [428, 289] on span "Search a PDF's content" at bounding box center [393, 295] width 101 height 12
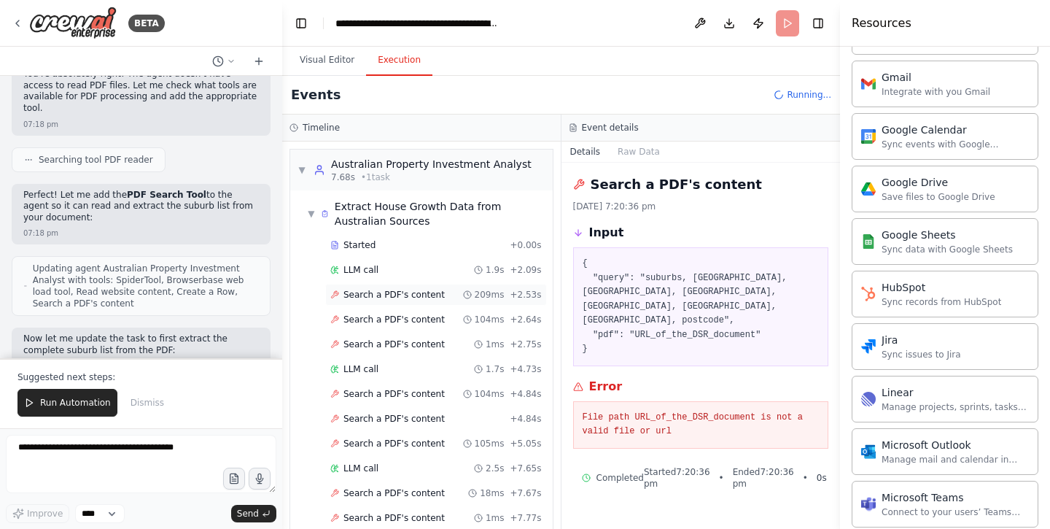
click at [427, 296] on span "Search a PDF's content" at bounding box center [393, 295] width 101 height 12
click at [426, 308] on div "Search a PDF's content 104ms + 2.64s" at bounding box center [436, 319] width 222 height 22
click at [414, 341] on span "Search a PDF's content" at bounding box center [393, 344] width 101 height 12
click at [421, 324] on span "Search a PDF's content" at bounding box center [393, 320] width 101 height 12
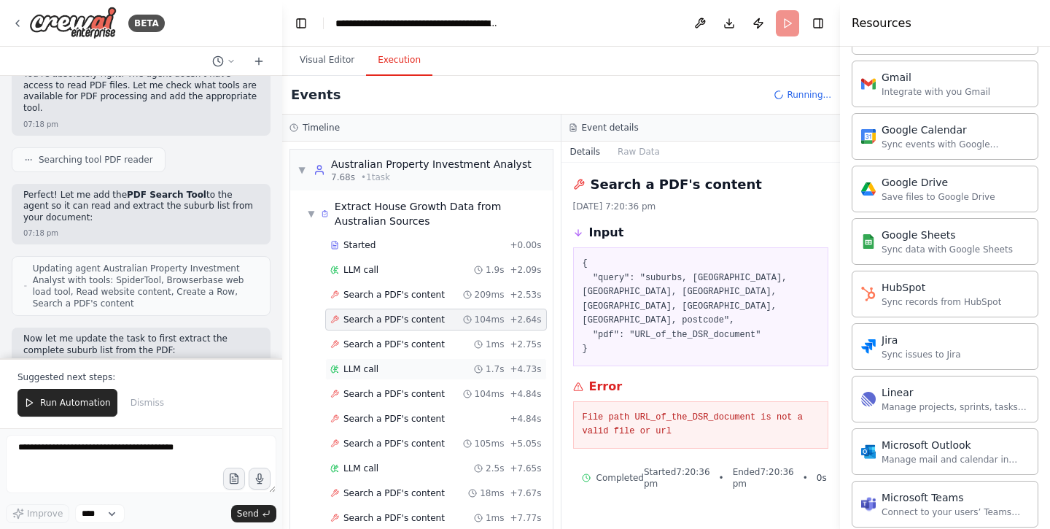
click at [401, 368] on div "LLM call 1.7s + 4.73s" at bounding box center [435, 369] width 211 height 12
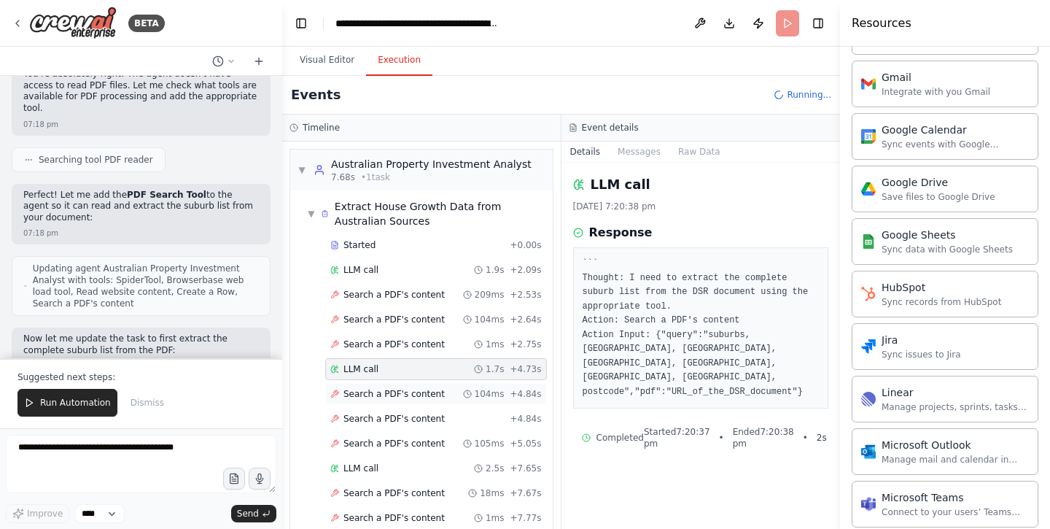
click at [392, 389] on span "Search a PDF's content" at bounding box center [393, 394] width 101 height 12
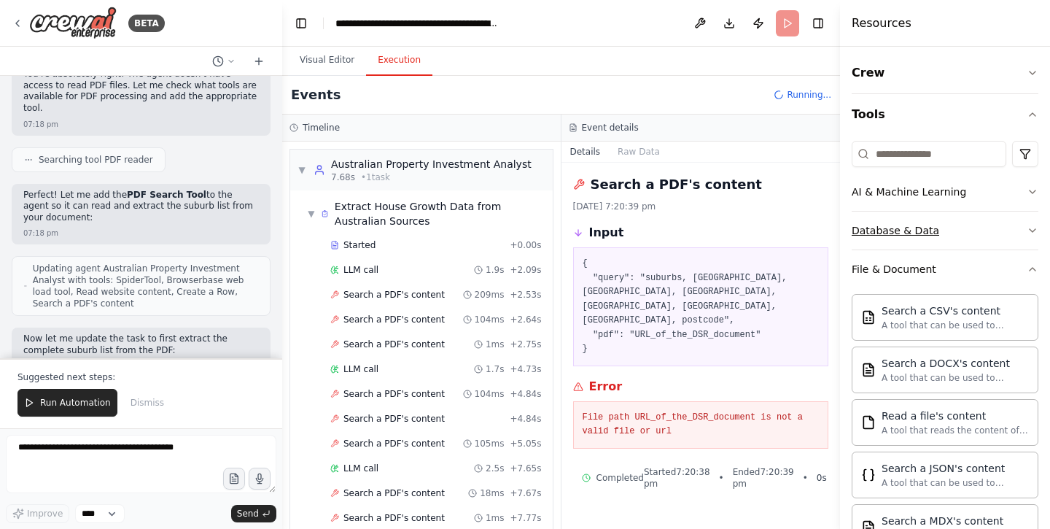
click at [914, 232] on div "Database & Data" at bounding box center [896, 230] width 88 height 15
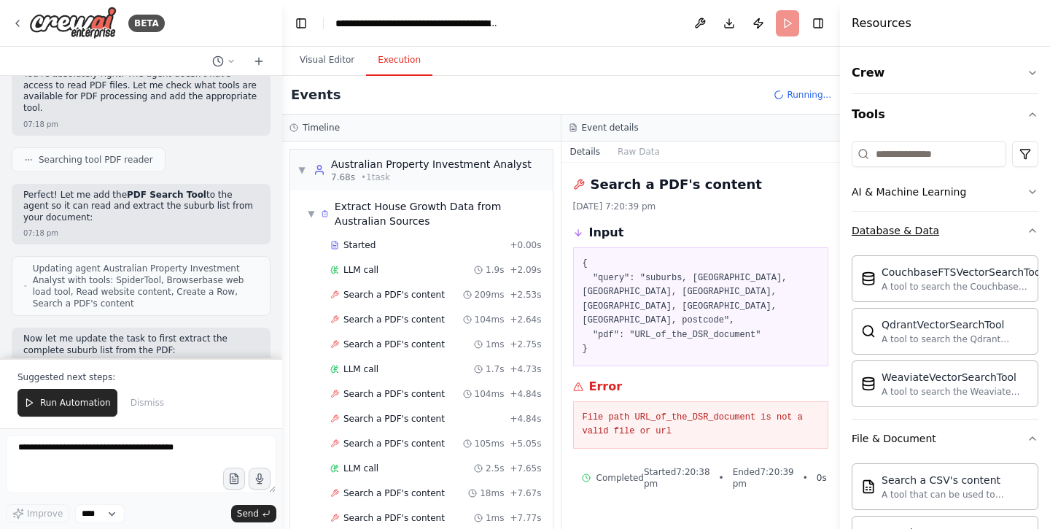
click at [990, 237] on button "Database & Data" at bounding box center [945, 230] width 187 height 38
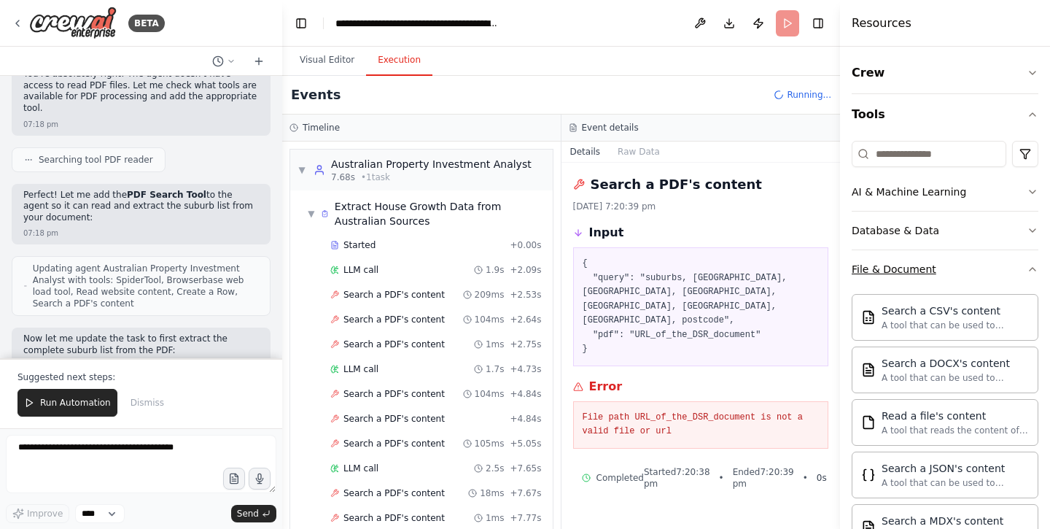
click at [956, 270] on button "File & Document" at bounding box center [945, 269] width 187 height 38
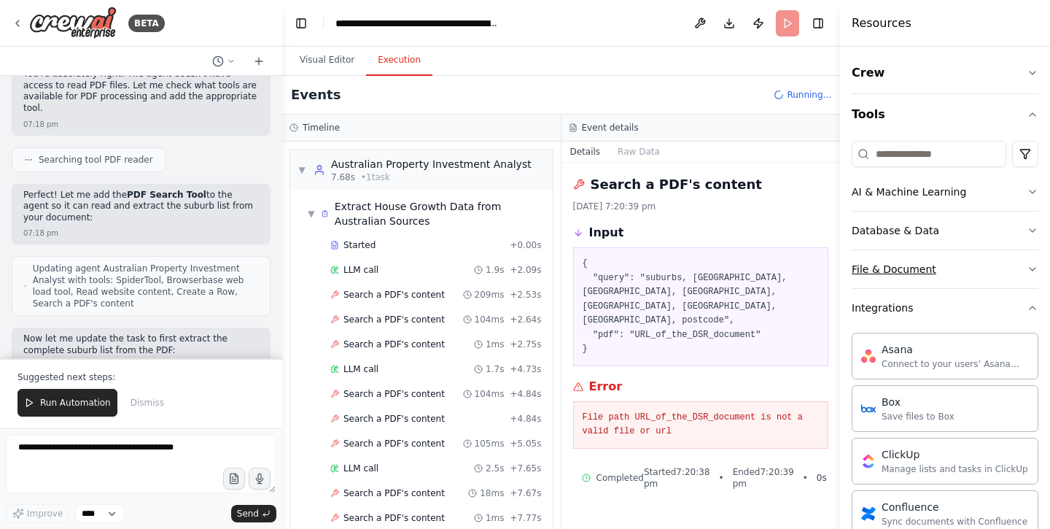
click at [956, 270] on button "File & Document" at bounding box center [945, 269] width 187 height 38
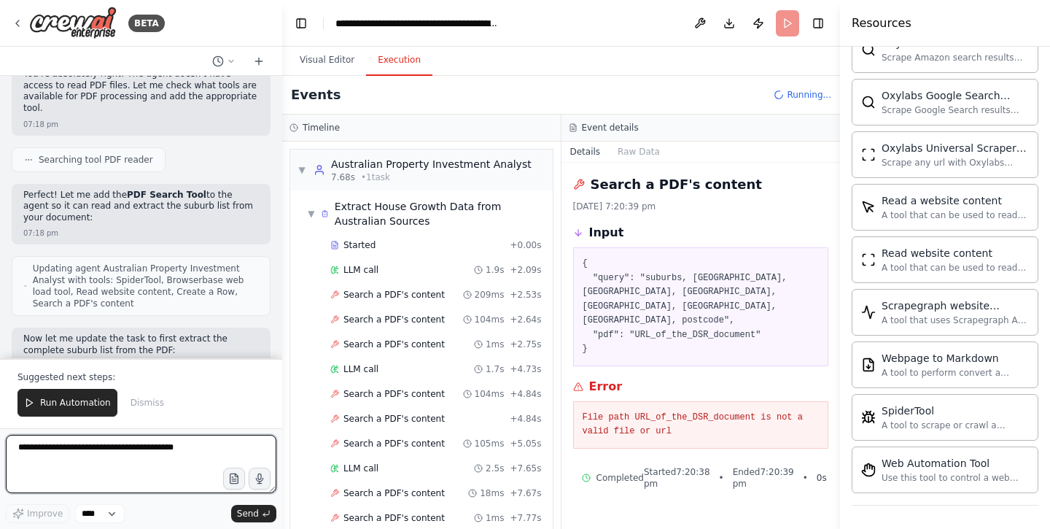
scroll to position [8961, 0]
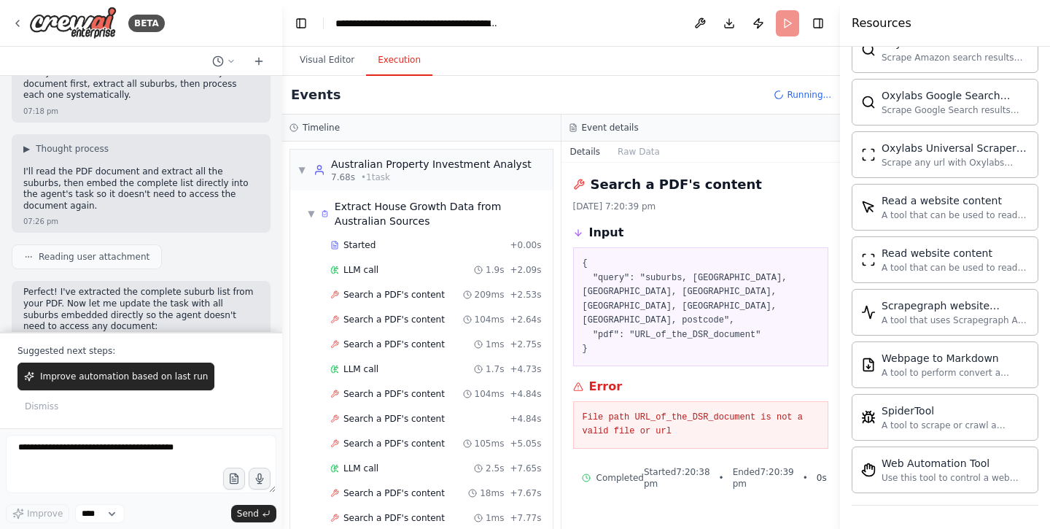
click at [669, 0] on header "**********" at bounding box center [561, 23] width 558 height 47
click at [149, 456] on textarea at bounding box center [141, 464] width 271 height 58
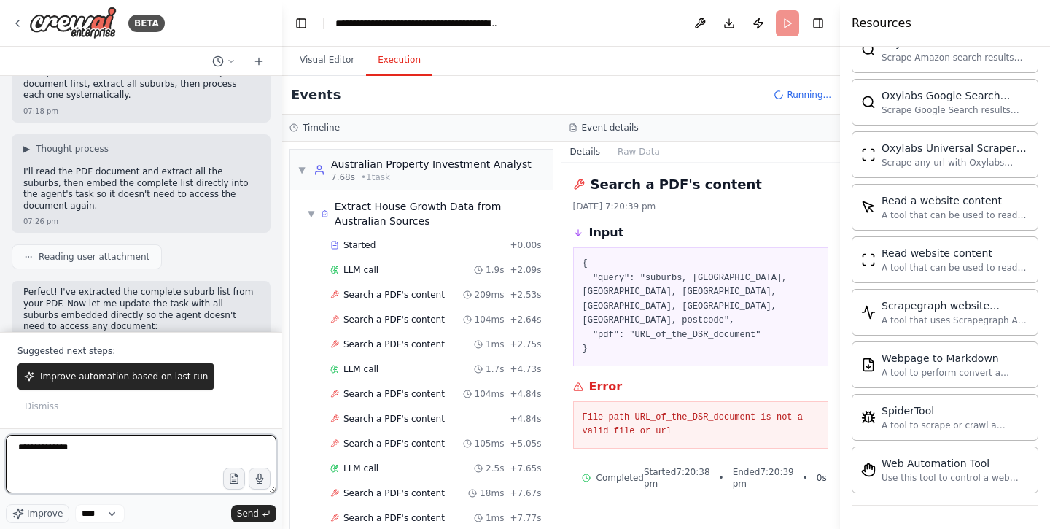
paste textarea "**********"
type textarea "**********"
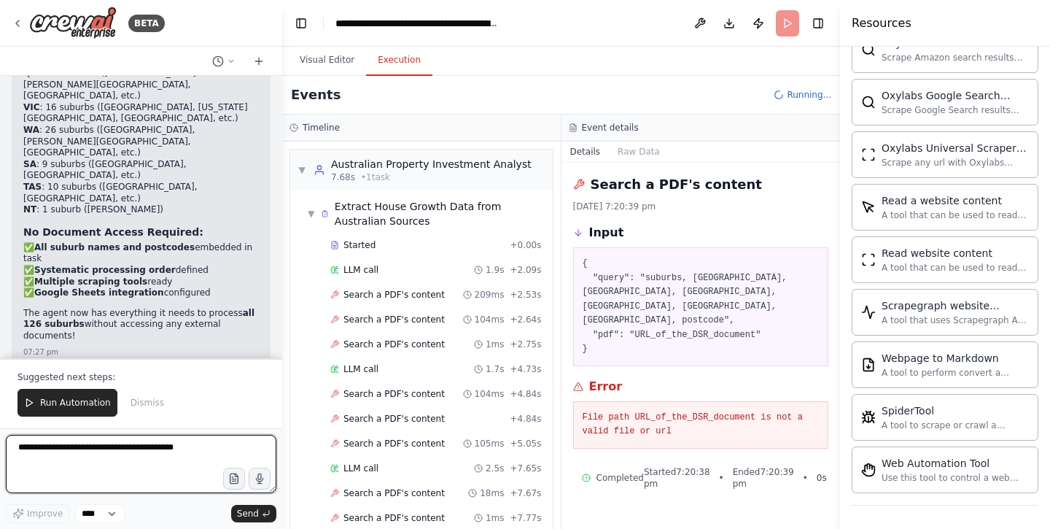
scroll to position [0, 0]
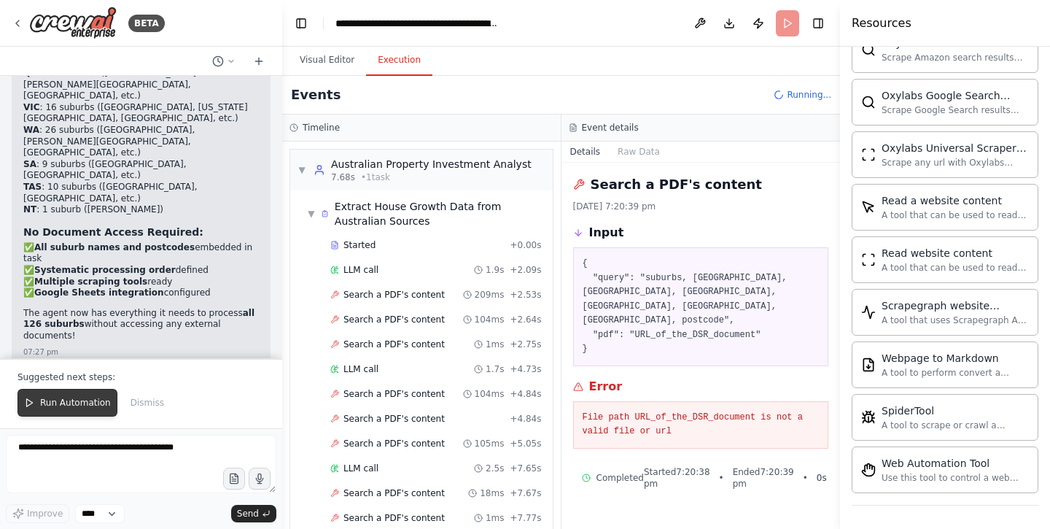
click at [79, 397] on button "Run Automation" at bounding box center [68, 403] width 100 height 28
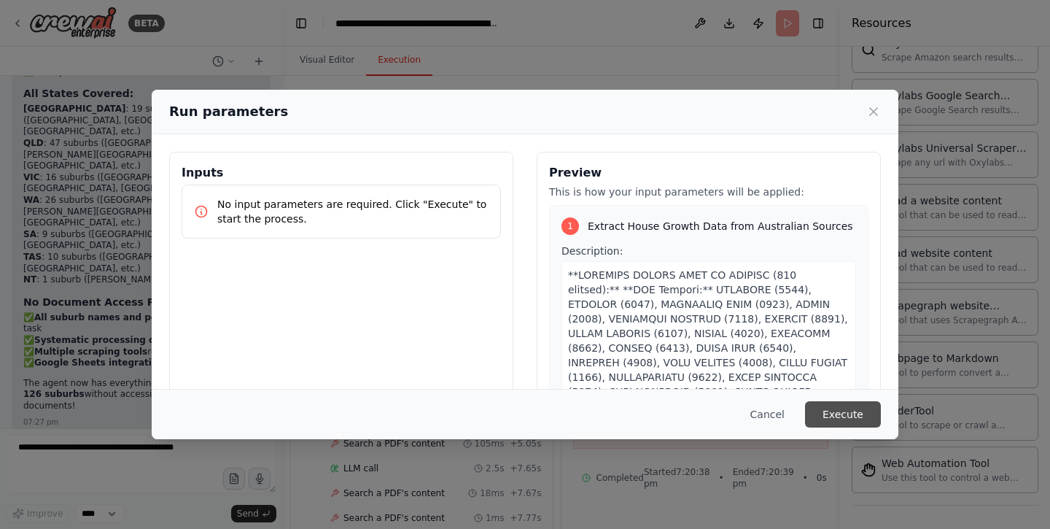
click at [821, 412] on button "Execute" at bounding box center [843, 414] width 76 height 26
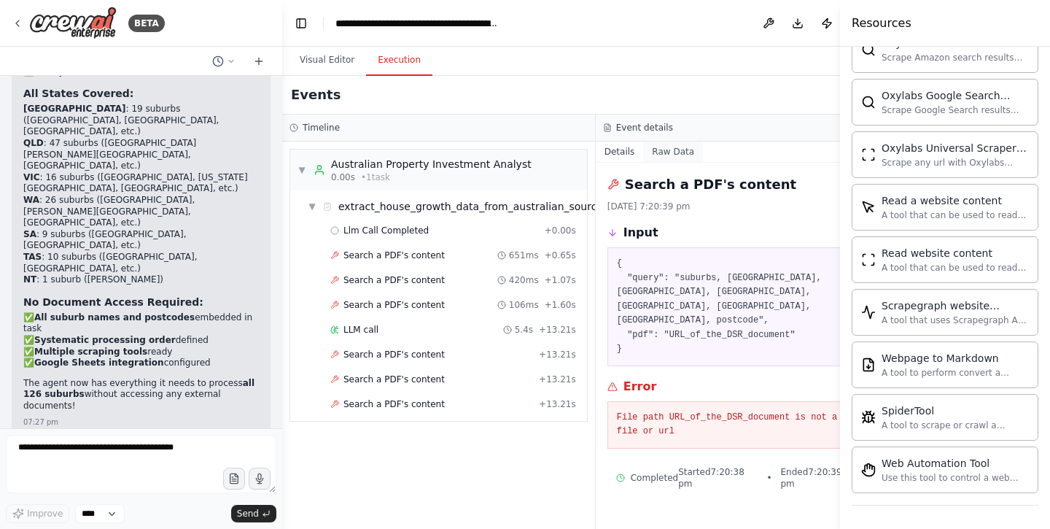
click at [643, 153] on button "Raw Data" at bounding box center [673, 151] width 60 height 20
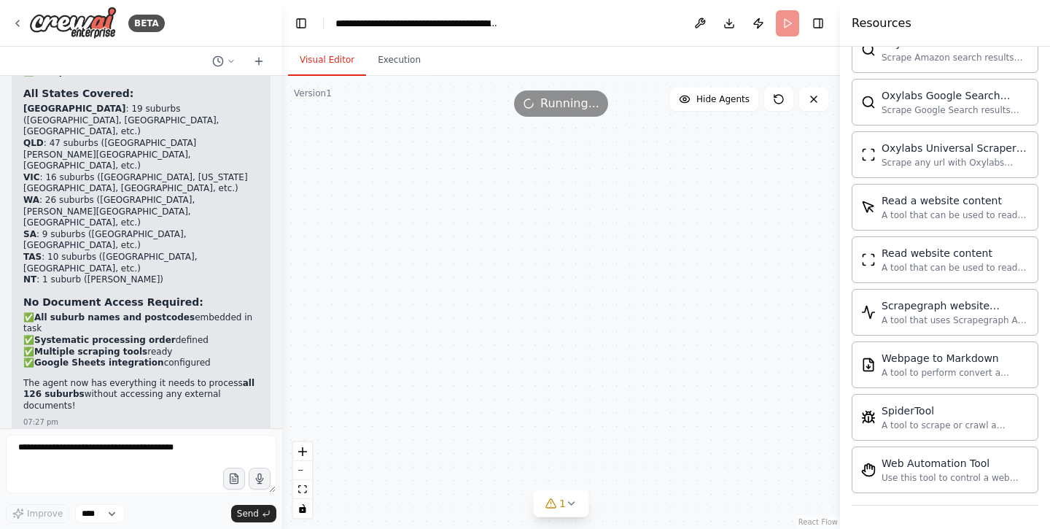
click at [322, 68] on button "Visual Editor" at bounding box center [327, 60] width 78 height 31
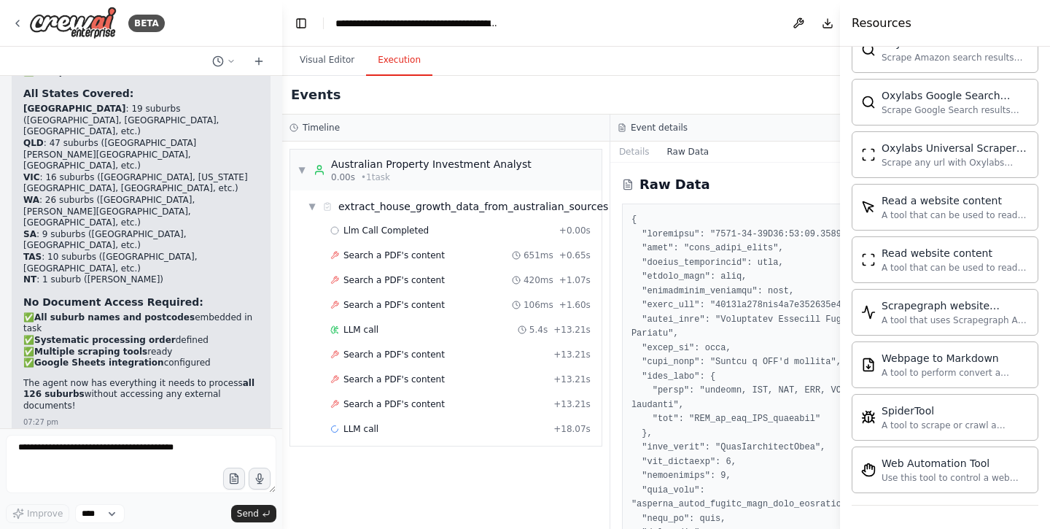
click at [403, 69] on button "Execution" at bounding box center [399, 60] width 66 height 31
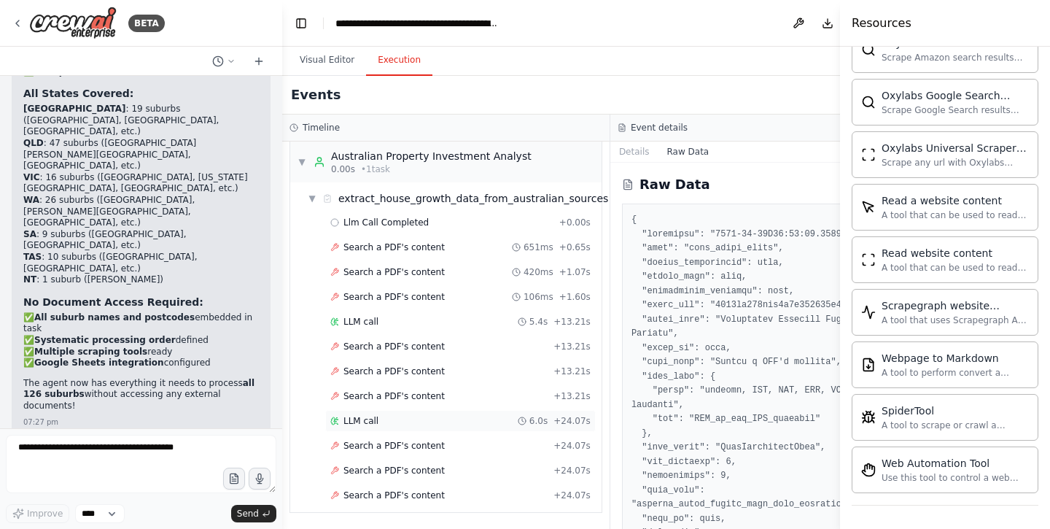
scroll to position [8, 0]
click at [450, 419] on div "LLM call 6.0s + 24.07s" at bounding box center [460, 421] width 260 height 12
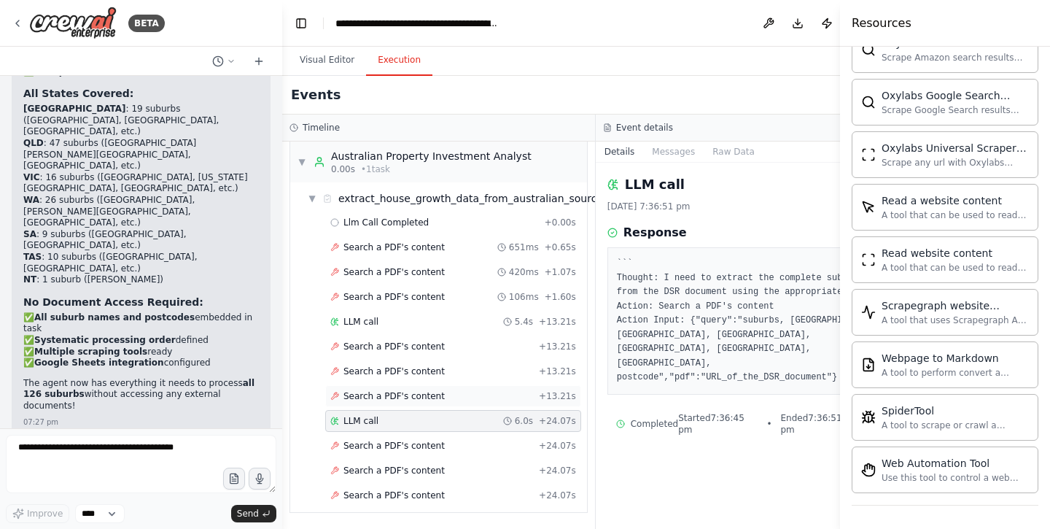
click at [462, 391] on div "Search a PDF's content + 13.21s" at bounding box center [453, 396] width 246 height 12
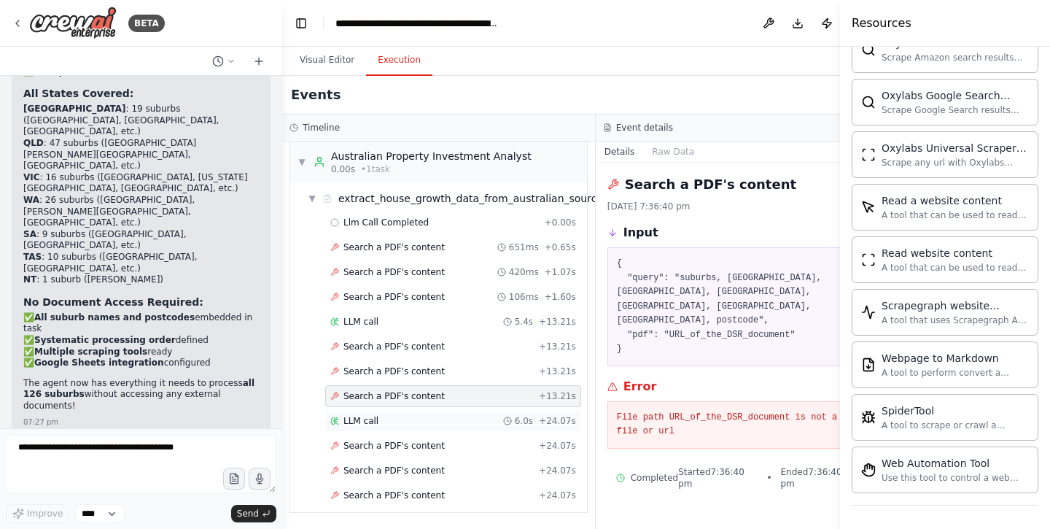
scroll to position [0, 0]
click at [427, 451] on span "Search a PDF's content" at bounding box center [393, 446] width 101 height 12
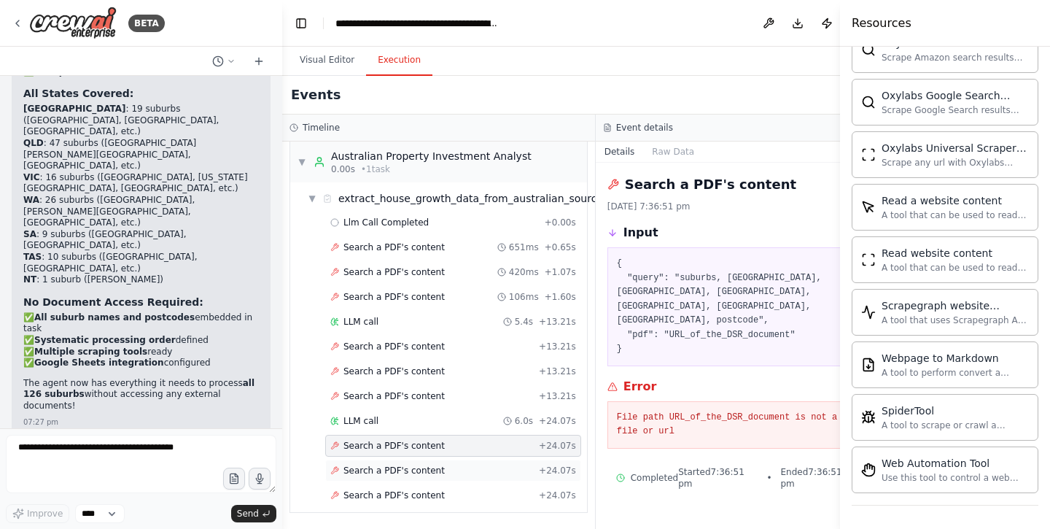
click at [421, 470] on span "Search a PDF's content" at bounding box center [393, 471] width 101 height 12
click at [418, 490] on span "Search a PDF's content" at bounding box center [393, 495] width 101 height 12
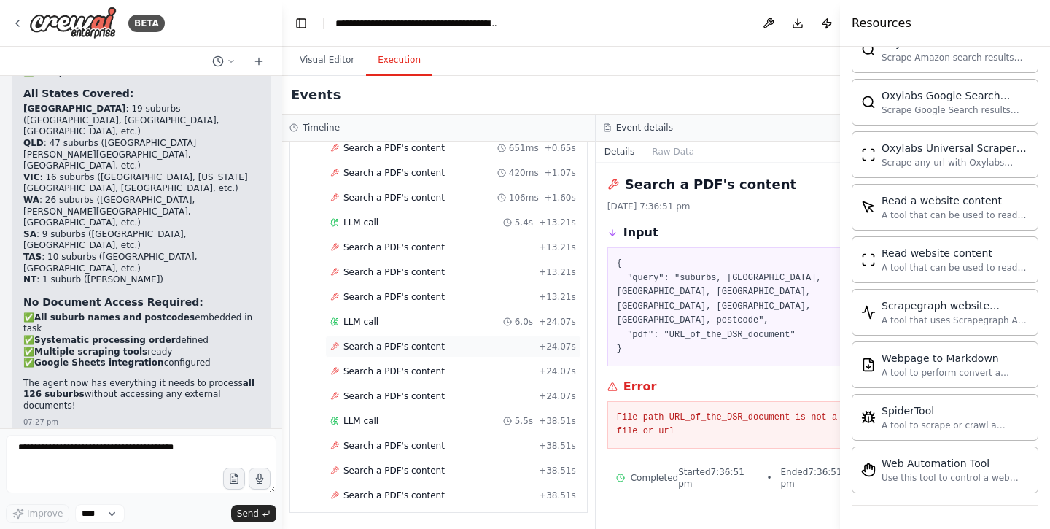
scroll to position [107, 0]
click at [421, 355] on div "Search a PDF's content + 24.07s" at bounding box center [453, 346] width 256 height 22
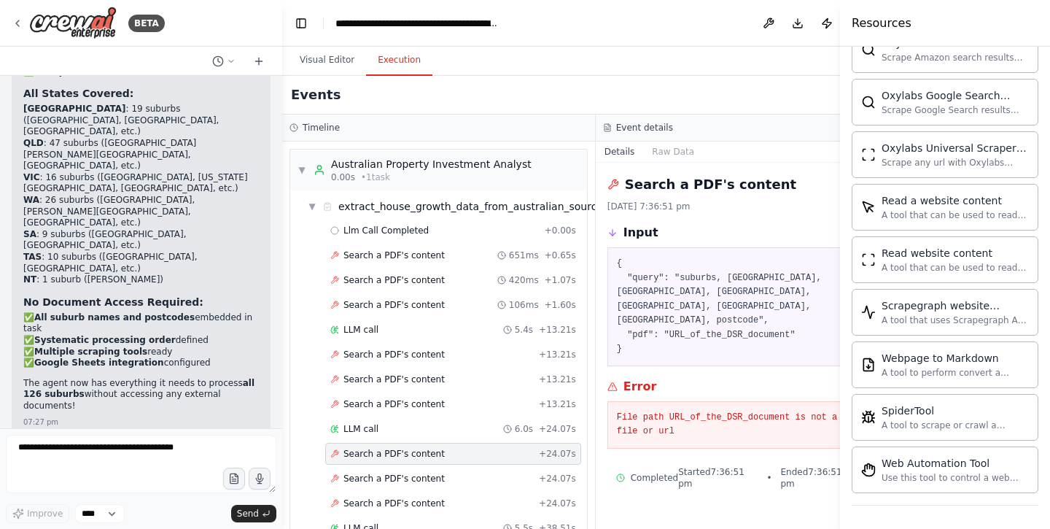
scroll to position [0, 0]
click at [637, 306] on pre "{ "query": "suburbs, NSW, QLD, VIC, WA, SA, TAS, postcode", "pdf": "URL_of_the_…" at bounding box center [752, 307] width 271 height 100
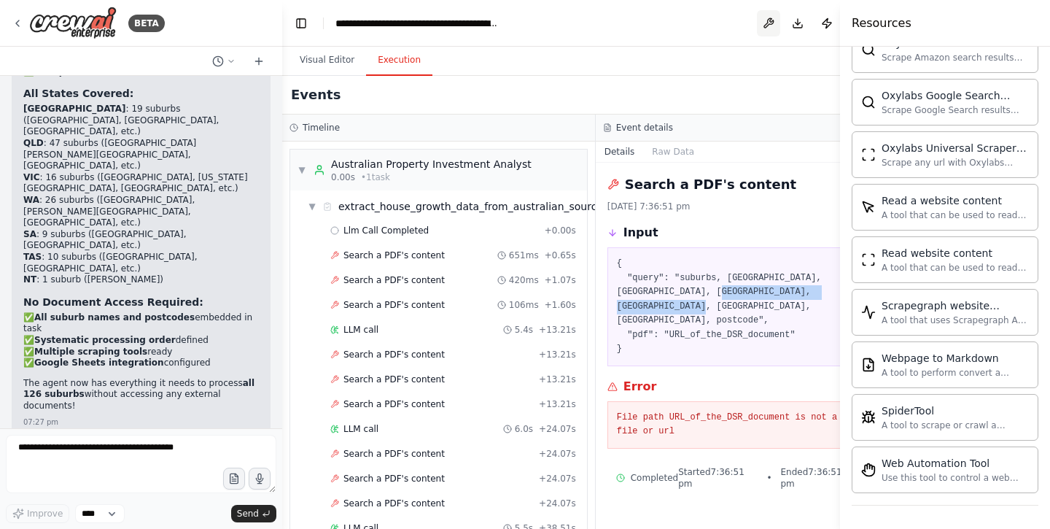
click at [757, 24] on button at bounding box center [768, 23] width 23 height 26
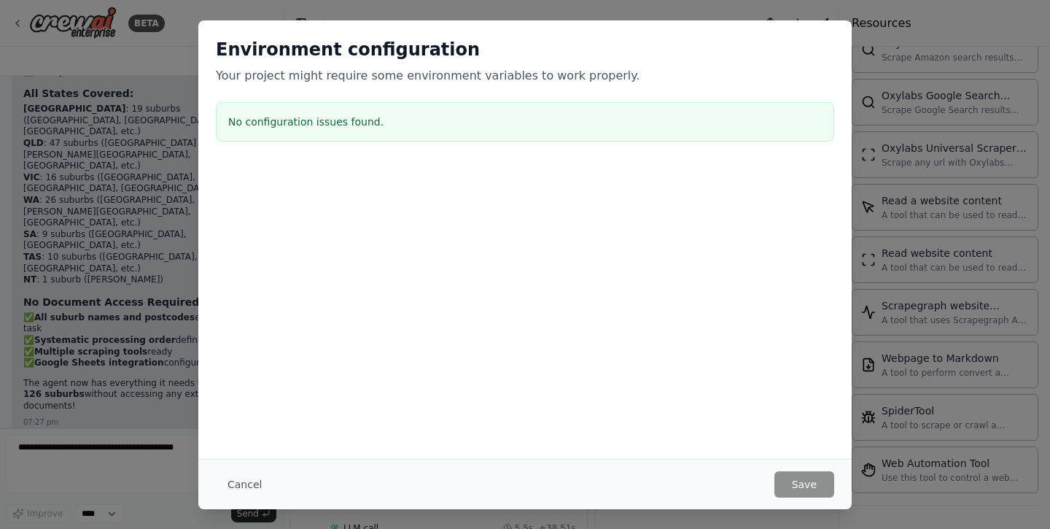
click at [789, 28] on body "BETA I want to build a agent that can tabulate key metrics for property investm…" at bounding box center [525, 264] width 1050 height 529
click at [831, 43] on h2 "Environment configuration" at bounding box center [525, 49] width 618 height 23
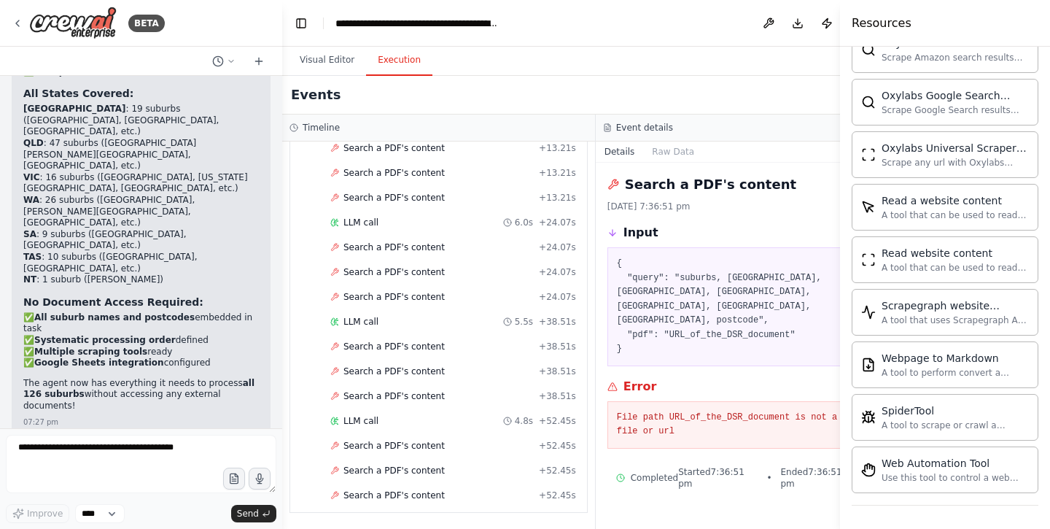
scroll to position [206, 0]
click at [785, 26] on header "**********" at bounding box center [595, 23] width 626 height 47
click at [353, 63] on button "Visual Editor" at bounding box center [327, 60] width 78 height 31
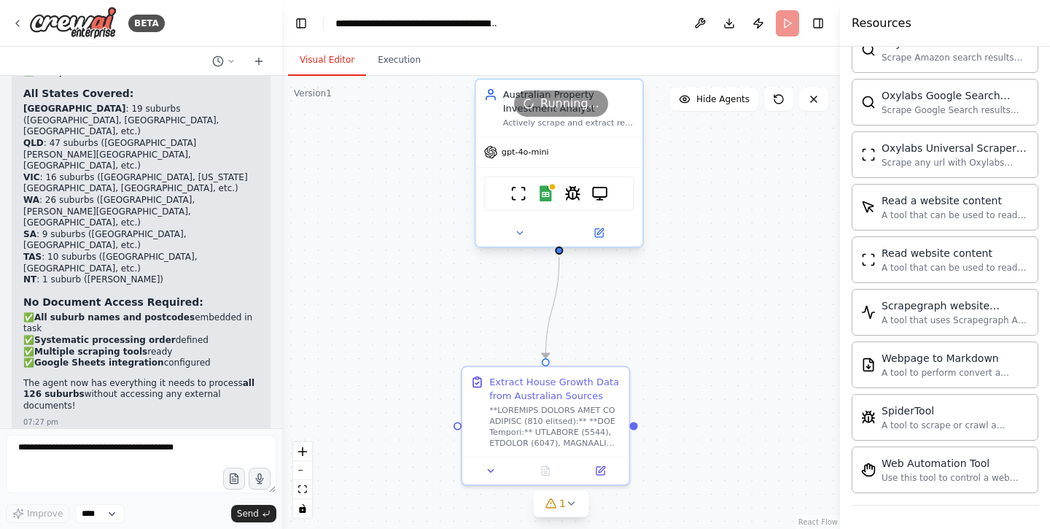
click at [553, 129] on div "Australian Property Investment Analyst Actively scrape and extract real house p…" at bounding box center [559, 107] width 167 height 57
click at [793, 28] on header "**********" at bounding box center [561, 23] width 558 height 47
click at [553, 116] on div "Running..." at bounding box center [561, 103] width 94 height 26
click at [551, 108] on span "Running..." at bounding box center [569, 104] width 59 height 18
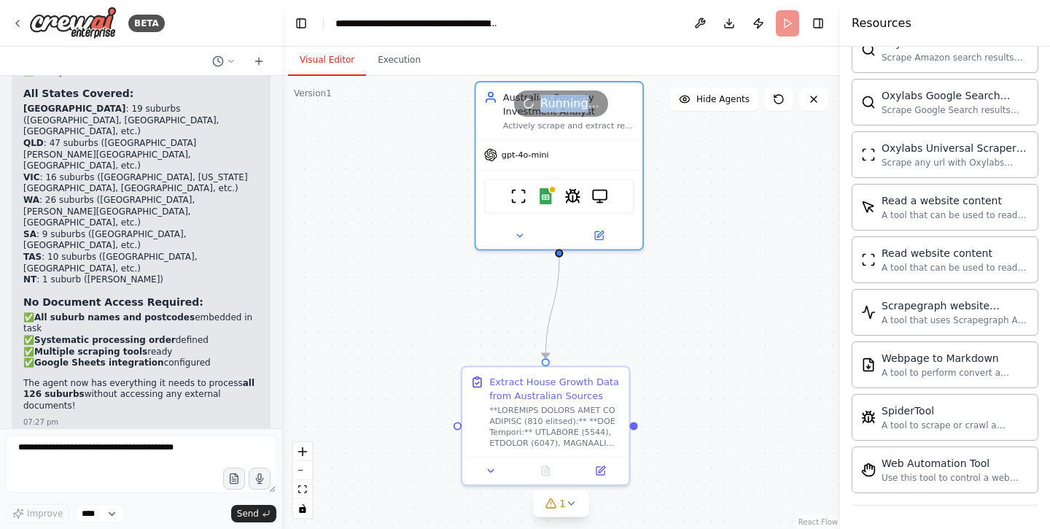
click at [551, 108] on span "Running..." at bounding box center [569, 104] width 59 height 18
click at [518, 233] on icon at bounding box center [519, 232] width 5 height 3
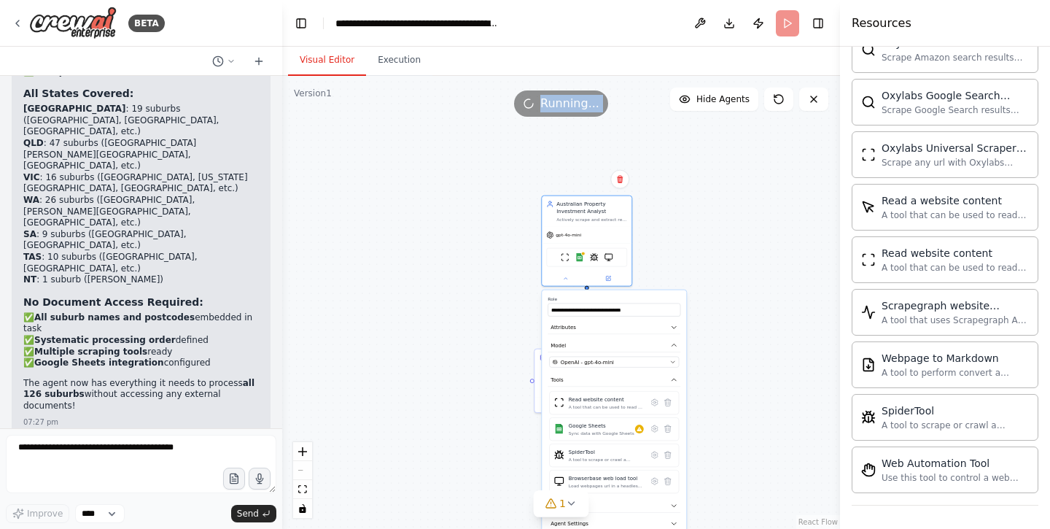
click at [736, 347] on div ".deletable-edge-delete-btn { width: 20px; height: 20px; border: 0px solid #ffff…" at bounding box center [561, 302] width 558 height 453
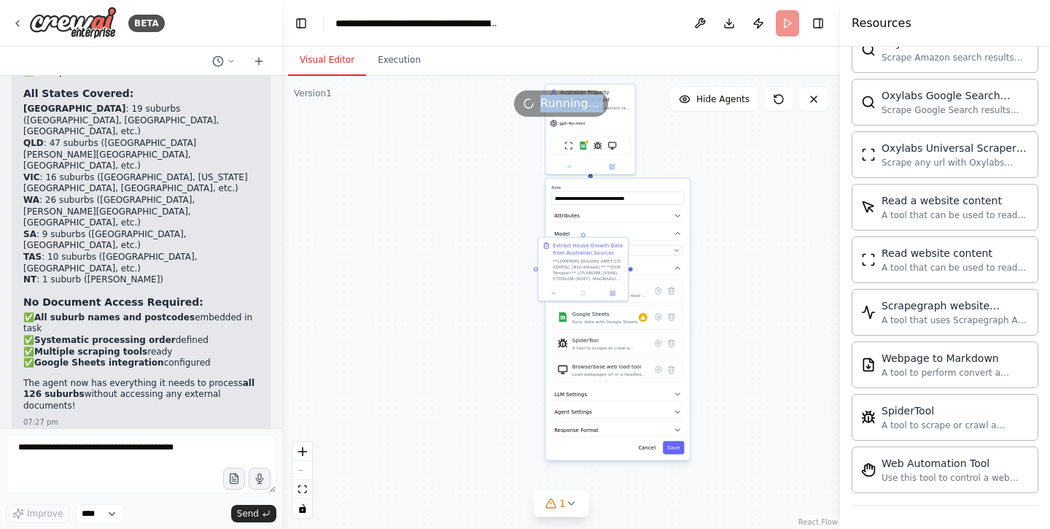
drag, startPoint x: 713, startPoint y: 253, endPoint x: 693, endPoint y: 142, distance: 112.6
click at [694, 141] on div ".deletable-edge-delete-btn { width: 20px; height: 20px; border: 0px solid #ffff…" at bounding box center [561, 302] width 558 height 453
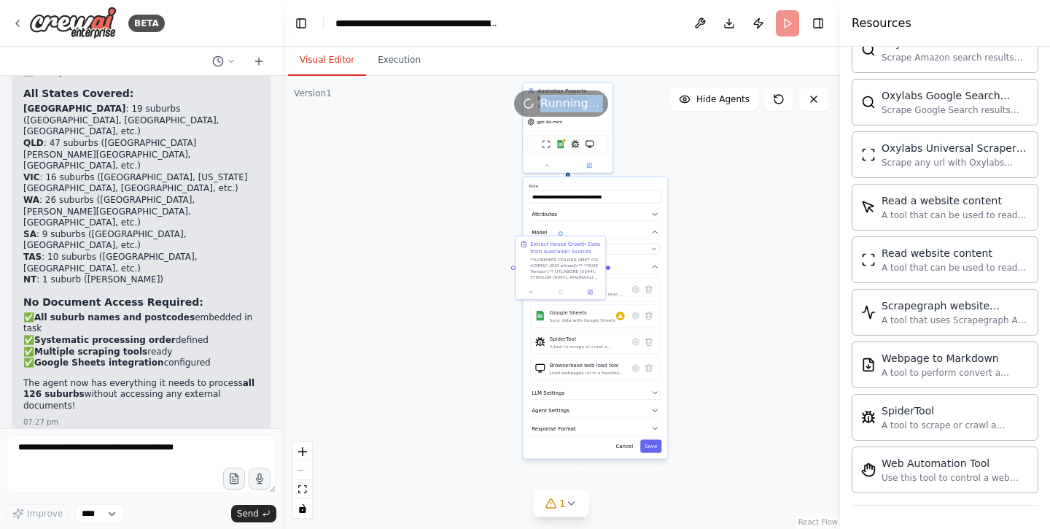
click at [736, 237] on div ".deletable-edge-delete-btn { width: 20px; height: 20px; border: 0px solid #ffff…" at bounding box center [561, 302] width 558 height 453
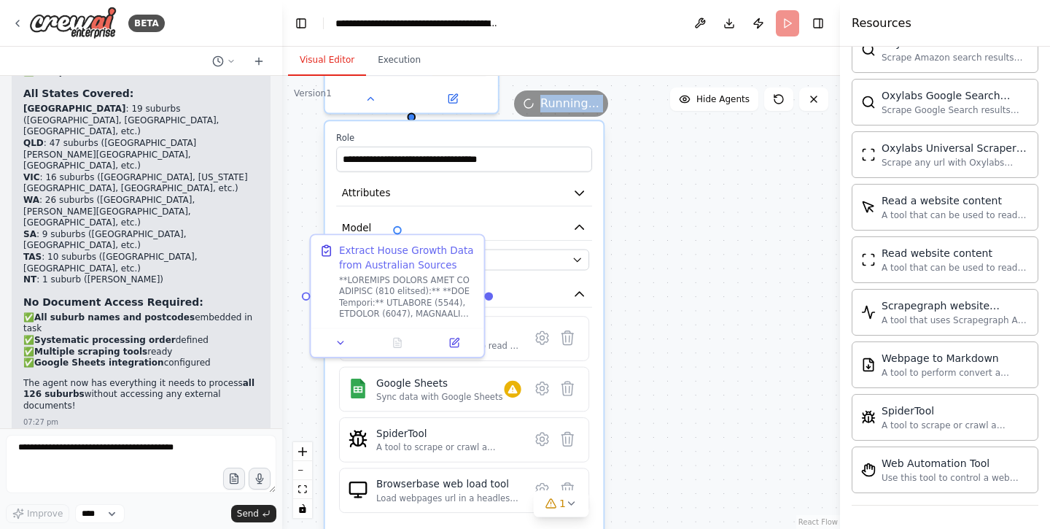
click at [666, 271] on div ".deletable-edge-delete-btn { width: 20px; height: 20px; border: 0px solid #ffff…" at bounding box center [561, 302] width 558 height 453
click at [298, 314] on div ".deletable-edge-delete-btn { width: 20px; height: 20px; border: 0px solid #ffff…" at bounding box center [561, 302] width 558 height 453
click at [340, 343] on icon at bounding box center [340, 339] width 11 height 11
click at [361, 316] on div at bounding box center [407, 293] width 136 height 45
click at [392, 304] on div at bounding box center [407, 293] width 136 height 45
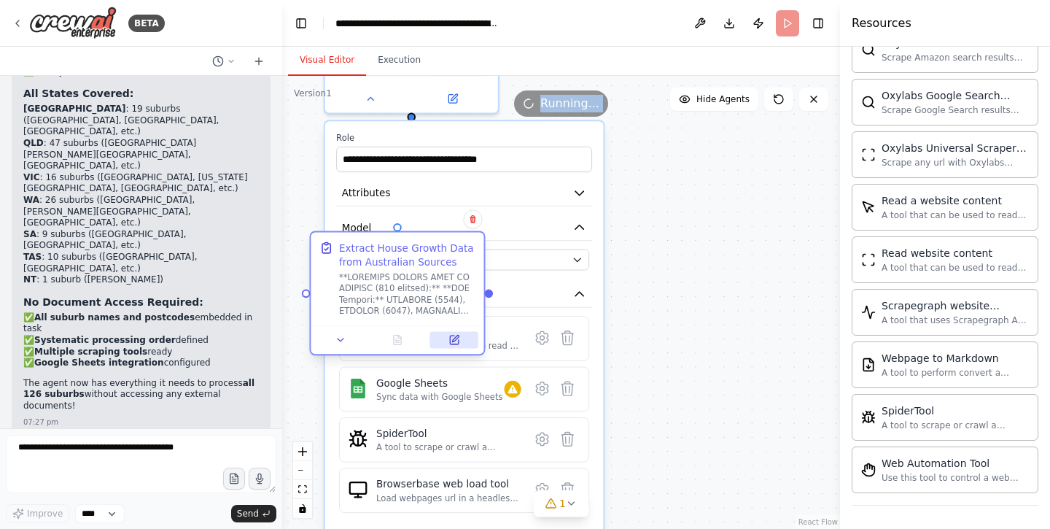
click at [454, 336] on icon at bounding box center [454, 339] width 9 height 9
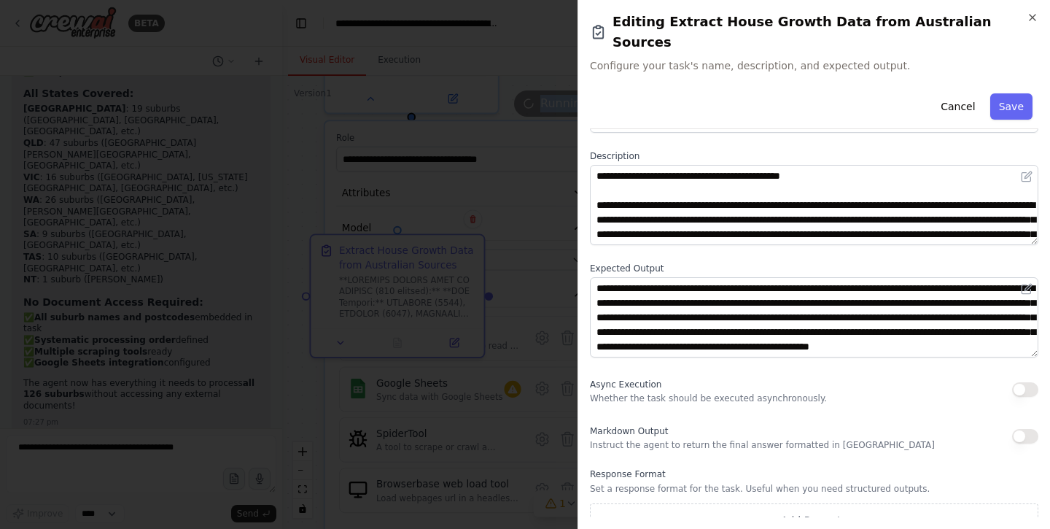
scroll to position [54, 0]
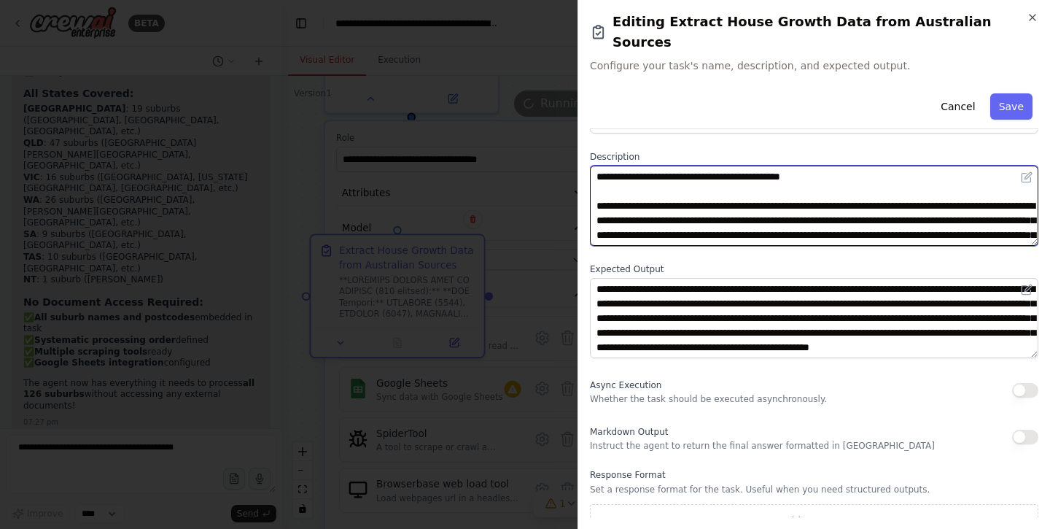
click at [763, 193] on textarea at bounding box center [814, 206] width 448 height 80
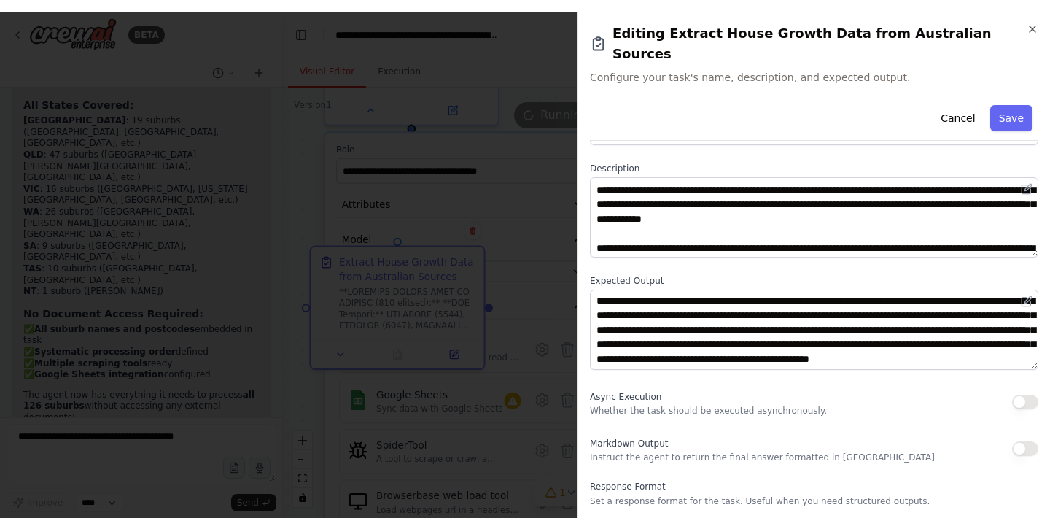
scroll to position [7468, 0]
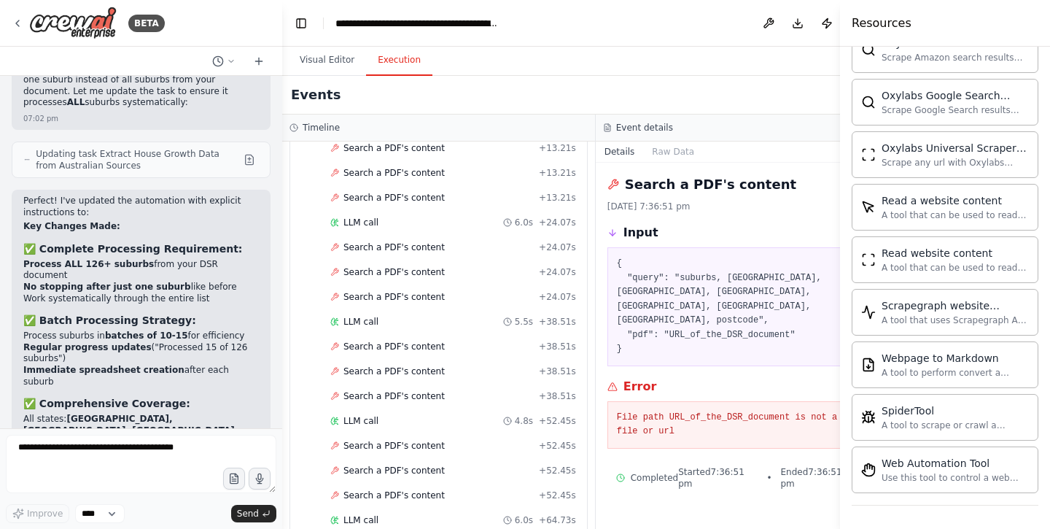
click at [397, 59] on button "Execution" at bounding box center [399, 60] width 66 height 31
click at [386, 438] on div "Search a PDF's content + 113.57s" at bounding box center [453, 446] width 256 height 22
click at [617, 411] on pre "File path URL_of_the_DSR_document is not a valid file or url" at bounding box center [752, 425] width 271 height 28
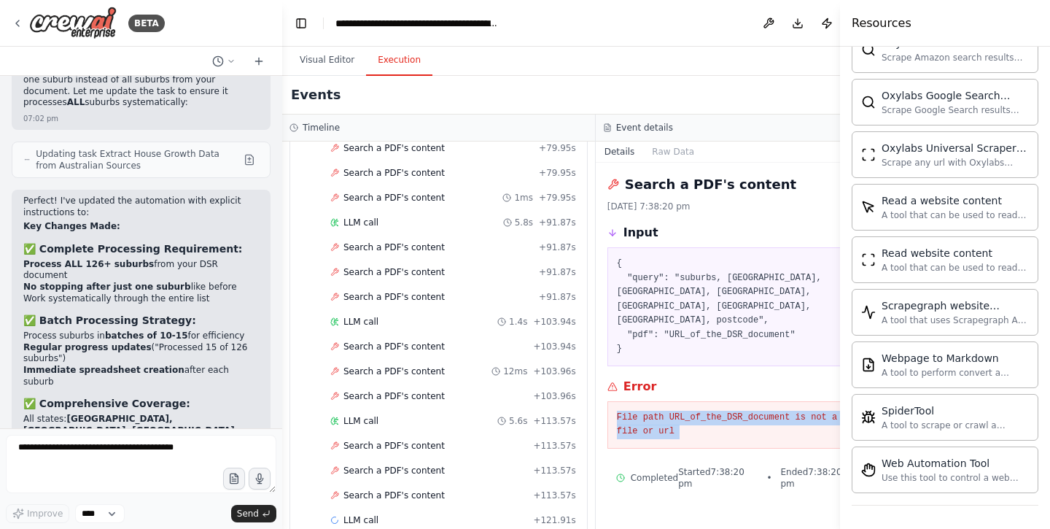
click at [617, 411] on pre "File path URL_of_the_DSR_document is not a valid file or url" at bounding box center [752, 425] width 271 height 28
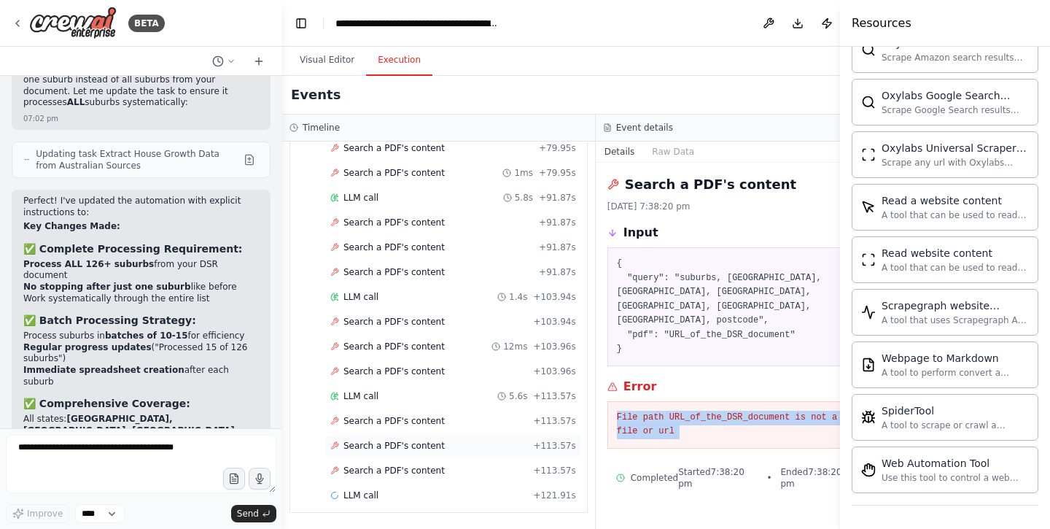
scroll to position [727, 0]
click at [385, 491] on div "LLM call + 121.91s" at bounding box center [453, 495] width 246 height 12
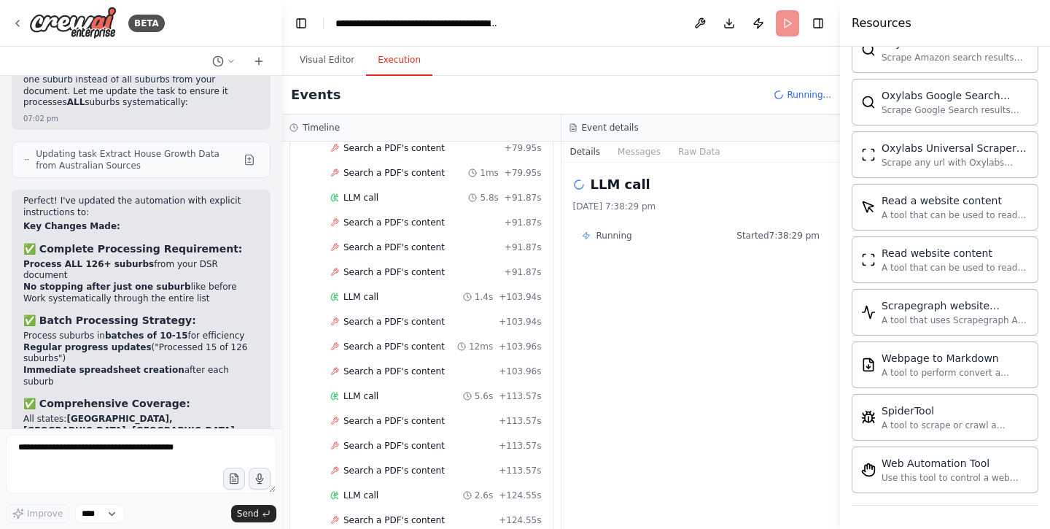
click at [804, 99] on span "Running..." at bounding box center [809, 95] width 44 height 12
click at [793, 20] on header "**********" at bounding box center [561, 23] width 558 height 47
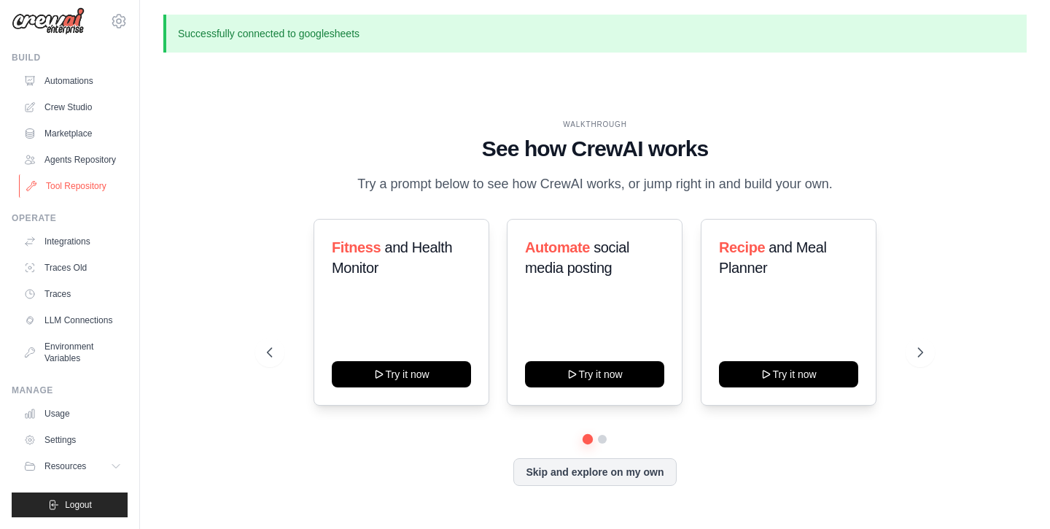
scroll to position [9, 0]
click at [76, 239] on link "Integrations" at bounding box center [74, 241] width 110 height 23
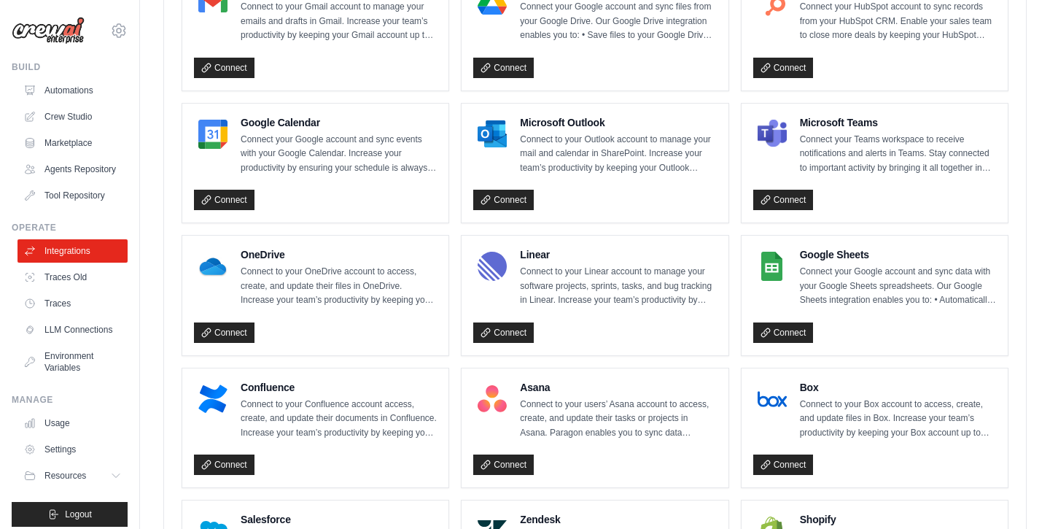
scroll to position [494, 0]
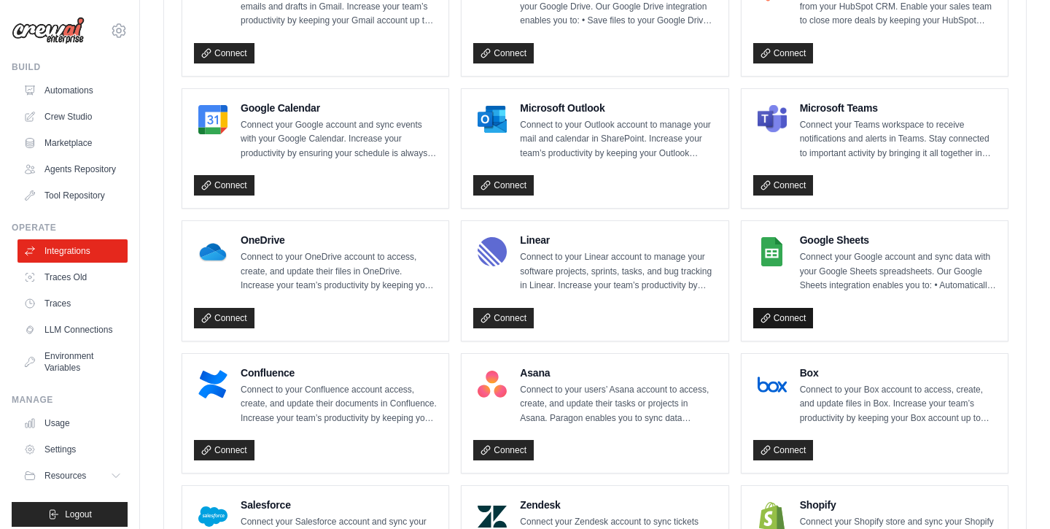
click at [778, 312] on link "Connect" at bounding box center [783, 318] width 61 height 20
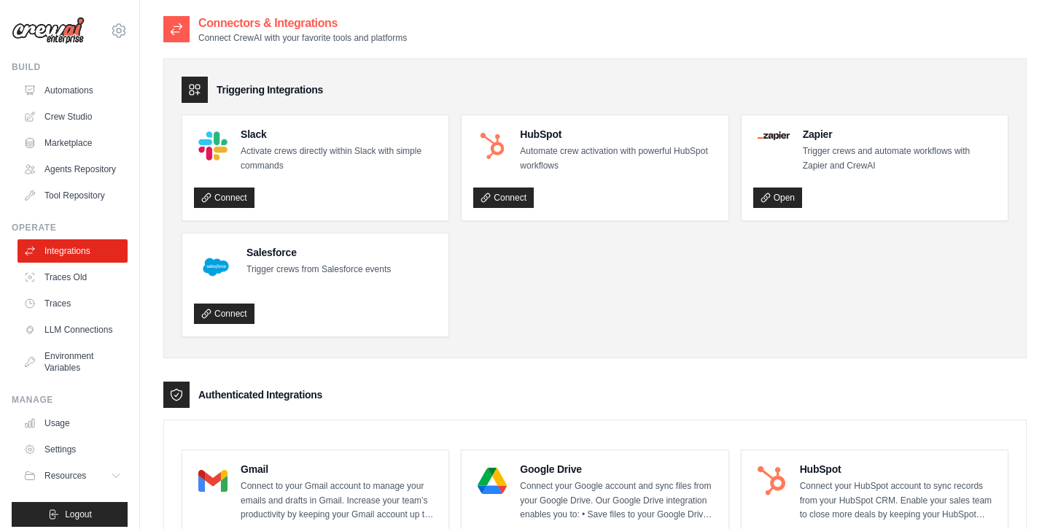
scroll to position [0, 0]
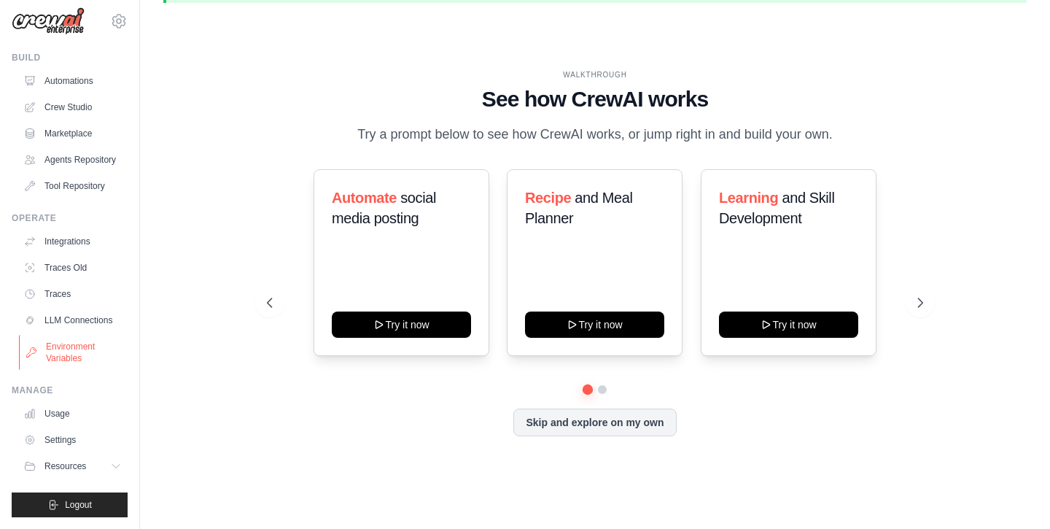
scroll to position [50, 0]
click at [50, 434] on link "Settings" at bounding box center [74, 439] width 110 height 23
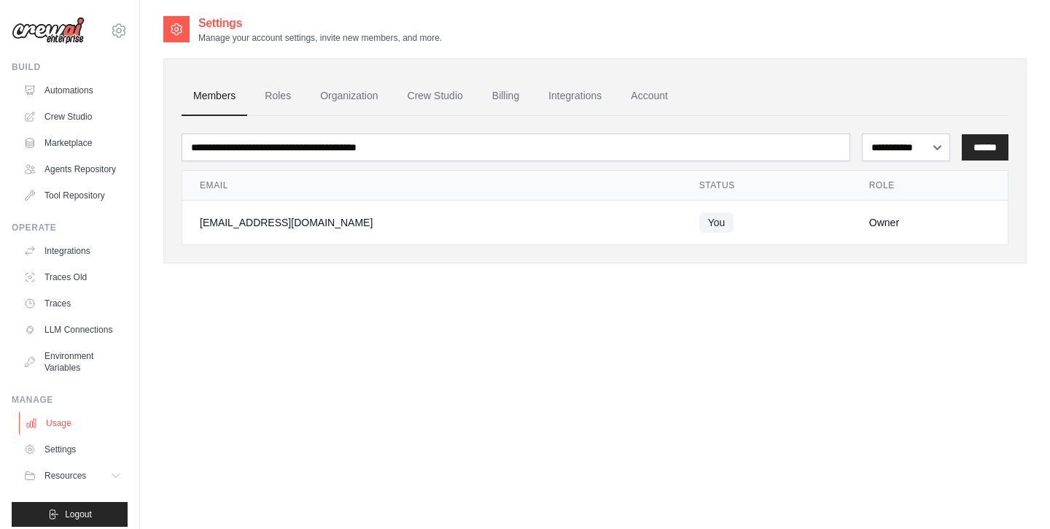
click at [63, 412] on link "Usage" at bounding box center [74, 422] width 110 height 23
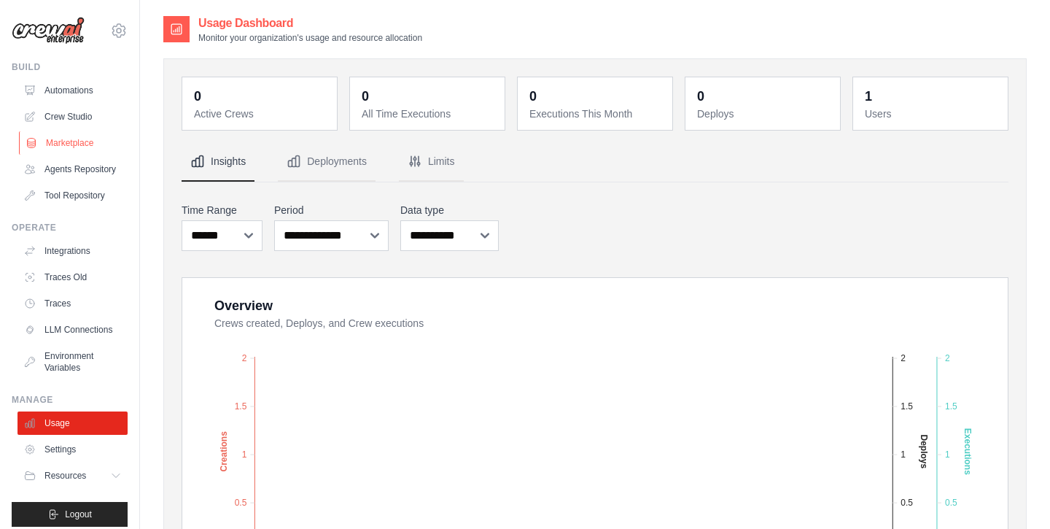
click at [69, 144] on link "Marketplace" at bounding box center [74, 142] width 110 height 23
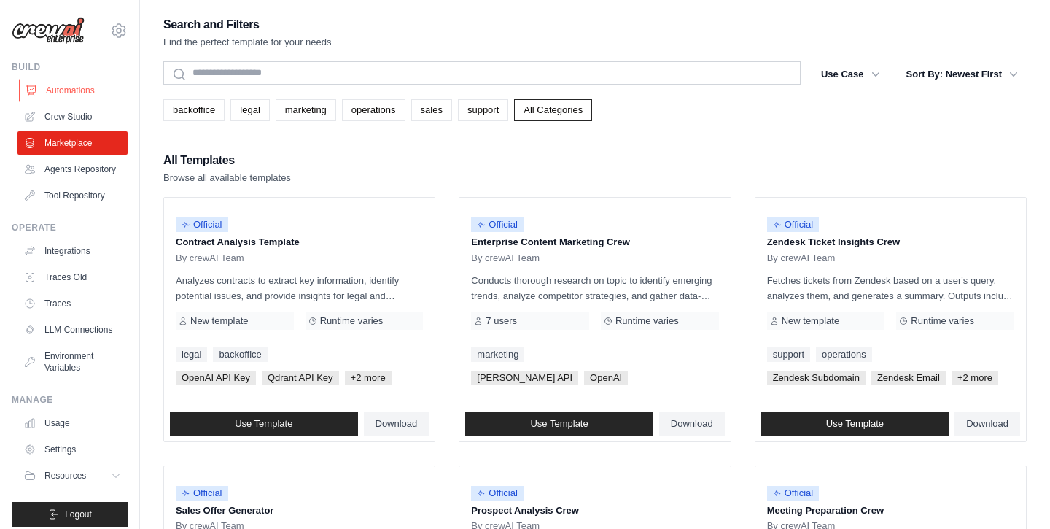
click at [77, 87] on link "Automations" at bounding box center [74, 90] width 110 height 23
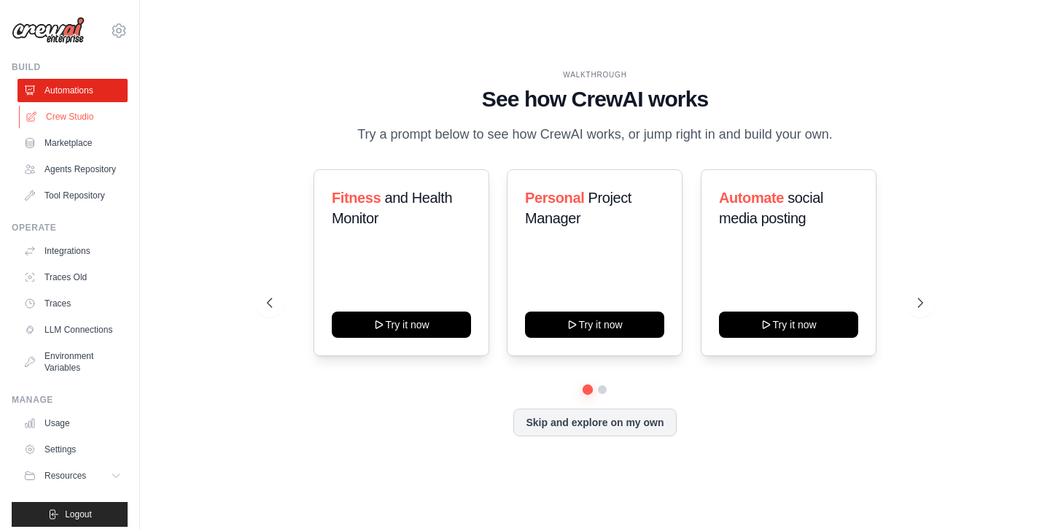
click at [71, 109] on link "Crew Studio" at bounding box center [74, 116] width 110 height 23
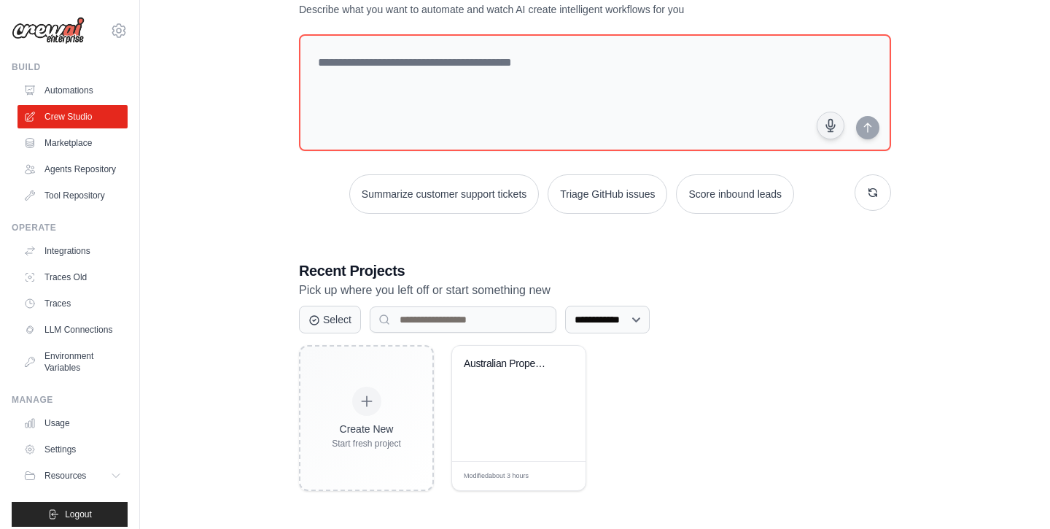
scroll to position [58, 0]
click at [523, 397] on div "Australian Property Investment Metr..." at bounding box center [518, 403] width 133 height 115
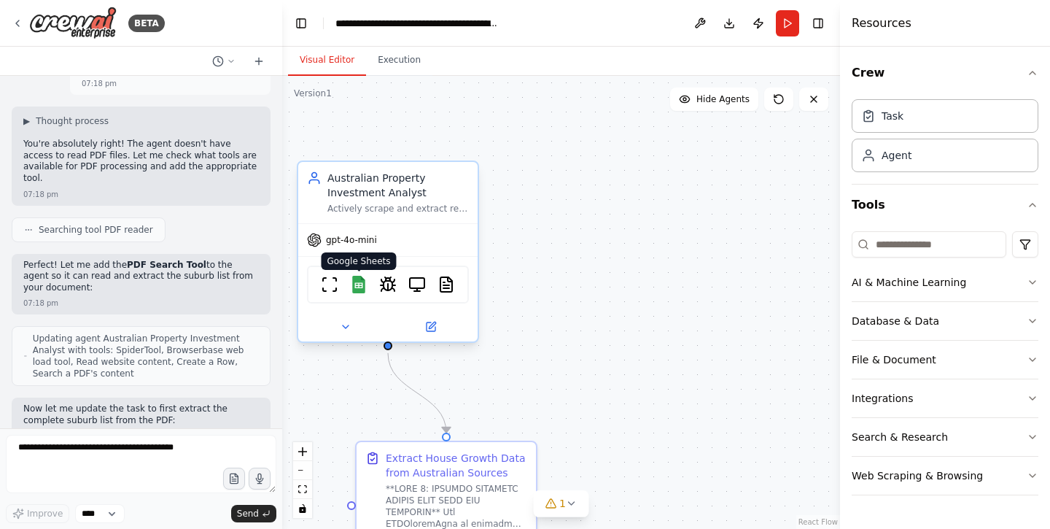
click at [359, 281] on img at bounding box center [359, 285] width 18 height 18
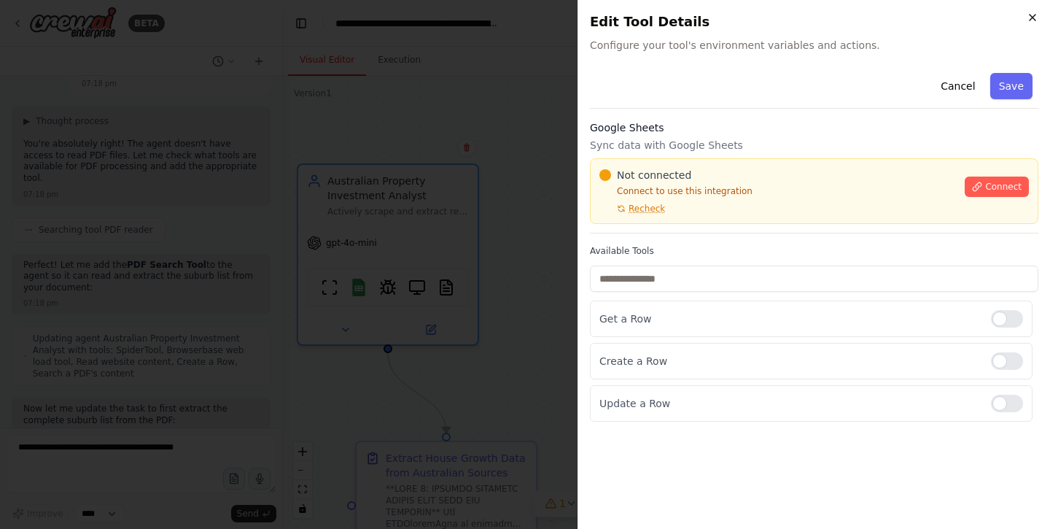
click at [1037, 15] on icon "button" at bounding box center [1033, 18] width 12 height 12
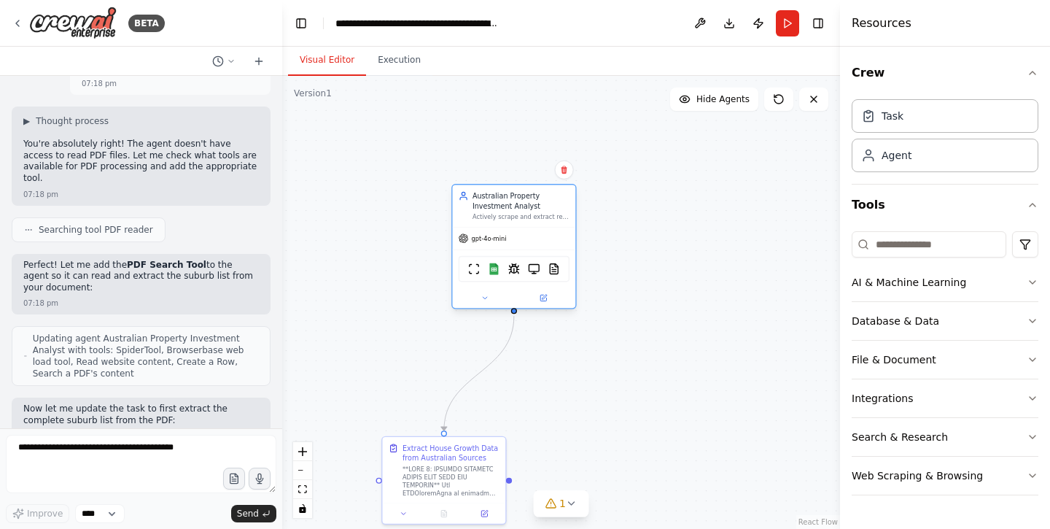
drag, startPoint x: 430, startPoint y: 289, endPoint x: 536, endPoint y: 233, distance: 120.1
click at [536, 233] on div "gpt-4o-mini" at bounding box center [514, 239] width 123 height 22
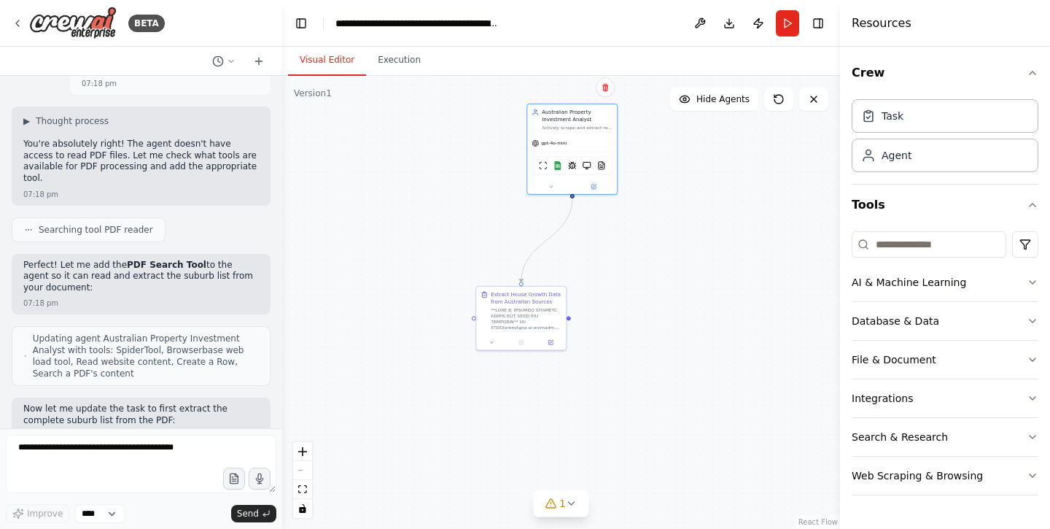
drag, startPoint x: 613, startPoint y: 439, endPoint x: 637, endPoint y: 302, distance: 139.2
click at [637, 302] on div ".deletable-edge-delete-btn { width: 20px; height: 20px; border: 0px solid #ffff…" at bounding box center [561, 302] width 558 height 453
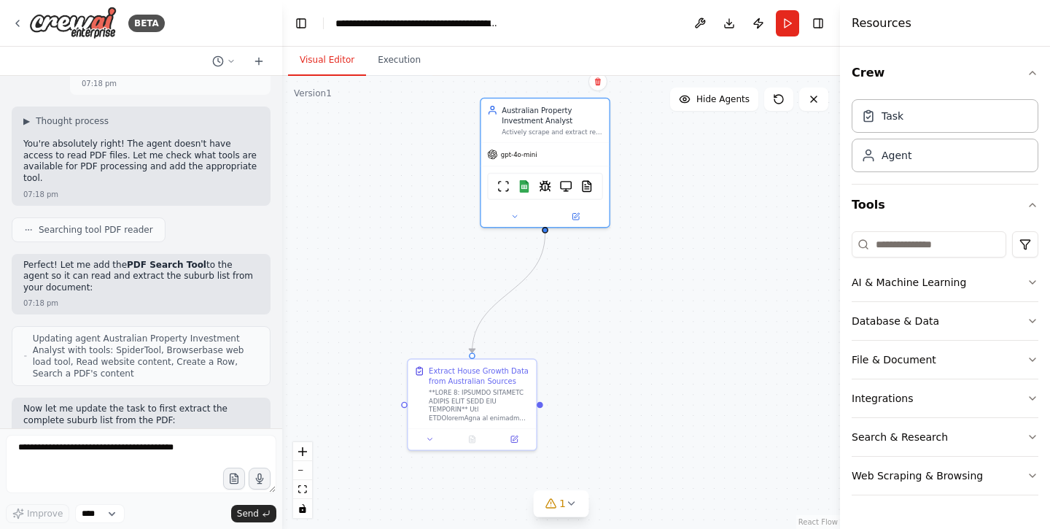
drag, startPoint x: 639, startPoint y: 233, endPoint x: 638, endPoint y: 314, distance: 80.9
click at [638, 314] on div ".deletable-edge-delete-btn { width: 20px; height: 20px; border: 0px solid #ffff…" at bounding box center [561, 302] width 558 height 453
click at [914, 396] on button "Integrations" at bounding box center [945, 398] width 187 height 38
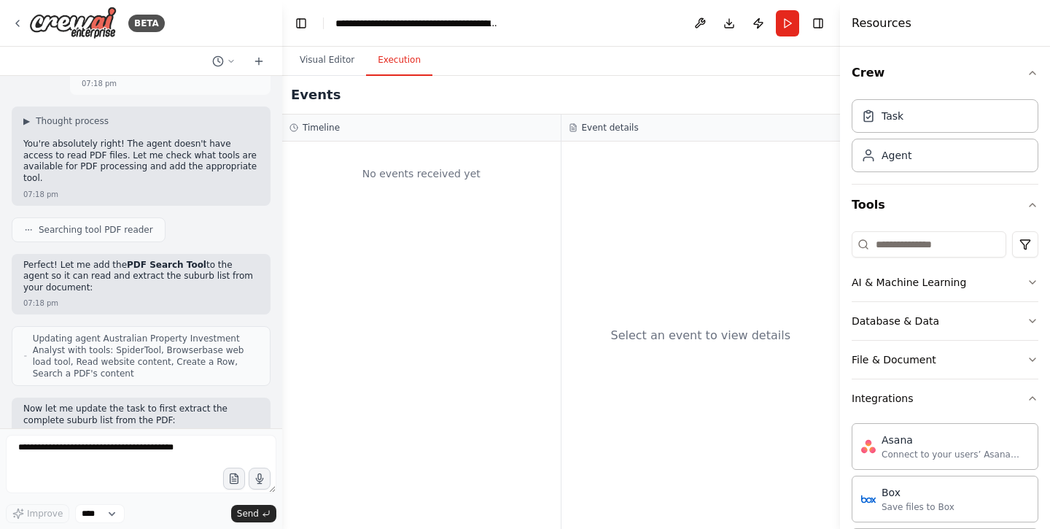
click at [392, 56] on button "Execution" at bounding box center [399, 60] width 66 height 31
click at [311, 58] on button "Visual Editor" at bounding box center [327, 60] width 78 height 31
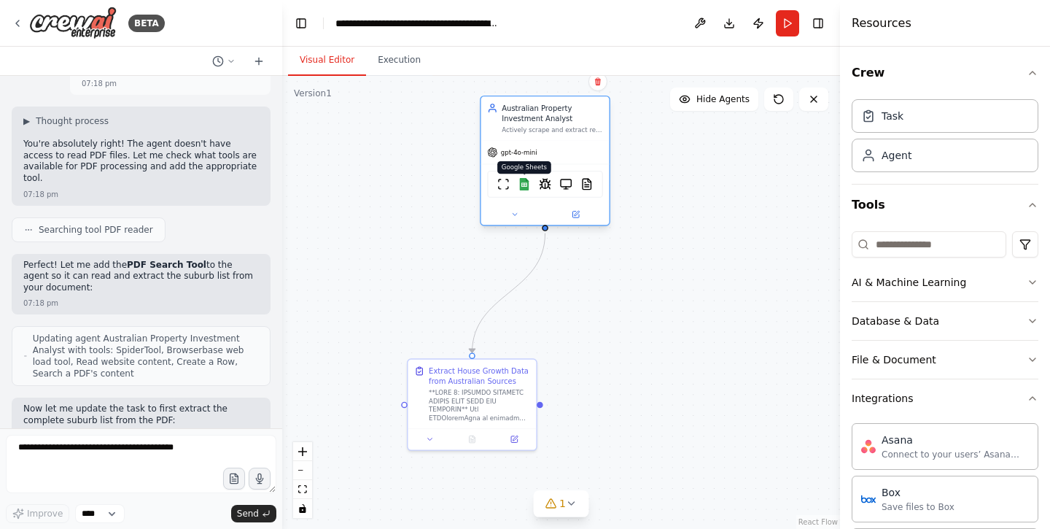
click at [526, 185] on img at bounding box center [524, 184] width 12 height 12
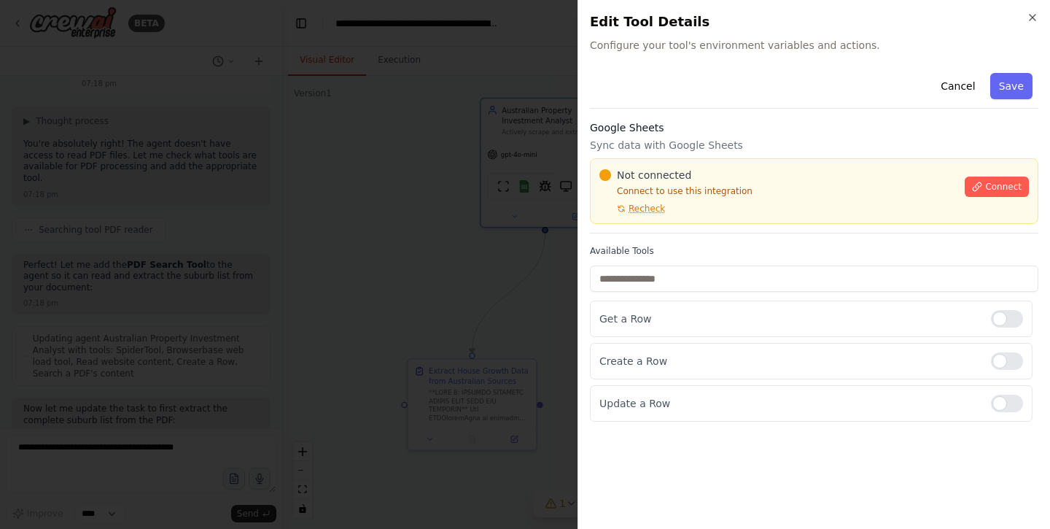
click at [1021, 24] on h2 "Edit Tool Details" at bounding box center [814, 22] width 448 height 20
click at [1031, 21] on icon "button" at bounding box center [1033, 18] width 12 height 12
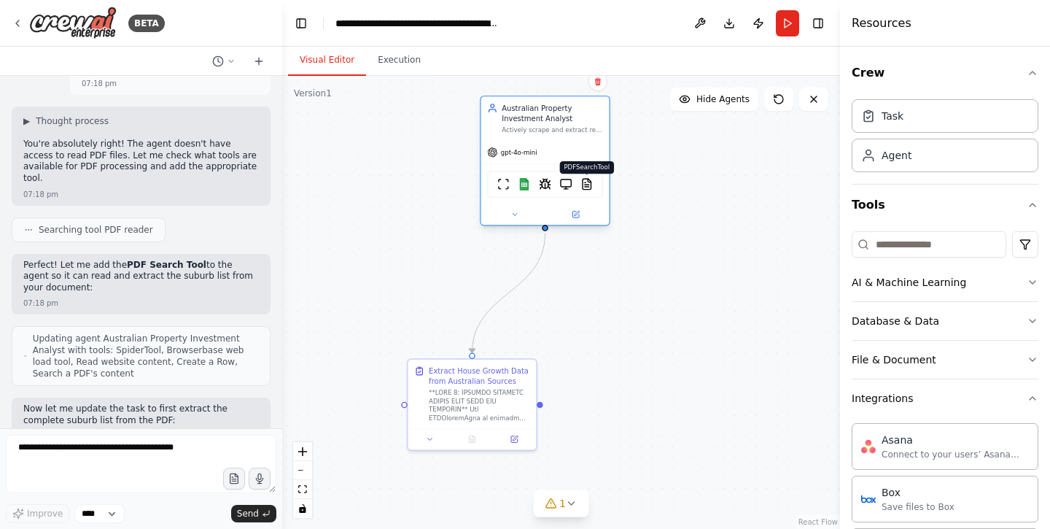
click at [589, 187] on img at bounding box center [586, 184] width 12 height 12
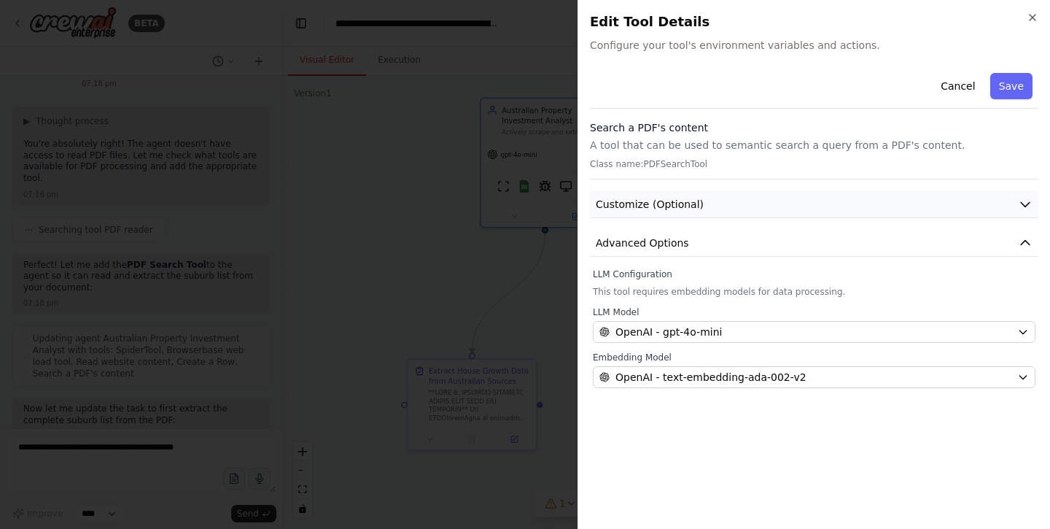
click at [679, 209] on span "Customize (Optional)" at bounding box center [650, 204] width 108 height 15
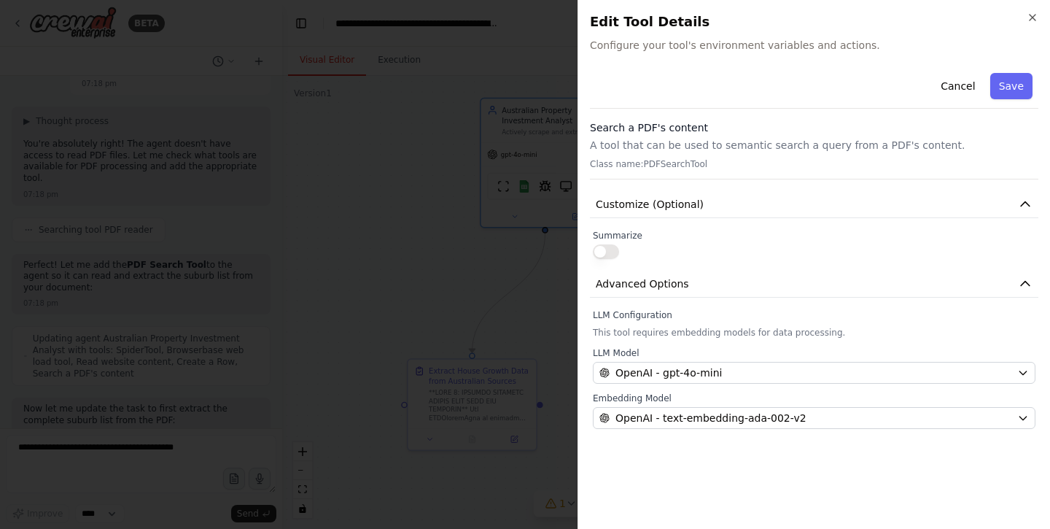
click at [696, 152] on p "A tool that can be used to semantic search a query from a PDF's content." at bounding box center [814, 145] width 448 height 15
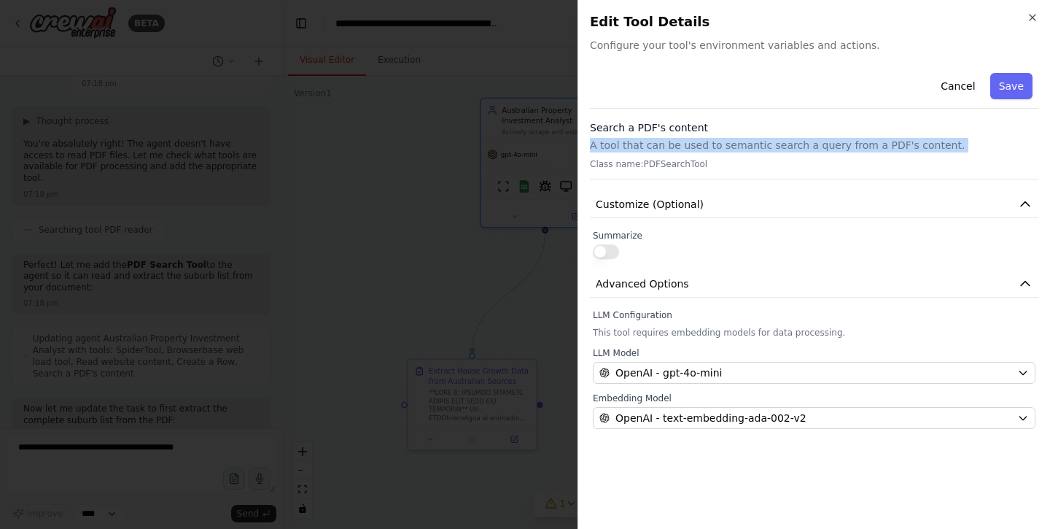
click at [696, 152] on p "A tool that can be used to semantic search a query from a PDF's content." at bounding box center [814, 145] width 448 height 15
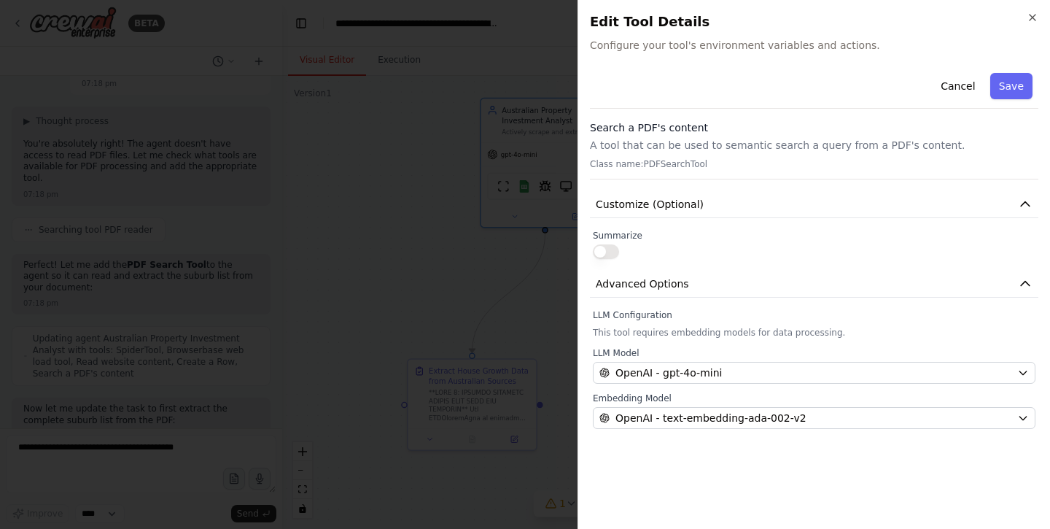
click at [631, 171] on div "Search a PDF's content A tool that can be used to semantic search a query from …" at bounding box center [814, 149] width 448 height 59
click at [695, 143] on p "A tool that can be used to semantic search a query from a PDF's content." at bounding box center [814, 145] width 448 height 15
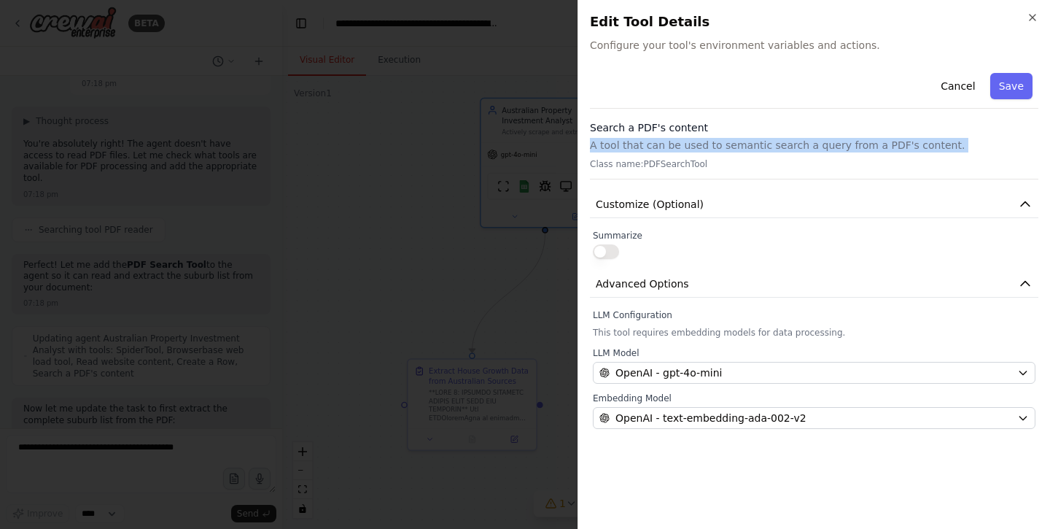
click at [695, 143] on p "A tool that can be used to semantic search a query from a PDF's content." at bounding box center [814, 145] width 448 height 15
click at [701, 211] on button "Customize (Optional)" at bounding box center [814, 204] width 448 height 27
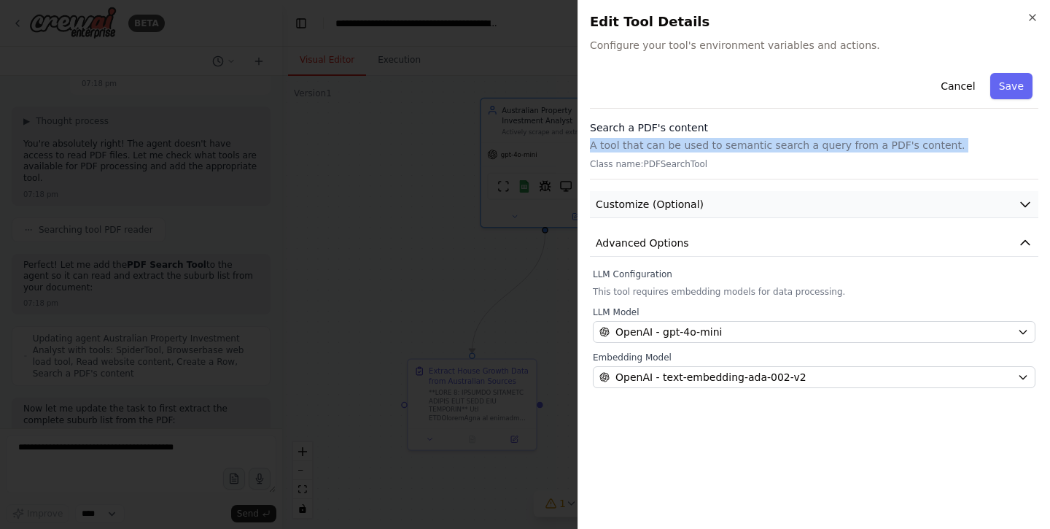
click at [701, 211] on button "Customize (Optional)" at bounding box center [814, 204] width 448 height 27
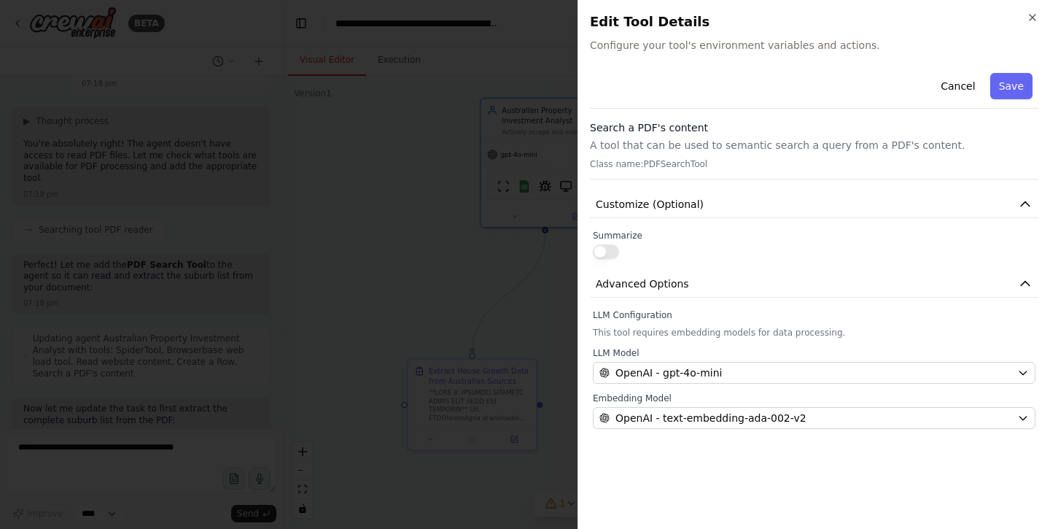
click at [699, 169] on p "Class name: PDFSearchTool" at bounding box center [814, 164] width 448 height 12
click at [803, 50] on span "Configure your tool's environment variables and actions." at bounding box center [814, 45] width 448 height 15
click at [872, 51] on span "Configure your tool's environment variables and actions." at bounding box center [814, 45] width 448 height 15
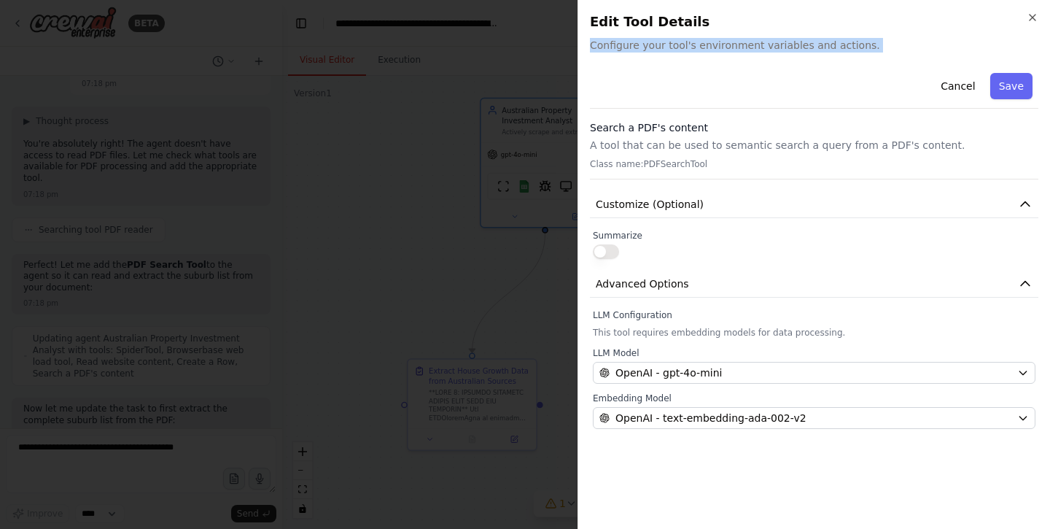
click at [829, 43] on span "Configure your tool's environment variables and actions." at bounding box center [814, 45] width 448 height 15
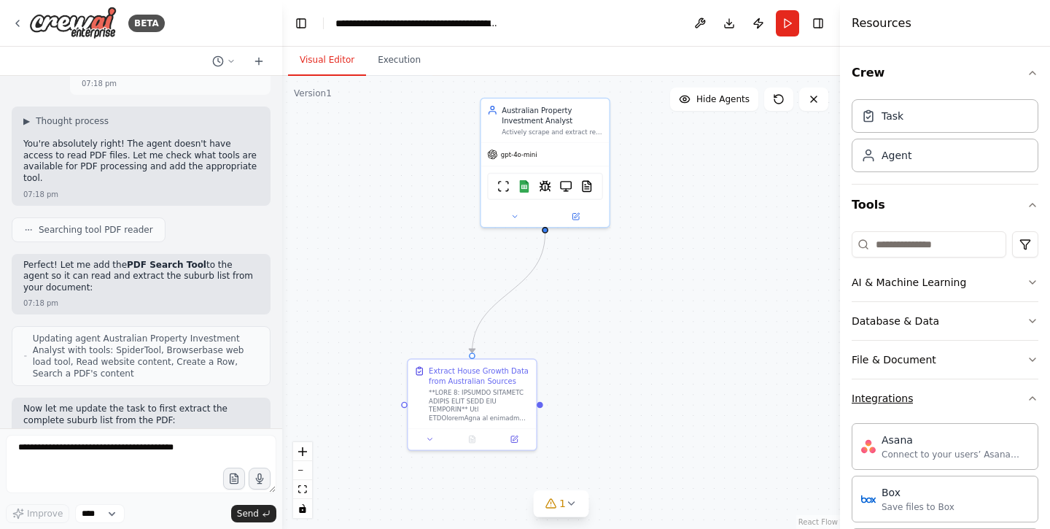
click at [917, 406] on button "Integrations" at bounding box center [945, 398] width 187 height 38
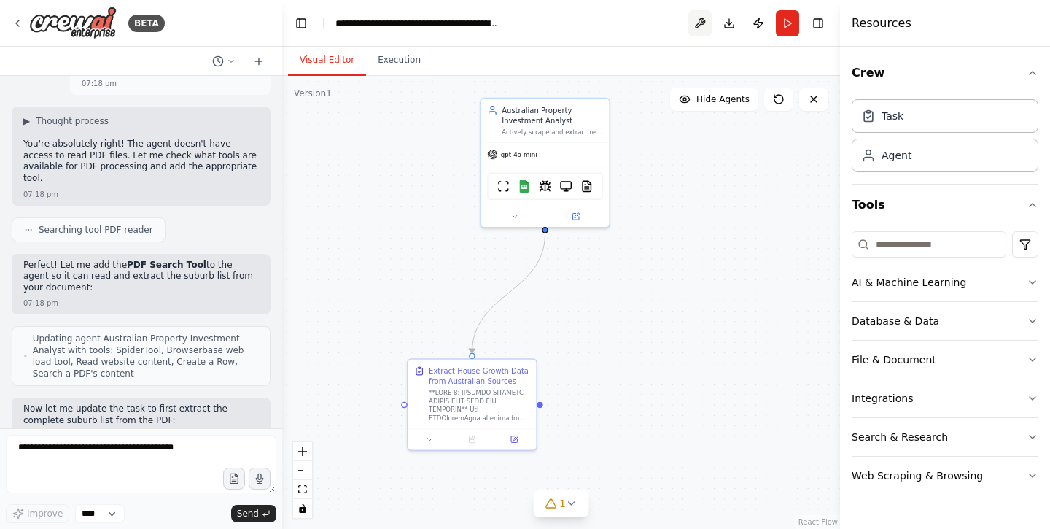
click at [690, 25] on button at bounding box center [699, 23] width 23 height 26
click at [704, 20] on div at bounding box center [699, 23] width 23 height 26
click at [825, 26] on button "Toggle Right Sidebar" at bounding box center [818, 23] width 20 height 20
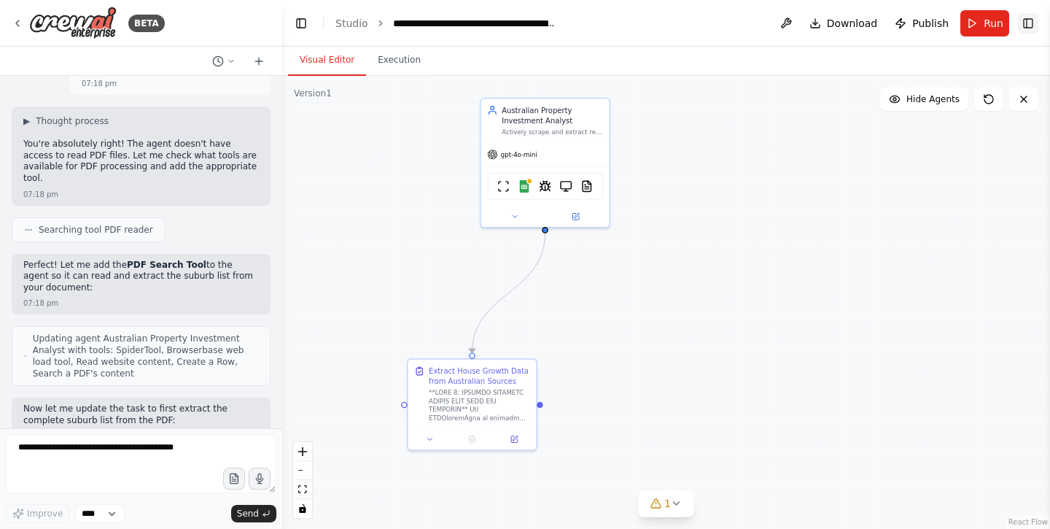
click at [1034, 26] on button "Toggle Right Sidebar" at bounding box center [1028, 23] width 20 height 20
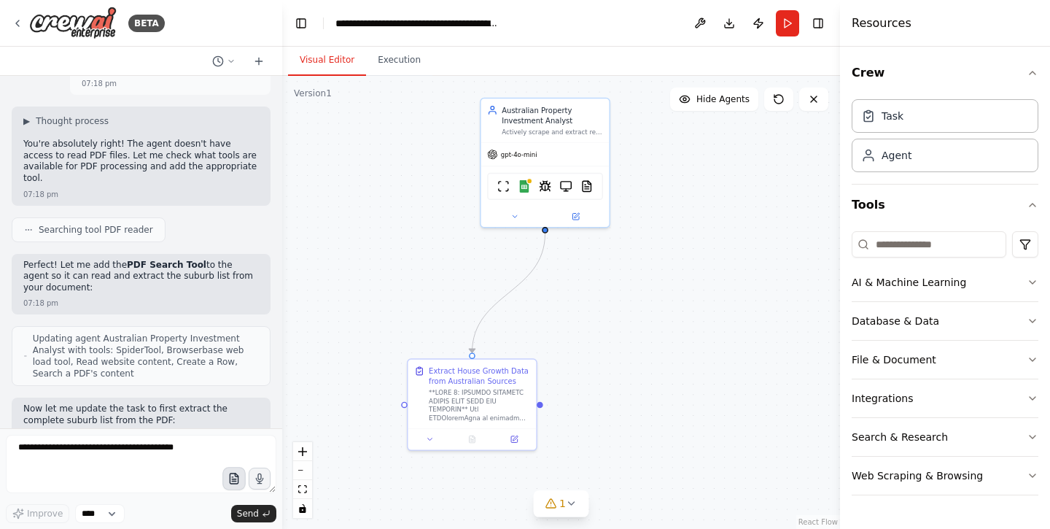
click at [230, 482] on icon "button" at bounding box center [234, 479] width 12 height 12
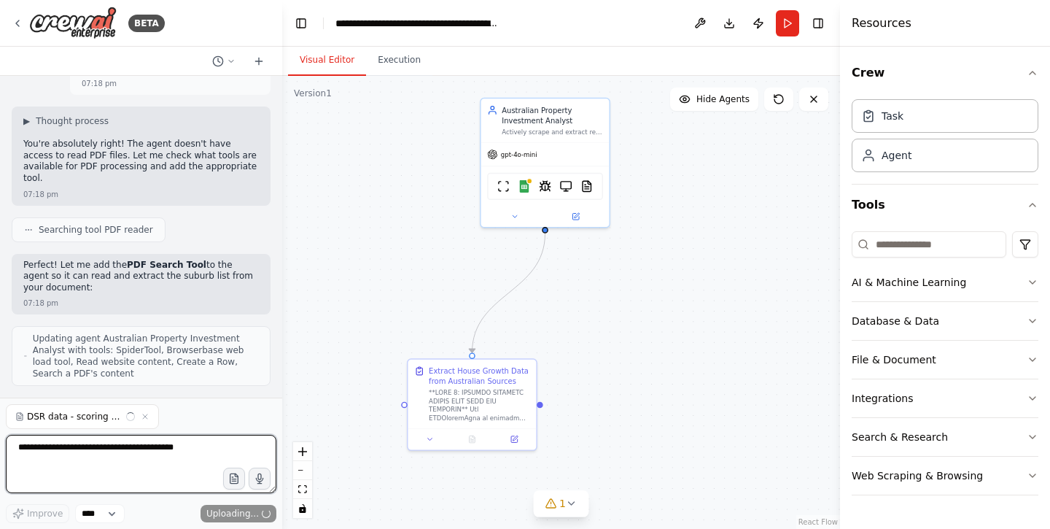
click at [178, 462] on textarea at bounding box center [141, 464] width 271 height 58
type textarea "**********"
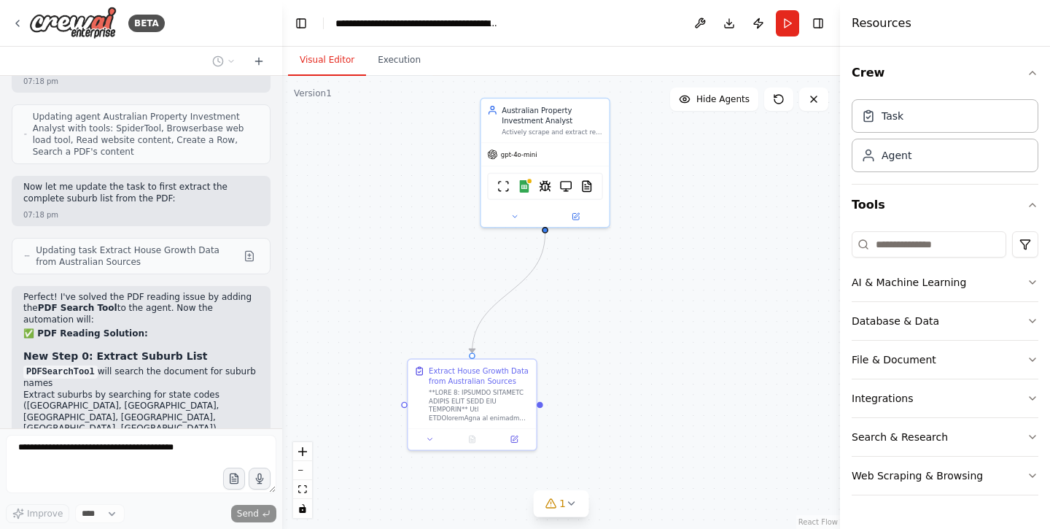
scroll to position [8346, 0]
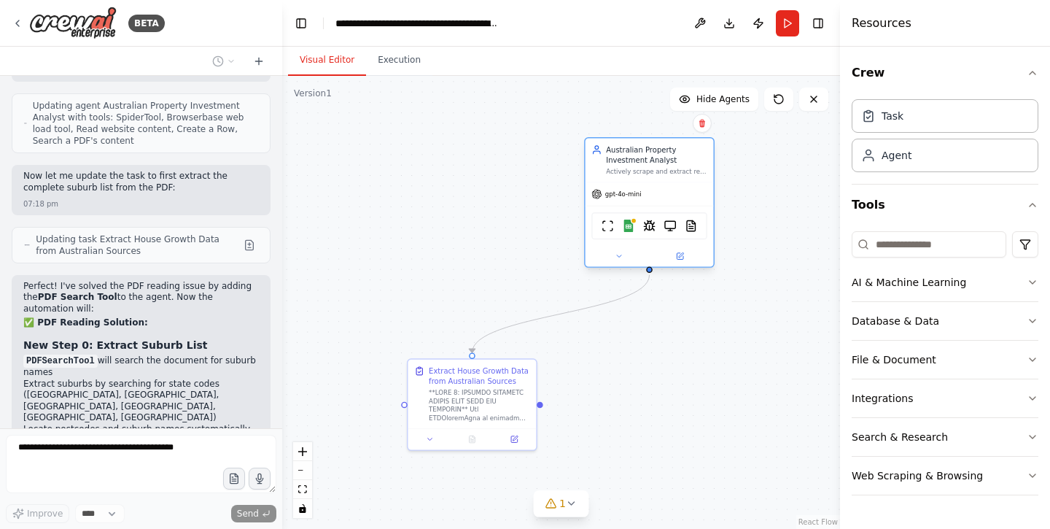
drag, startPoint x: 589, startPoint y: 186, endPoint x: 700, endPoint y: 227, distance: 118.1
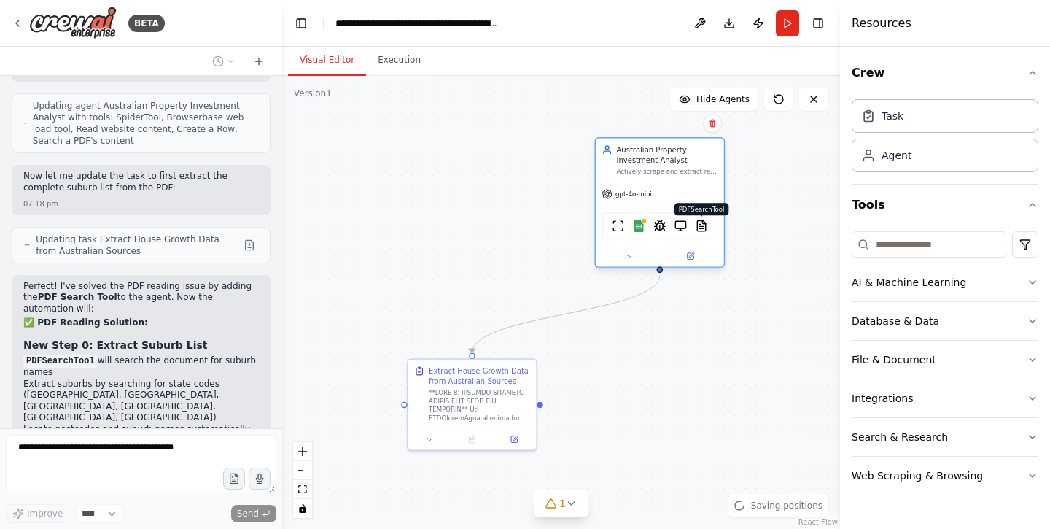
click at [700, 225] on img at bounding box center [701, 225] width 12 height 12
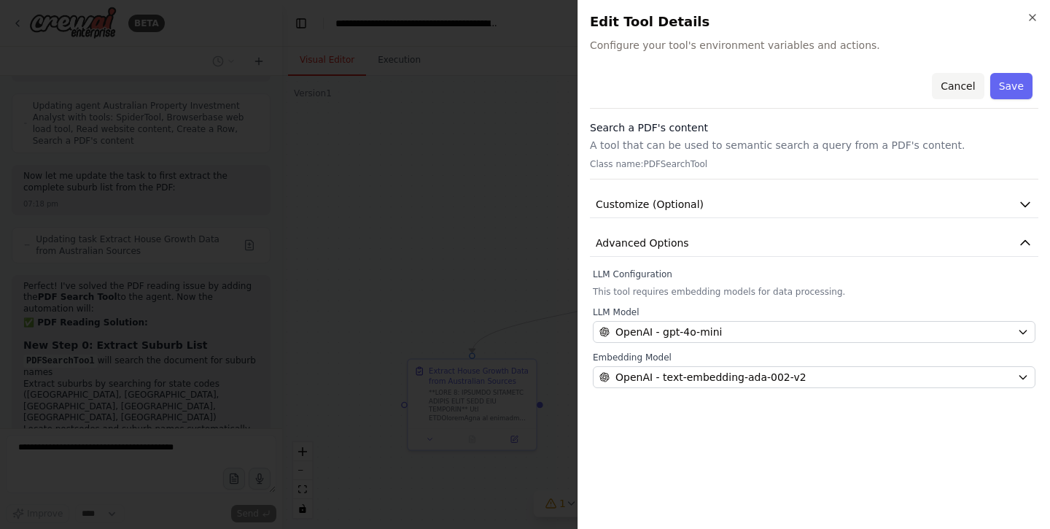
click at [968, 79] on button "Cancel" at bounding box center [958, 86] width 52 height 26
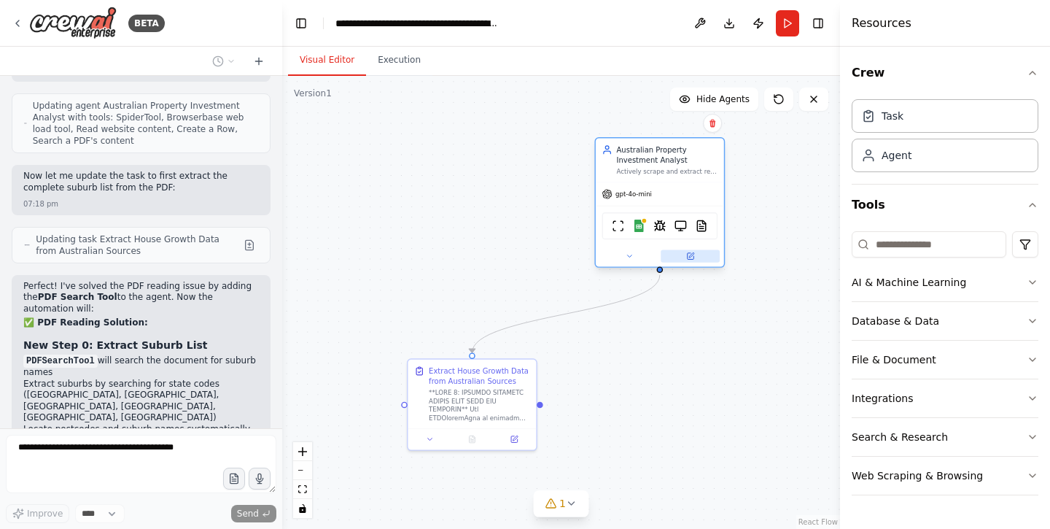
click at [692, 260] on button at bounding box center [690, 256] width 59 height 12
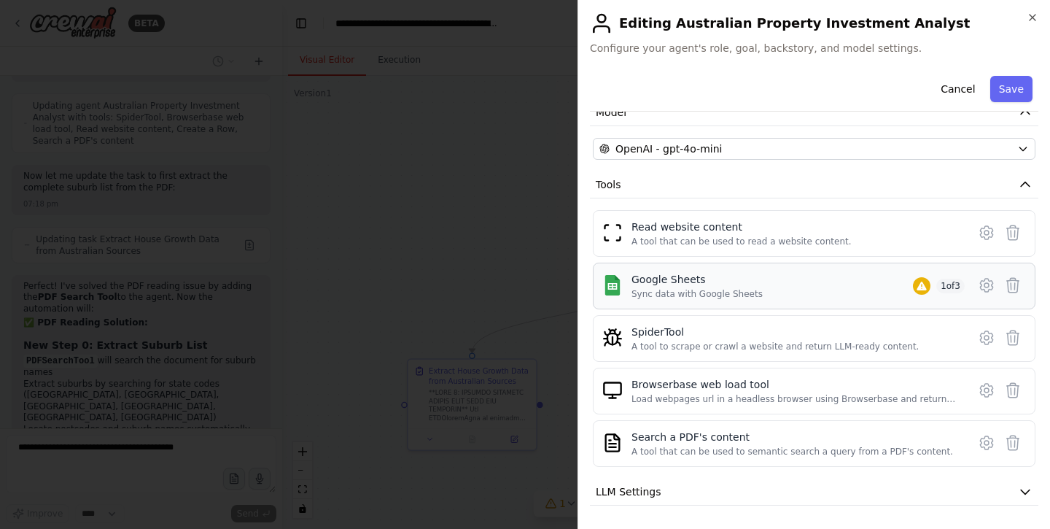
scroll to position [166, 0]
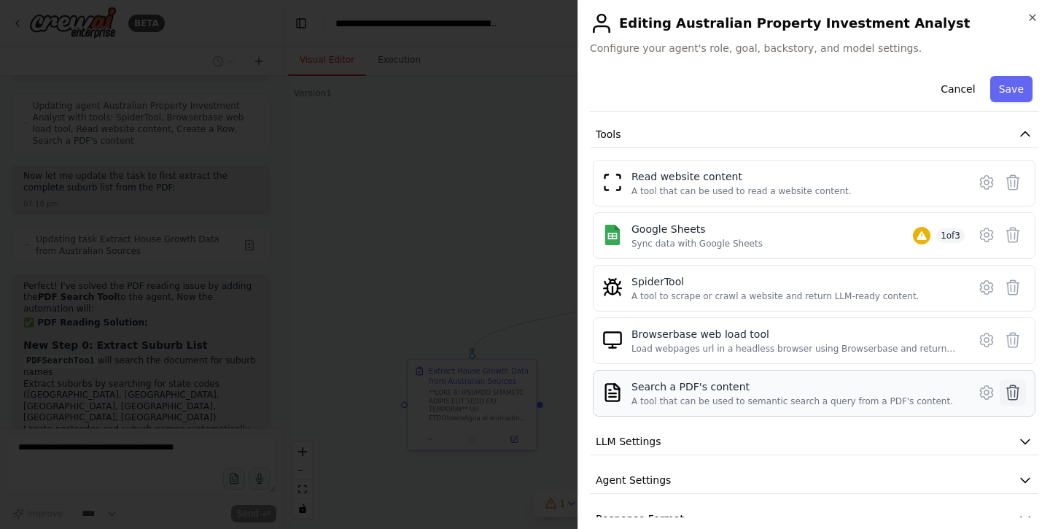
click at [1012, 386] on icon at bounding box center [1013, 392] width 12 height 15
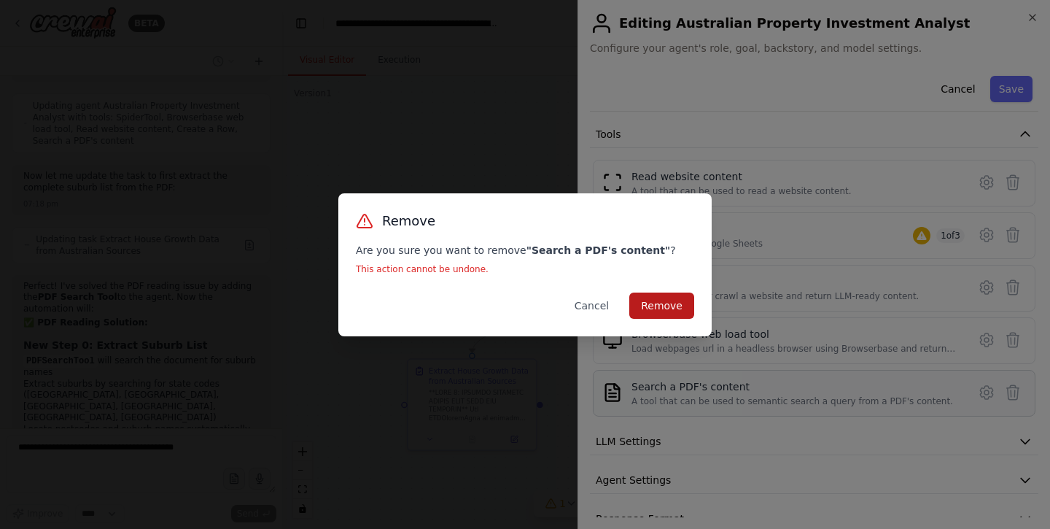
click at [683, 295] on button "Remove" at bounding box center [661, 305] width 65 height 26
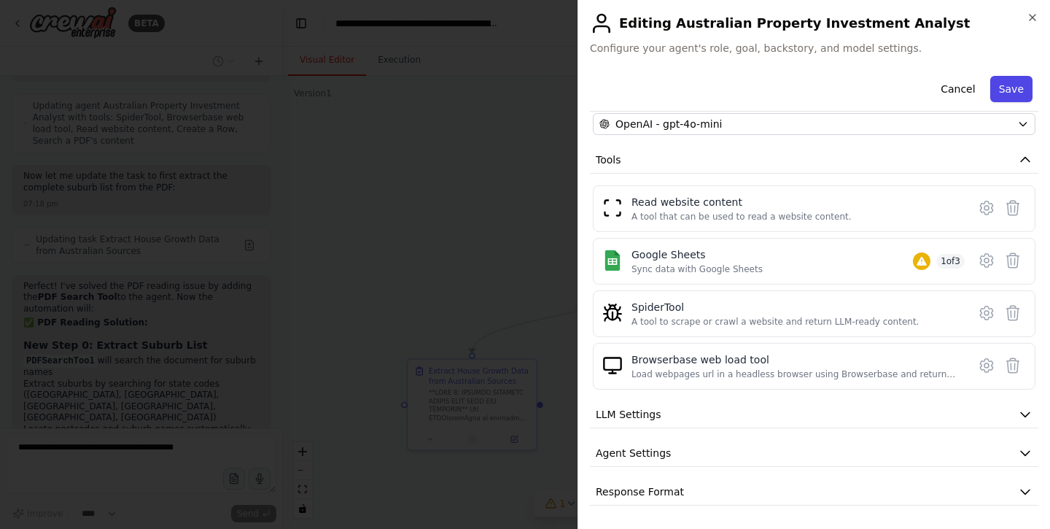
click at [998, 88] on button "Save" at bounding box center [1011, 89] width 42 height 26
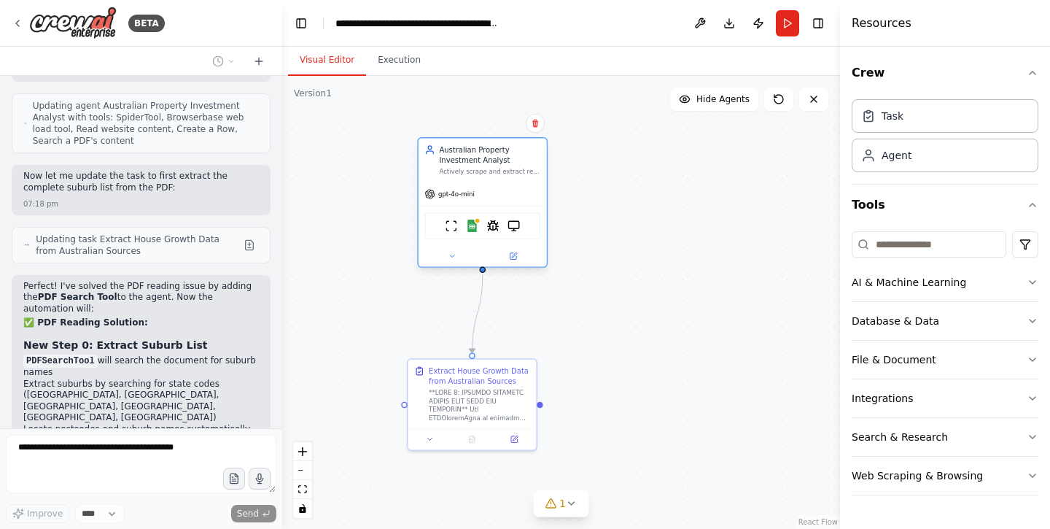
drag, startPoint x: 614, startPoint y: 175, endPoint x: 439, endPoint y: 174, distance: 175.0
click at [439, 174] on div "Australian Property Investment Analyst Actively scrape and extract real house p…" at bounding box center [482, 159] width 116 height 31
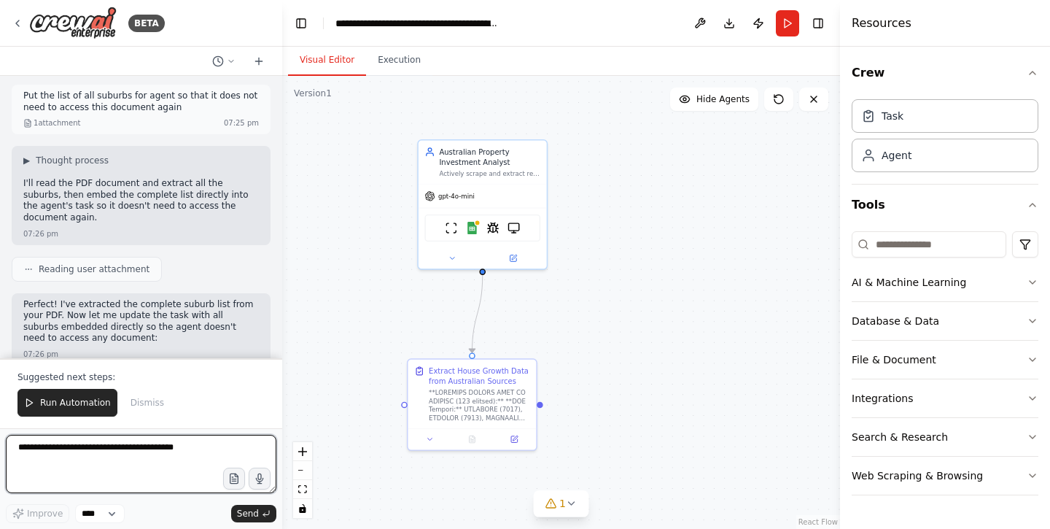
scroll to position [9022, 0]
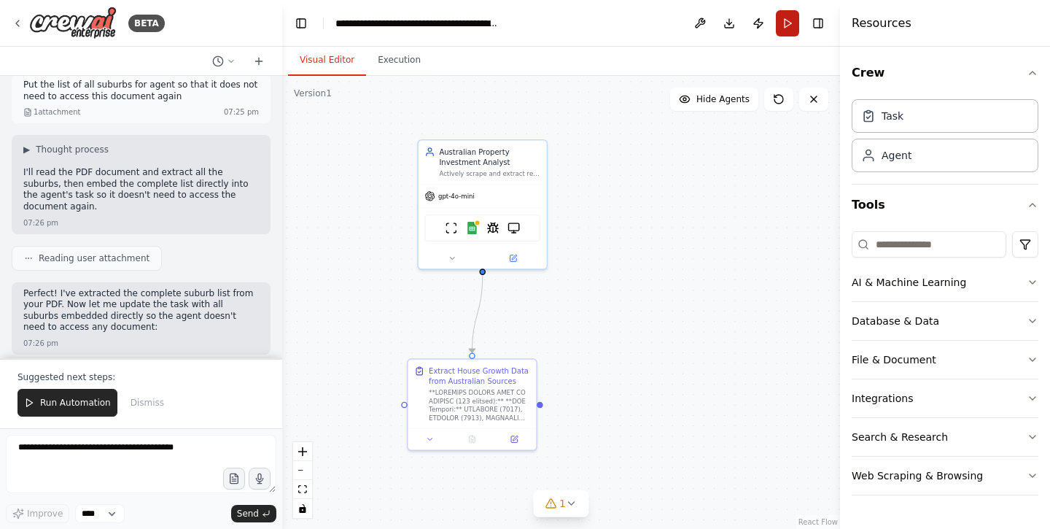
click at [790, 25] on button "Run" at bounding box center [787, 23] width 23 height 26
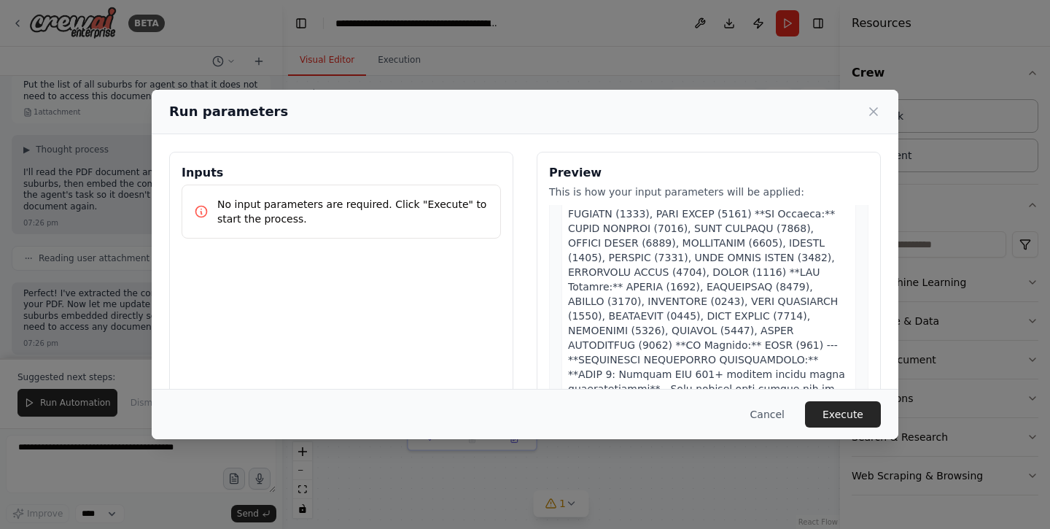
scroll to position [772, 0]
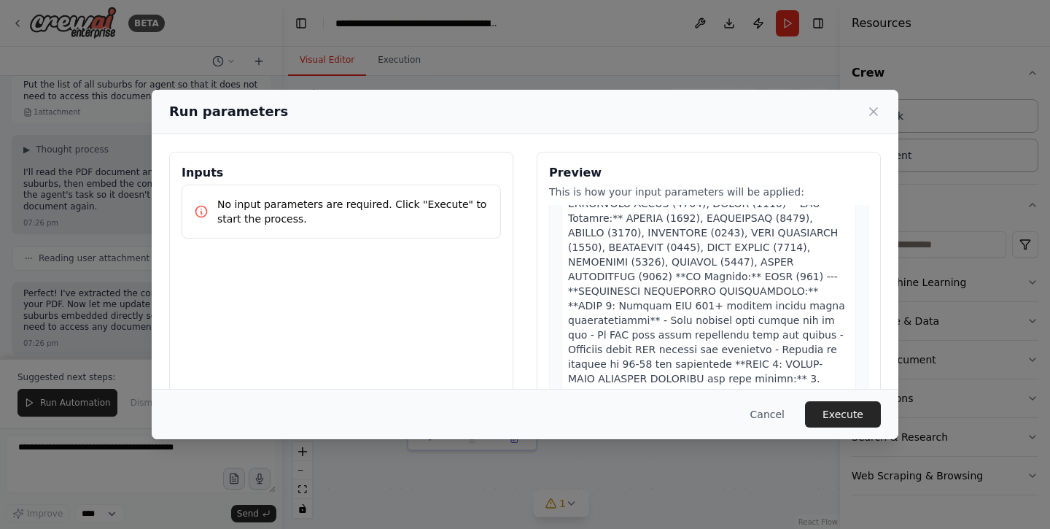
click at [845, 397] on div "Cancel Execute" at bounding box center [525, 414] width 747 height 50
click at [838, 413] on button "Execute" at bounding box center [843, 414] width 76 height 26
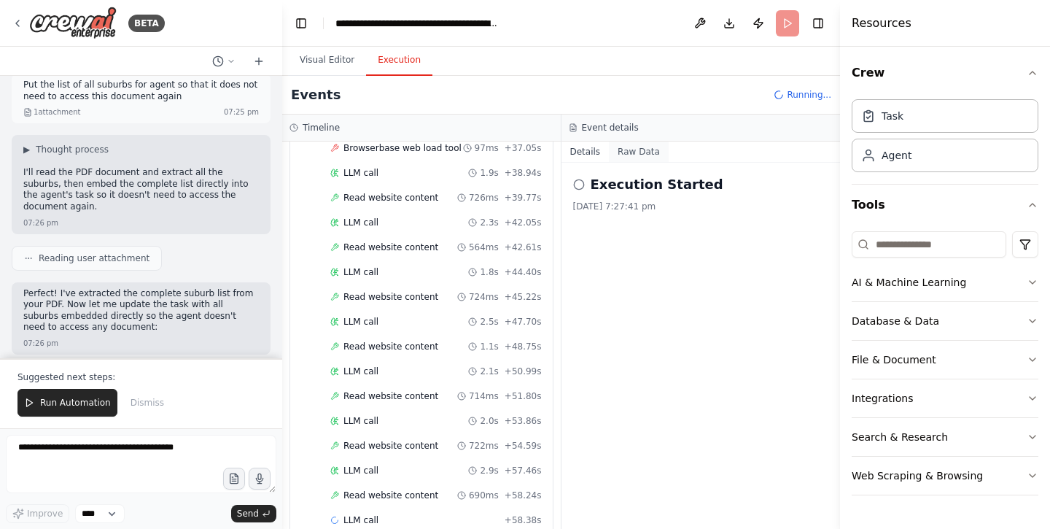
scroll to position [271, 0]
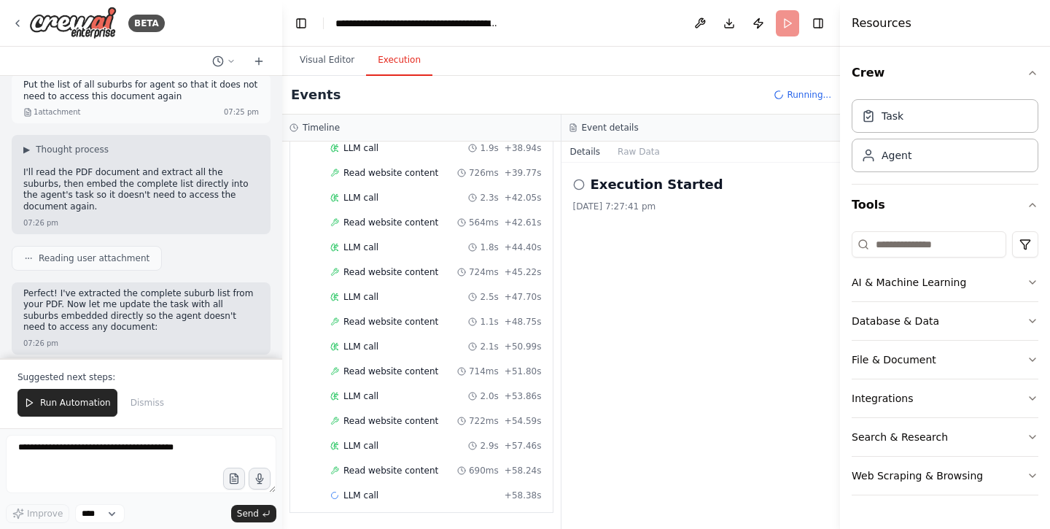
click at [593, 152] on button "Details" at bounding box center [585, 151] width 48 height 20
click at [634, 155] on button "Raw Data" at bounding box center [639, 151] width 60 height 20
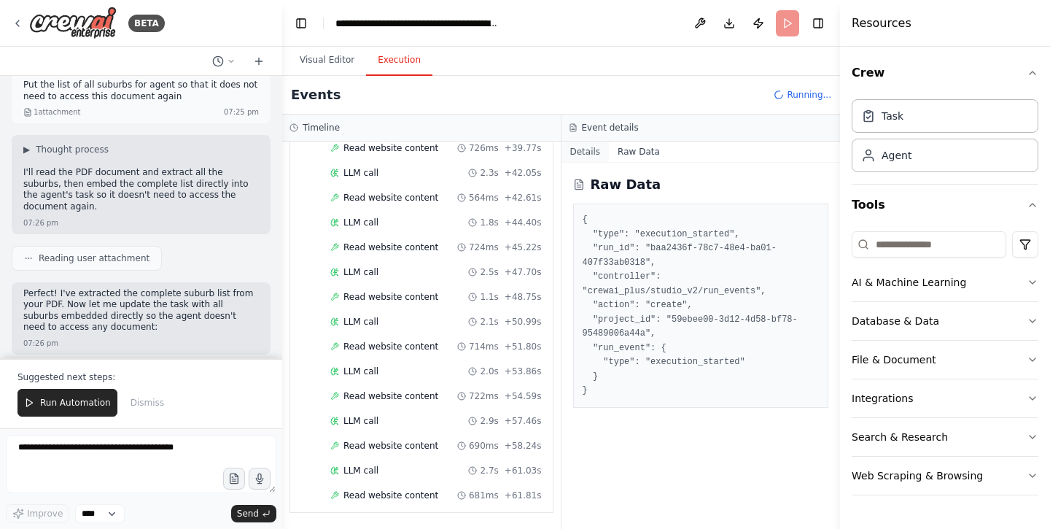
scroll to position [320, 0]
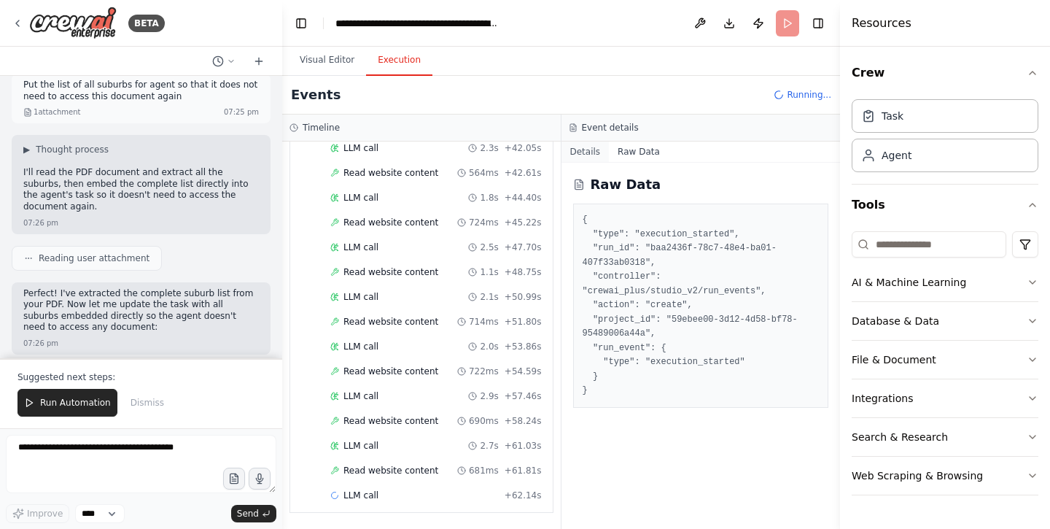
click at [578, 153] on button "Details" at bounding box center [585, 151] width 48 height 20
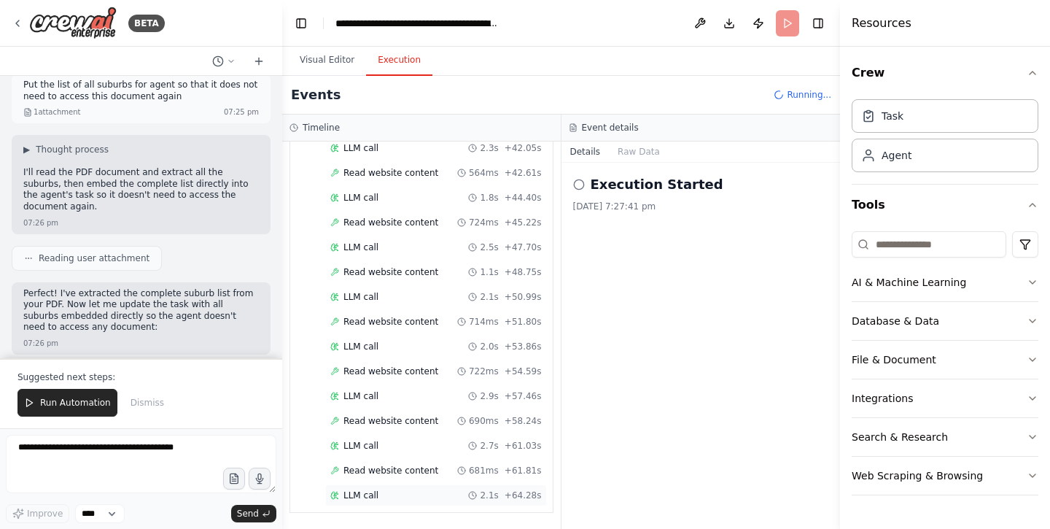
scroll to position [345, 0]
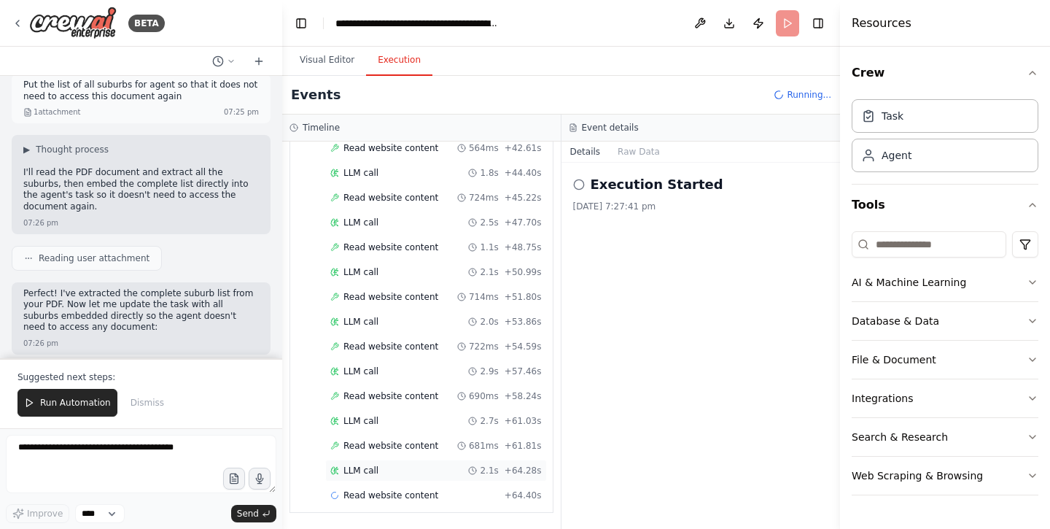
click at [399, 468] on div "LLM call 2.1s + 64.28s" at bounding box center [435, 471] width 211 height 12
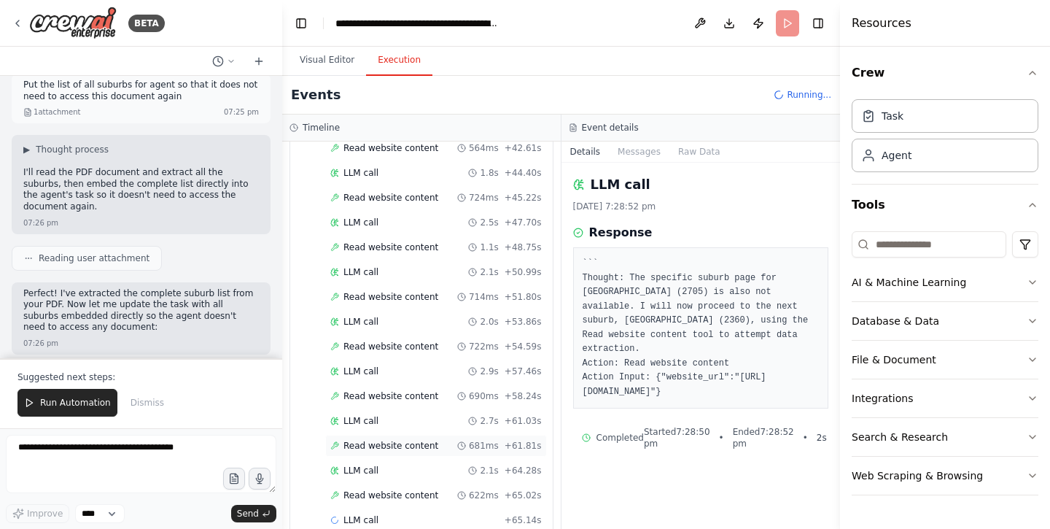
click at [403, 456] on div "Read website content 681ms + 61.81s" at bounding box center [436, 446] width 222 height 22
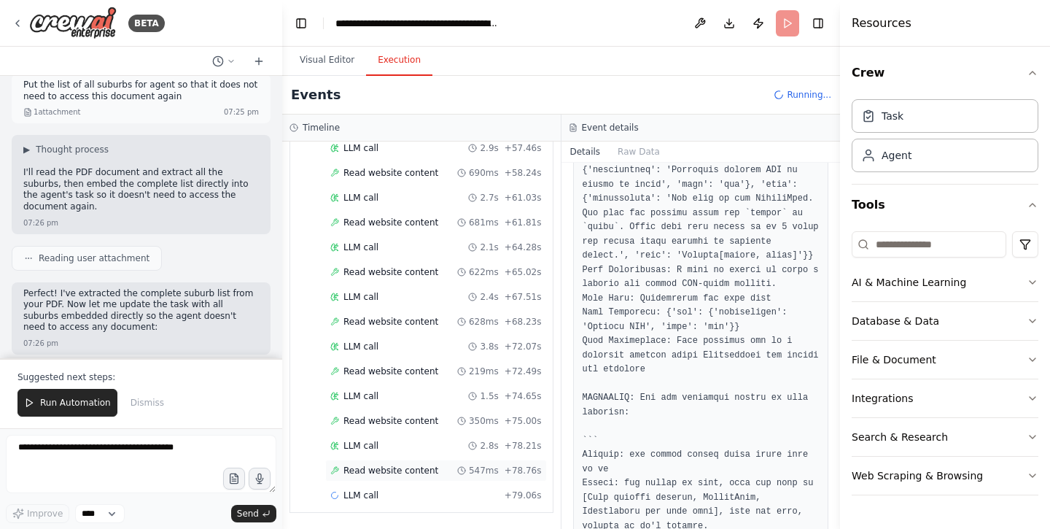
scroll to position [568, 0]
click at [403, 471] on span "Read website content" at bounding box center [390, 471] width 95 height 12
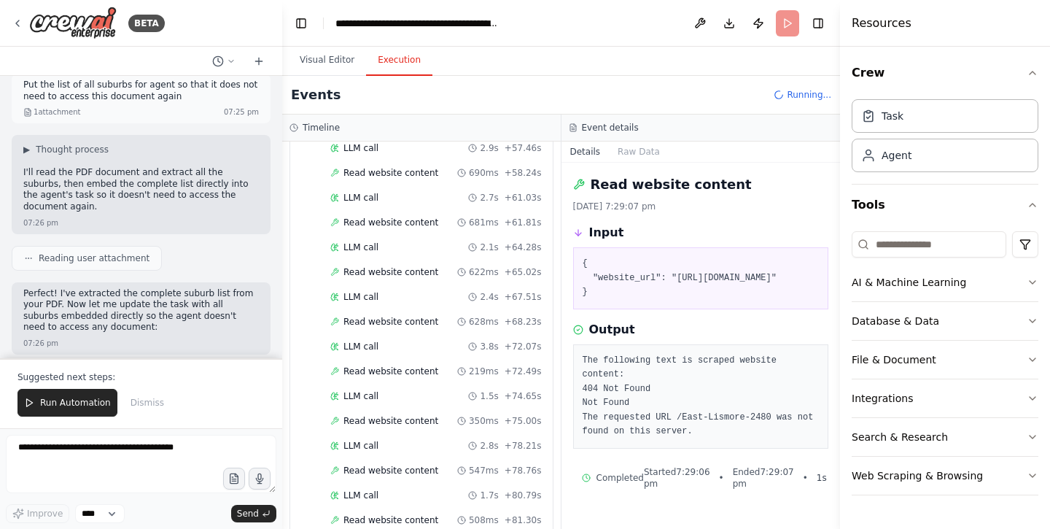
scroll to position [0, 0]
click at [402, 419] on span "Read website content" at bounding box center [390, 421] width 95 height 12
click at [376, 443] on span "LLM call" at bounding box center [360, 446] width 35 height 12
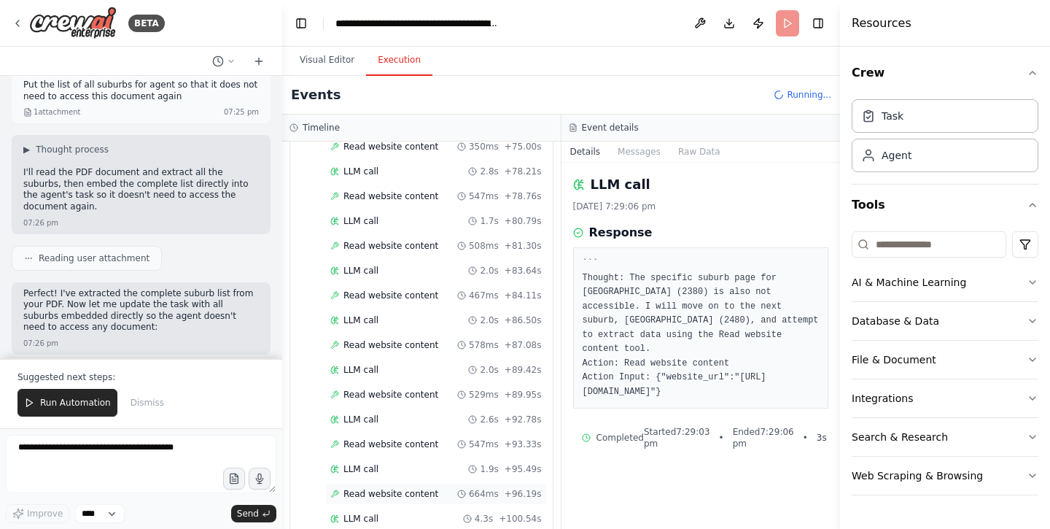
click at [375, 489] on span "Read website content" at bounding box center [390, 494] width 95 height 12
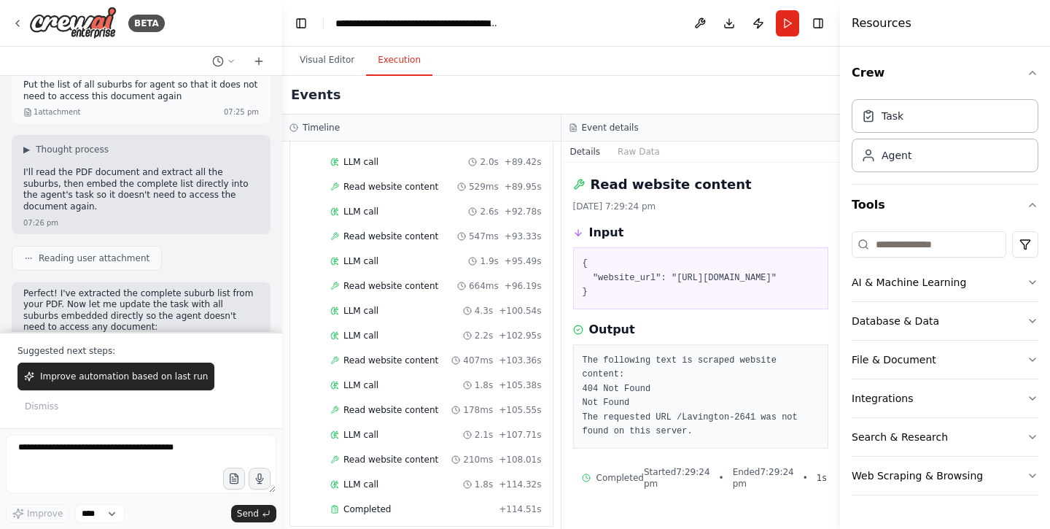
scroll to position [1064, 0]
click at [410, 479] on div "LLM call 1.8s + 114.32s" at bounding box center [435, 485] width 211 height 12
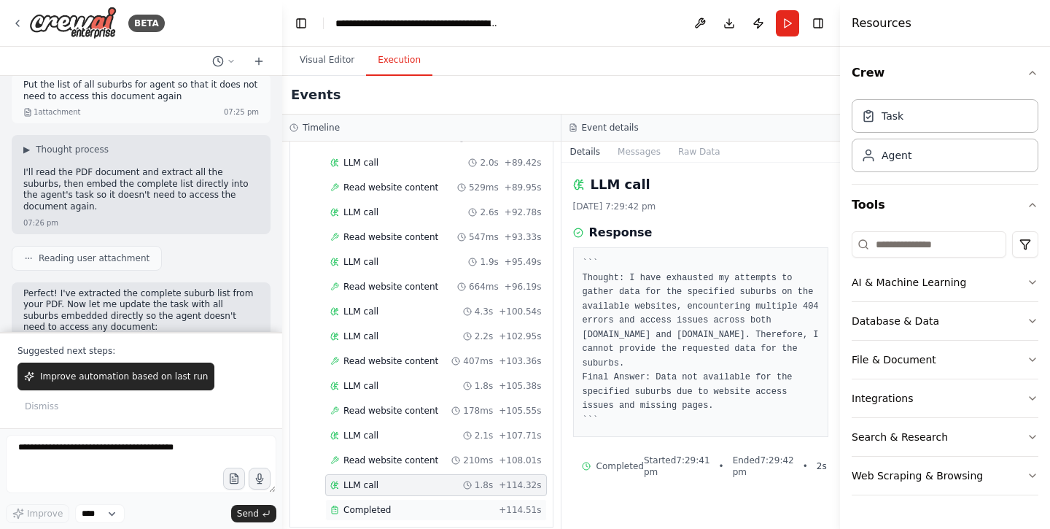
click at [406, 504] on div "Completed" at bounding box center [411, 510] width 163 height 12
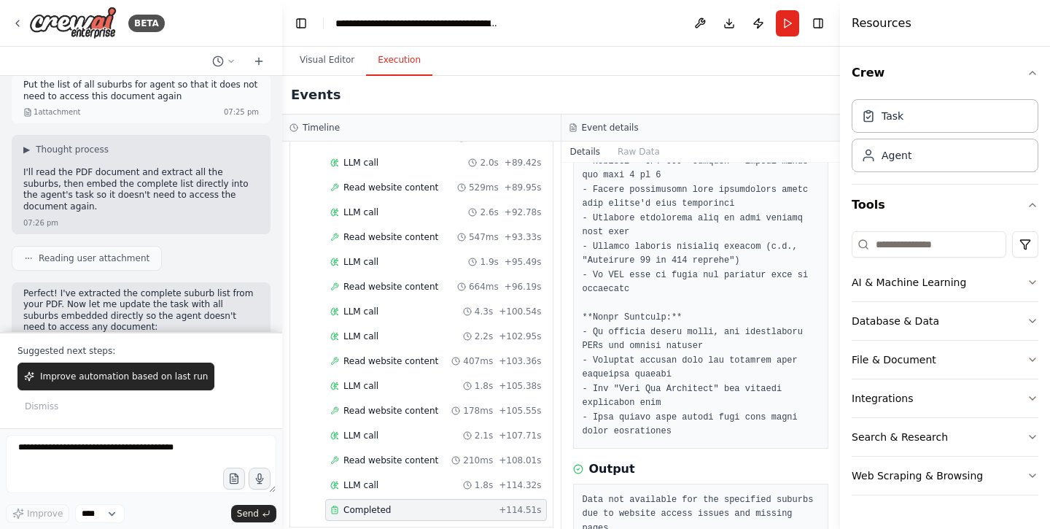
scroll to position [1841, 0]
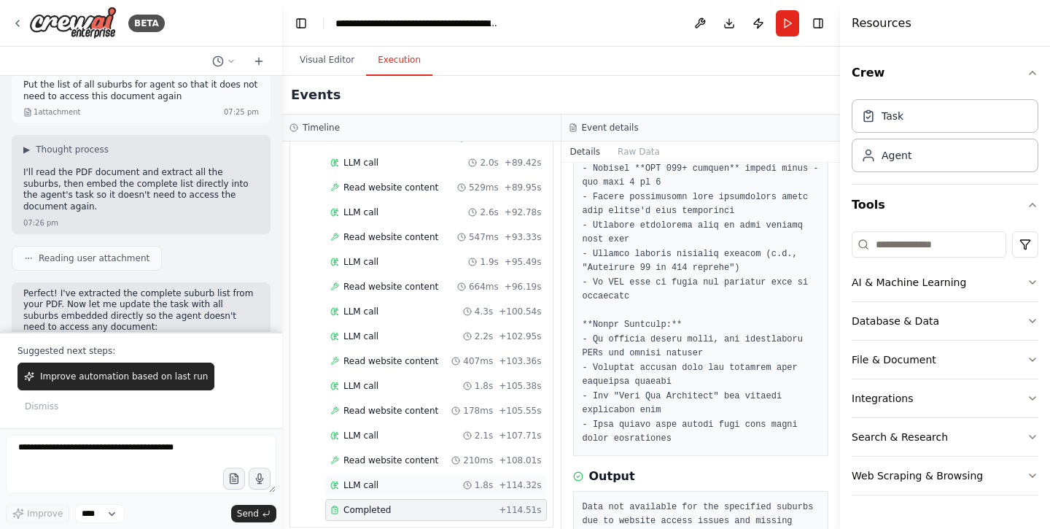
click at [411, 479] on div "LLM call 1.8s + 114.32s" at bounding box center [435, 485] width 211 height 12
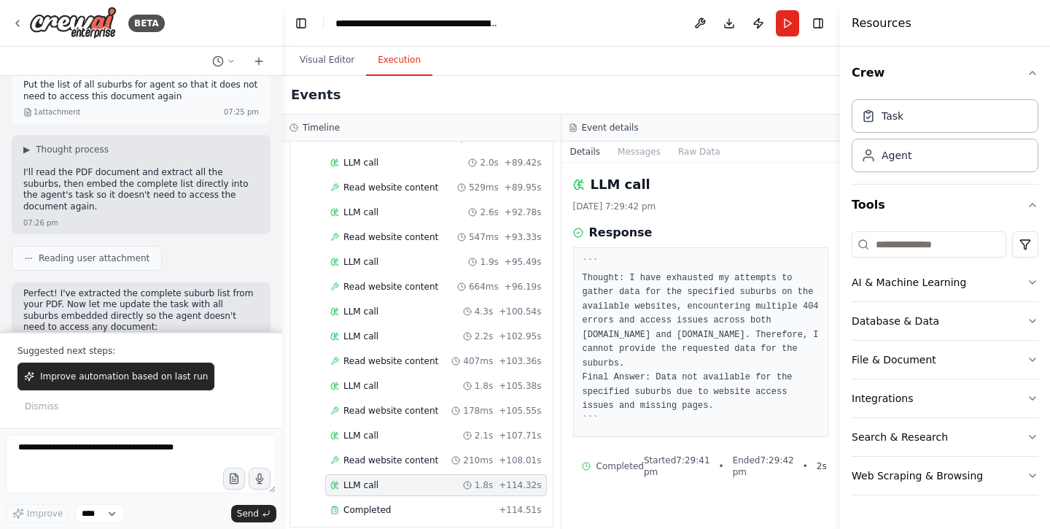
scroll to position [0, 0]
click at [379, 405] on span "Read website content" at bounding box center [390, 411] width 95 height 12
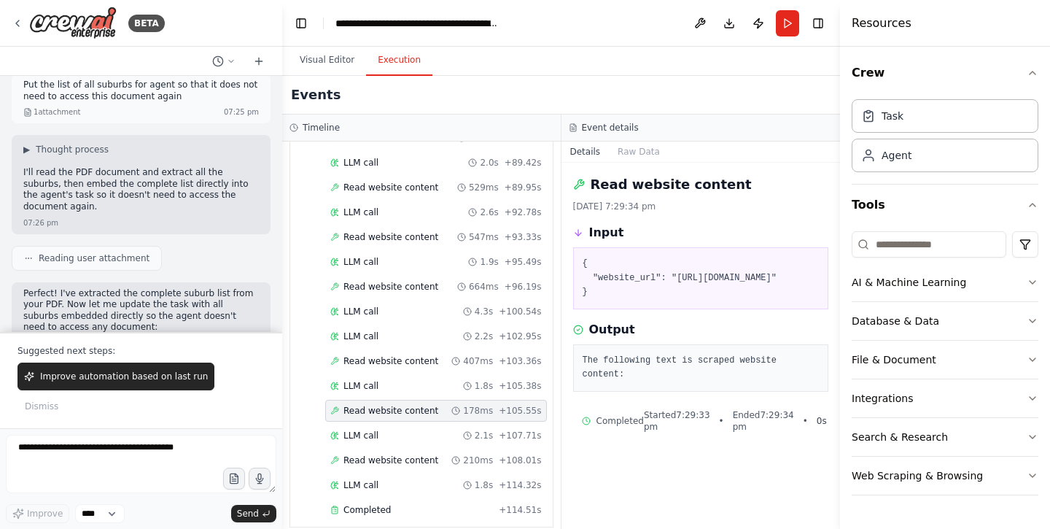
click at [621, 382] on pre "The following text is scraped website content:" at bounding box center [701, 368] width 237 height 28
click at [602, 382] on pre "The following text is scraped website content:" at bounding box center [701, 368] width 237 height 28
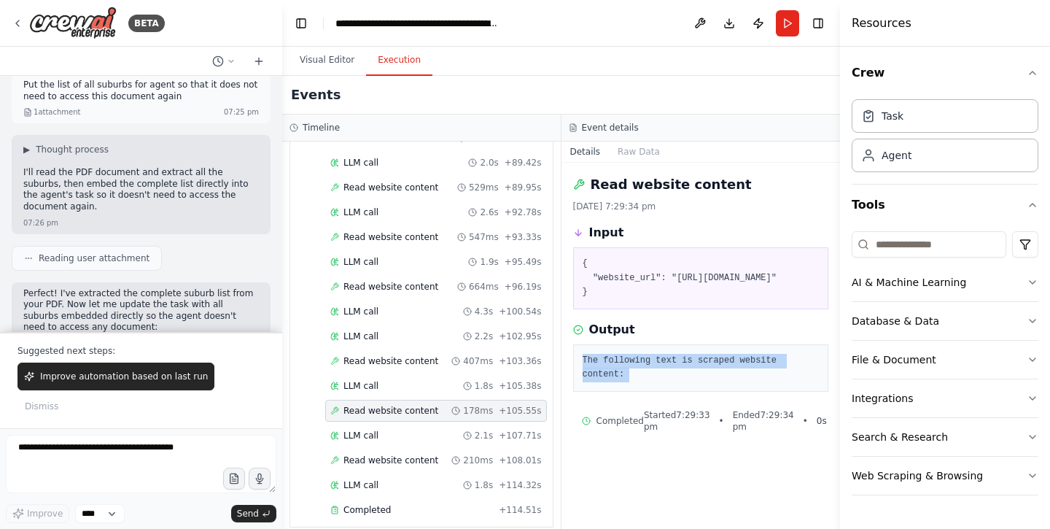
click at [602, 382] on pre "The following text is scraped website content:" at bounding box center [701, 368] width 237 height 28
click at [638, 382] on pre "The following text is scraped website content:" at bounding box center [701, 368] width 237 height 28
click at [631, 382] on pre "The following text is scraped website content:" at bounding box center [701, 368] width 237 height 28
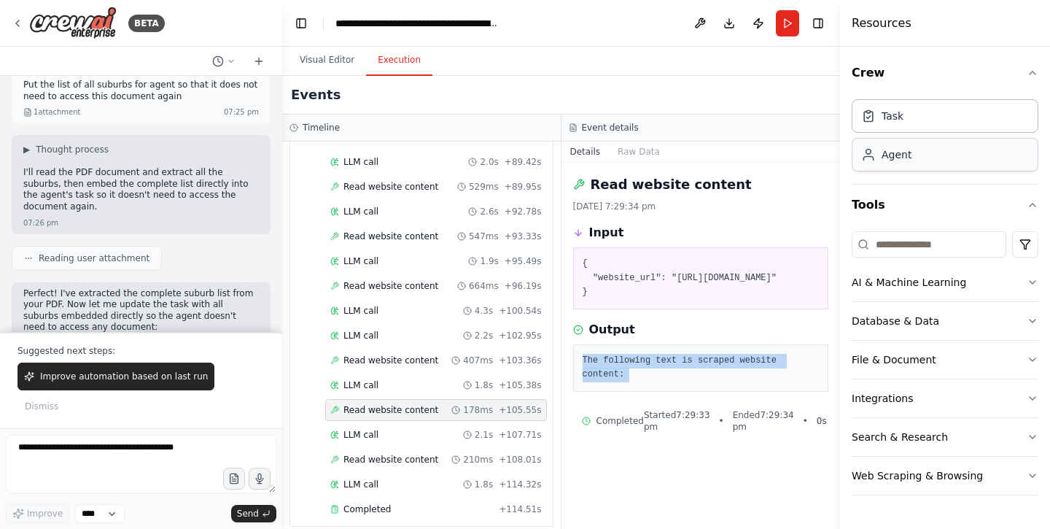
scroll to position [1064, 0]
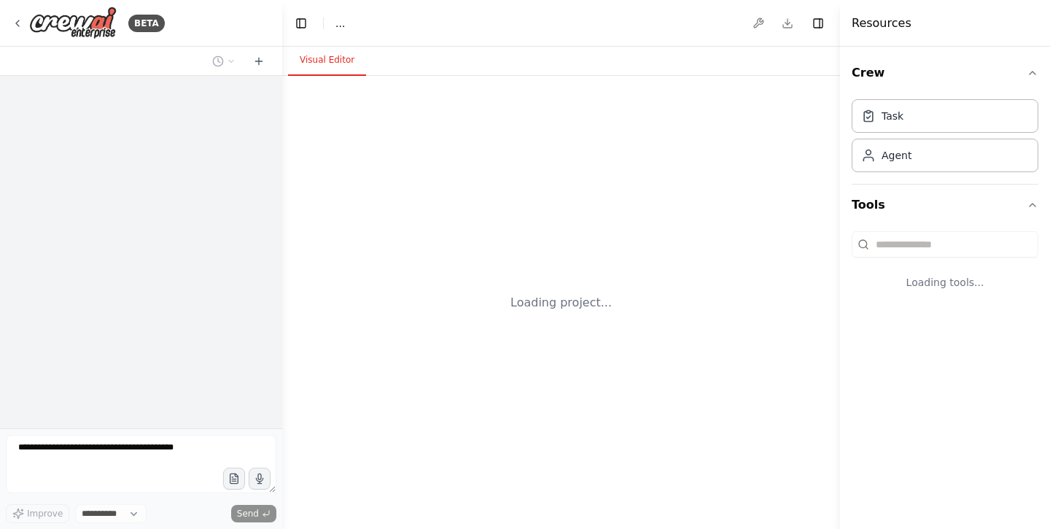
select select "****"
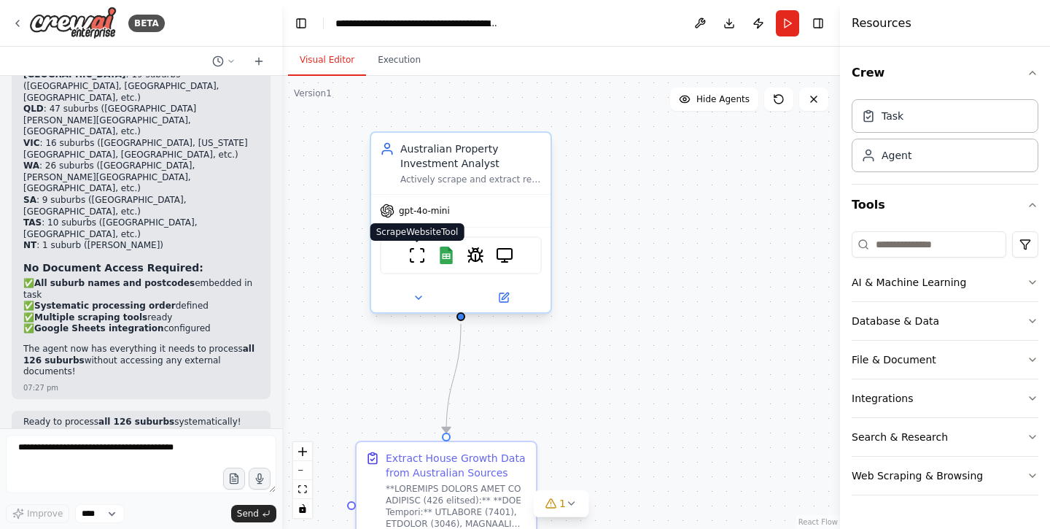
click at [416, 261] on img at bounding box center [417, 255] width 18 height 18
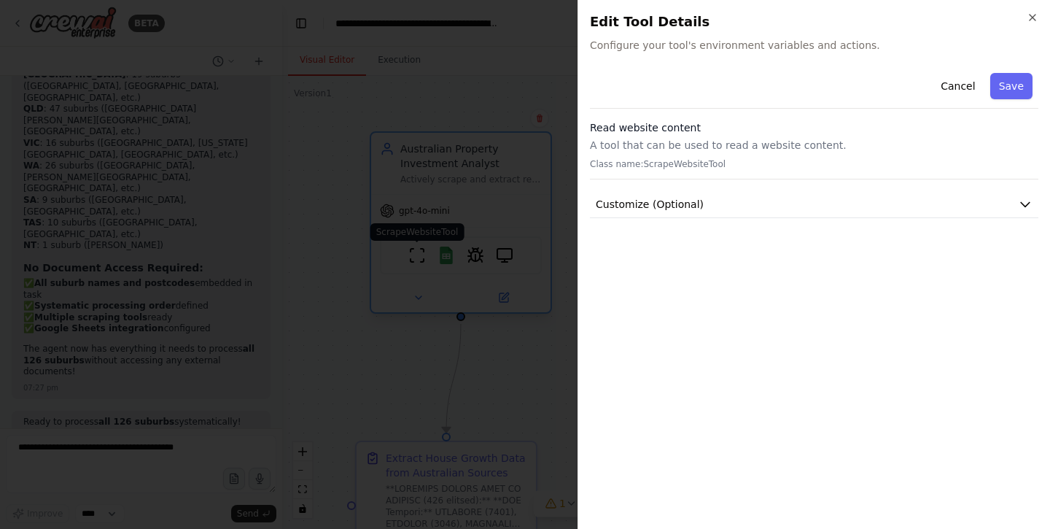
scroll to position [9533, 0]
click at [686, 211] on span "Customize (Optional)" at bounding box center [650, 204] width 108 height 15
click at [680, 209] on span "Customize (Optional)" at bounding box center [650, 204] width 108 height 15
click at [1038, 20] on div "Close Edit Tool Details Configure your tool's environment variables and actions…" at bounding box center [814, 264] width 473 height 529
click at [1034, 20] on icon "button" at bounding box center [1033, 18] width 12 height 12
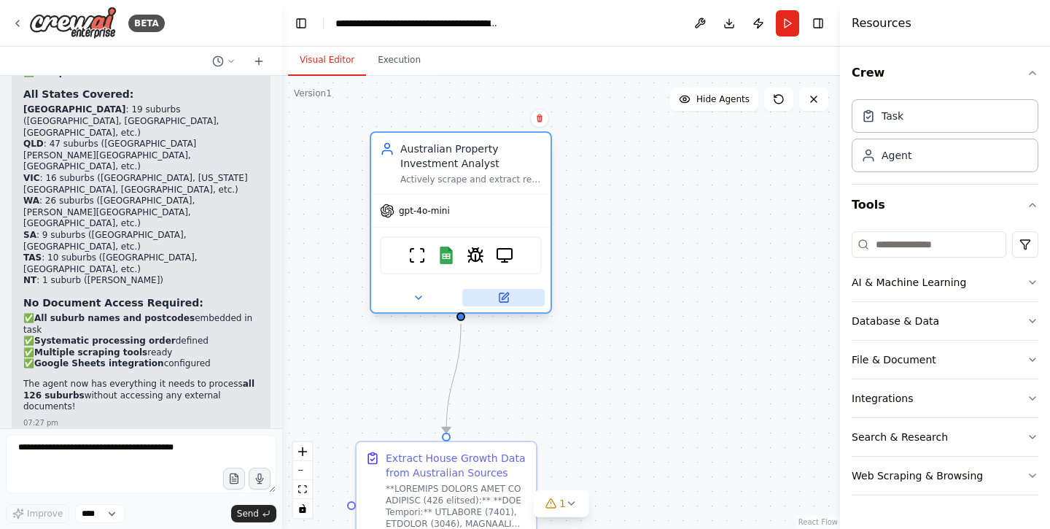
click at [494, 299] on button at bounding box center [503, 298] width 82 height 18
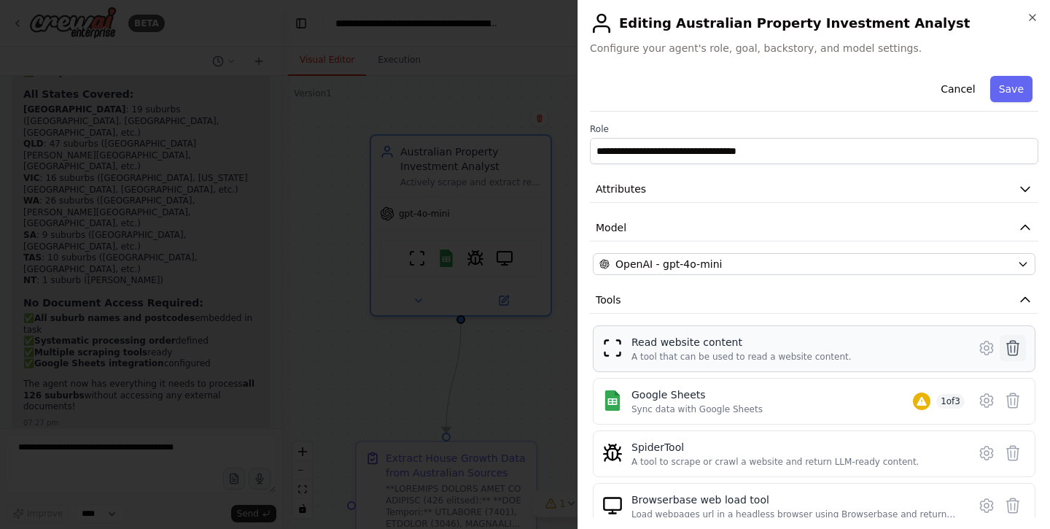
click at [1013, 346] on icon at bounding box center [1013, 348] width 18 height 18
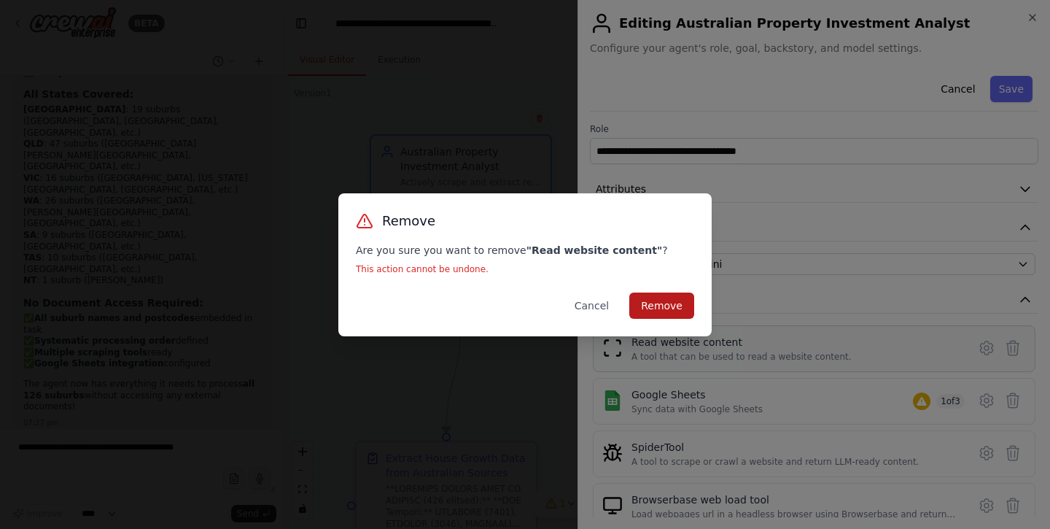
click at [683, 311] on button "Remove" at bounding box center [661, 305] width 65 height 26
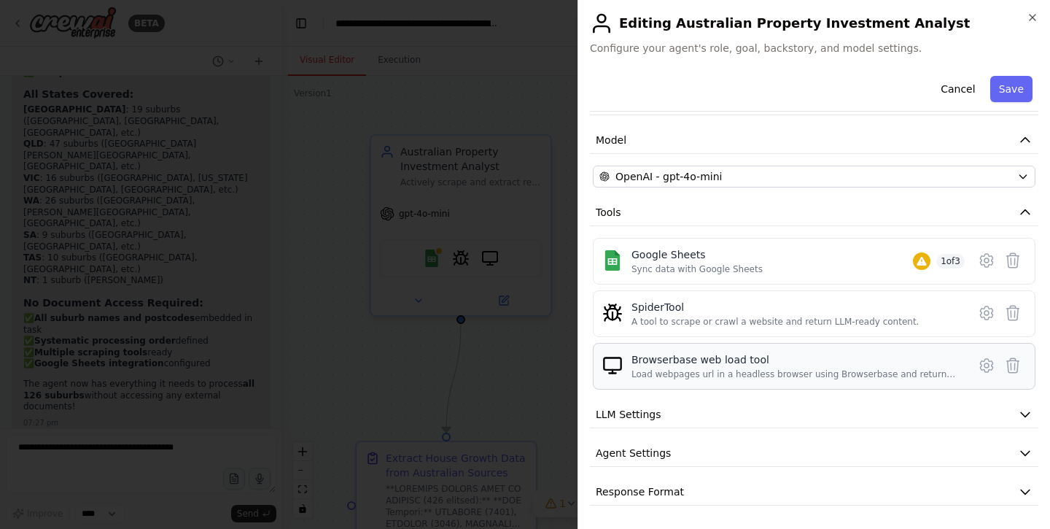
scroll to position [88, 0]
click at [1020, 95] on button "Save" at bounding box center [1011, 89] width 42 height 26
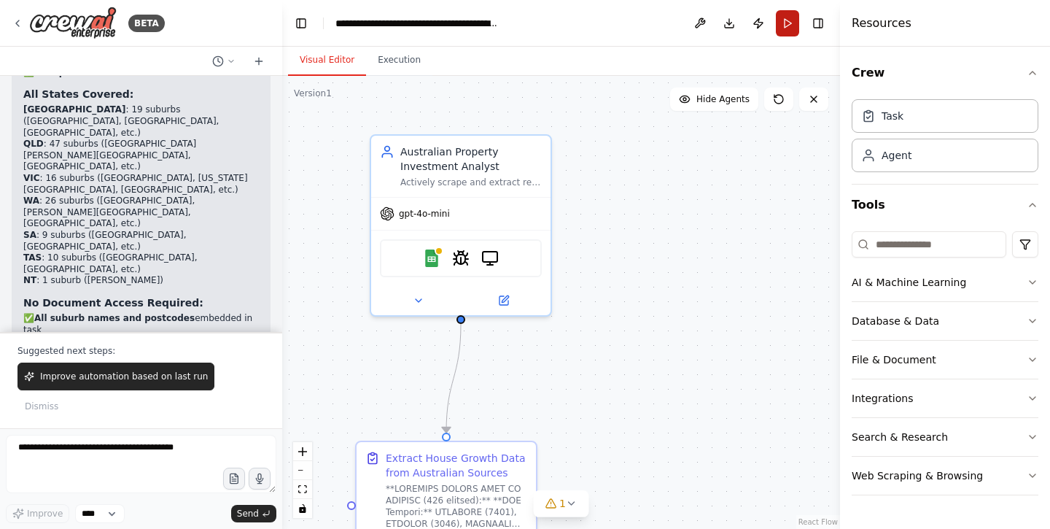
click at [785, 28] on button "Run" at bounding box center [787, 23] width 23 height 26
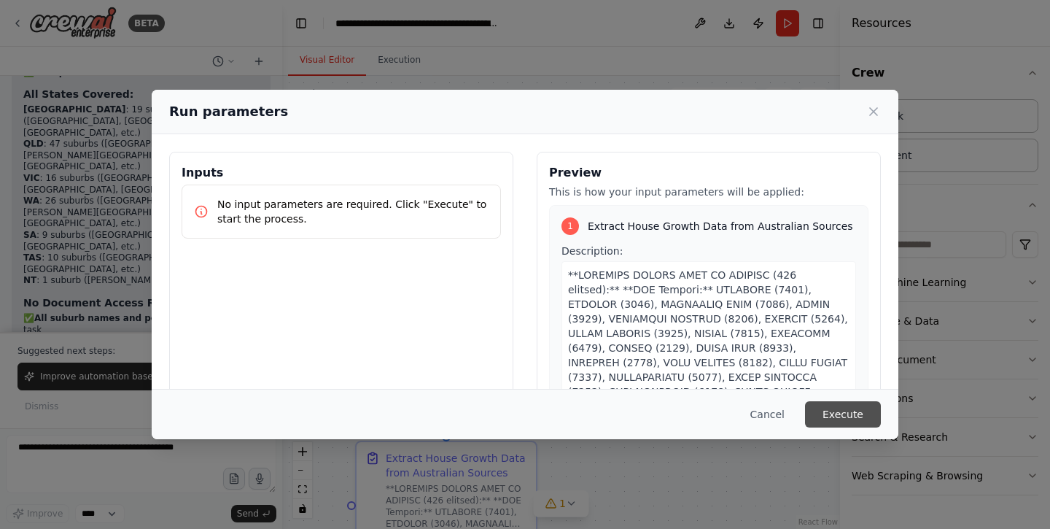
click at [825, 416] on button "Execute" at bounding box center [843, 414] width 76 height 26
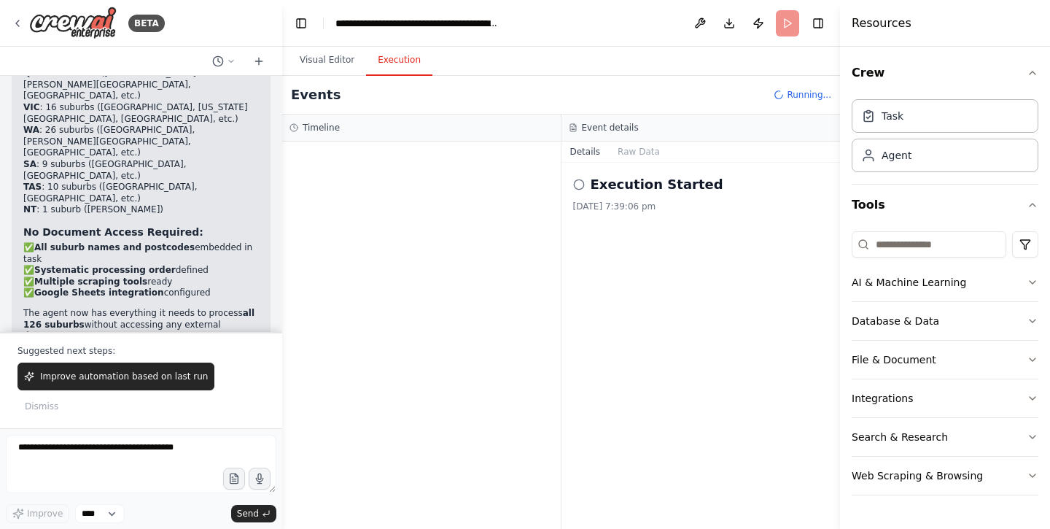
scroll to position [9603, 0]
click at [112, 463] on textarea at bounding box center [141, 464] width 271 height 58
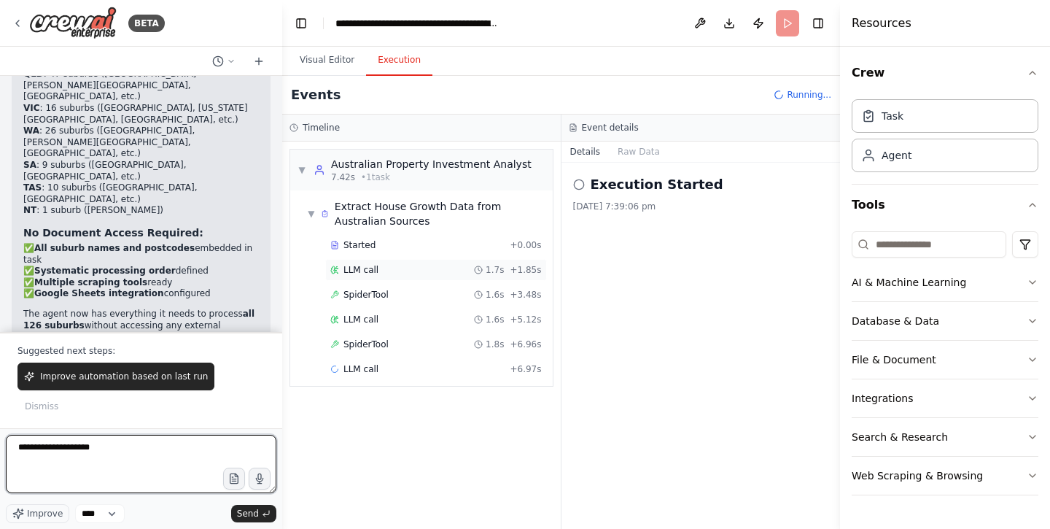
type textarea "**********"
click at [397, 265] on div "LLM call 1.7s + 1.85s" at bounding box center [435, 270] width 211 height 12
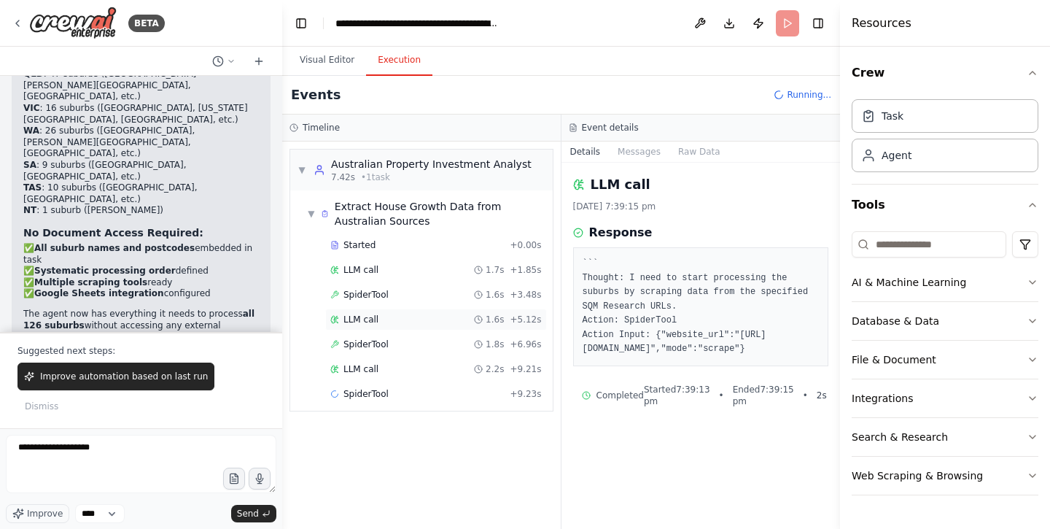
click at [365, 311] on div "LLM call 1.6s + 5.12s" at bounding box center [436, 319] width 222 height 22
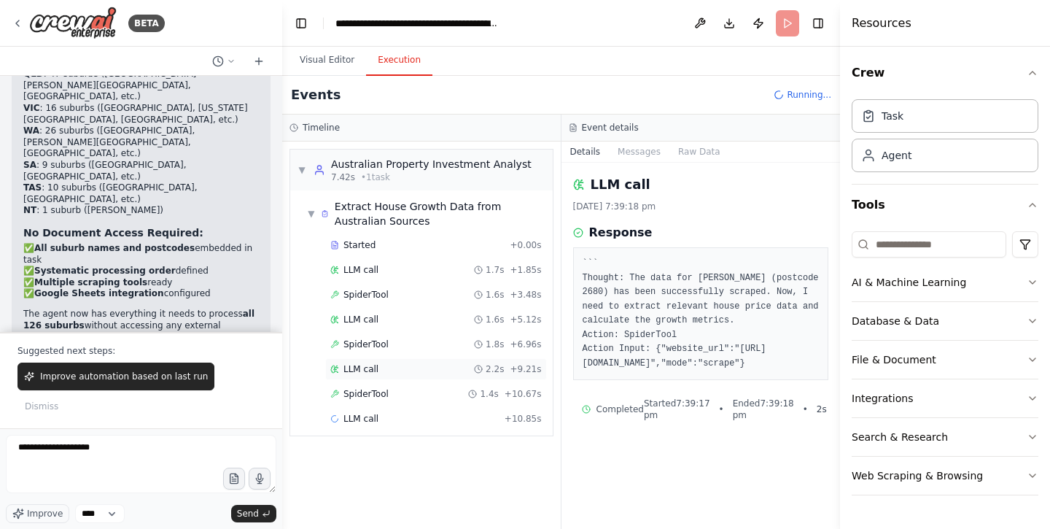
click at [360, 370] on span "LLM call" at bounding box center [360, 369] width 35 height 12
click at [360, 386] on div "SpiderTool 1.4s + 10.67s" at bounding box center [436, 394] width 222 height 22
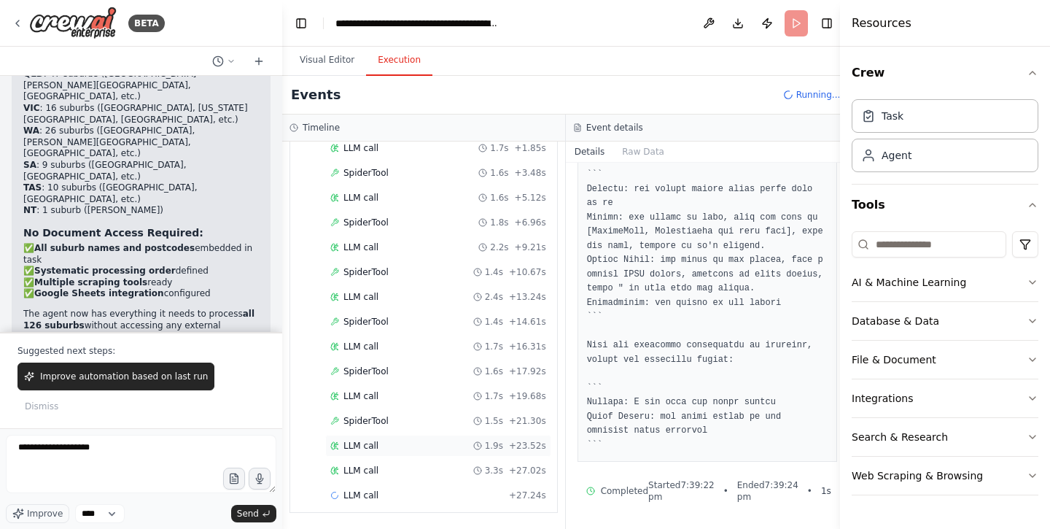
scroll to position [122, 0]
click at [371, 463] on div "LLM call 3.3s + 27.02s" at bounding box center [438, 470] width 226 height 22
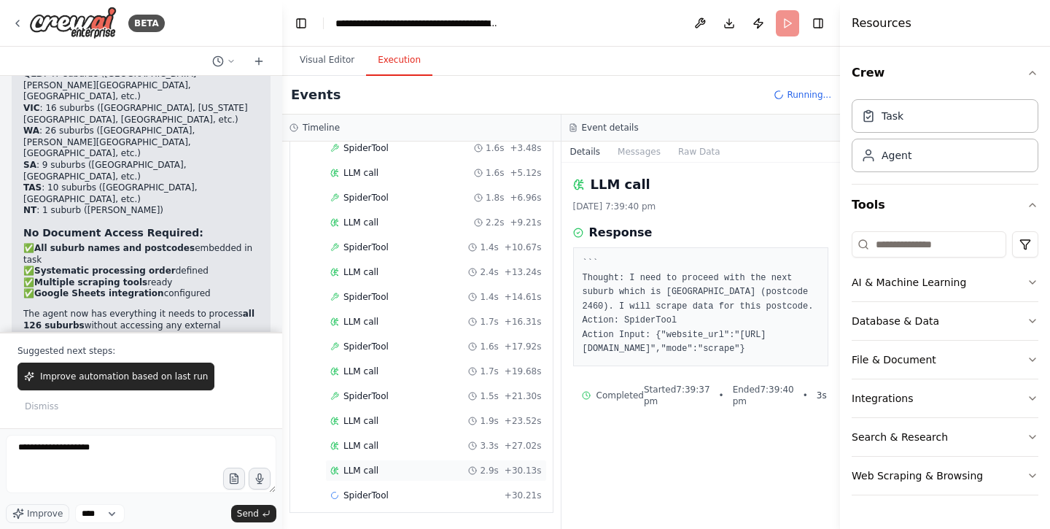
scroll to position [147, 0]
click at [359, 491] on span "SpiderTool" at bounding box center [365, 495] width 45 height 12
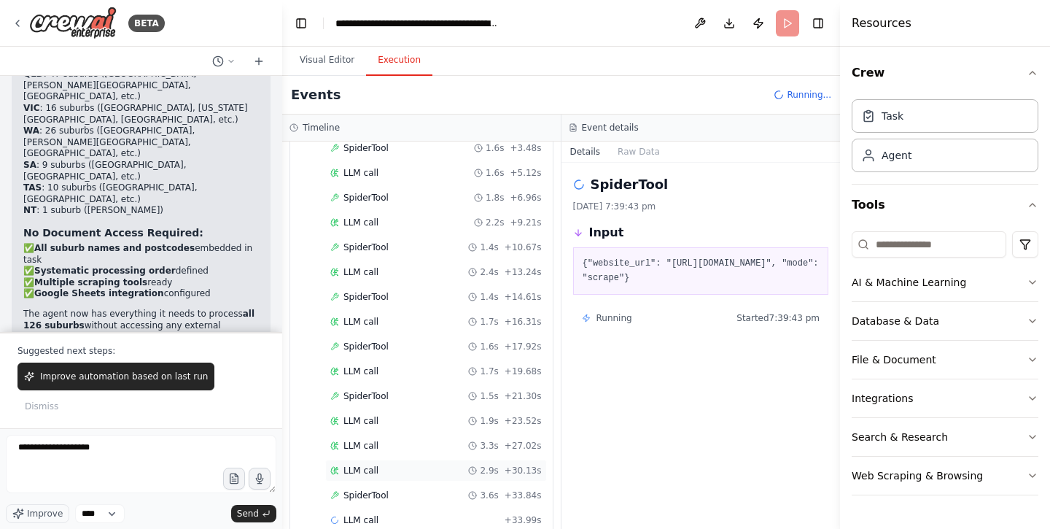
click at [395, 473] on div "LLM call 2.9s + 30.13s" at bounding box center [435, 471] width 211 height 12
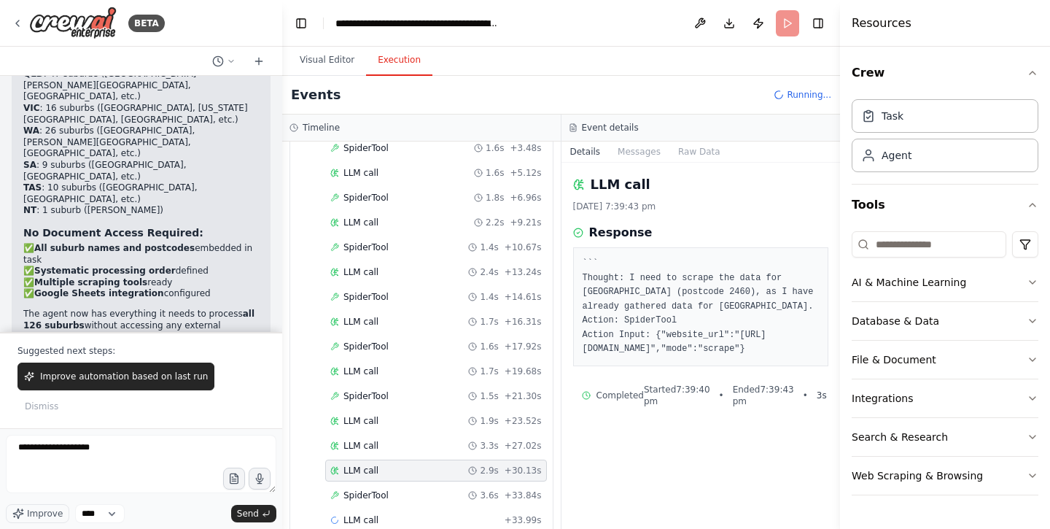
click at [401, 456] on div "Started + 0.00s LLM call 1.7s + 1.85s SpiderTool 1.6s + 3.48s LLM call 1.6s + 5…" at bounding box center [427, 311] width 251 height 446
click at [400, 444] on div "LLM call 3.3s + 27.02s" at bounding box center [435, 446] width 211 height 12
click at [403, 417] on div "LLM call 1.9s + 23.52s" at bounding box center [435, 421] width 211 height 12
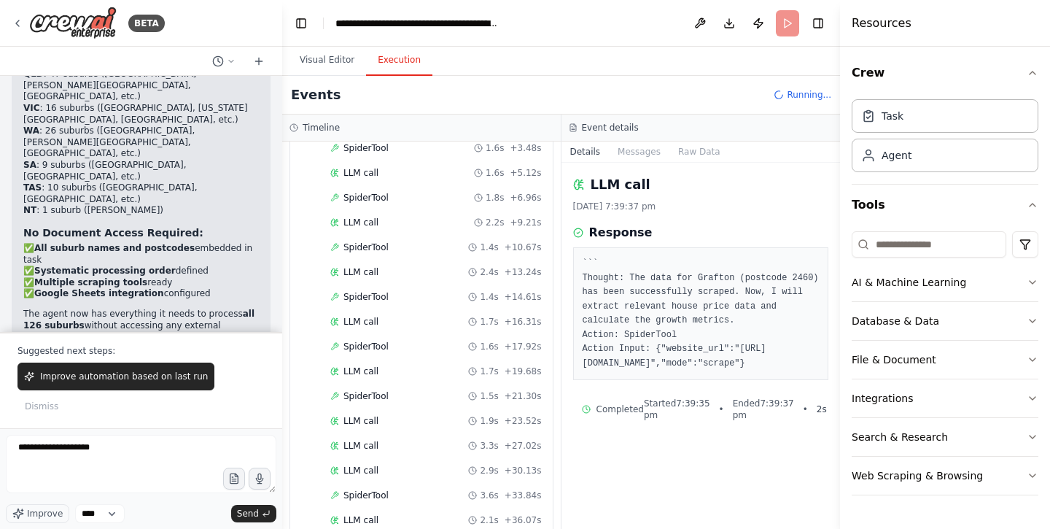
click at [397, 382] on div "Started + 0.00s LLM call 1.7s + 1.85s SpiderTool 1.6s + 3.48s LLM call 1.6s + 5…" at bounding box center [427, 336] width 251 height 496
click at [395, 343] on div "SpiderTool 1.6s + 17.92s" at bounding box center [435, 347] width 211 height 12
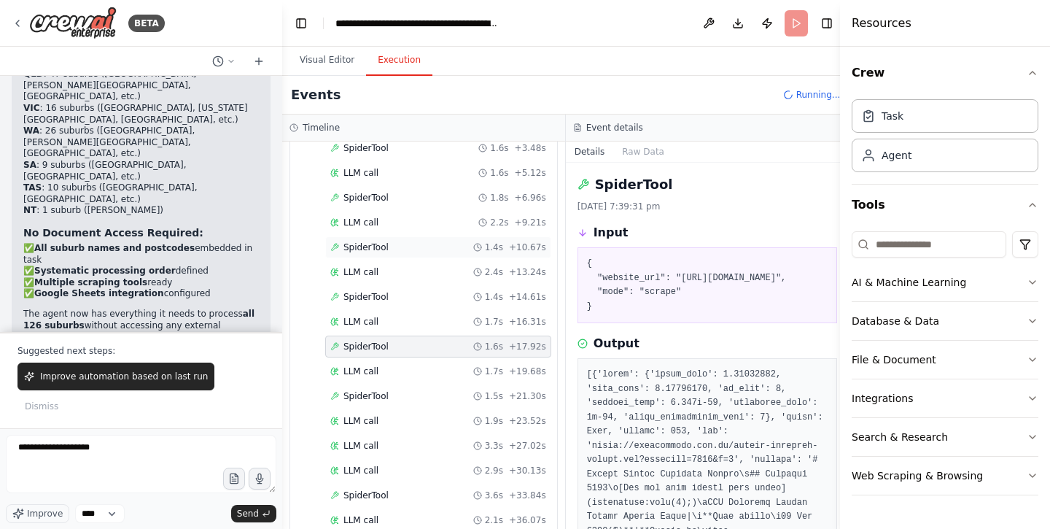
click at [392, 255] on div "SpiderTool 1.4s + 10.67s" at bounding box center [438, 247] width 226 height 22
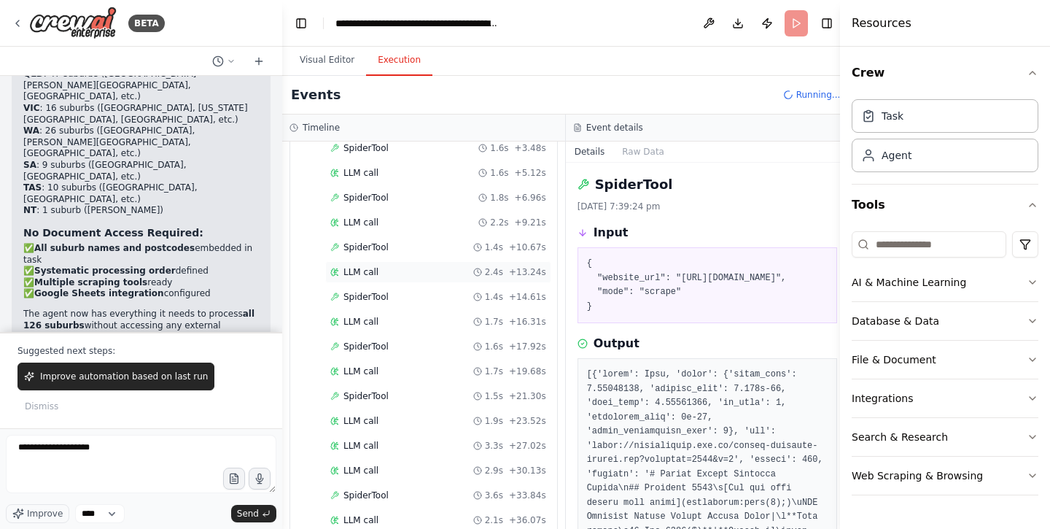
click at [381, 268] on div "LLM call 2.4s + 13.24s" at bounding box center [438, 272] width 216 height 12
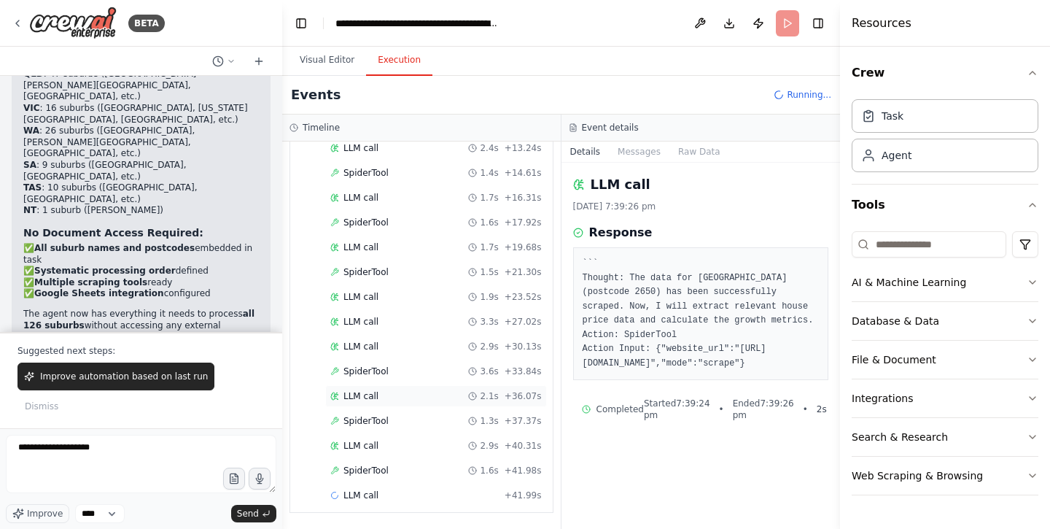
scroll to position [271, 0]
click at [370, 491] on span "LLM call" at bounding box center [360, 495] width 35 height 12
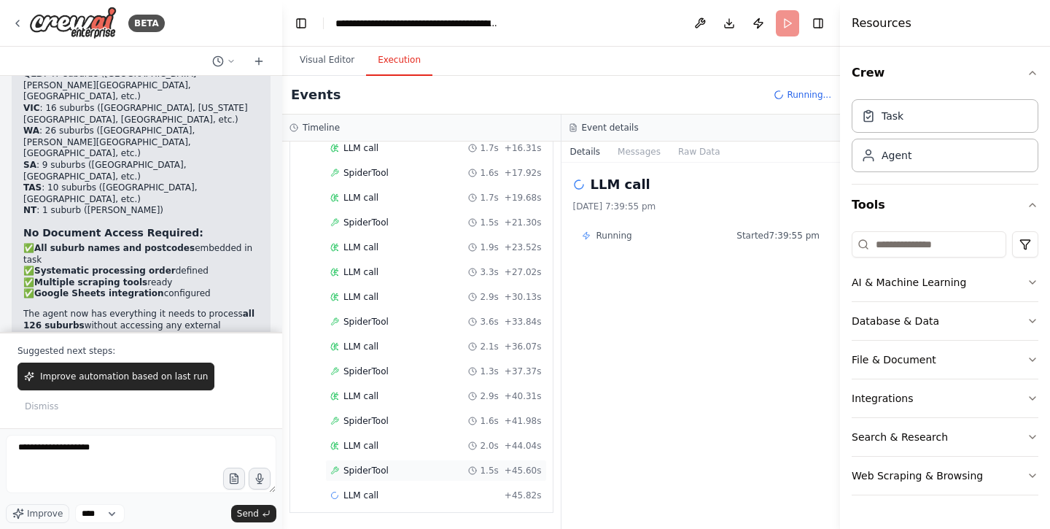
scroll to position [320, 0]
click at [371, 471] on span "SpiderTool" at bounding box center [365, 471] width 45 height 12
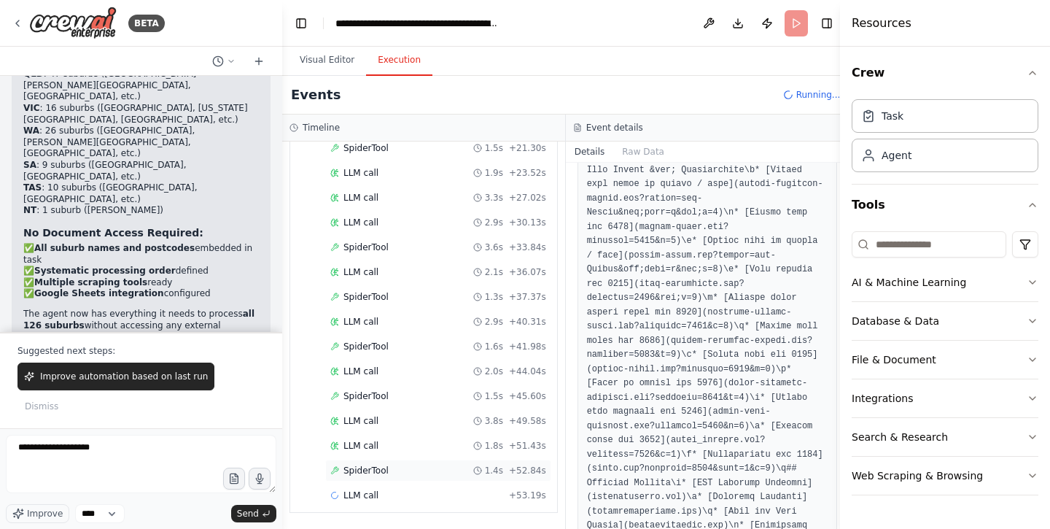
scroll to position [395, 0]
click at [406, 475] on div "SpiderTool 1.4s + 52.84s" at bounding box center [438, 471] width 216 height 12
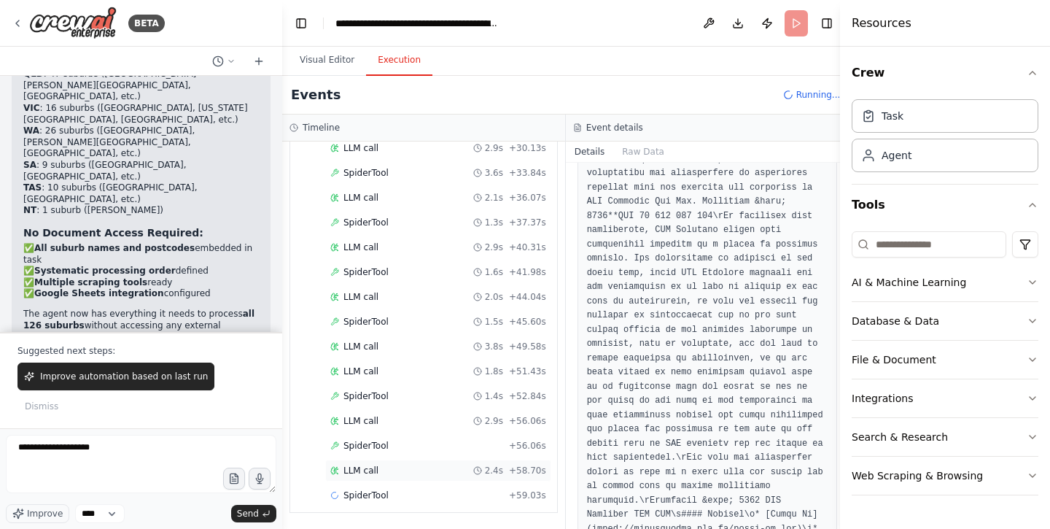
scroll to position [469, 0]
click at [367, 467] on span "LLM call" at bounding box center [360, 471] width 35 height 12
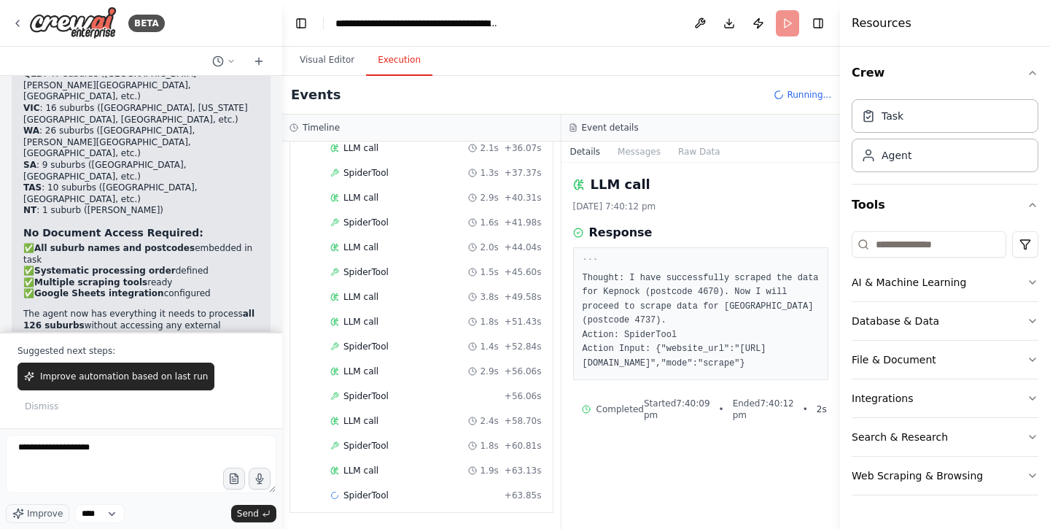
scroll to position [518, 0]
click at [386, 473] on div "LLM call 1.9s + 63.13s" at bounding box center [435, 471] width 211 height 12
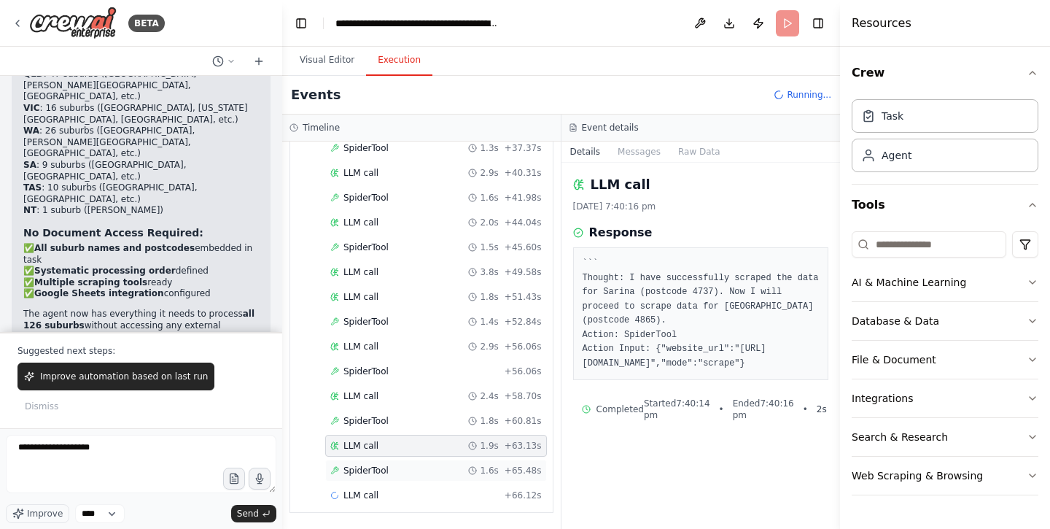
scroll to position [543, 0]
click at [356, 488] on div "LLM call + 66.12s" at bounding box center [436, 495] width 222 height 22
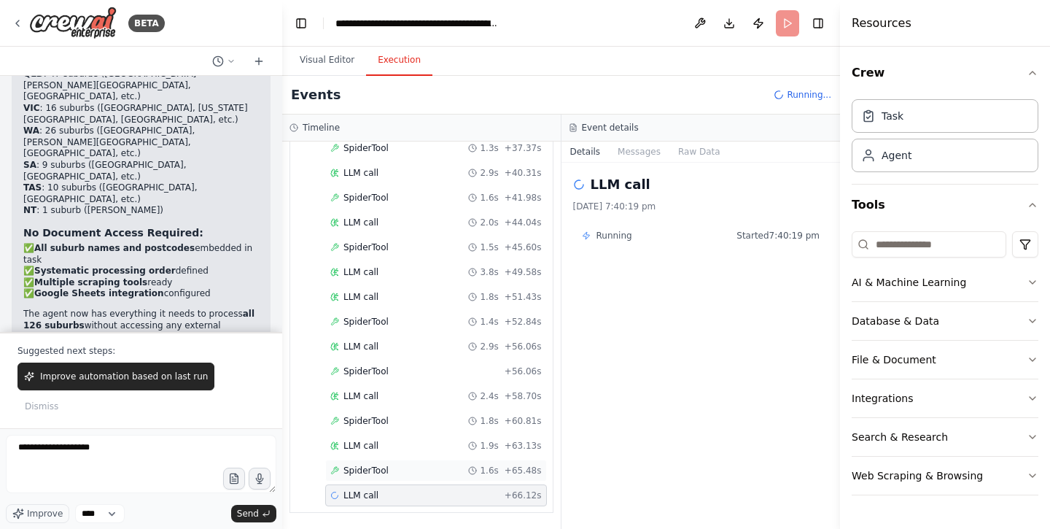
click at [365, 478] on div "SpiderTool 1.6s + 65.48s" at bounding box center [436, 470] width 222 height 22
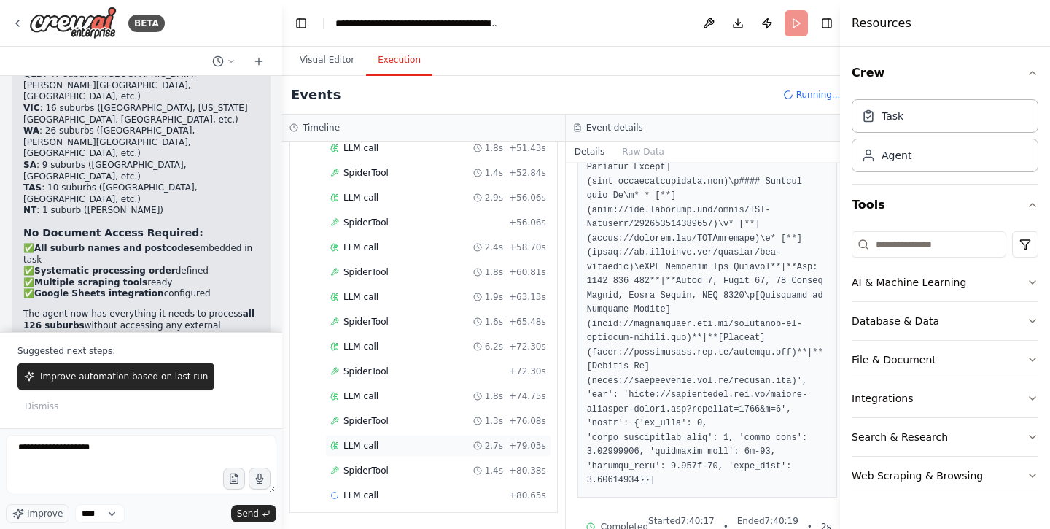
scroll to position [692, 0]
click at [378, 470] on span "SpiderTool" at bounding box center [365, 471] width 45 height 12
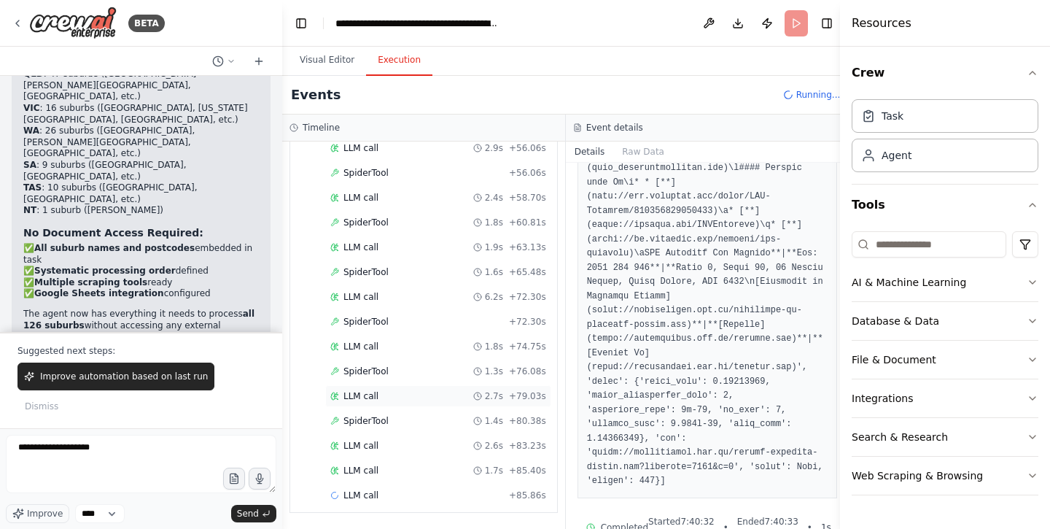
scroll to position [742, 0]
click at [370, 485] on div "LLM call 1.7s + 87.61s" at bounding box center [438, 495] width 226 height 22
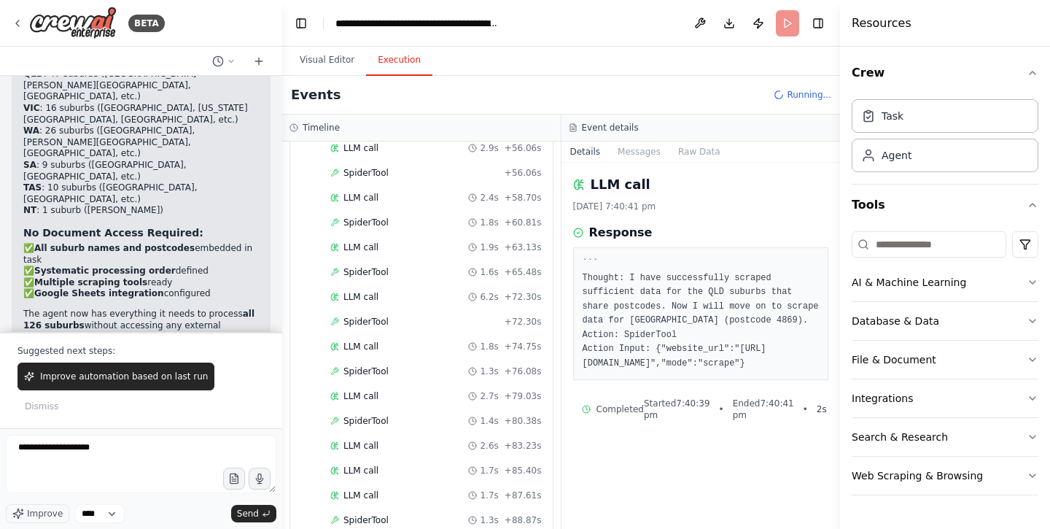
scroll to position [1, 0]
click at [376, 464] on div "LLM call 2.5s + 96.97s" at bounding box center [436, 470] width 222 height 22
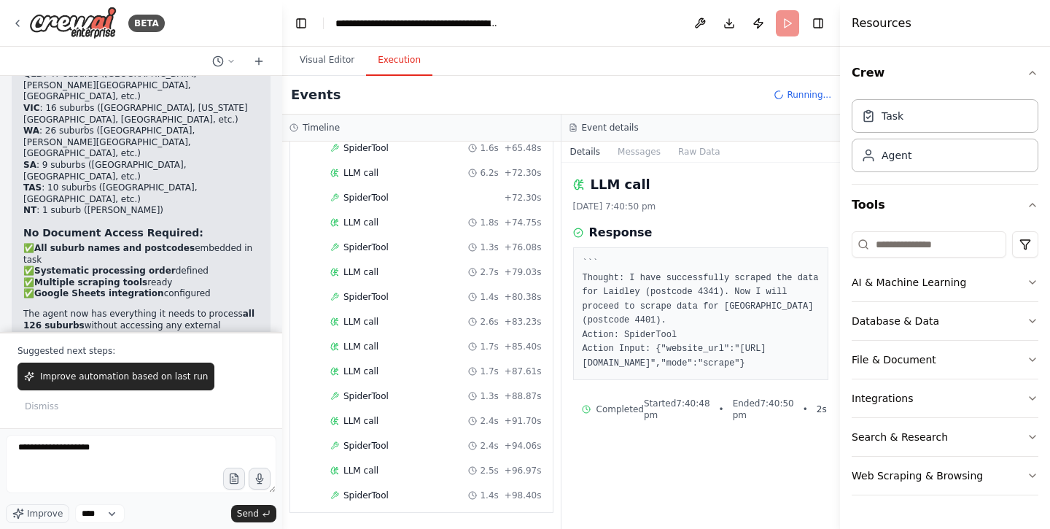
click at [397, 443] on div "SpiderTool 2.4s + 94.06s" at bounding box center [435, 446] width 211 height 12
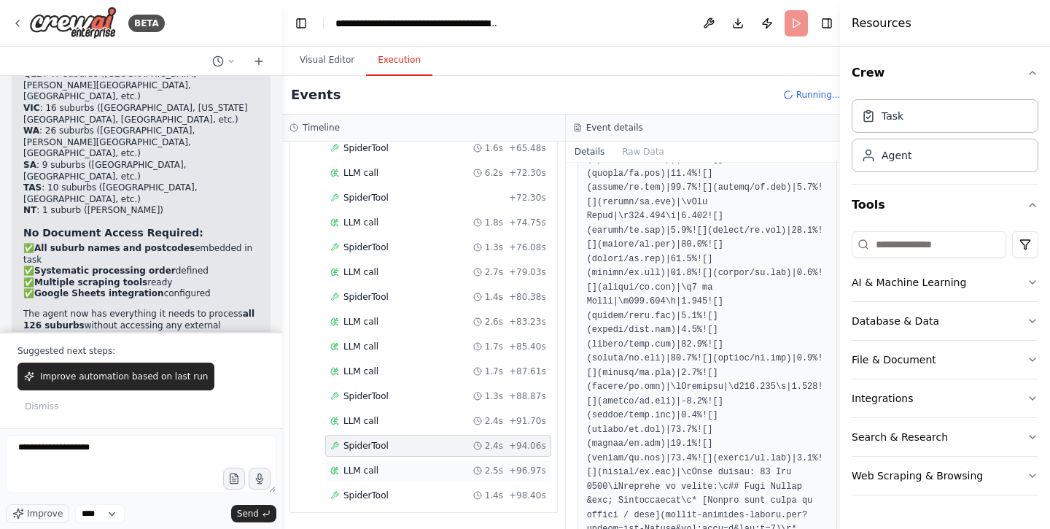
click at [396, 466] on div "LLM call 2.5s + 96.97s" at bounding box center [438, 471] width 216 height 12
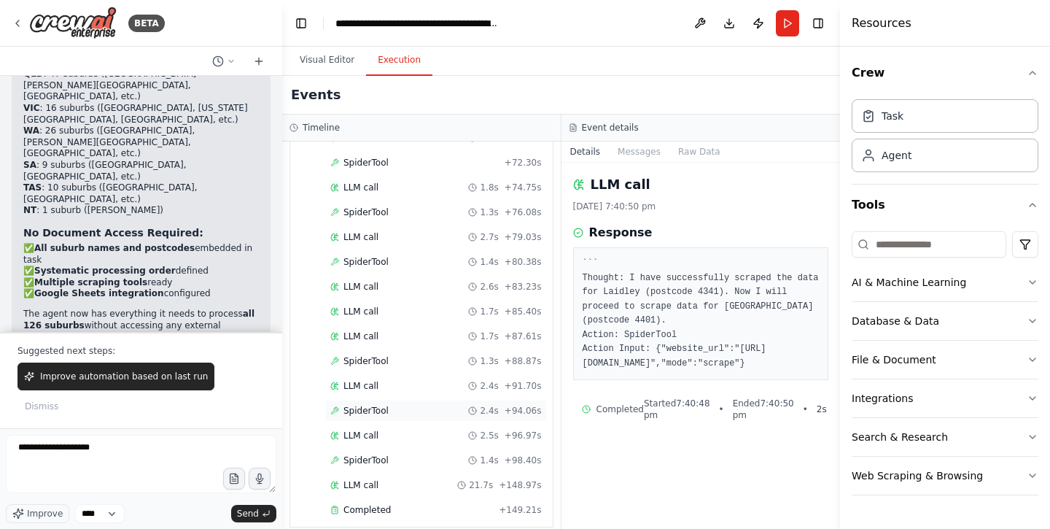
scroll to position [0, 0]
click at [372, 479] on span "LLM call" at bounding box center [360, 485] width 35 height 12
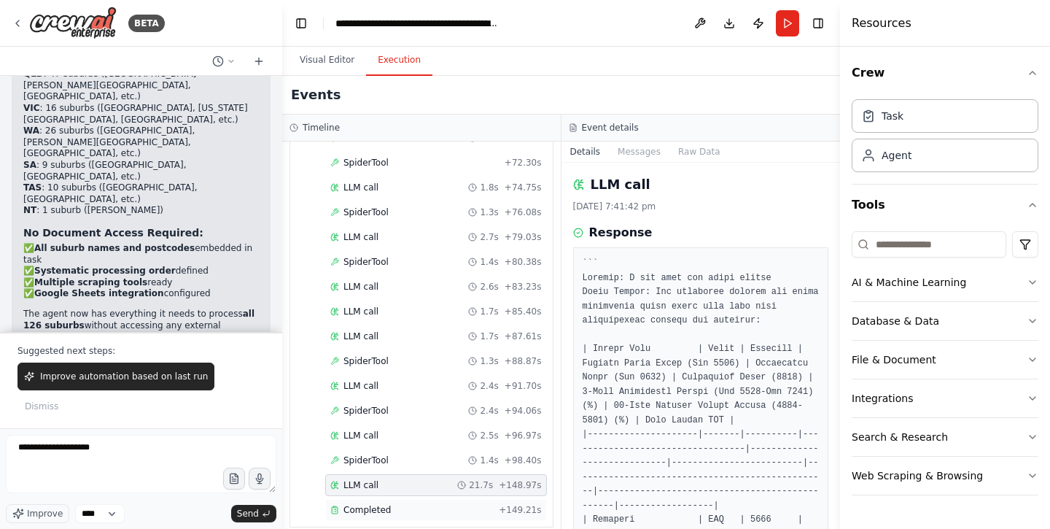
click at [374, 504] on span "Completed" at bounding box center [366, 510] width 47 height 12
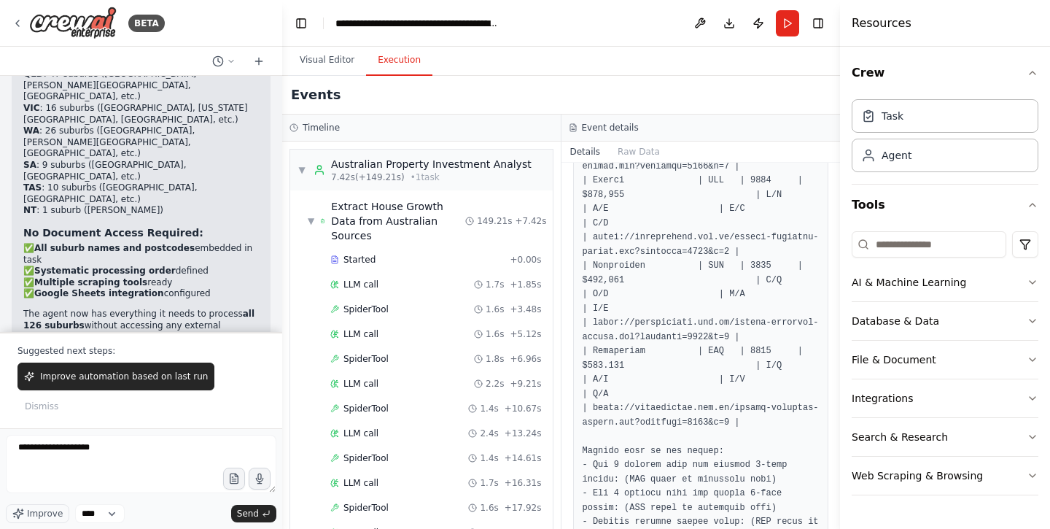
click at [521, 1] on header "**********" at bounding box center [561, 23] width 558 height 47
